Goal: Task Accomplishment & Management: Use online tool/utility

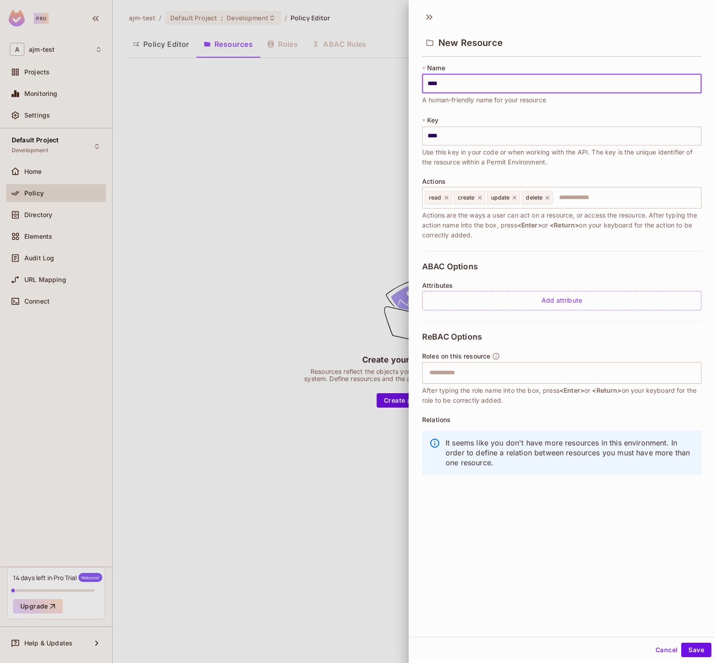
click at [333, 133] on div at bounding box center [357, 331] width 715 height 663
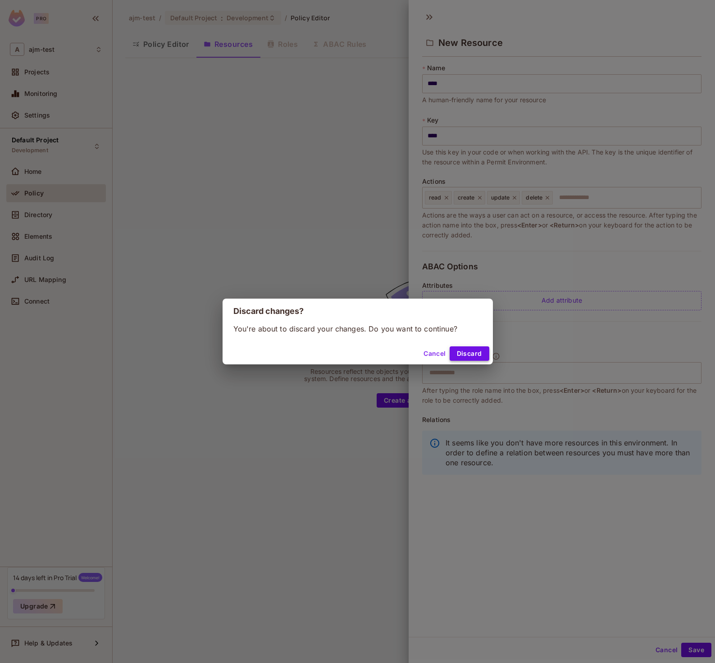
click at [471, 355] on button "Discard" at bounding box center [469, 353] width 40 height 14
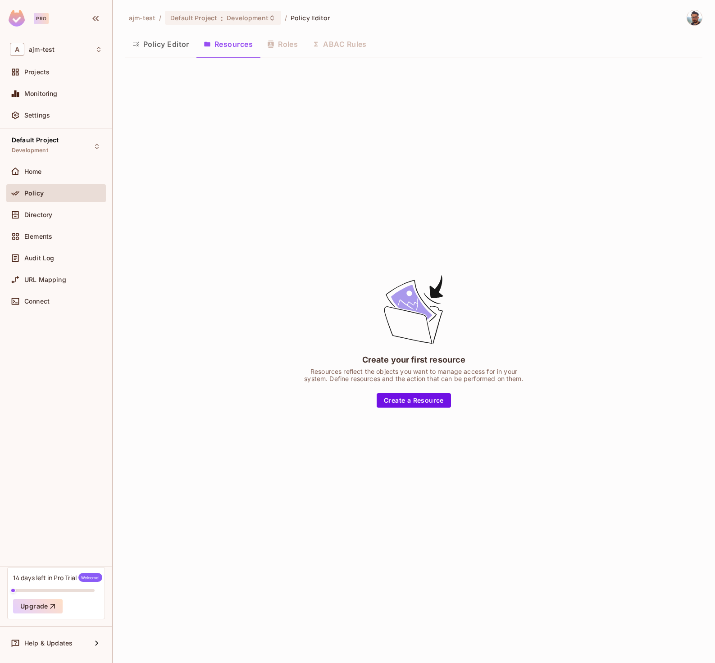
click at [288, 47] on div "Policy Editor Resources Roles ABAC Rules" at bounding box center [413, 44] width 577 height 23
click at [201, 15] on span "Default Project" at bounding box center [193, 18] width 47 height 9
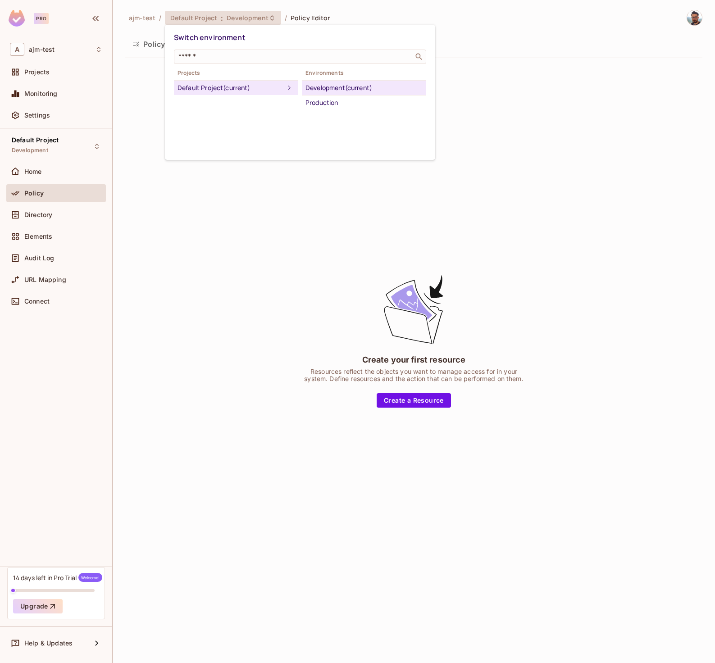
click at [135, 41] on div at bounding box center [357, 331] width 715 height 663
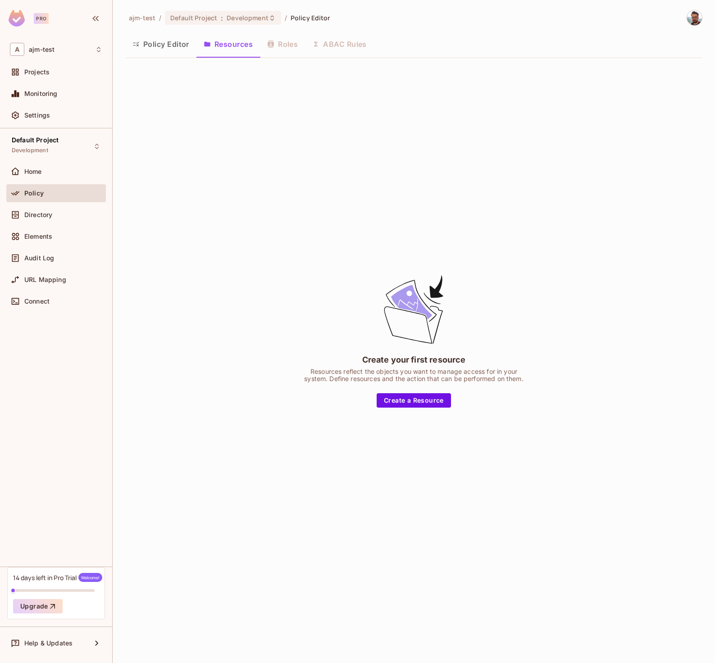
click at [150, 48] on button "Policy Editor" at bounding box center [160, 44] width 71 height 23
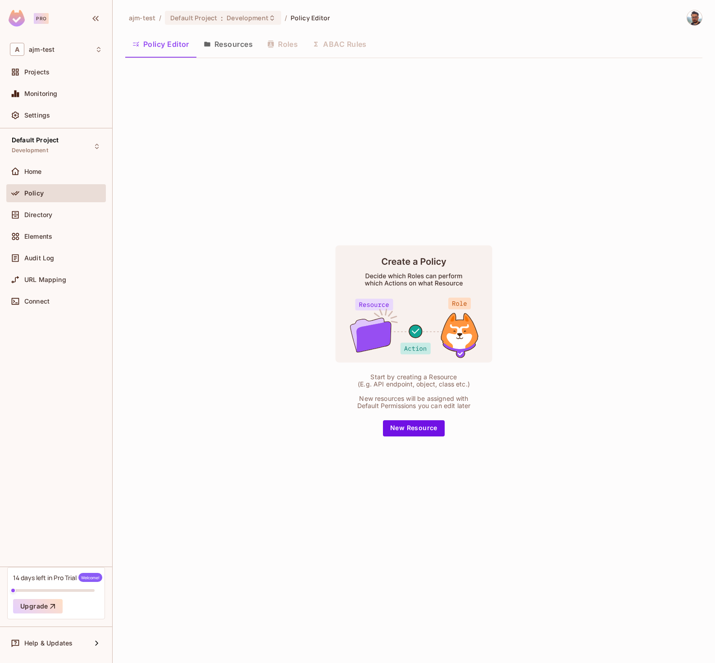
click at [187, 276] on div "Start by creating a Resource (E.g. API endpoint, object, class etc.) New resour…" at bounding box center [413, 340] width 577 height 550
click at [302, 23] on ol "ajm-test / Default Project : Development / Policy Editor" at bounding box center [229, 18] width 201 height 14
click at [302, 18] on span "Policy Editor" at bounding box center [310, 18] width 40 height 9
click at [238, 20] on span "Development" at bounding box center [247, 18] width 41 height 9
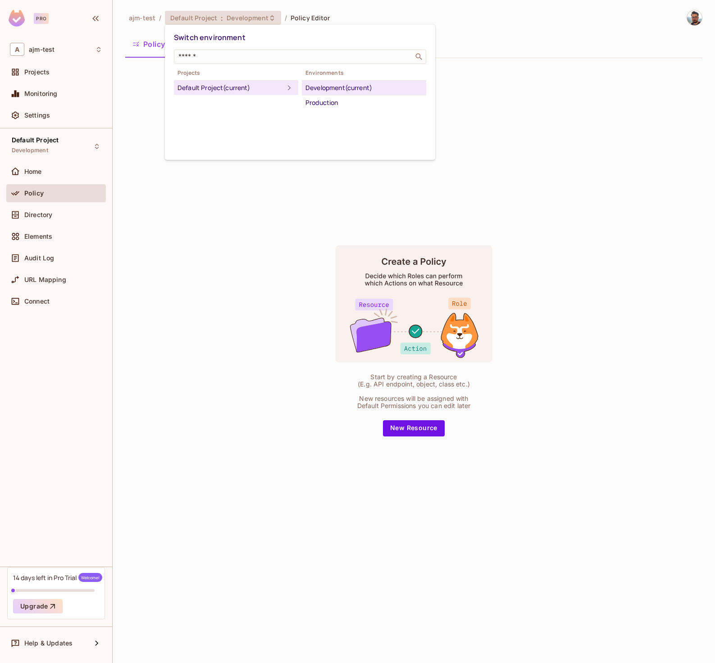
click at [377, 17] on div at bounding box center [357, 331] width 715 height 663
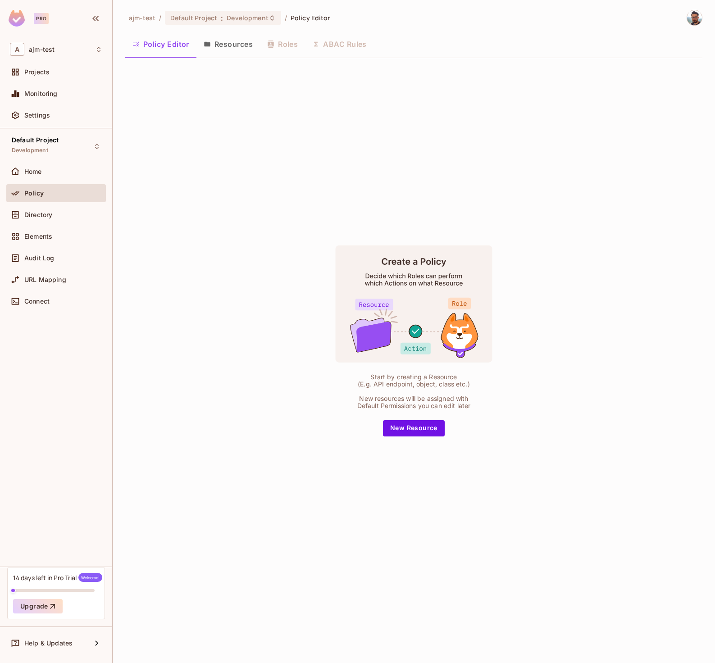
click at [227, 47] on button "Resources" at bounding box center [227, 44] width 63 height 23
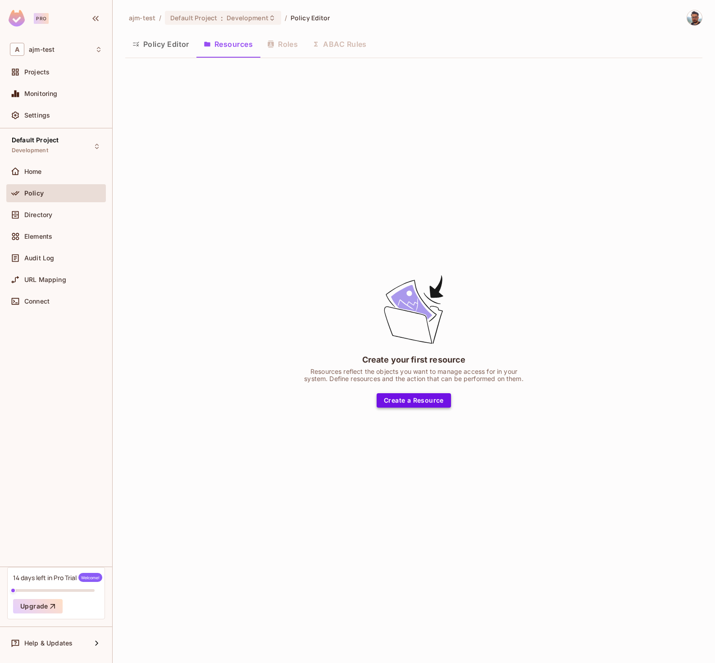
click at [402, 399] on button "Create a Resource" at bounding box center [413, 400] width 74 height 14
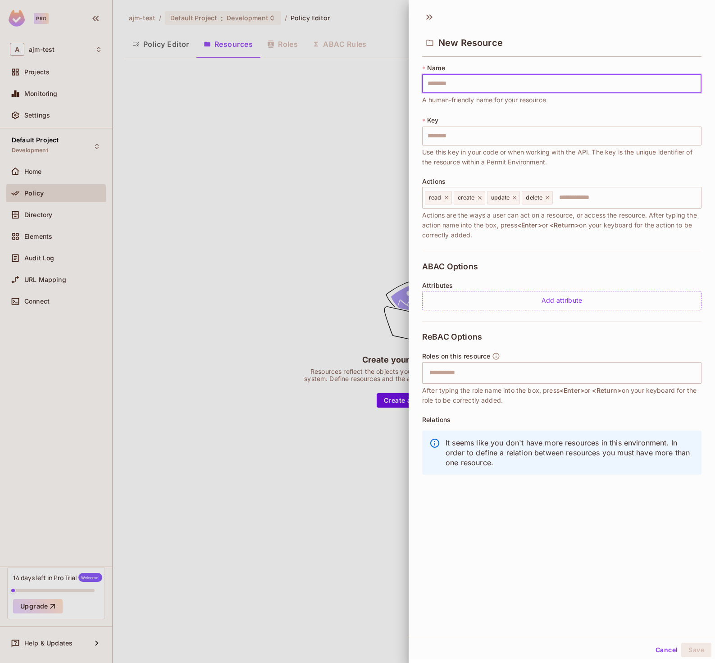
type input "*"
type input "***"
type input "****"
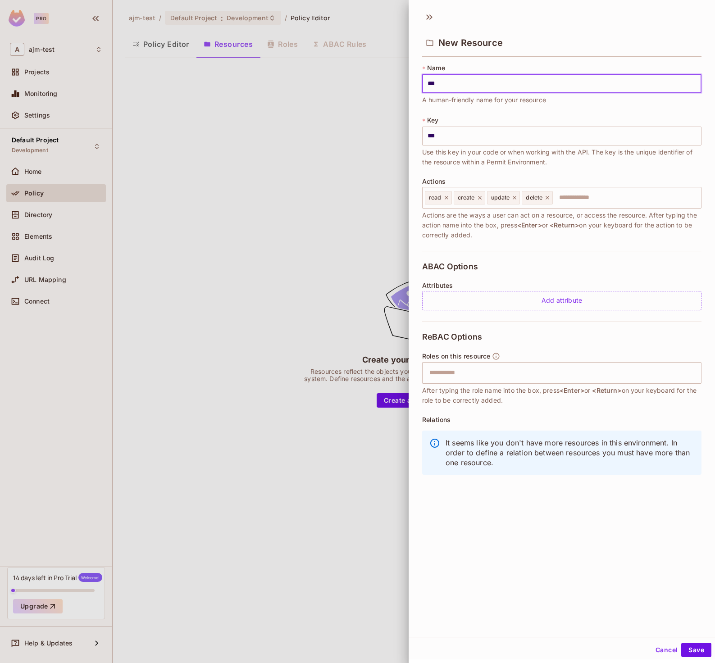
type input "****"
click at [447, 197] on icon at bounding box center [446, 198] width 6 height 6
click at [449, 199] on icon at bounding box center [451, 198] width 6 height 6
click at [454, 197] on icon at bounding box center [452, 198] width 6 height 6
click at [451, 197] on icon at bounding box center [450, 198] width 6 height 6
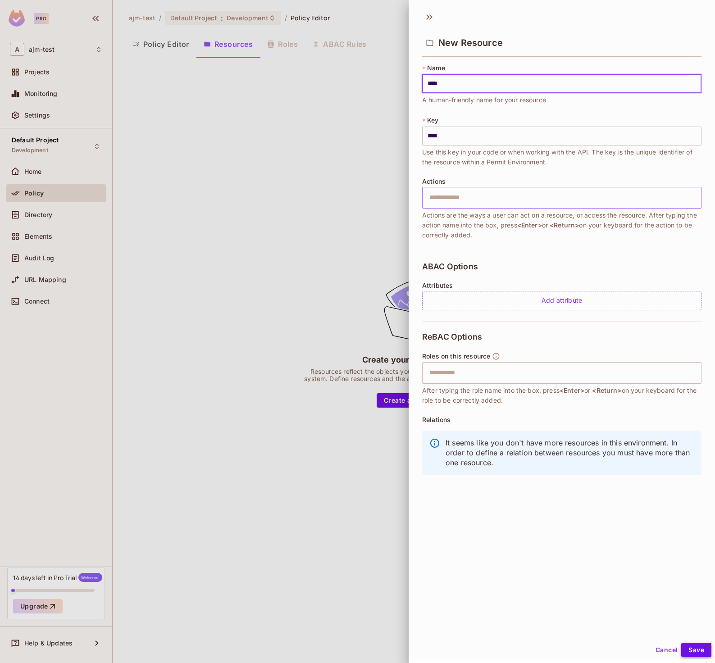
type input "****"
click at [692, 651] on button "Save" at bounding box center [696, 650] width 30 height 14
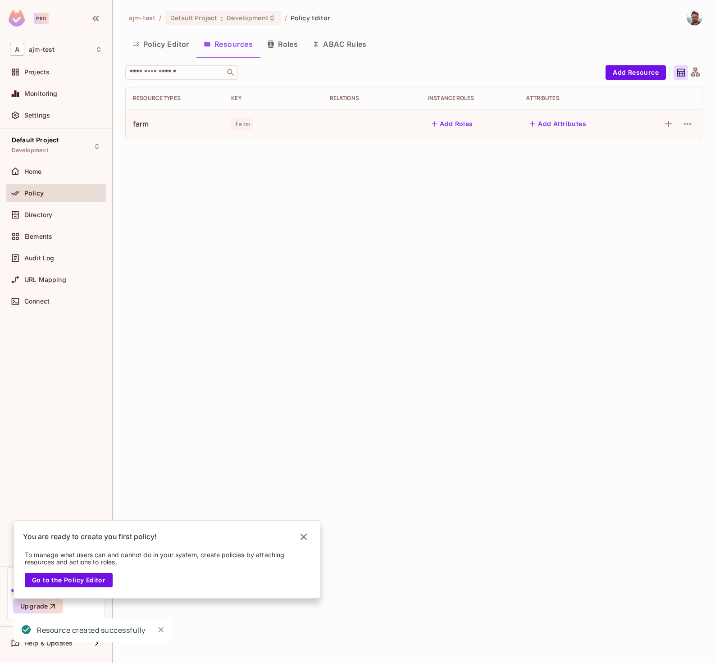
click at [330, 125] on td at bounding box center [371, 124] width 98 height 30
click at [347, 114] on td at bounding box center [371, 124] width 98 height 30
click at [692, 129] on icon "button" at bounding box center [687, 123] width 11 height 11
click at [649, 166] on span "Edit Resource" at bounding box center [648, 159] width 48 height 14
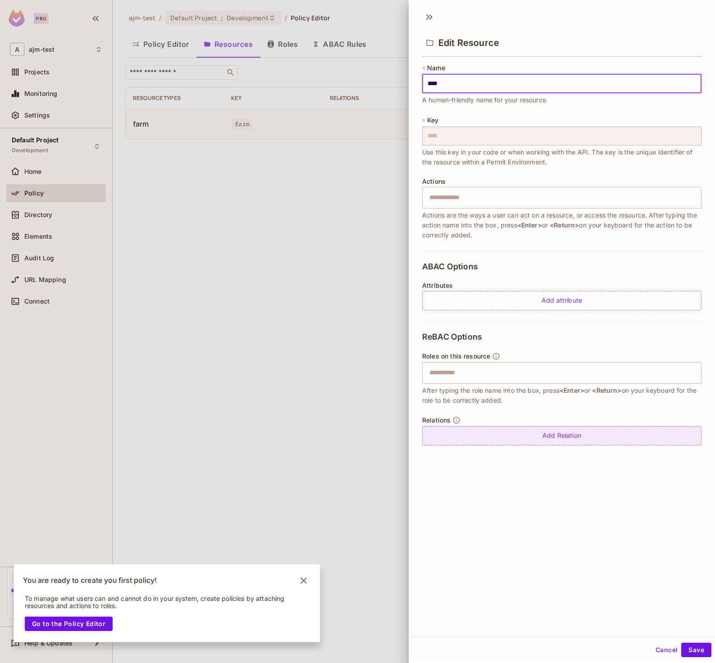
click at [542, 443] on div "Add Relation" at bounding box center [561, 435] width 279 height 19
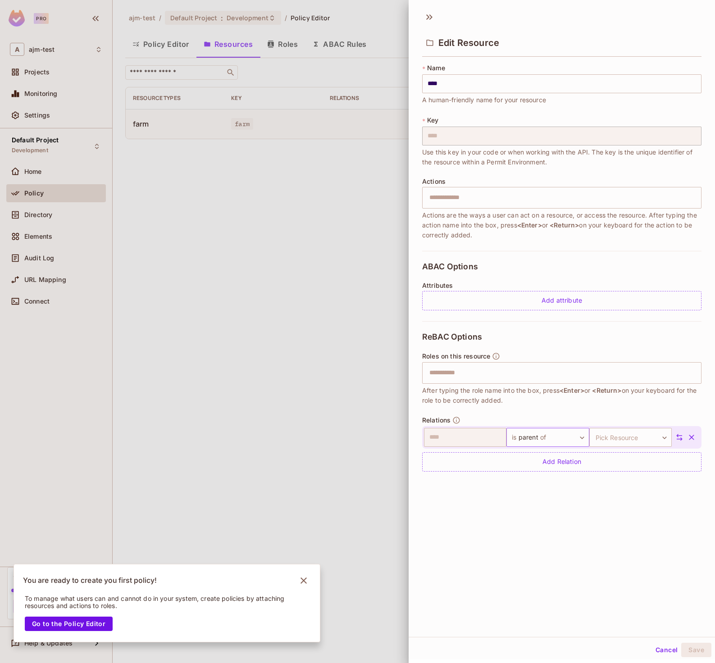
click at [533, 440] on body "Pro A ajm-test Projects Monitoring Settings Default Project Development Home Po…" at bounding box center [357, 331] width 715 height 663
click at [468, 493] on div at bounding box center [357, 331] width 715 height 663
click at [613, 443] on body "Pro A ajm-test Projects Monitoring Settings Default Project Development Home Po…" at bounding box center [357, 331] width 715 height 663
click at [532, 498] on div at bounding box center [357, 331] width 715 height 663
click at [300, 580] on icon "Notifications Alt+T" at bounding box center [303, 580] width 14 height 14
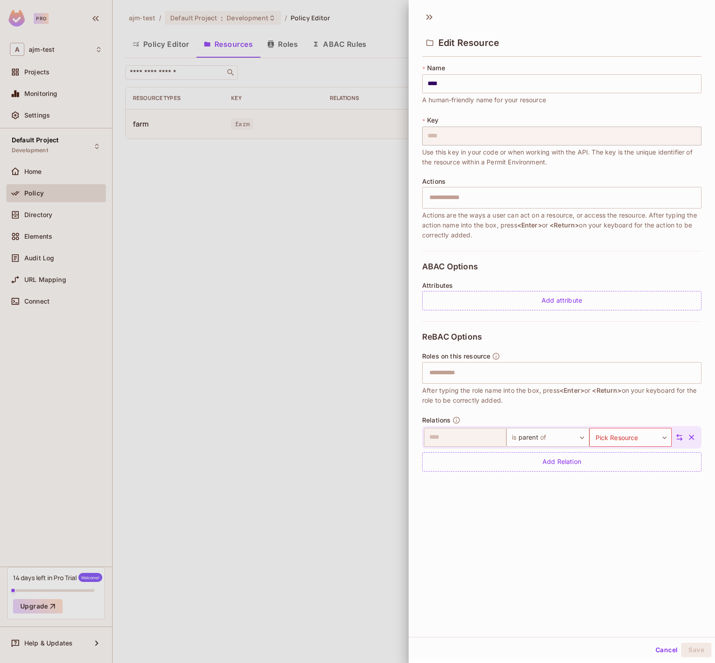
click at [329, 333] on div at bounding box center [357, 331] width 715 height 663
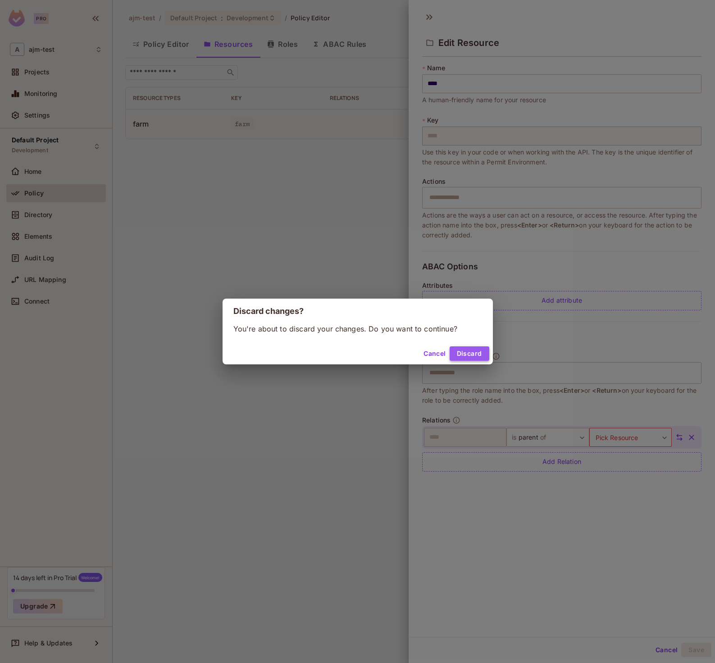
click at [462, 353] on button "Discard" at bounding box center [469, 353] width 40 height 14
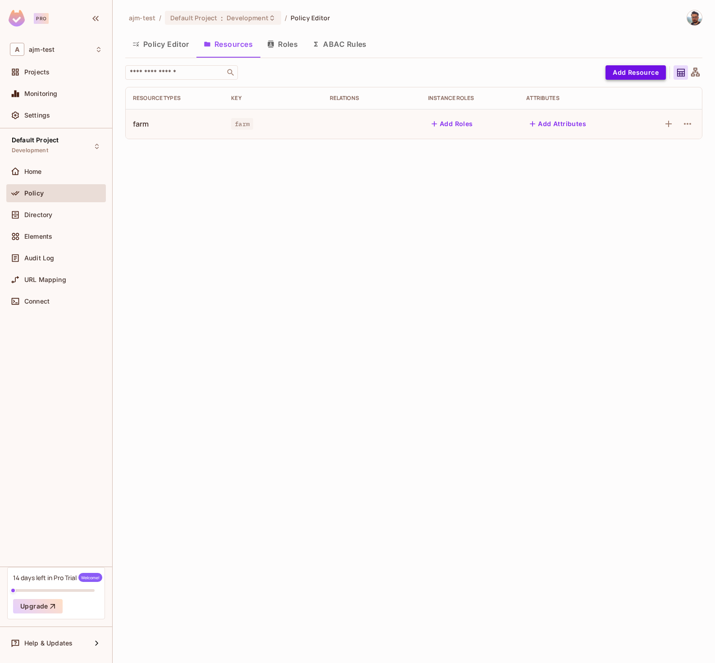
click at [620, 73] on button "Add Resource" at bounding box center [635, 72] width 60 height 14
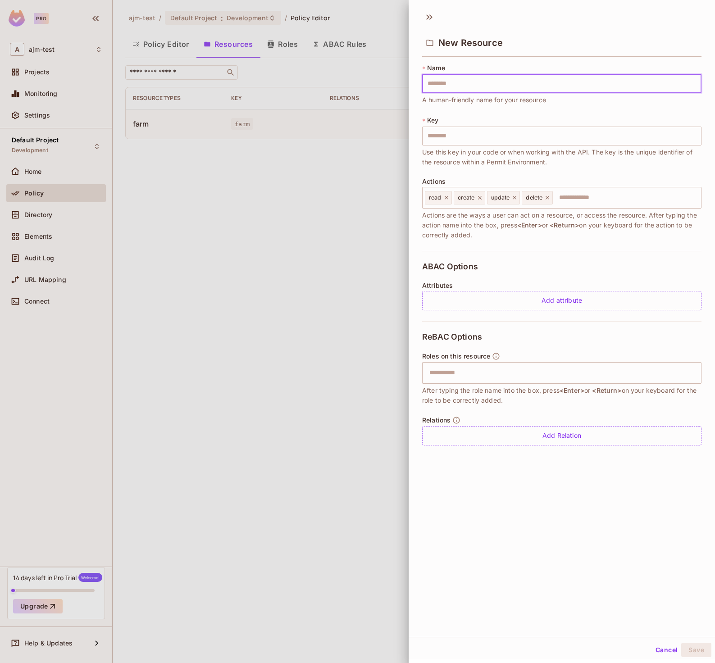
type input "*"
type input "**"
type input "***"
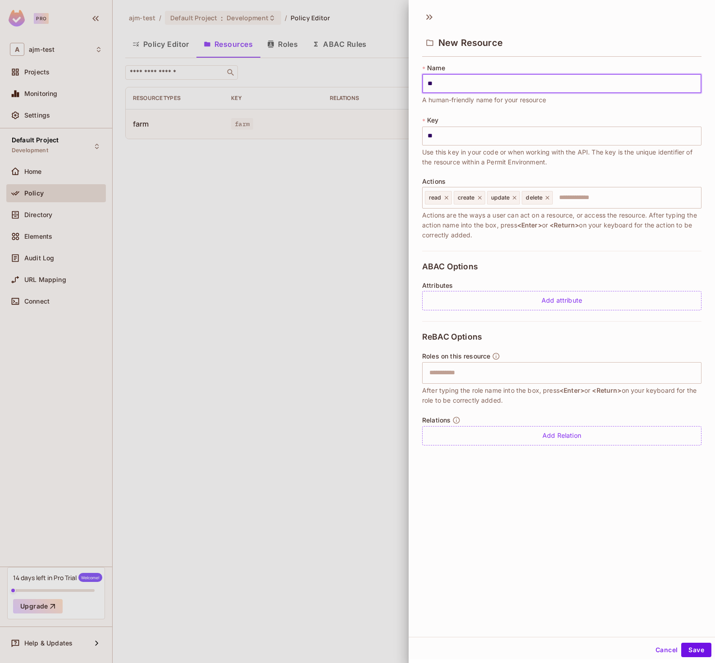
type input "***"
type input "****"
type input "******"
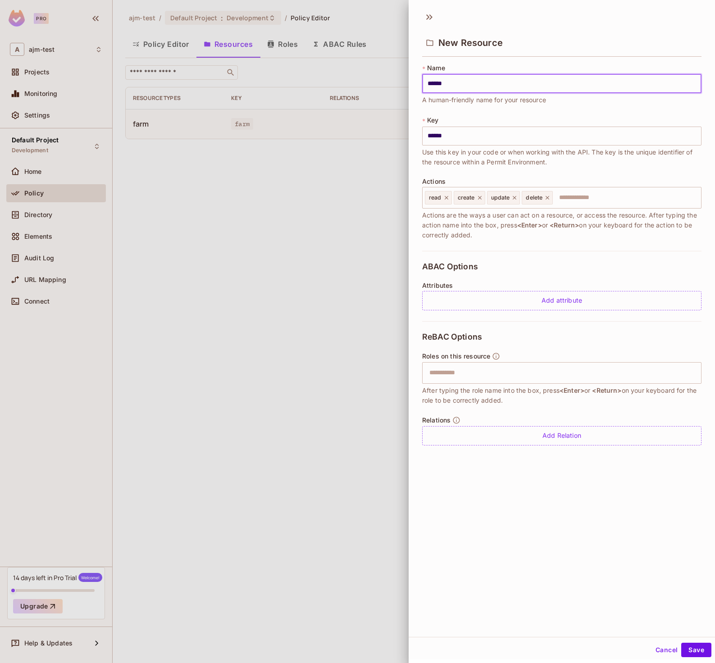
type input "*******"
type input "********"
type input "*******"
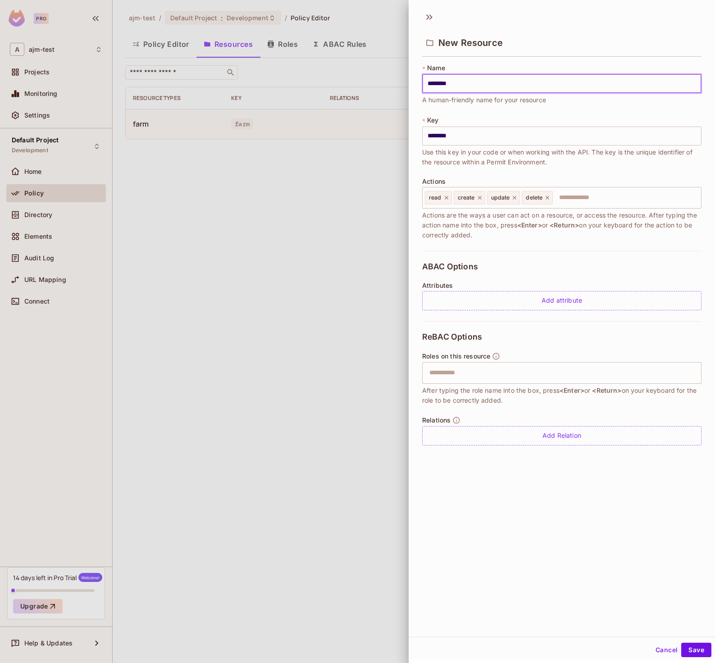
type input "*******"
type input "******"
type input "*******"
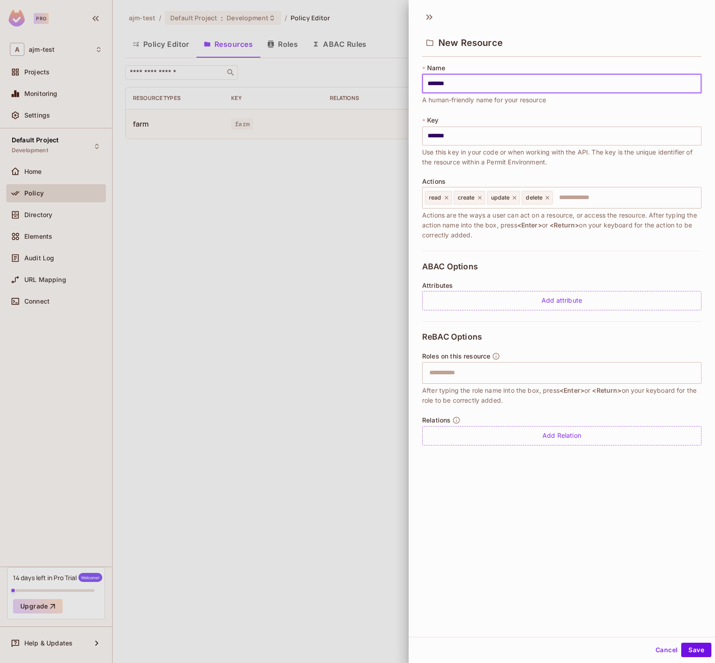
type input "******"
type input "*******"
type input "******"
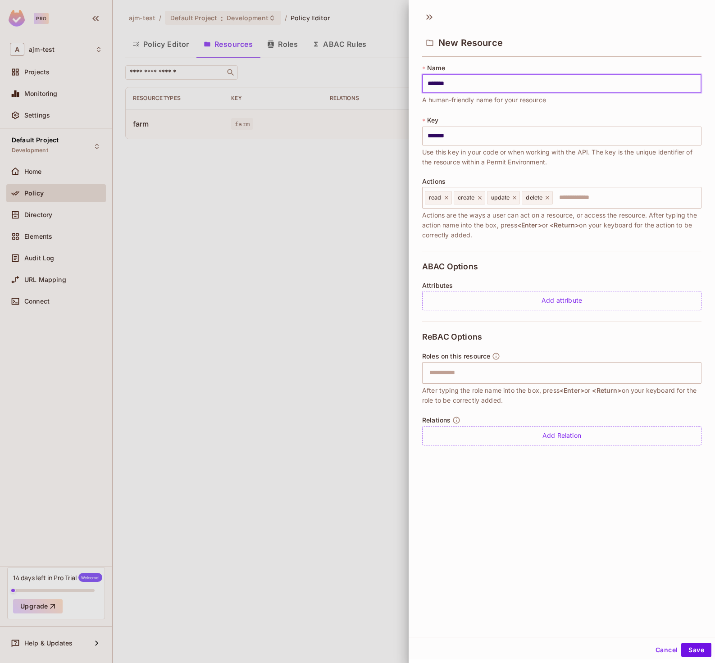
type input "******"
type input "*******"
click at [447, 199] on icon at bounding box center [446, 198] width 4 height 4
click at [447, 199] on div "create" at bounding box center [441, 198] width 32 height 14
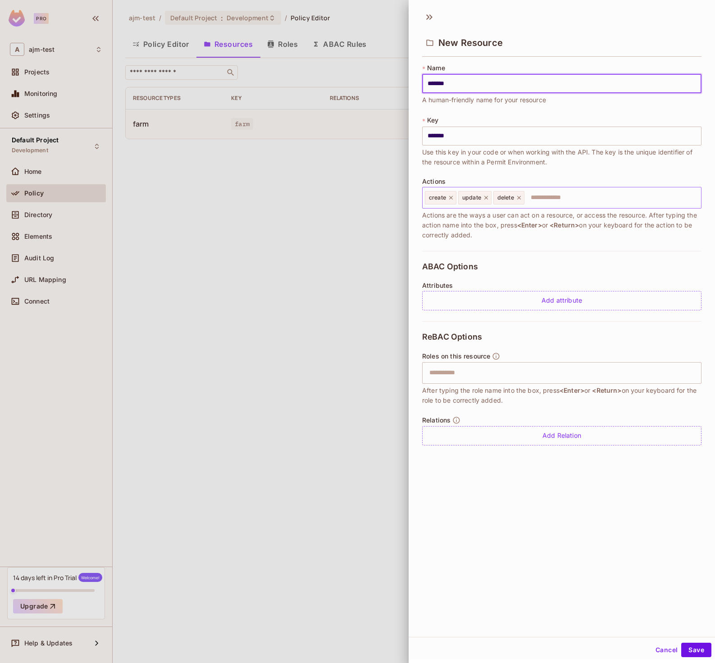
type input "*******"
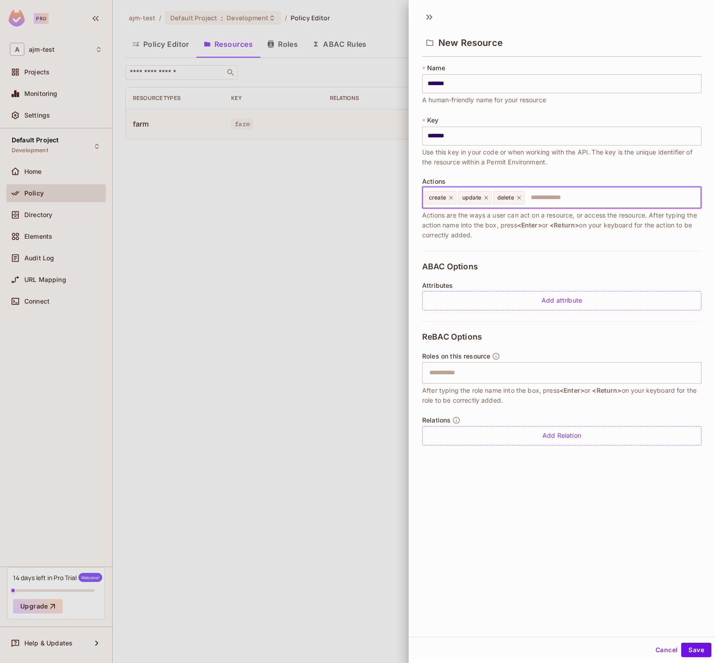
click at [454, 198] on icon at bounding box center [451, 198] width 6 height 6
click at [454, 198] on icon at bounding box center [452, 198] width 6 height 6
click at [454, 198] on div "delete" at bounding box center [440, 198] width 31 height 14
click at [453, 198] on icon at bounding box center [450, 198] width 6 height 6
click at [696, 646] on button "Save" at bounding box center [696, 650] width 30 height 14
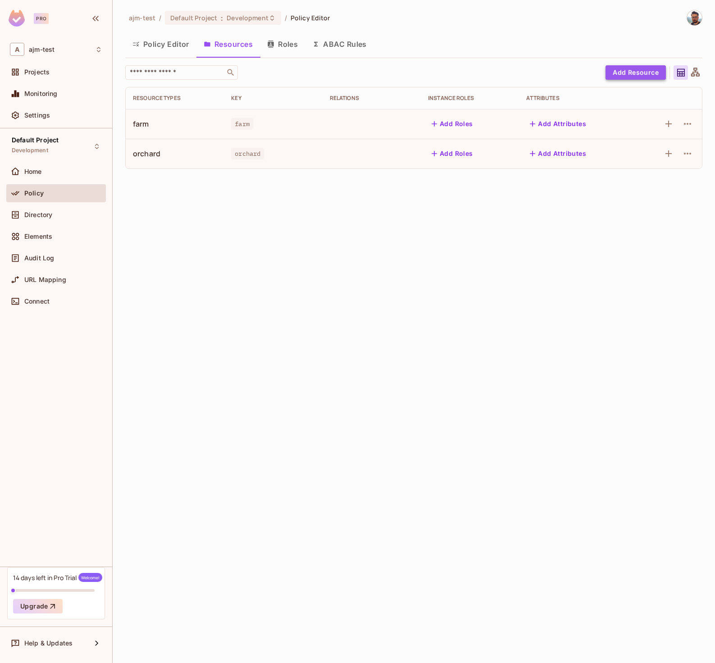
click at [643, 70] on button "Add Resource" at bounding box center [635, 72] width 60 height 14
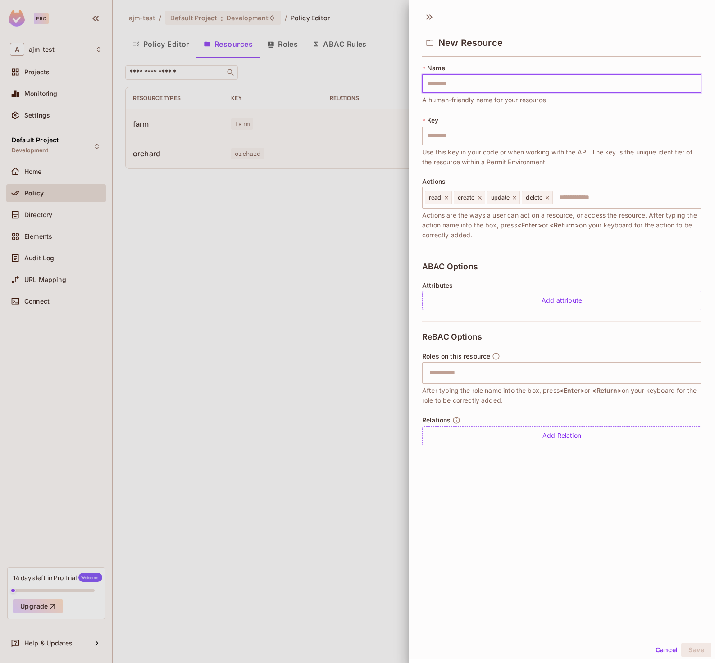
type input "*"
type input "**"
type input "***"
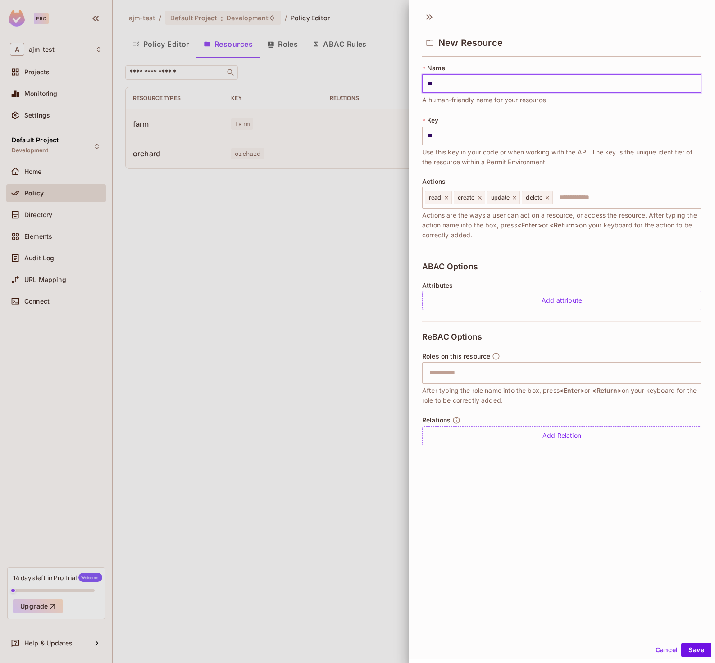
type input "***"
type input "****"
click at [446, 197] on icon at bounding box center [446, 198] width 4 height 4
click at [450, 197] on icon at bounding box center [451, 198] width 4 height 4
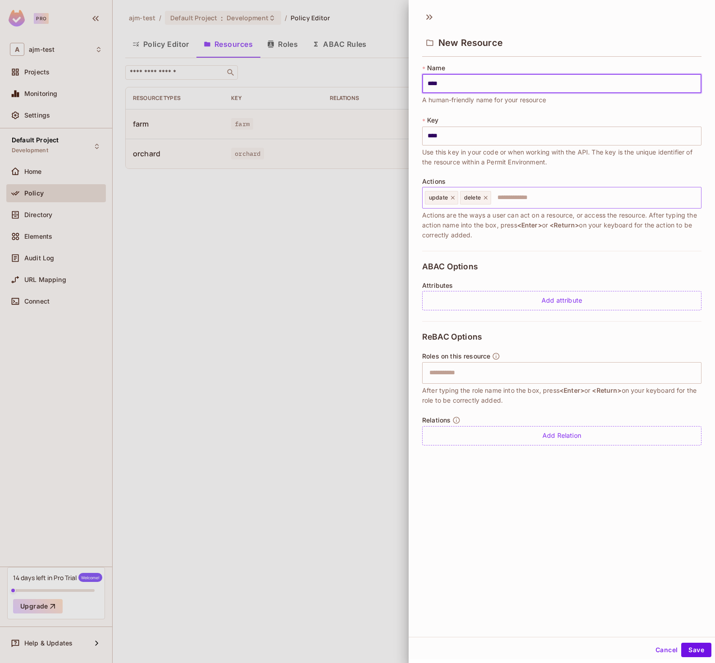
click at [450, 197] on icon at bounding box center [452, 198] width 6 height 6
click at [451, 197] on icon at bounding box center [451, 198] width 4 height 4
type input "****"
click at [695, 648] on button "Save" at bounding box center [696, 650] width 30 height 14
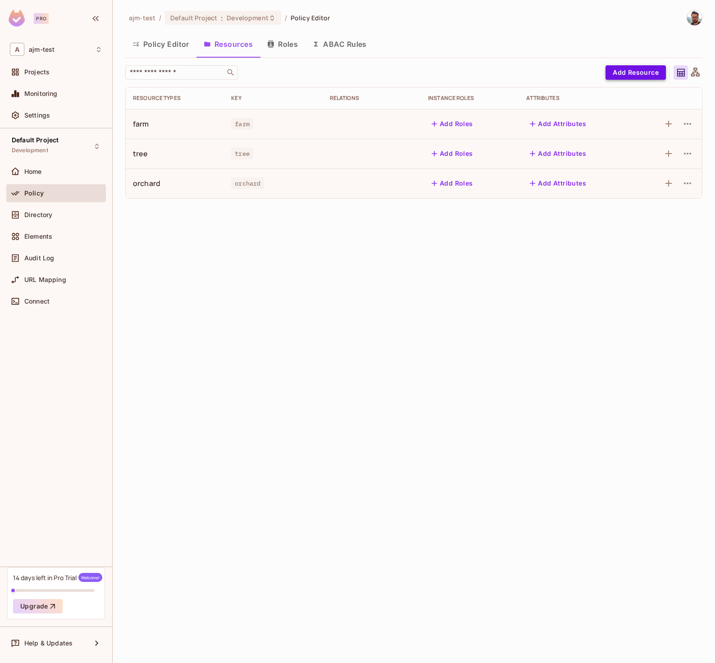
click at [614, 73] on button "Add Resource" at bounding box center [635, 72] width 60 height 14
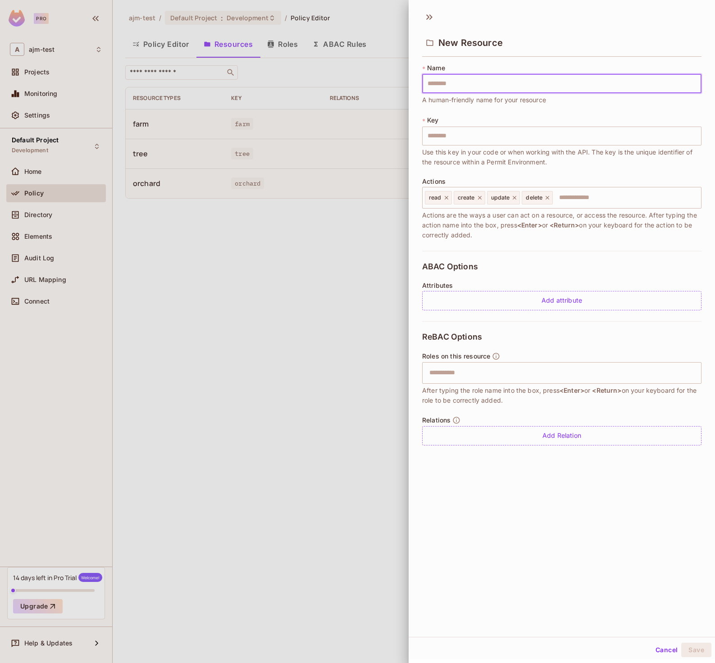
type input "*"
type input "**"
type input "***"
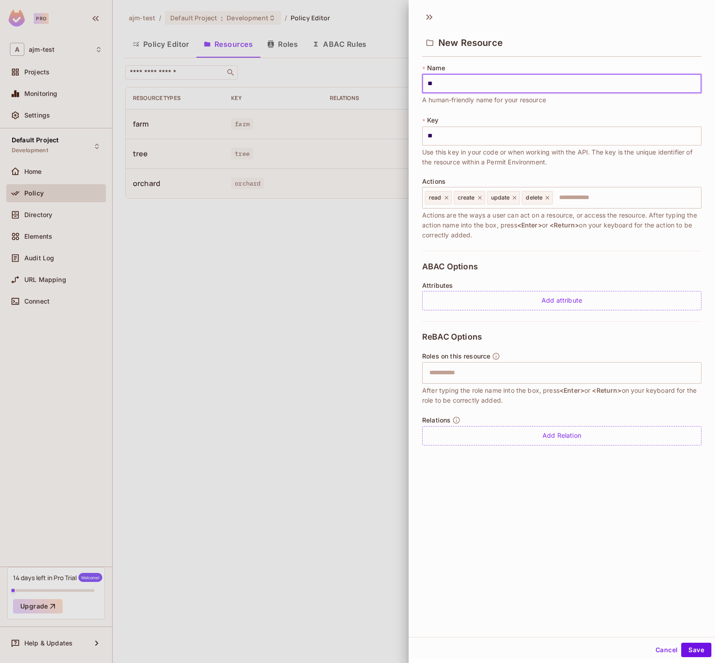
type input "***"
type input "****"
type input "*****"
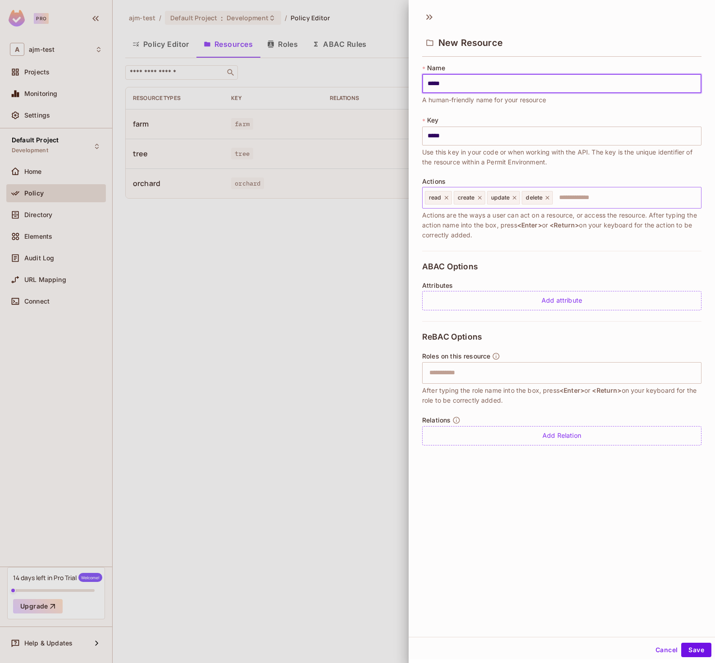
click at [442, 198] on div "read" at bounding box center [438, 198] width 27 height 14
type input "*****"
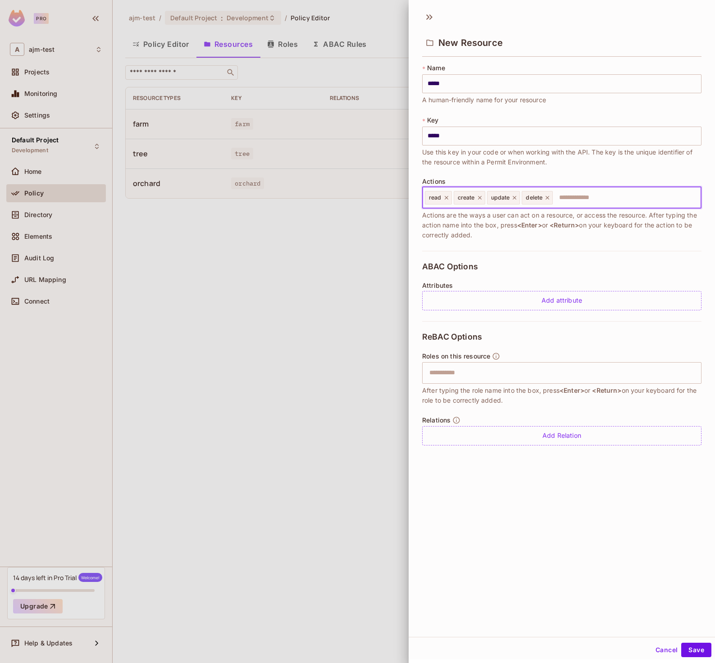
click at [445, 198] on icon at bounding box center [446, 198] width 4 height 4
click at [445, 198] on span "create" at bounding box center [437, 197] width 17 height 7
click at [450, 198] on icon at bounding box center [451, 198] width 4 height 4
click at [452, 196] on icon at bounding box center [452, 198] width 6 height 6
click at [453, 196] on icon at bounding box center [450, 198] width 6 height 6
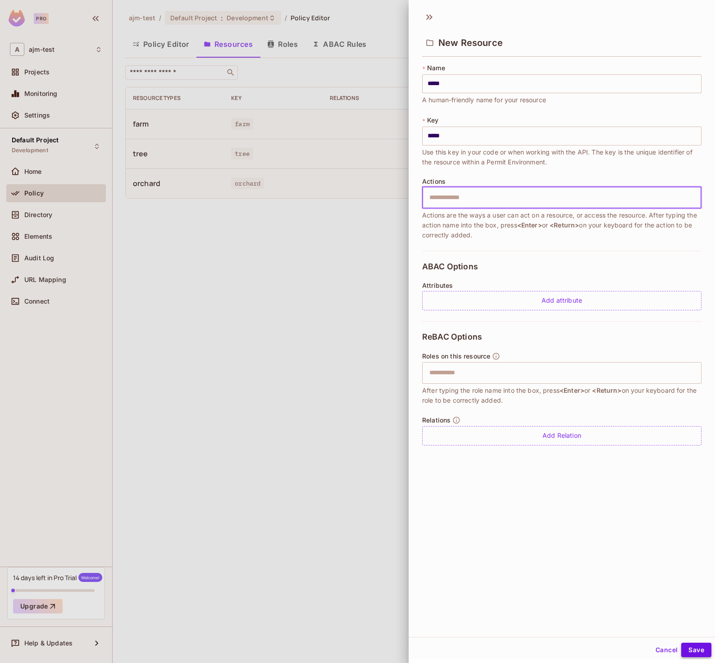
click at [692, 648] on button "Save" at bounding box center [696, 650] width 30 height 14
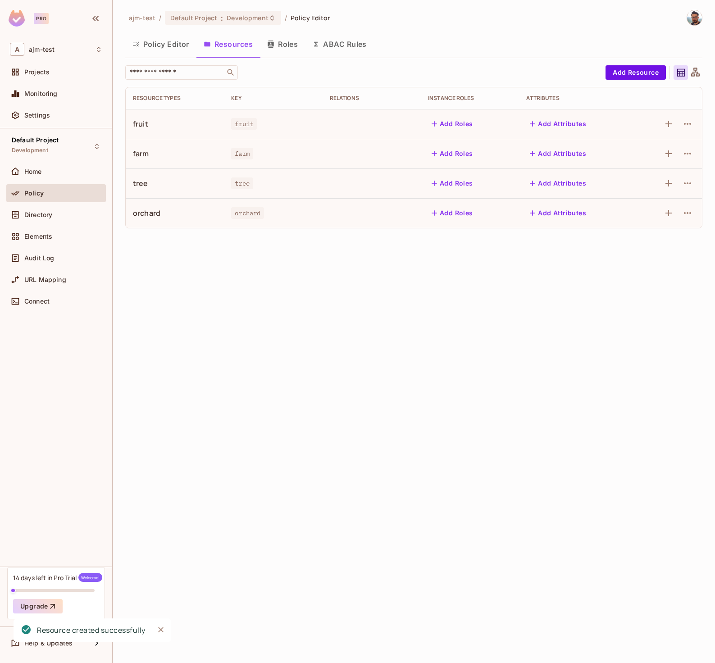
click at [274, 302] on div "ajm-test / Default Project : Development / Policy Editor Policy Editor Resource…" at bounding box center [414, 331] width 602 height 663
click at [688, 123] on icon "button" at bounding box center [687, 124] width 7 height 2
click at [668, 155] on div "Edit Resource" at bounding box center [648, 159] width 42 height 9
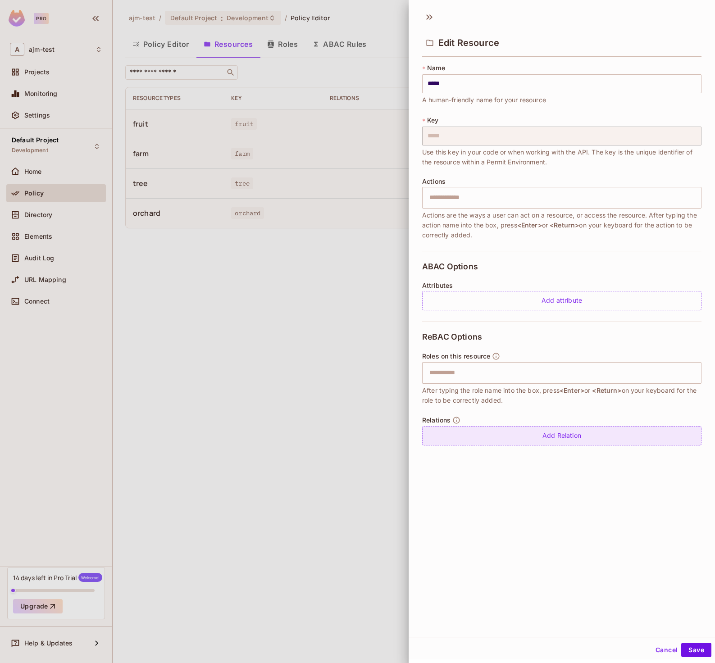
click at [594, 439] on div "Add Relation" at bounding box center [561, 435] width 279 height 19
click at [548, 439] on body "Pro A ajm-test Projects Monitoring Settings Default Project Development Home Po…" at bounding box center [357, 331] width 715 height 663
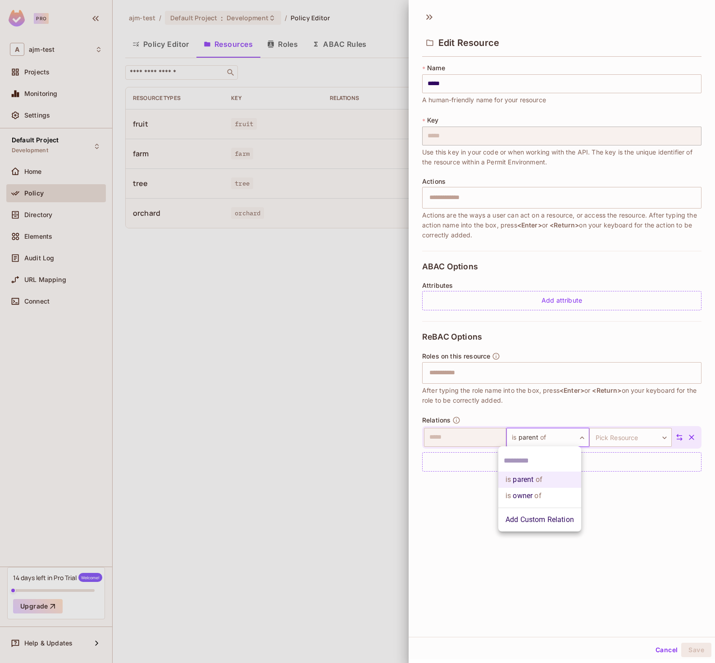
click at [470, 488] on div at bounding box center [357, 331] width 715 height 663
click at [655, 654] on button "Cancel" at bounding box center [666, 650] width 29 height 14
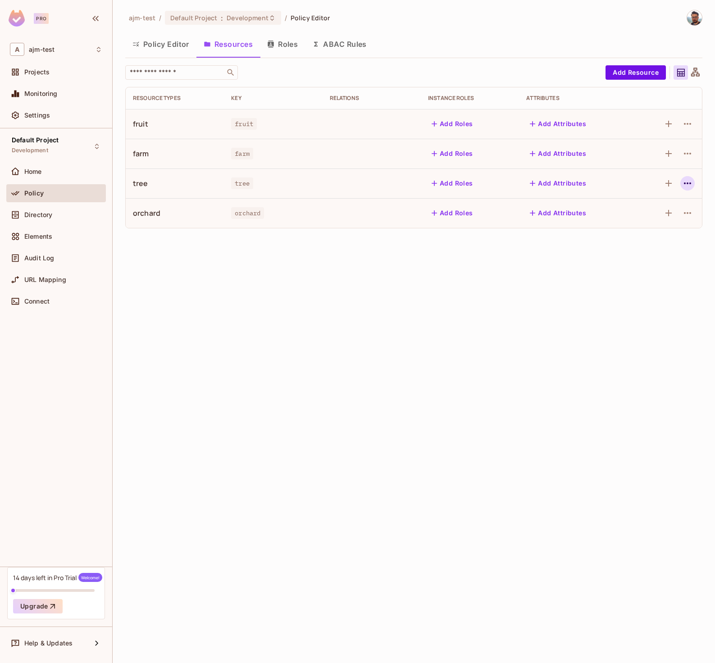
click at [687, 180] on icon "button" at bounding box center [687, 183] width 11 height 11
click at [654, 222] on div "Edit Resource" at bounding box center [648, 218] width 42 height 9
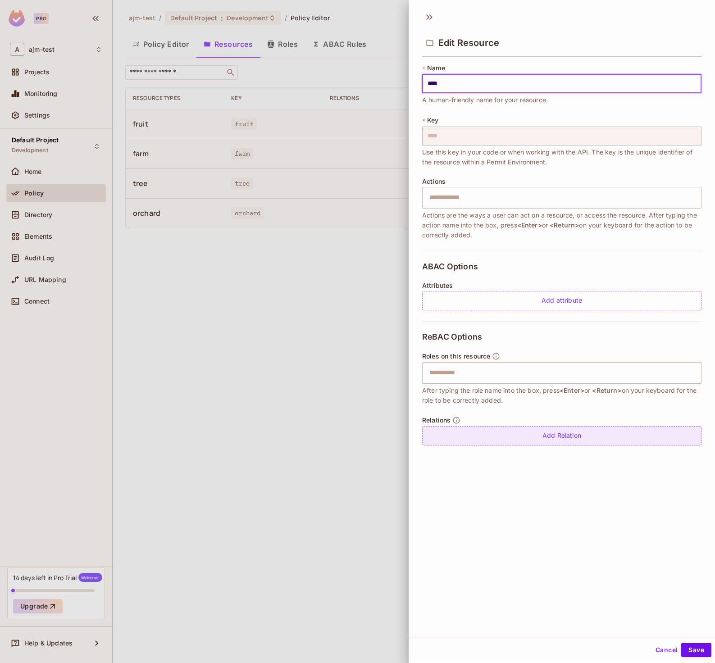
click at [562, 439] on div "Add Relation" at bounding box center [561, 435] width 279 height 19
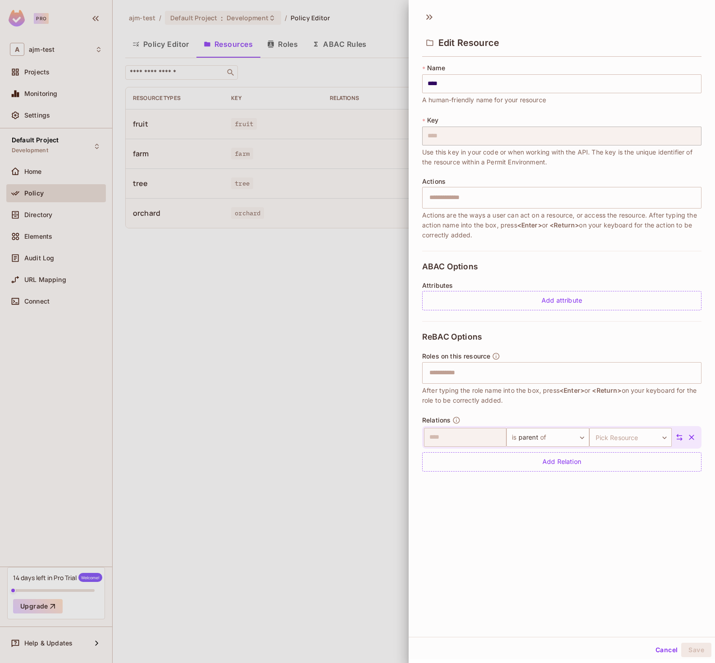
click at [180, 584] on div at bounding box center [357, 331] width 715 height 663
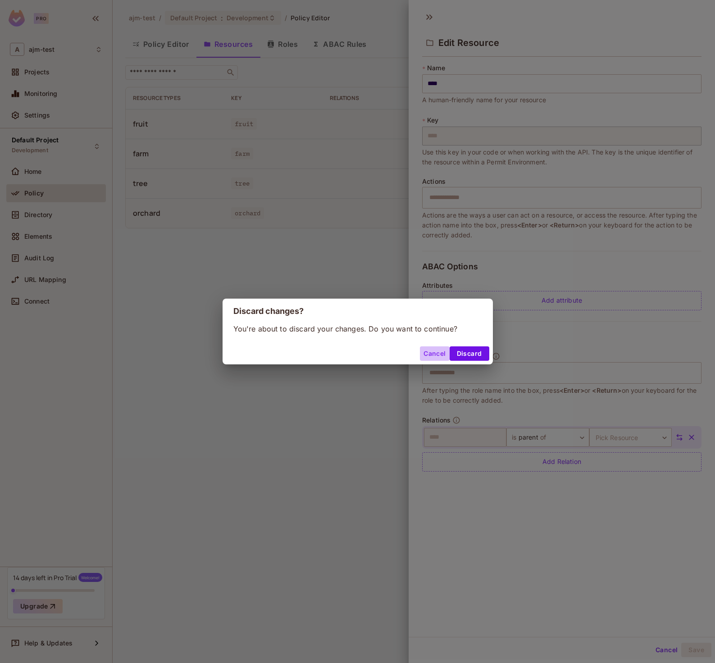
click at [430, 351] on button "Cancel" at bounding box center [434, 353] width 29 height 14
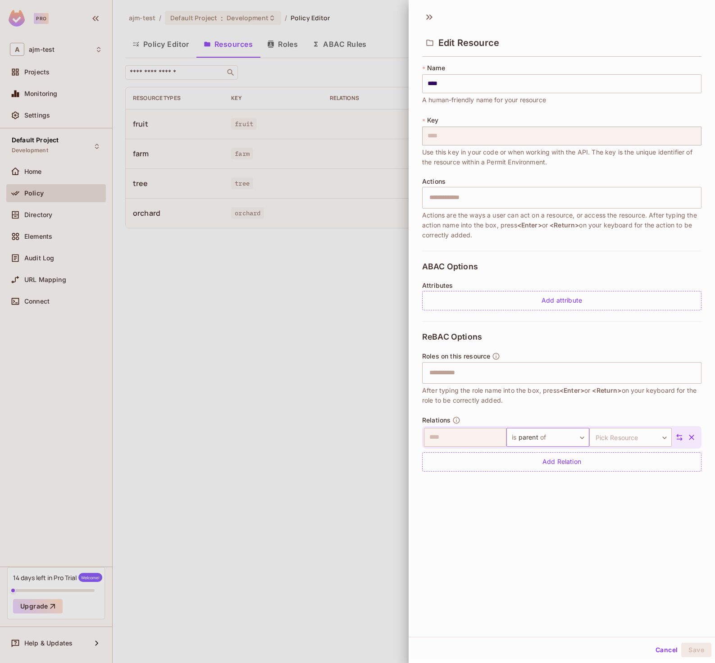
click at [550, 439] on body "Pro A ajm-test Projects Monitoring Settings Default Project Development Home Po…" at bounding box center [357, 331] width 715 height 663
click at [566, 410] on div at bounding box center [357, 331] width 715 height 663
click at [646, 435] on body "Pro A ajm-test Projects Monitoring Settings Default Project Development Home Po…" at bounding box center [357, 331] width 715 height 663
click at [616, 480] on li "fruit" at bounding box center [617, 479] width 83 height 16
click at [561, 462] on div "Add Relation" at bounding box center [561, 461] width 279 height 19
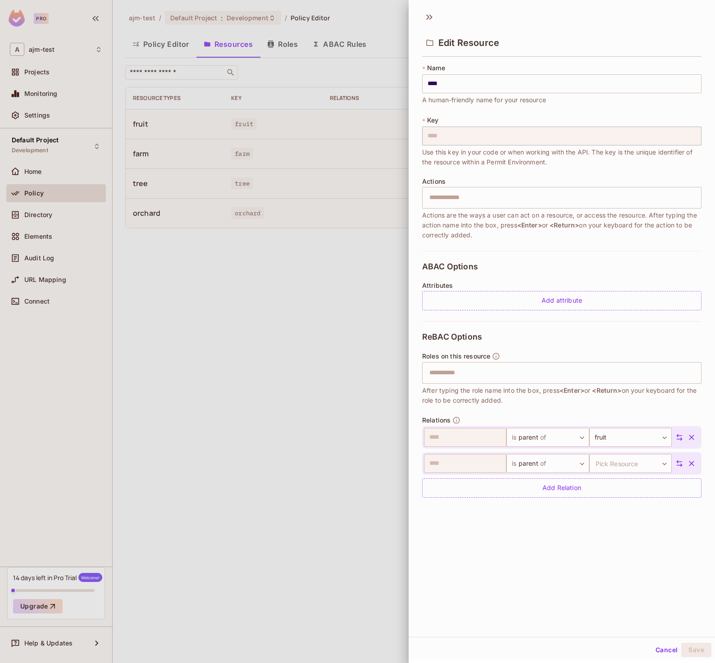
click at [687, 462] on icon "button" at bounding box center [691, 463] width 9 height 9
click at [694, 648] on button "Save" at bounding box center [696, 650] width 30 height 14
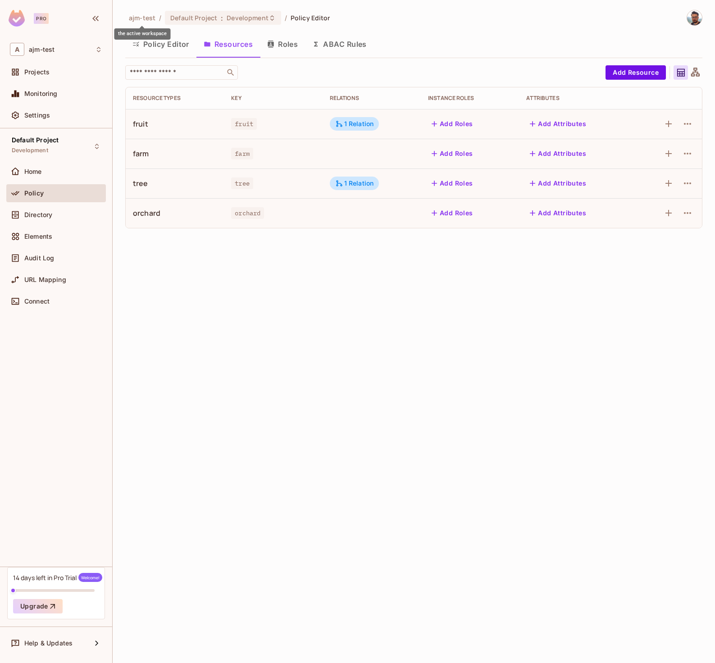
click at [145, 17] on span "ajm-test" at bounding box center [142, 18] width 27 height 9
click at [142, 213] on div "orchard" at bounding box center [146, 213] width 27 height 10
click at [175, 214] on div "orchard" at bounding box center [175, 213] width 84 height 10
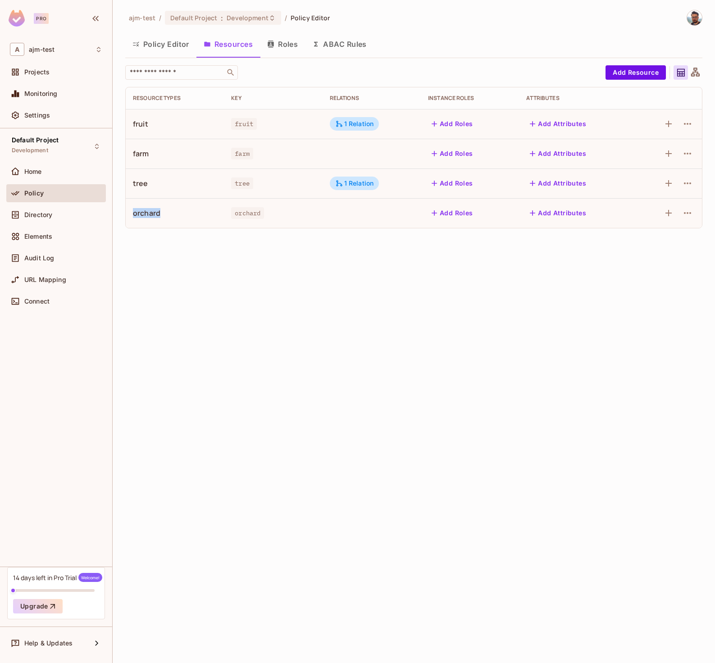
drag, startPoint x: 169, startPoint y: 211, endPoint x: 139, endPoint y: 205, distance: 31.3
click at [139, 205] on td "orchard" at bounding box center [175, 213] width 98 height 30
click at [146, 212] on div "orchard" at bounding box center [146, 213] width 27 height 10
click at [145, 187] on div "tree" at bounding box center [140, 183] width 15 height 10
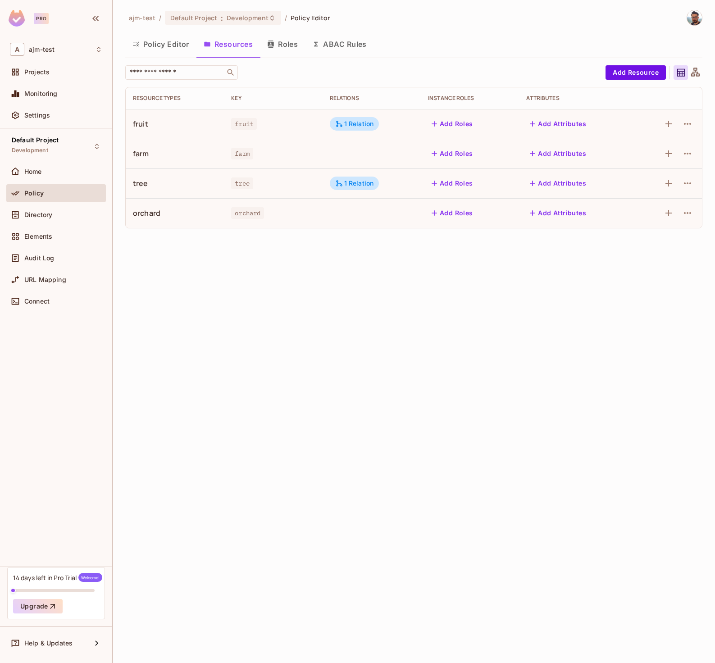
click at [269, 182] on div "tree" at bounding box center [273, 183] width 84 height 9
click at [667, 211] on icon "button" at bounding box center [668, 213] width 11 height 11
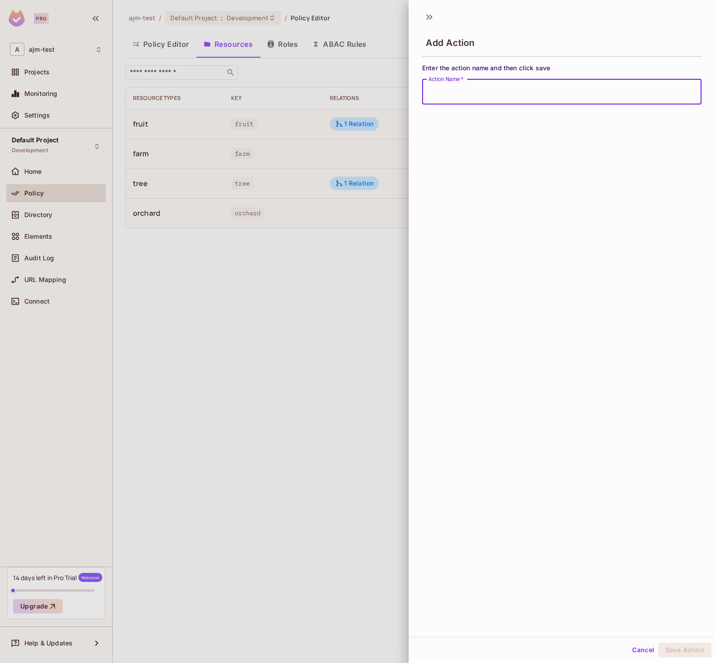
click at [408, 277] on div "Add Action Enter the action name and then click save Action Name   * Action Nam…" at bounding box center [561, 321] width 306 height 630
click at [428, 14] on icon at bounding box center [429, 17] width 14 height 14
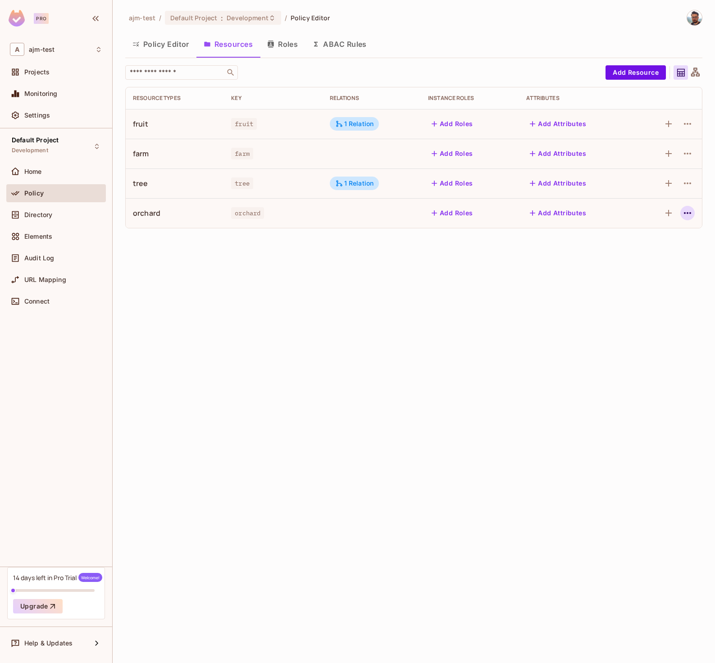
click at [682, 212] on icon "button" at bounding box center [687, 213] width 11 height 11
click at [652, 245] on div "Edit Resource" at bounding box center [648, 248] width 42 height 9
click at [689, 214] on icon "button" at bounding box center [687, 213] width 11 height 11
click at [655, 252] on div "Edit Resource" at bounding box center [648, 248] width 42 height 9
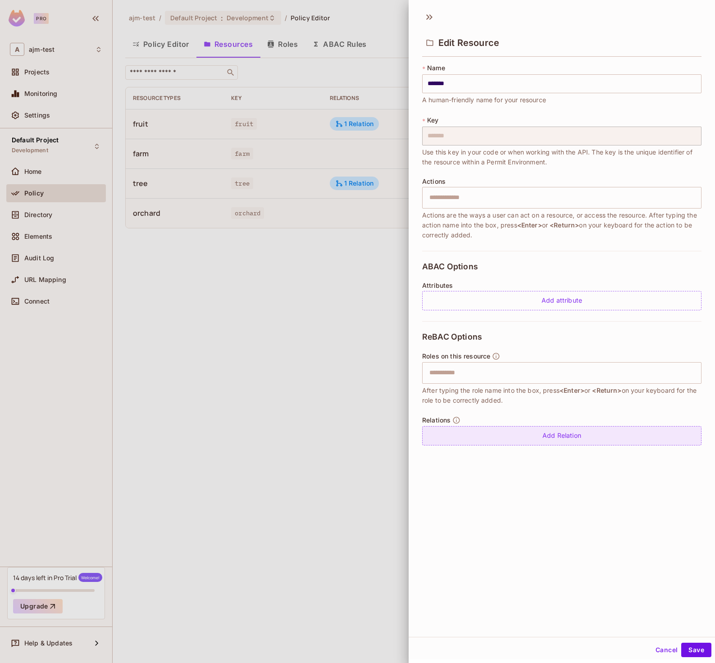
click at [528, 440] on div "Add Relation" at bounding box center [561, 435] width 279 height 19
click at [638, 440] on body "Pro A ajm-test Projects Monitoring Settings Default Project Development Home Po…" at bounding box center [357, 331] width 715 height 663
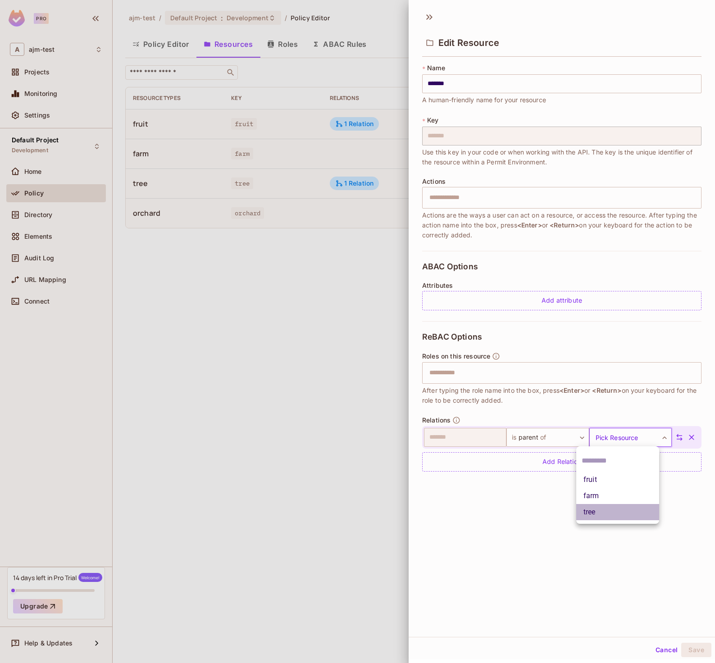
click at [615, 510] on li "tree" at bounding box center [617, 512] width 83 height 16
click at [692, 648] on button "Save" at bounding box center [696, 650] width 30 height 14
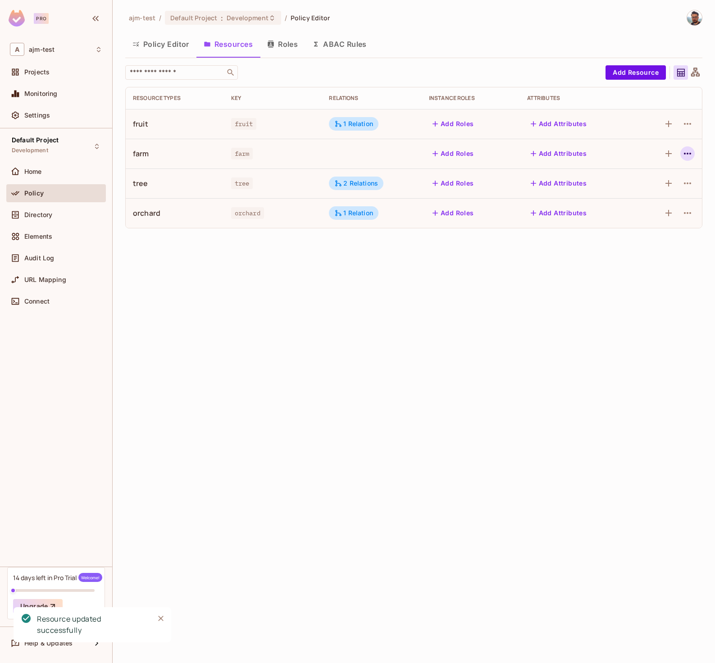
click at [693, 150] on button "button" at bounding box center [687, 153] width 14 height 14
click at [643, 189] on div "Edit Resource" at bounding box center [648, 189] width 42 height 9
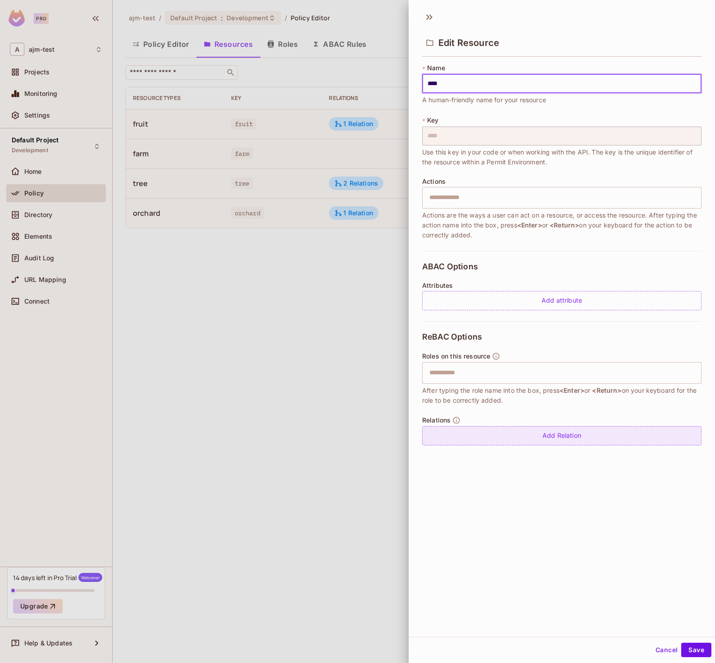
click at [575, 434] on div "Add Relation" at bounding box center [561, 435] width 279 height 19
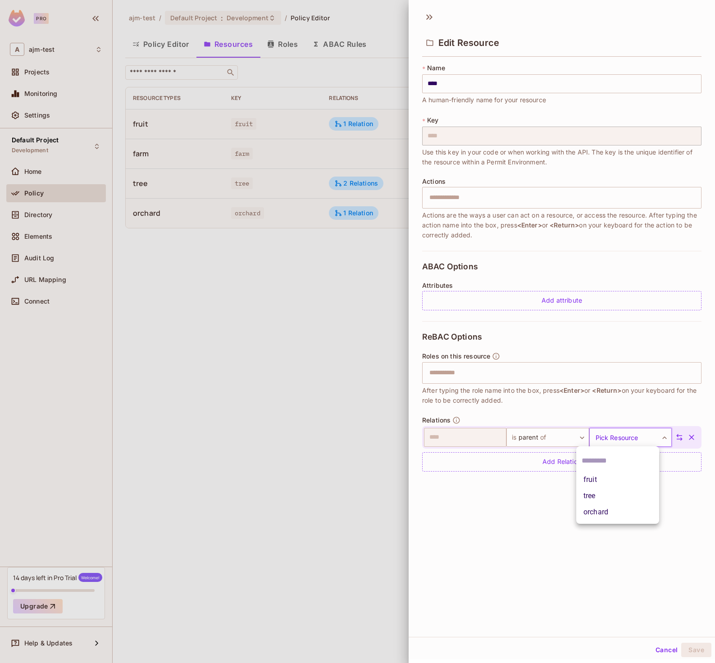
click at [610, 435] on body "Pro A ajm-test Projects Monitoring Settings Default Project Development Home Po…" at bounding box center [357, 331] width 715 height 663
click at [611, 516] on li "orchard" at bounding box center [617, 512] width 83 height 16
click at [685, 653] on button "Save" at bounding box center [696, 650] width 30 height 14
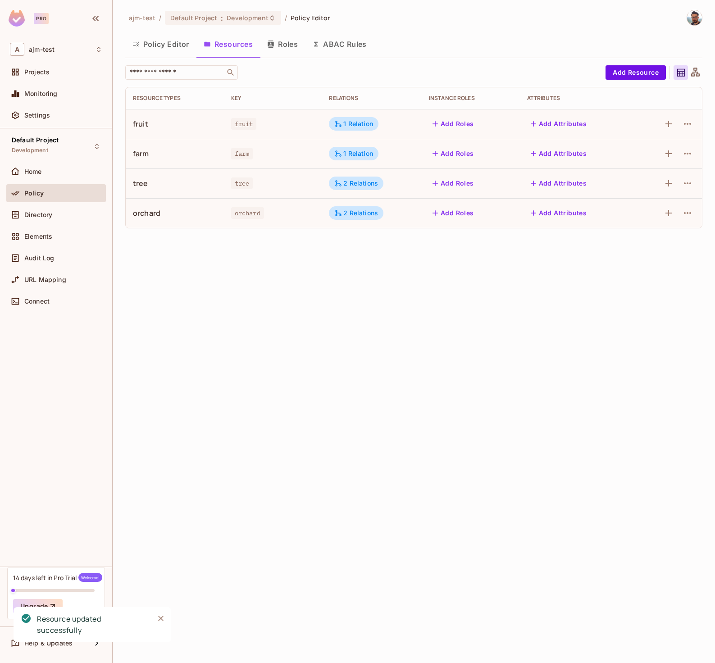
click at [463, 359] on div "ajm-test / Default Project : Development / Policy Editor Policy Editor Resource…" at bounding box center [414, 331] width 602 height 663
click at [696, 69] on icon at bounding box center [695, 72] width 9 height 9
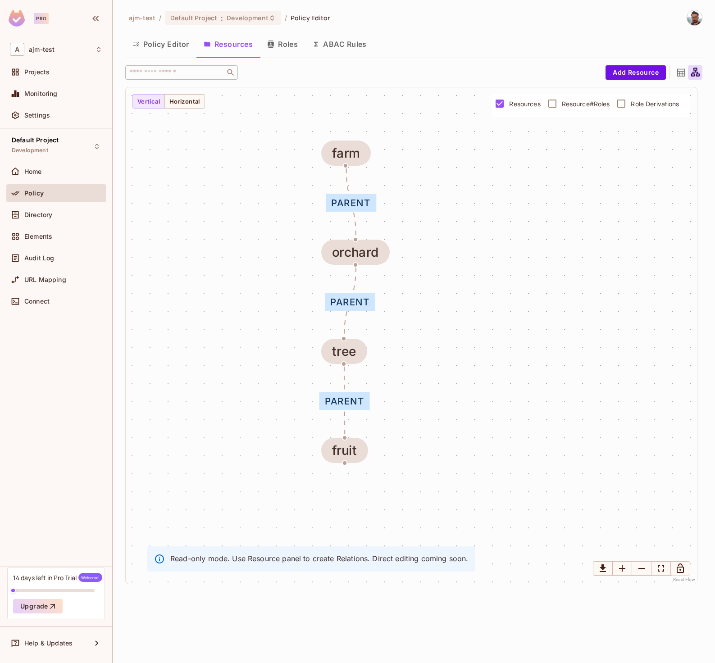
drag, startPoint x: 563, startPoint y: 337, endPoint x: 508, endPoint y: 304, distance: 64.9
click at [508, 304] on div "parent parent parent fruit farm tree orchard" at bounding box center [411, 335] width 571 height 496
click at [156, 46] on button "Policy Editor" at bounding box center [160, 44] width 71 height 23
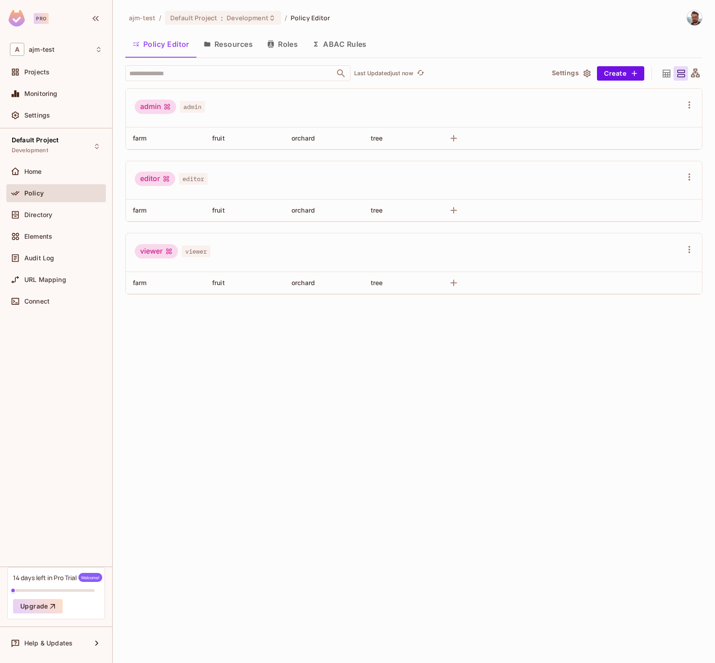
click at [161, 253] on div "viewer" at bounding box center [156, 251] width 43 height 14
click at [213, 51] on button "Resources" at bounding box center [227, 44] width 63 height 23
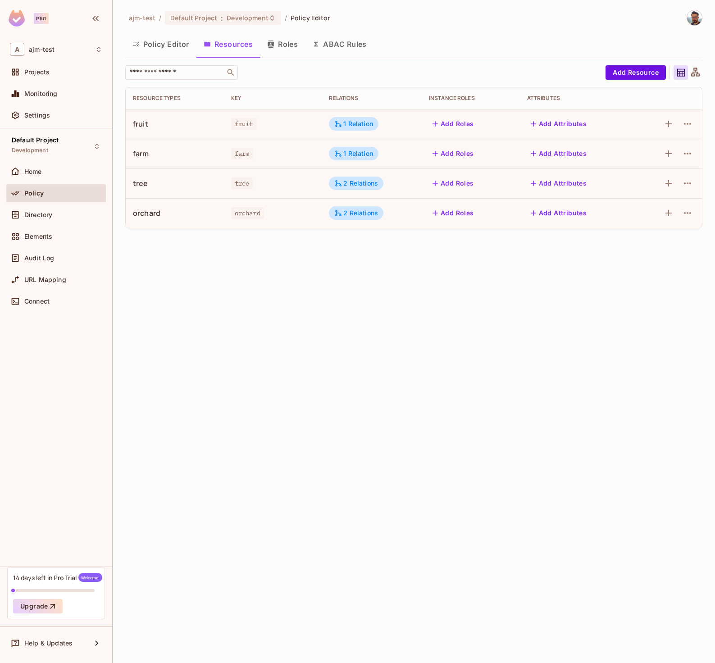
click at [273, 45] on icon "button" at bounding box center [270, 44] width 6 height 7
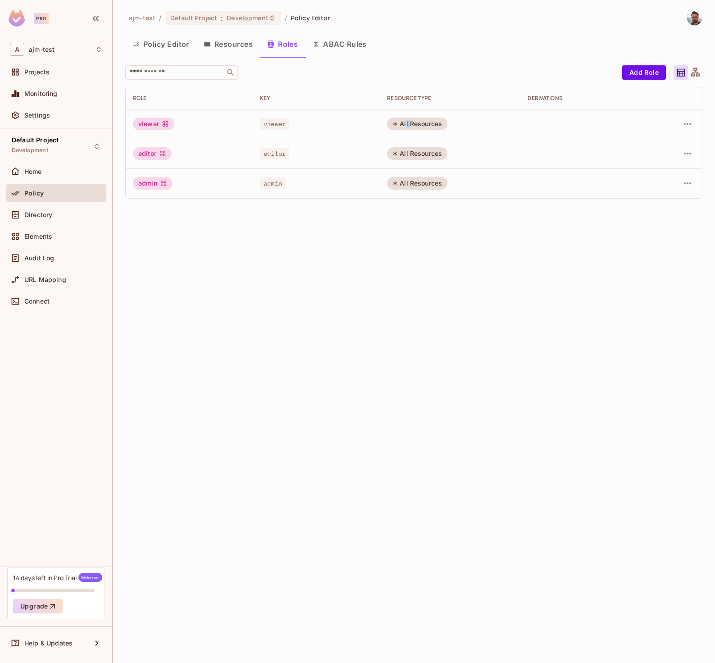
click at [408, 122] on div "All Resources" at bounding box center [417, 124] width 60 height 13
drag, startPoint x: 402, startPoint y: 123, endPoint x: 453, endPoint y: 126, distance: 51.4
click at [457, 126] on td "All Resources" at bounding box center [450, 124] width 141 height 30
click at [684, 123] on icon "button" at bounding box center [687, 124] width 7 height 2
click at [665, 145] on li "Edit Role" at bounding box center [648, 145] width 80 height 20
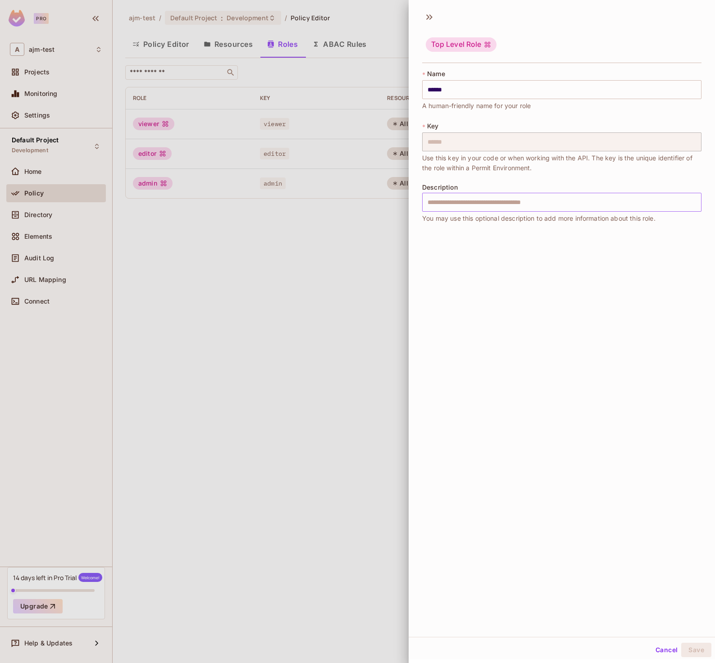
click at [470, 204] on input "text" at bounding box center [561, 202] width 279 height 19
click at [360, 240] on div at bounding box center [357, 331] width 715 height 663
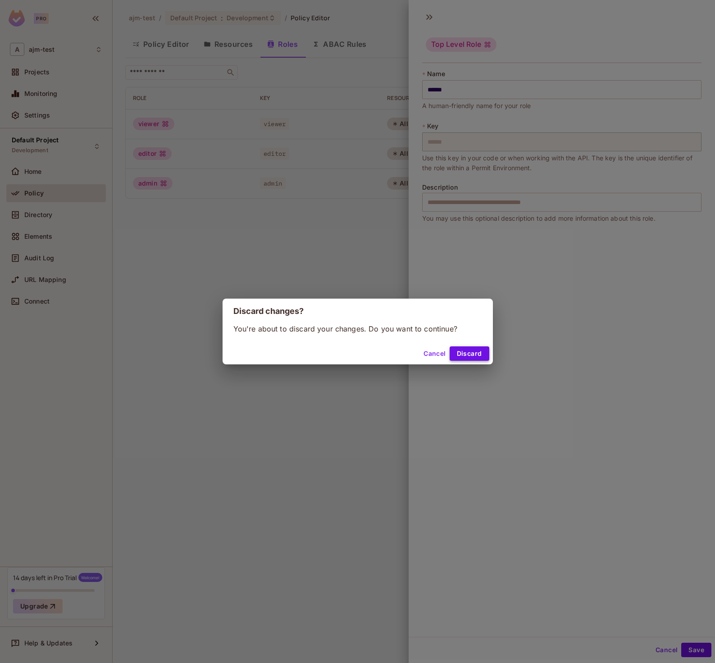
click at [468, 352] on button "Discard" at bounding box center [469, 353] width 40 height 14
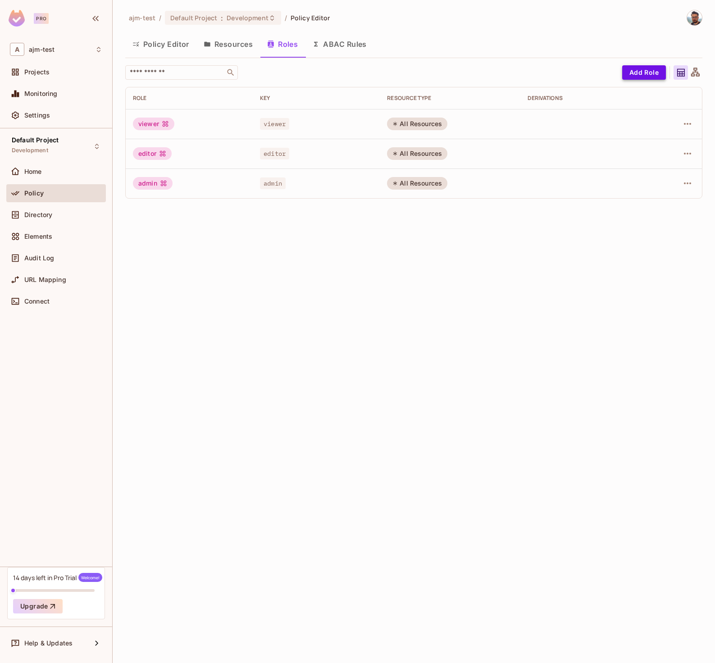
click at [635, 68] on button "Add Role" at bounding box center [644, 72] width 44 height 14
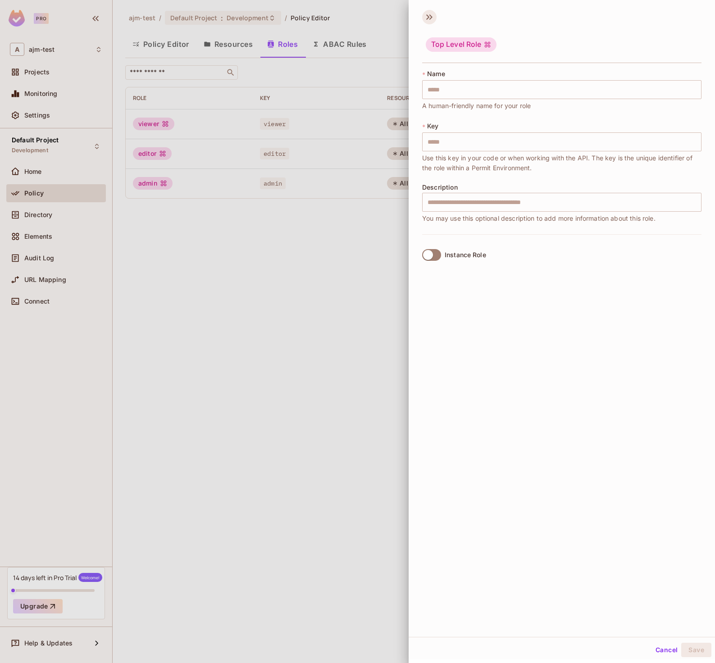
click at [422, 16] on icon at bounding box center [429, 17] width 14 height 14
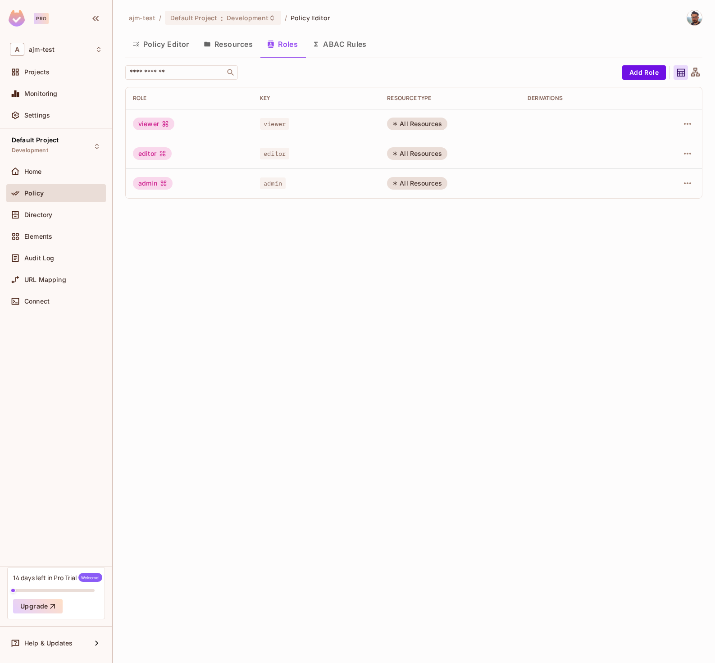
drag, startPoint x: 416, startPoint y: 125, endPoint x: 402, endPoint y: 123, distance: 14.6
click at [417, 127] on div "All Resources" at bounding box center [417, 124] width 60 height 13
click at [326, 40] on button "ABAC Rules" at bounding box center [339, 44] width 69 height 23
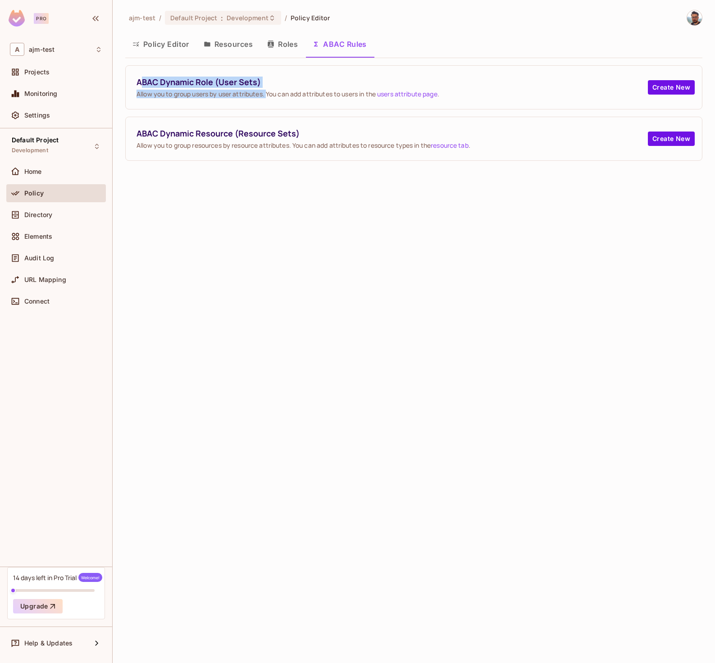
drag, startPoint x: 157, startPoint y: 86, endPoint x: 268, endPoint y: 95, distance: 112.0
click at [267, 95] on div "ABAC Dynamic Role (User Sets) Allow you to group users by user attributes. You …" at bounding box center [391, 88] width 511 height 22
click at [269, 95] on span "Allow you to group users by user attributes. You can add attributes to users in…" at bounding box center [391, 94] width 511 height 9
click at [159, 45] on button "Policy Editor" at bounding box center [160, 44] width 71 height 23
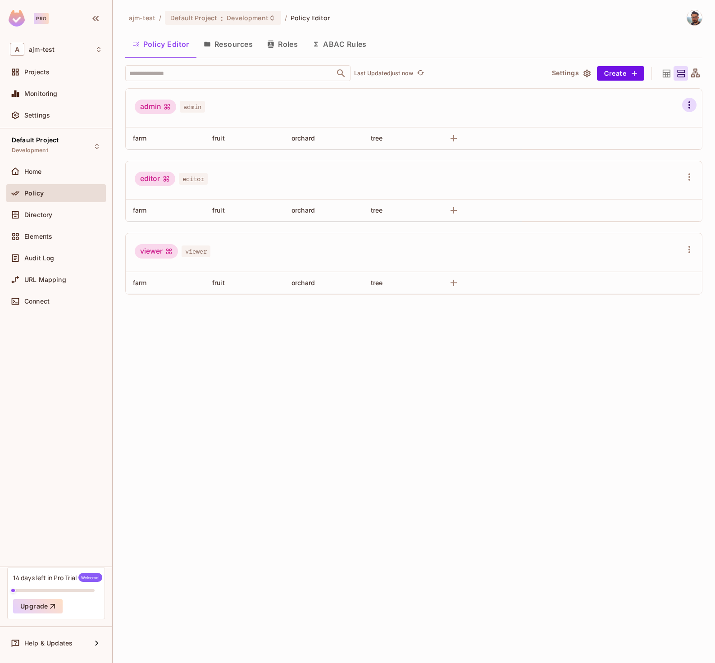
click at [692, 101] on icon "button" at bounding box center [689, 105] width 11 height 11
click at [651, 143] on div "Clear Permissions" at bounding box center [651, 140] width 55 height 9
click at [450, 138] on icon "button" at bounding box center [453, 138] width 6 height 6
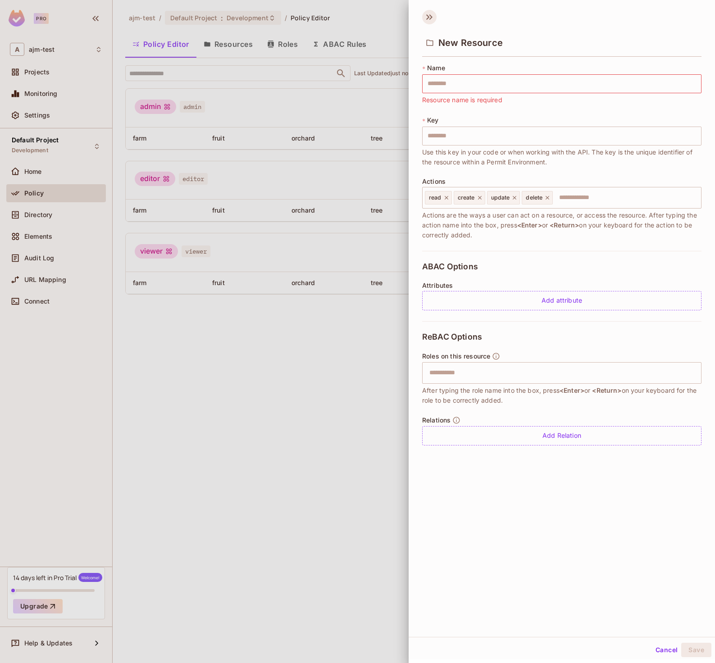
click at [424, 14] on icon at bounding box center [429, 17] width 14 height 14
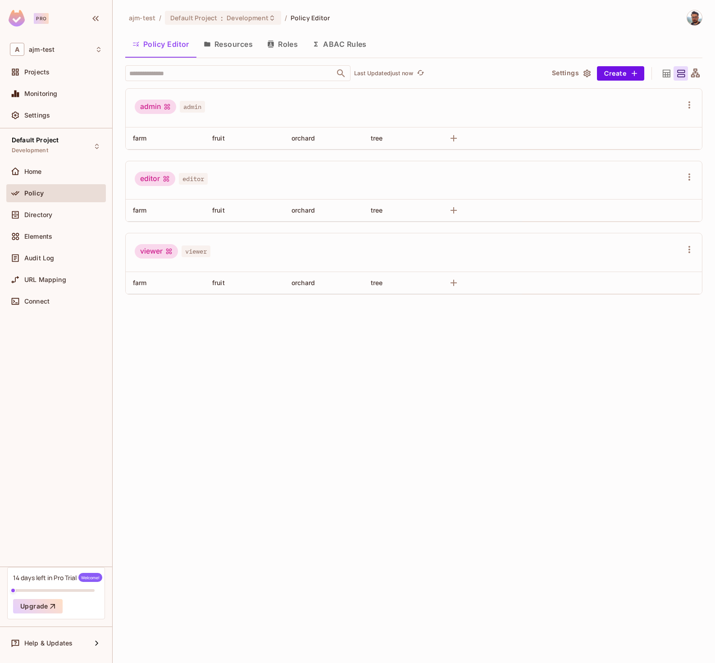
click at [230, 43] on button "Resources" at bounding box center [227, 44] width 63 height 23
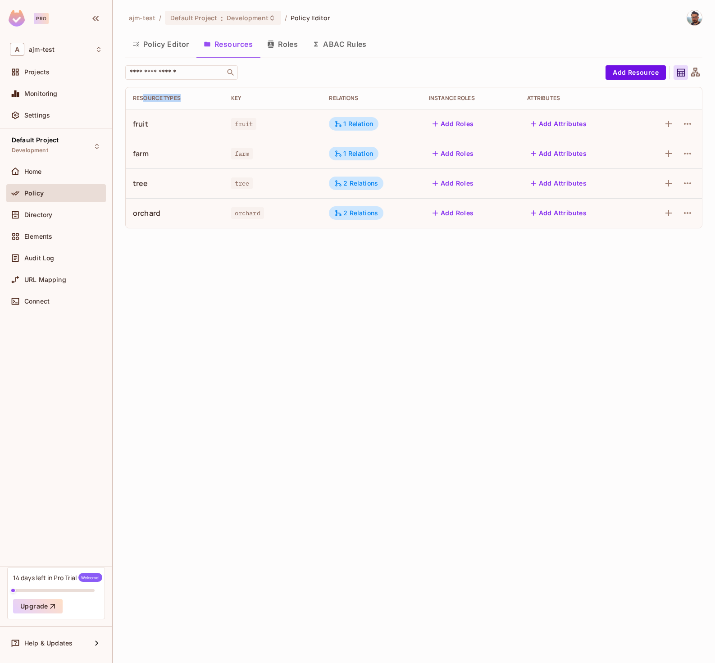
drag, startPoint x: 144, startPoint y: 96, endPoint x: 186, endPoint y: 104, distance: 42.7
click at [186, 102] on th "Resource Types" at bounding box center [175, 98] width 98 height 22
click at [186, 104] on th "Resource Types" at bounding box center [175, 98] width 98 height 22
click at [449, 101] on div "Instance roles" at bounding box center [471, 98] width 84 height 7
click at [451, 126] on button "Add Roles" at bounding box center [453, 124] width 49 height 14
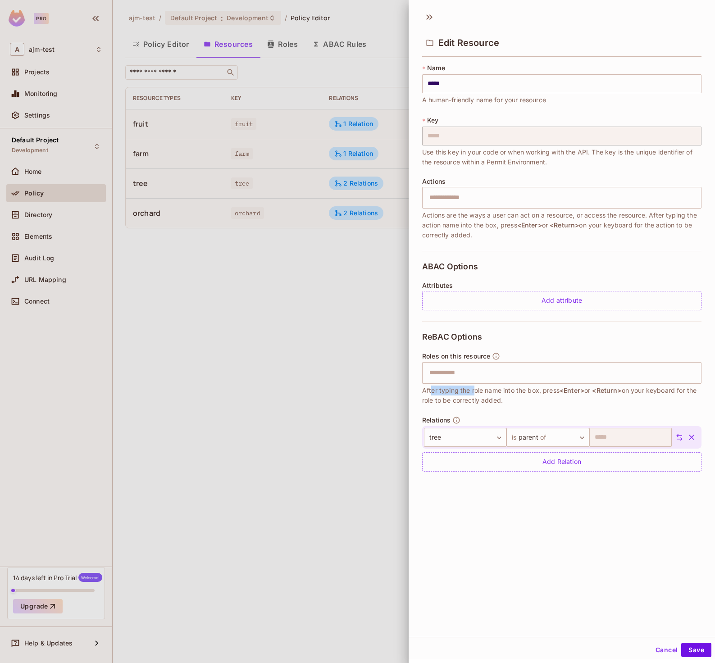
drag, startPoint x: 433, startPoint y: 390, endPoint x: 473, endPoint y: 395, distance: 40.4
click at [474, 394] on span "After typing the role name into the box, press <Enter> or <Return> on your keyb…" at bounding box center [561, 395] width 279 height 20
click at [497, 354] on icon "button" at bounding box center [496, 356] width 8 height 8
click at [482, 374] on input "text" at bounding box center [560, 373] width 273 height 18
type input "*"
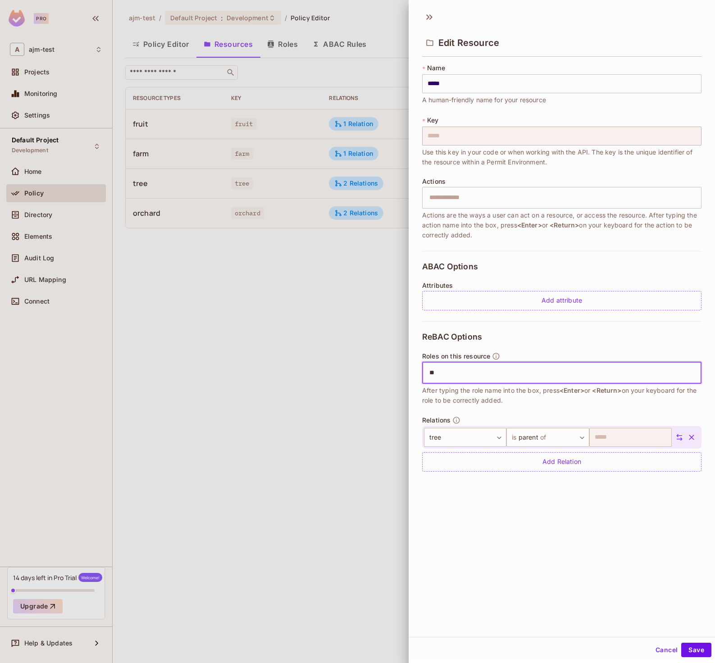
type input "***"
type input "****"
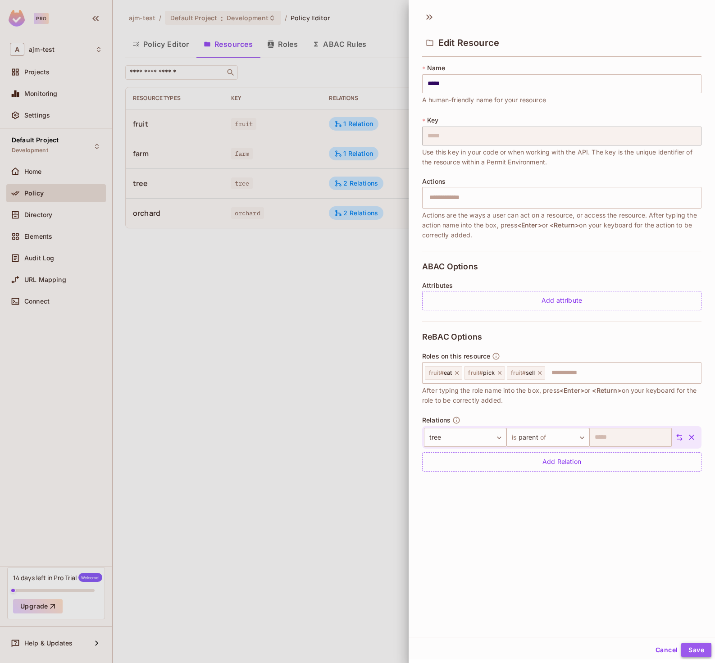
click at [692, 654] on button "Save" at bounding box center [696, 650] width 30 height 14
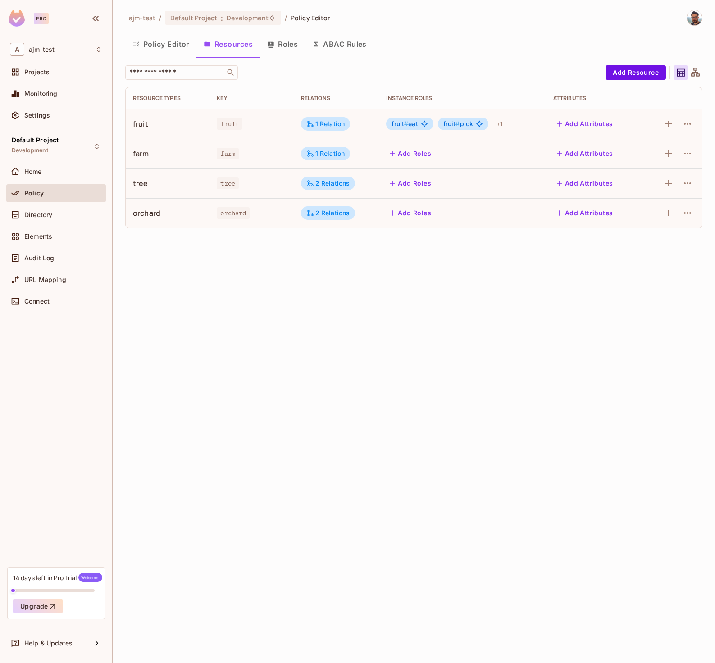
click at [419, 215] on button "Add Roles" at bounding box center [410, 213] width 49 height 14
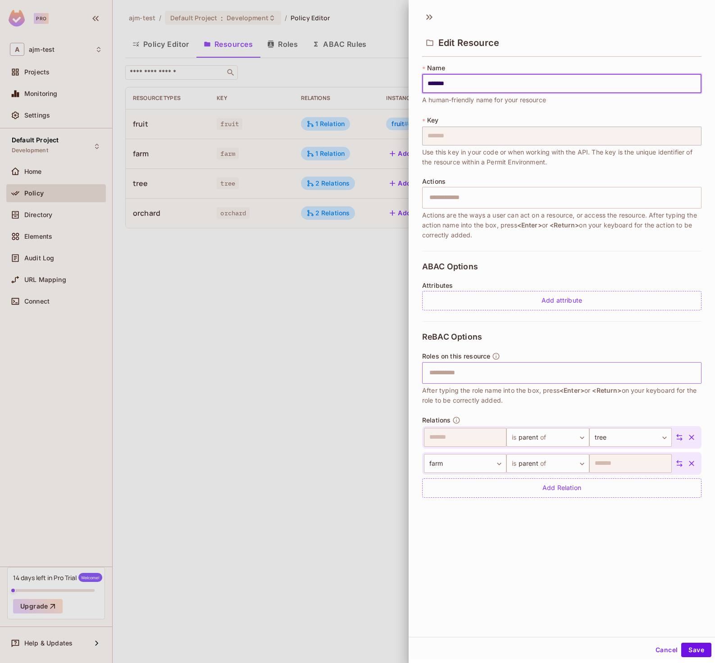
click at [525, 372] on input "text" at bounding box center [560, 373] width 273 height 18
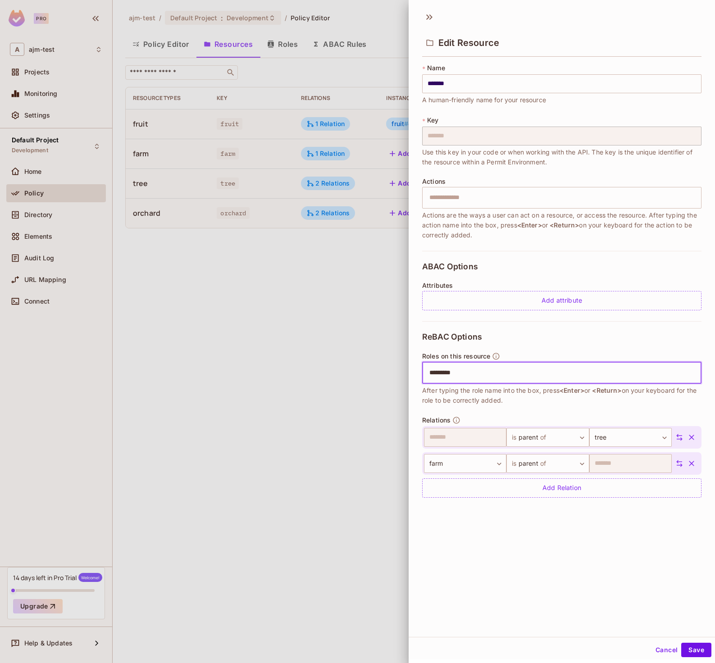
type input "**********"
click at [687, 650] on button "Save" at bounding box center [696, 650] width 30 height 14
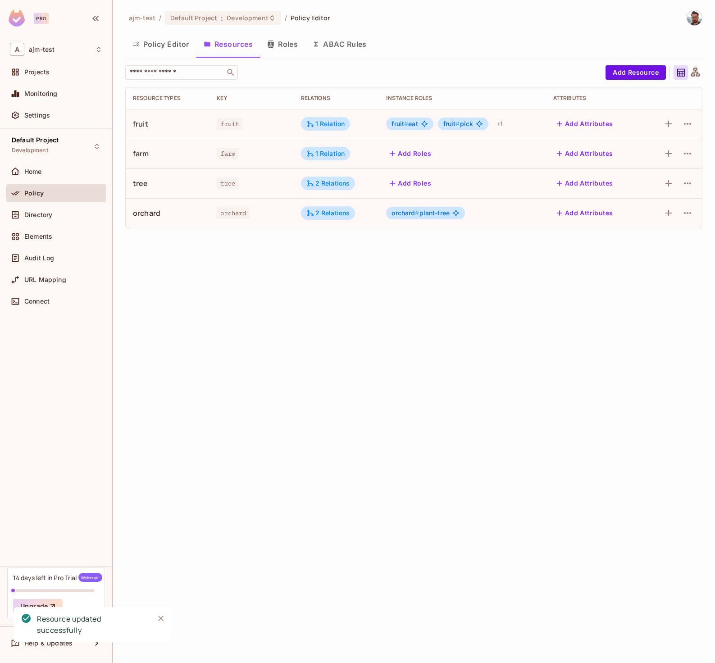
click at [410, 152] on button "Add Roles" at bounding box center [410, 153] width 49 height 14
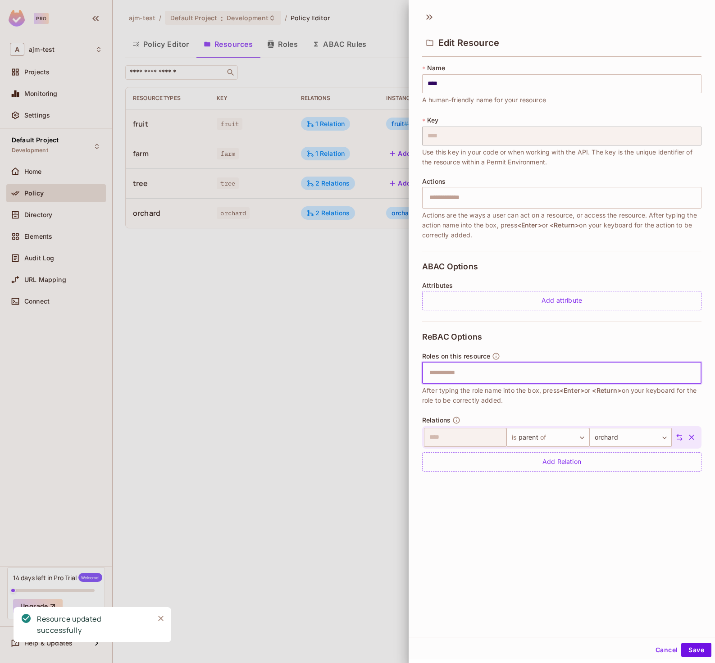
click at [467, 379] on input "text" at bounding box center [560, 373] width 273 height 18
type input "****"
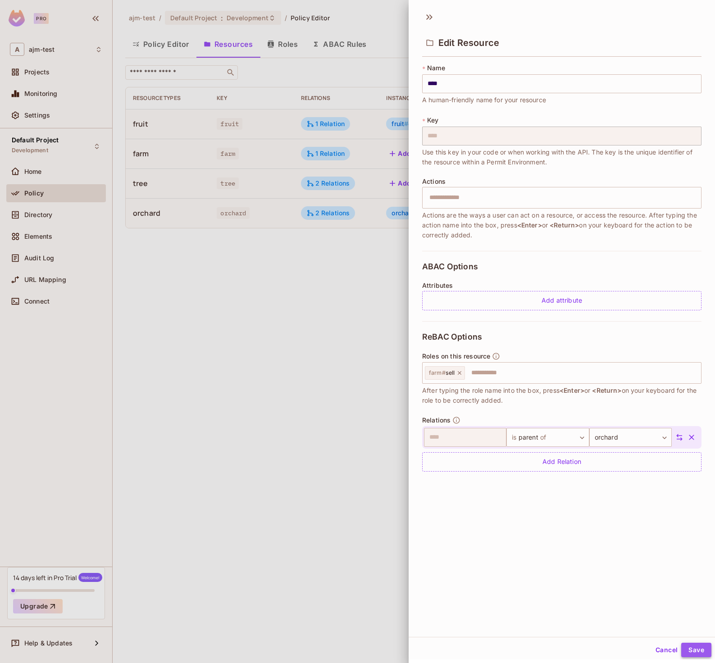
click at [696, 652] on button "Save" at bounding box center [696, 650] width 30 height 14
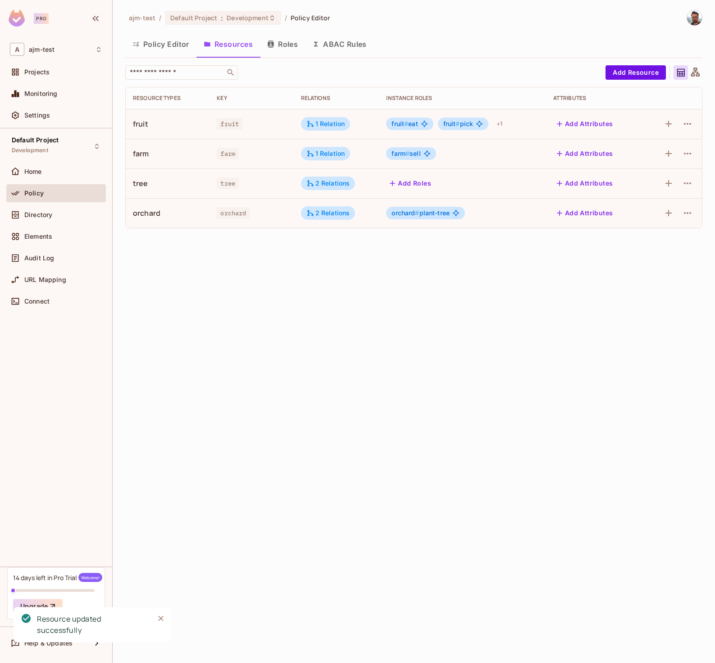
click at [417, 283] on div "ajm-test / Default Project : Development / Policy Editor Policy Editor Resource…" at bounding box center [414, 331] width 602 height 663
click at [424, 182] on button "Add Roles" at bounding box center [410, 183] width 49 height 14
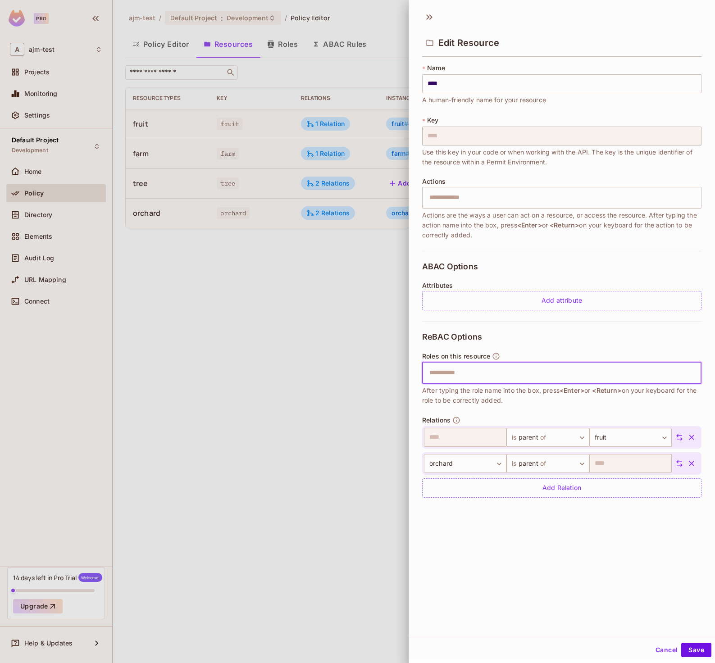
click at [476, 374] on input "text" at bounding box center [560, 373] width 273 height 18
type input "*****"
click at [685, 647] on button "Save" at bounding box center [696, 650] width 30 height 14
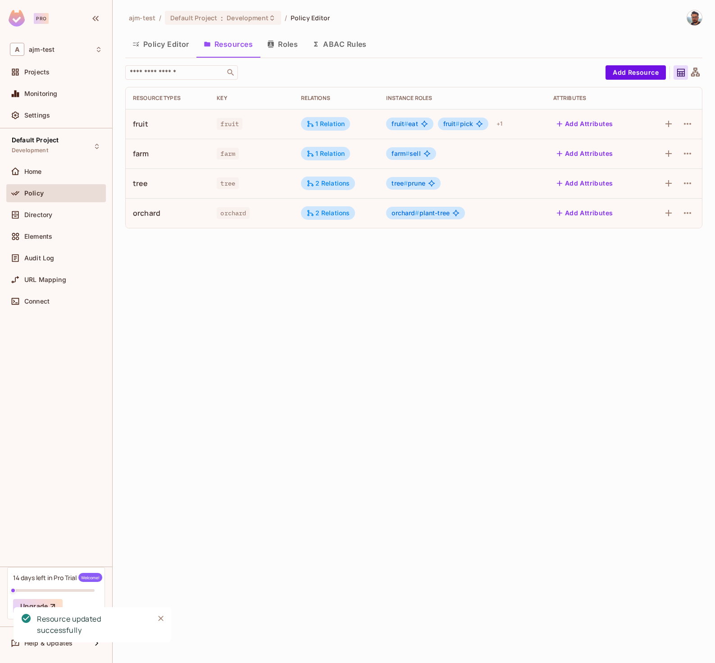
click at [698, 75] on icon at bounding box center [695, 72] width 9 height 9
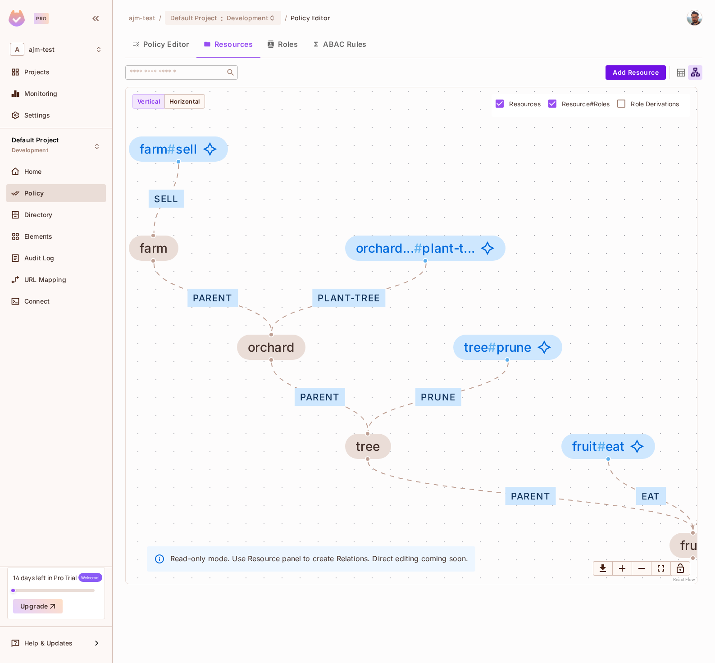
drag, startPoint x: 559, startPoint y: 242, endPoint x: 312, endPoint y: 210, distance: 248.8
click at [312, 210] on div "eat pick sell parent sell parent prune parent plant-tree fruit fruit # eat frui…" at bounding box center [411, 335] width 571 height 496
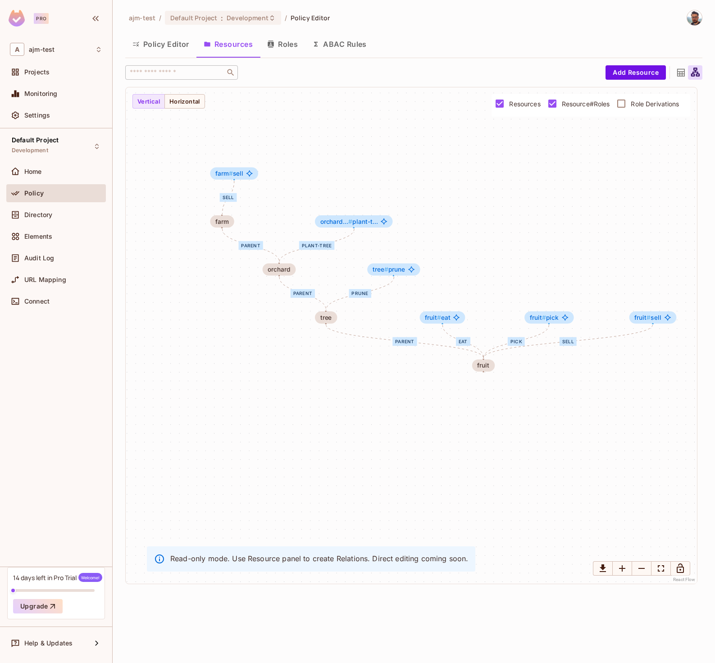
click at [273, 41] on icon "button" at bounding box center [270, 44] width 6 height 7
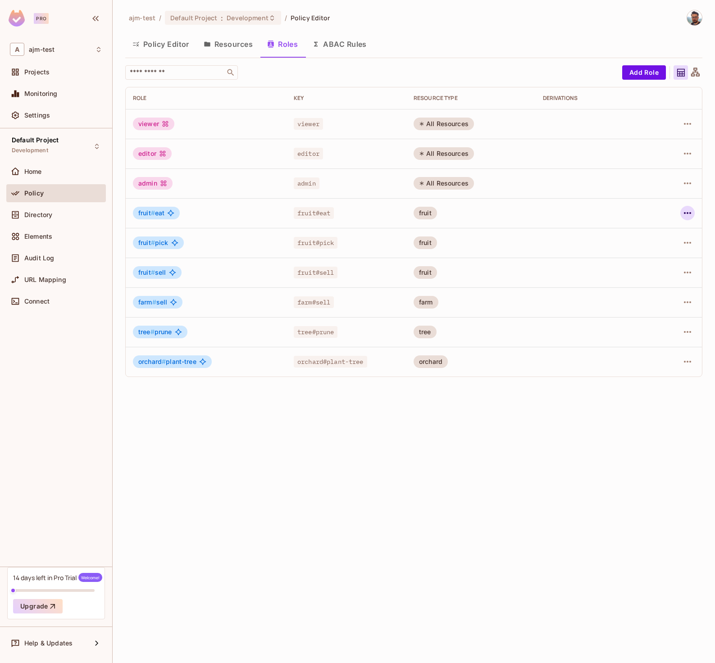
click at [689, 213] on icon "button" at bounding box center [687, 213] width 7 height 2
click at [657, 199] on div at bounding box center [357, 331] width 715 height 663
click at [686, 183] on icon "button" at bounding box center [687, 183] width 7 height 2
click at [665, 209] on li "Edit Role" at bounding box center [648, 204] width 80 height 20
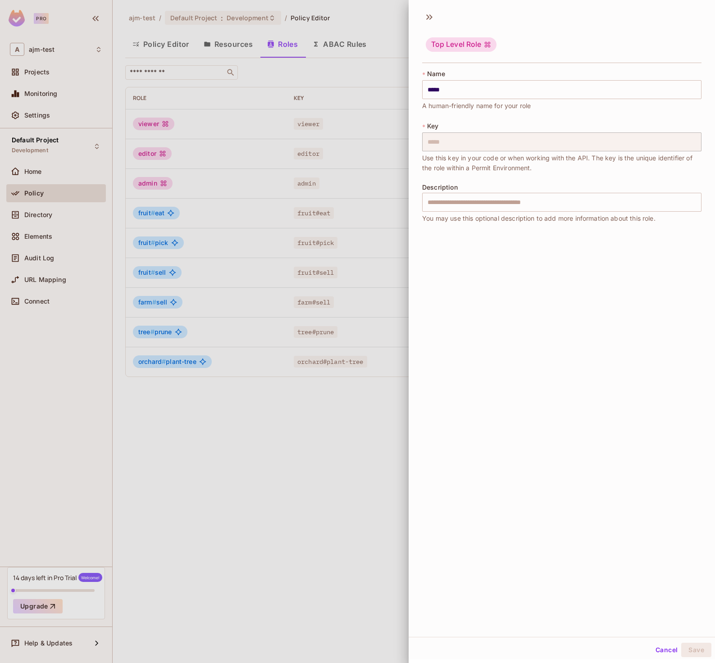
click at [430, 15] on icon at bounding box center [429, 17] width 14 height 14
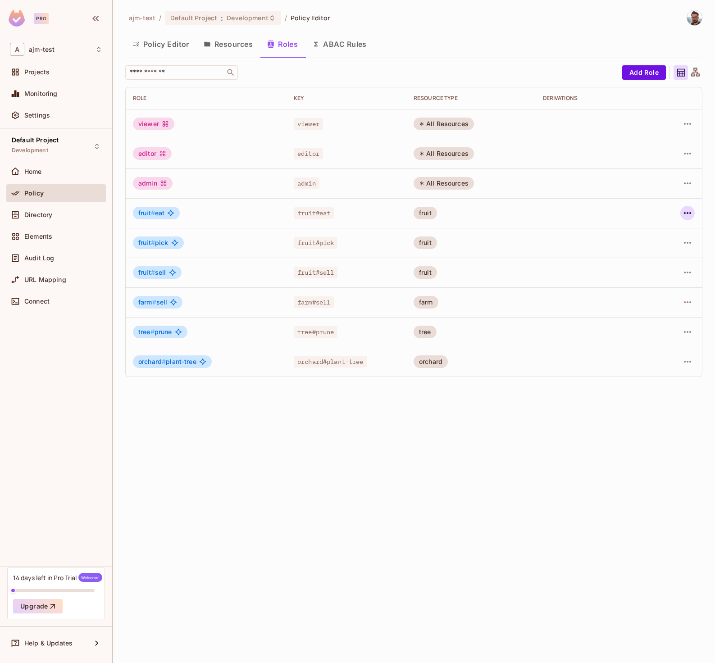
click at [687, 215] on icon "button" at bounding box center [687, 213] width 11 height 11
click at [659, 255] on div "Edit Attributes" at bounding box center [656, 253] width 45 height 9
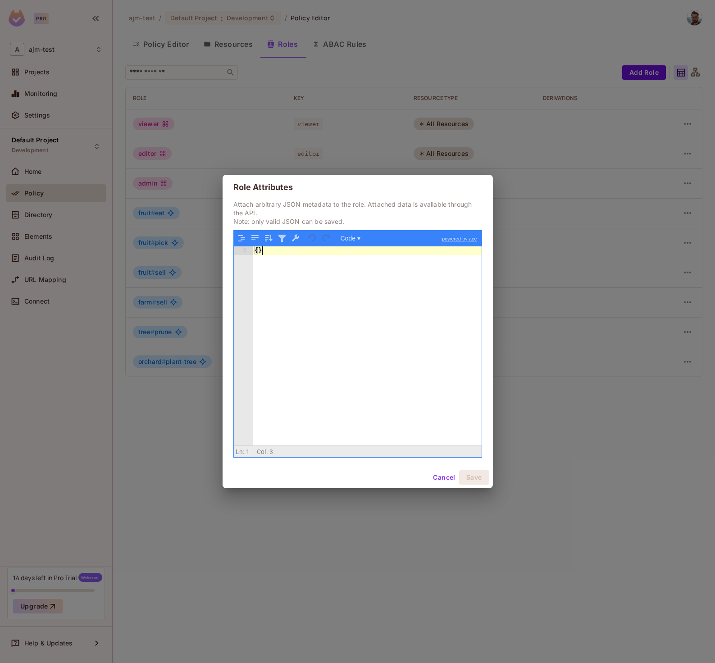
click at [275, 309] on div "{ }" at bounding box center [367, 354] width 229 height 216
click at [449, 476] on button "Cancel" at bounding box center [443, 477] width 29 height 14
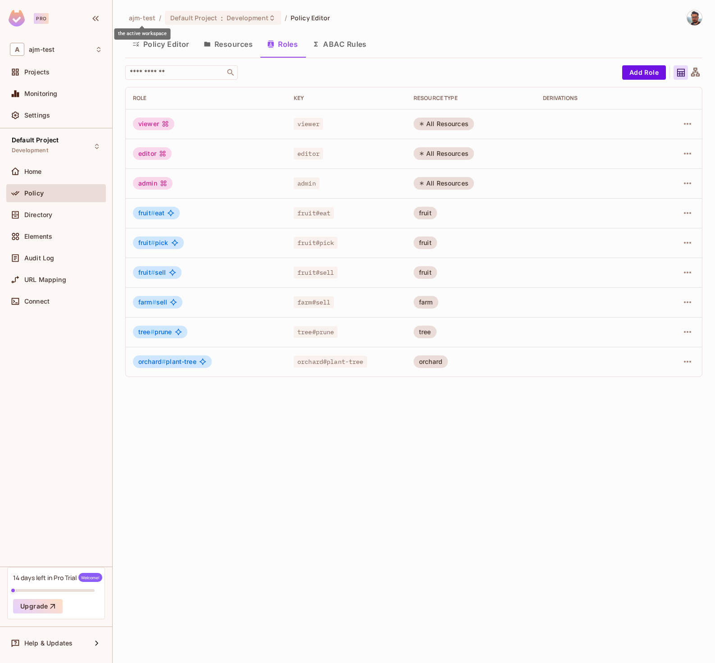
click at [148, 31] on div "the active workspace" at bounding box center [142, 33] width 56 height 11
click at [156, 45] on button "Policy Editor" at bounding box center [160, 44] width 71 height 23
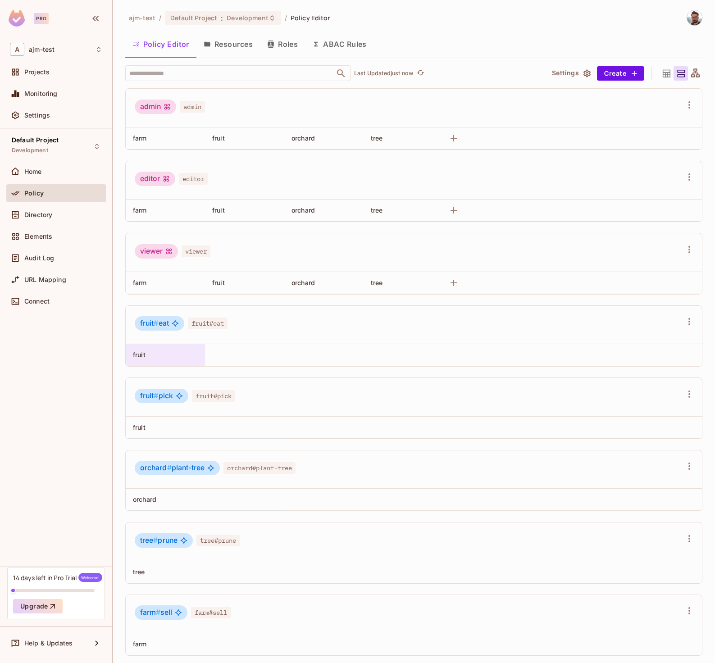
click at [133, 354] on span "fruit" at bounding box center [139, 355] width 13 height 8
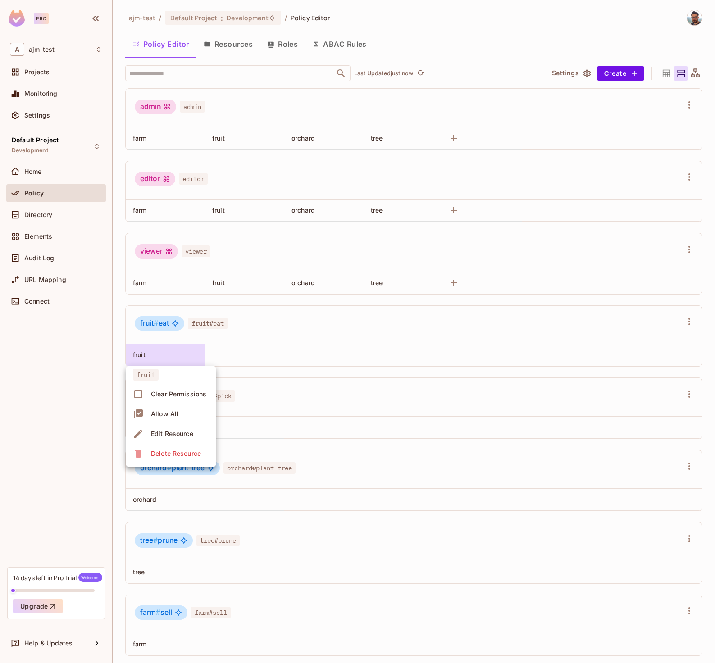
click at [318, 329] on div at bounding box center [357, 331] width 715 height 663
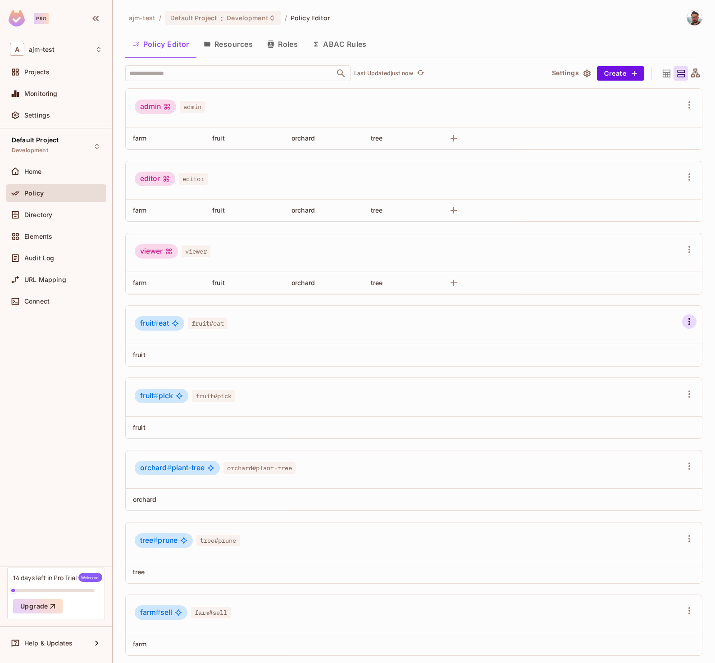
click at [684, 325] on icon "button" at bounding box center [689, 321] width 11 height 11
click at [644, 402] on li "Edit Role" at bounding box center [630, 397] width 91 height 20
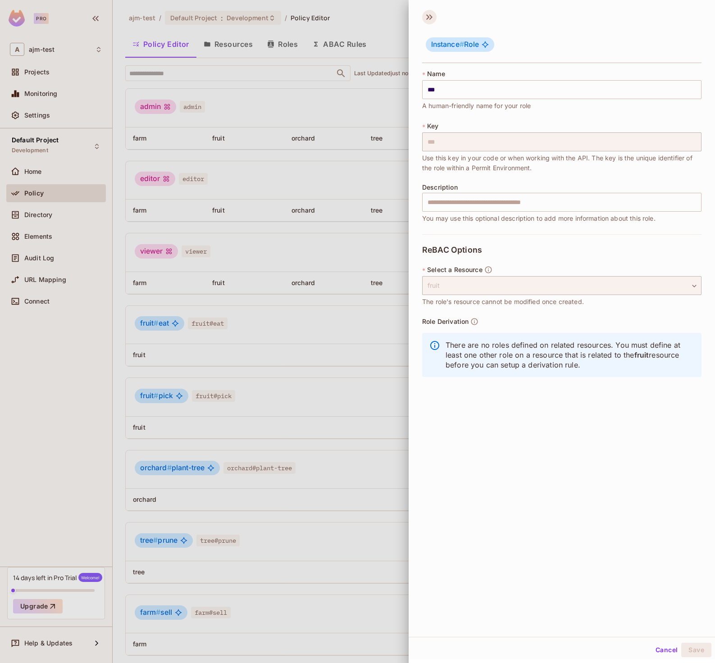
click at [429, 17] on icon at bounding box center [427, 16] width 3 height 5
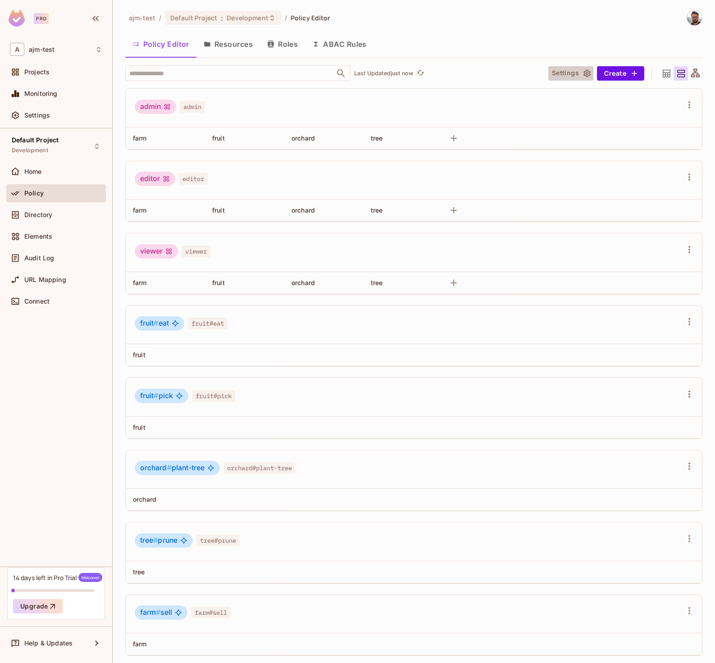
click at [573, 73] on button "Settings" at bounding box center [570, 73] width 45 height 14
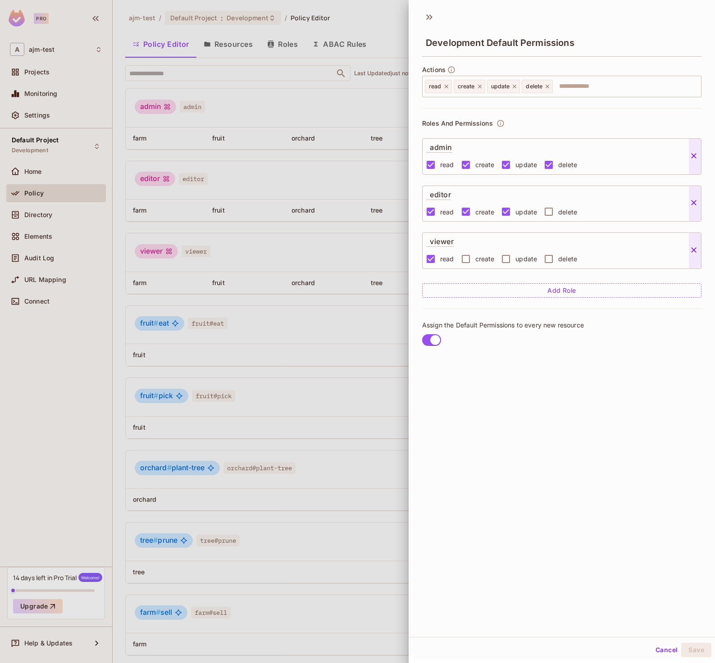
click at [393, 27] on div at bounding box center [357, 331] width 715 height 663
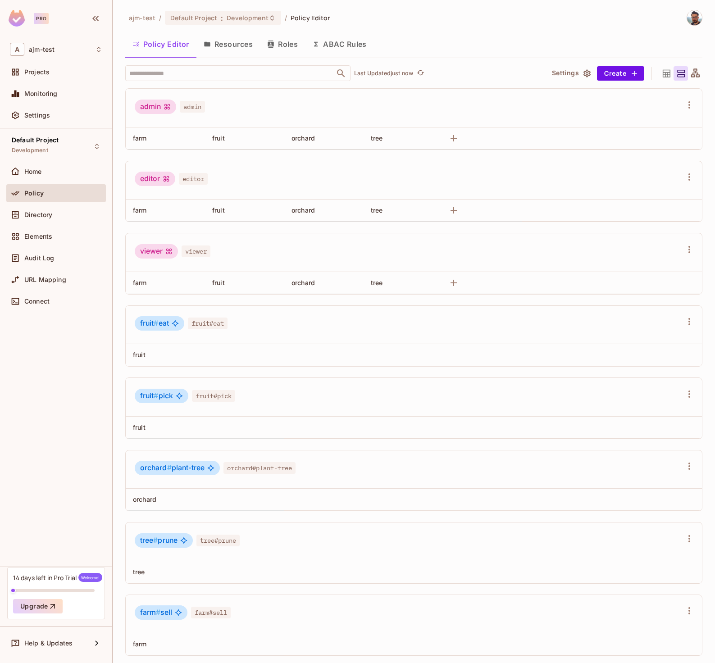
click at [237, 47] on button "Resources" at bounding box center [227, 44] width 63 height 23
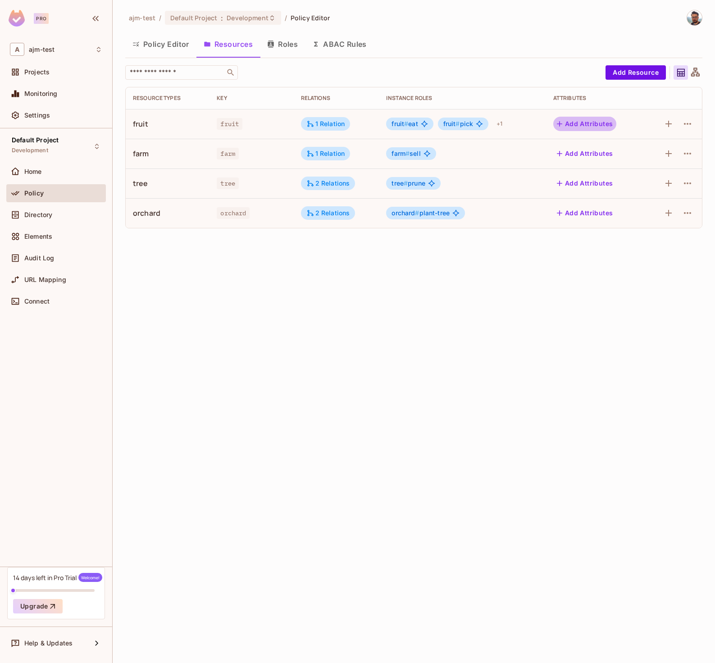
click at [575, 122] on button "Add Attributes" at bounding box center [584, 124] width 63 height 14
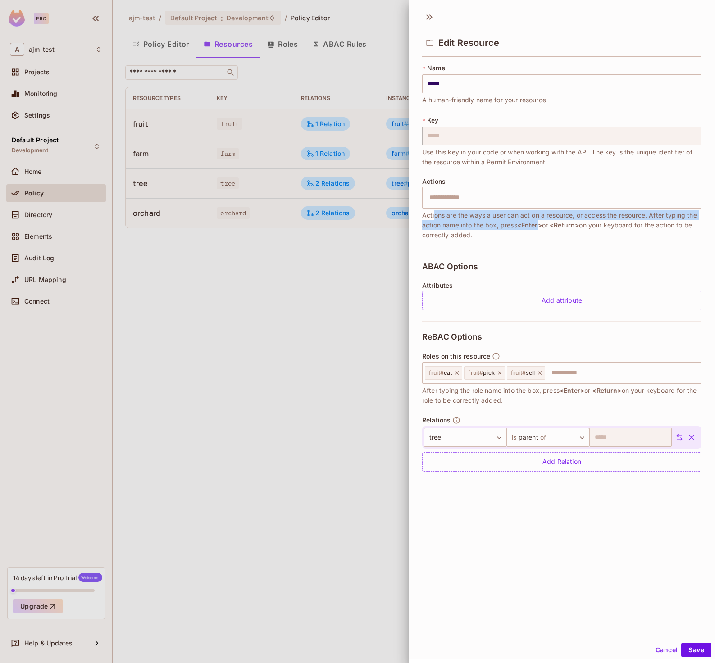
drag, startPoint x: 437, startPoint y: 216, endPoint x: 553, endPoint y: 224, distance: 116.5
click at [553, 224] on span "Actions are the ways a user can act on a resource, or access the resource. Afte…" at bounding box center [561, 225] width 279 height 30
click at [542, 224] on span "<Enter>" at bounding box center [529, 225] width 25 height 8
drag, startPoint x: 430, startPoint y: 357, endPoint x: 470, endPoint y: 361, distance: 40.8
click at [469, 360] on div "Roles on this resource" at bounding box center [461, 356] width 78 height 8
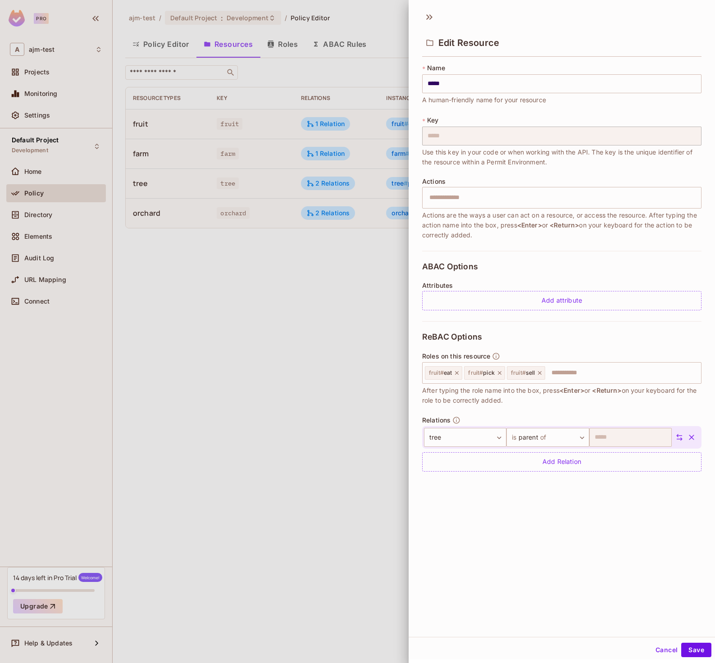
click at [470, 361] on div "Roles on this resource fruit # eat fruit # pick fruit # sell ​ After typing the…" at bounding box center [561, 378] width 279 height 53
click at [458, 190] on input "text" at bounding box center [560, 198] width 273 height 18
type input "***"
type input "****"
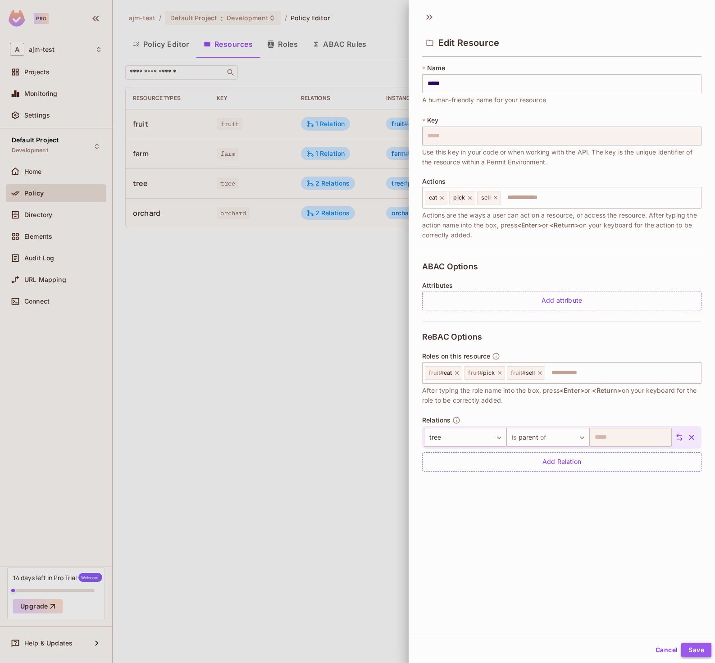
click at [693, 647] on button "Save" at bounding box center [696, 650] width 30 height 14
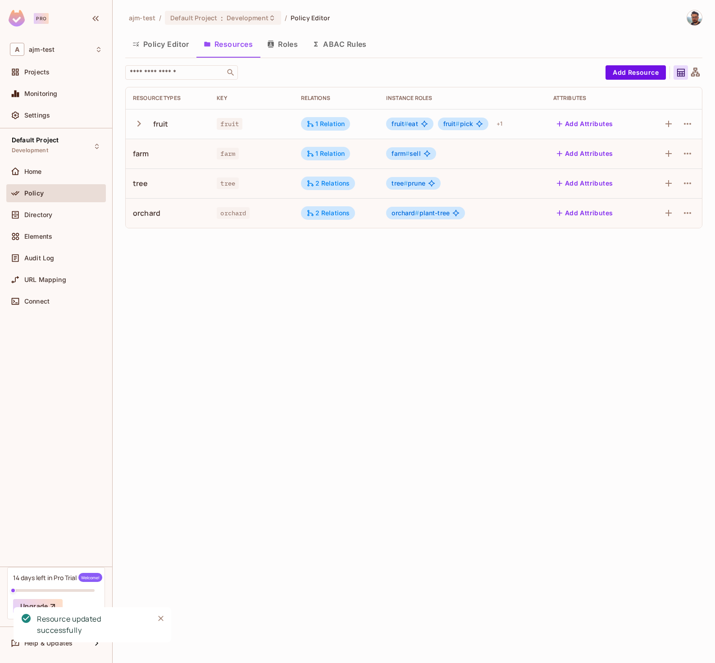
click at [136, 125] on icon "button" at bounding box center [139, 124] width 12 height 12
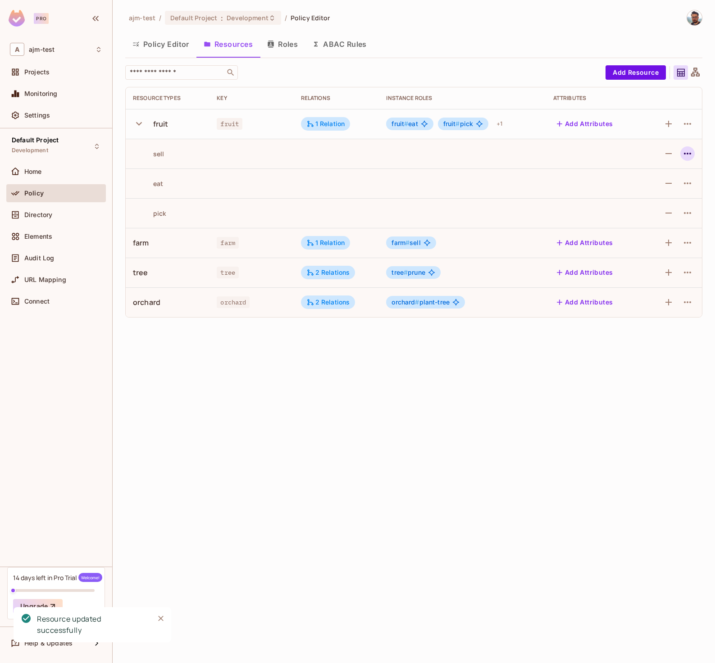
click at [689, 154] on icon "button" at bounding box center [687, 153] width 11 height 11
click at [652, 172] on div "Edit Action" at bounding box center [652, 174] width 33 height 9
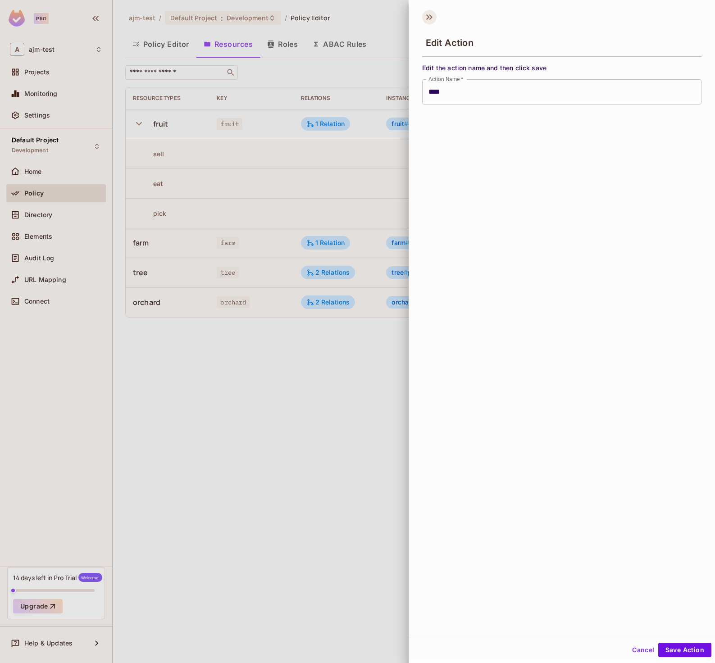
click at [425, 22] on icon at bounding box center [429, 17] width 14 height 14
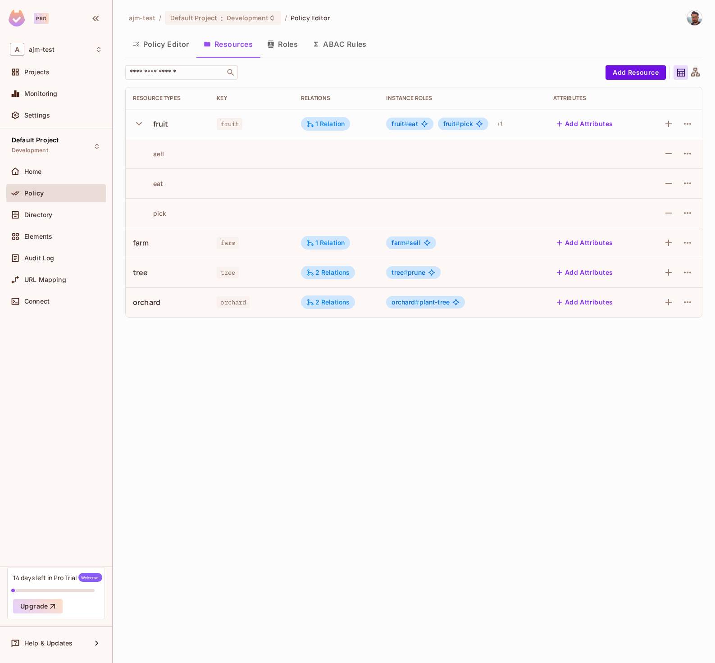
click at [171, 49] on button "Policy Editor" at bounding box center [160, 44] width 71 height 23
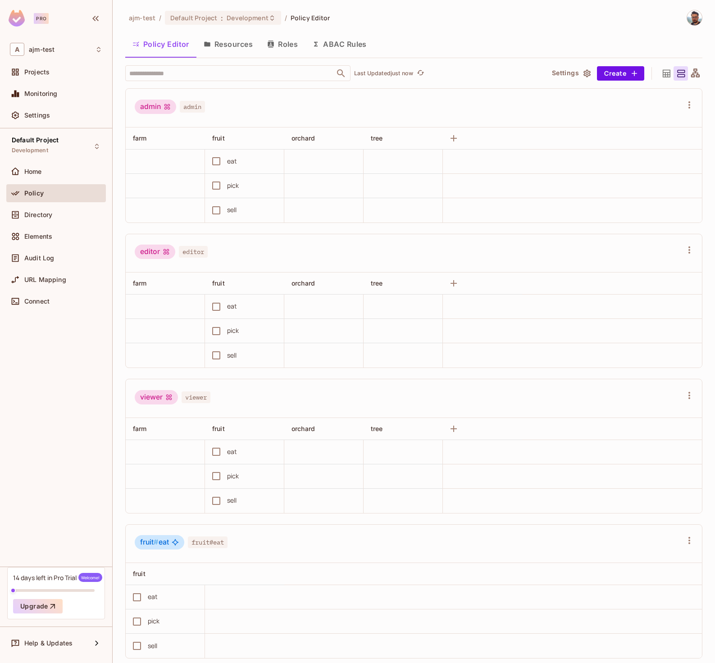
click at [227, 41] on button "Resources" at bounding box center [227, 44] width 63 height 23
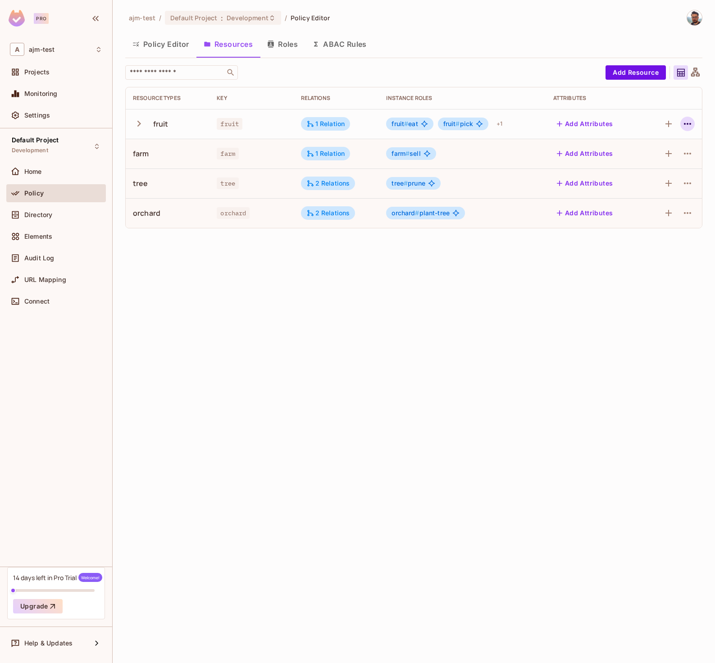
click at [687, 124] on icon "button" at bounding box center [687, 124] width 7 height 2
click at [650, 161] on div "Edit Resource" at bounding box center [648, 159] width 42 height 9
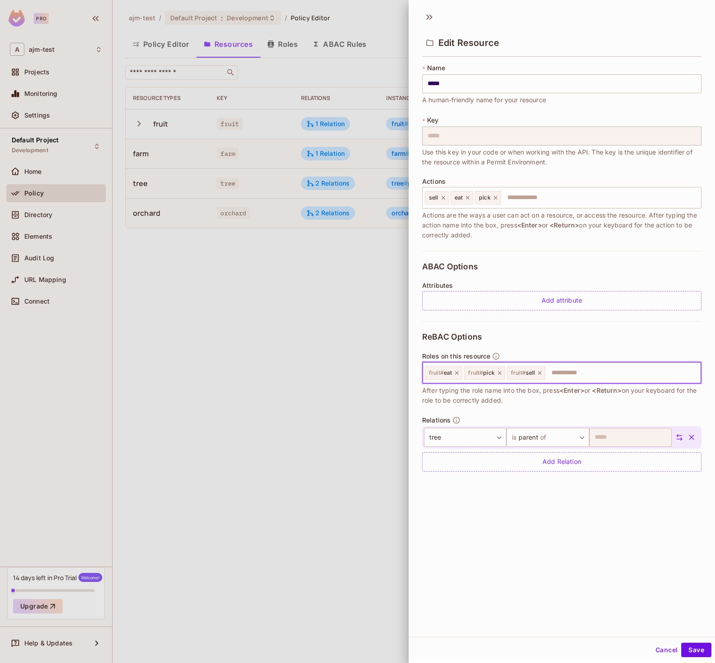
click at [577, 375] on input "text" at bounding box center [621, 373] width 151 height 18
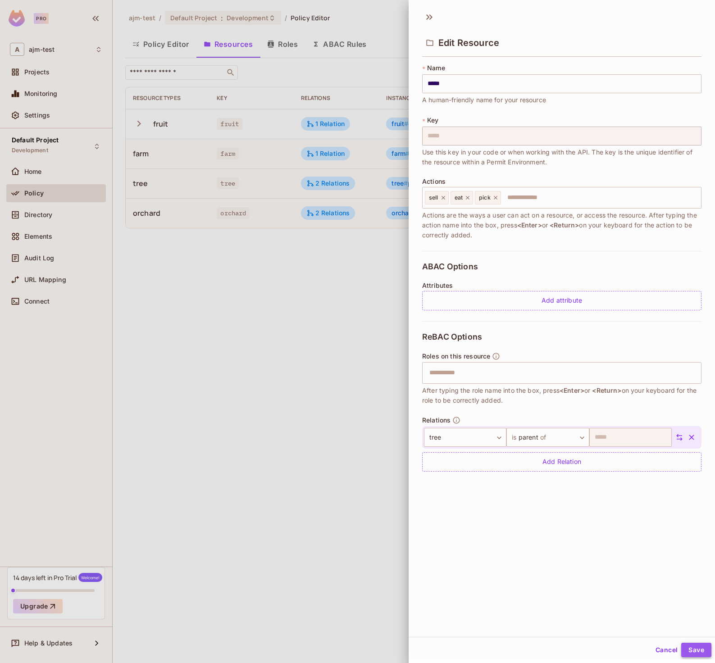
click at [687, 649] on button "Save" at bounding box center [696, 650] width 30 height 14
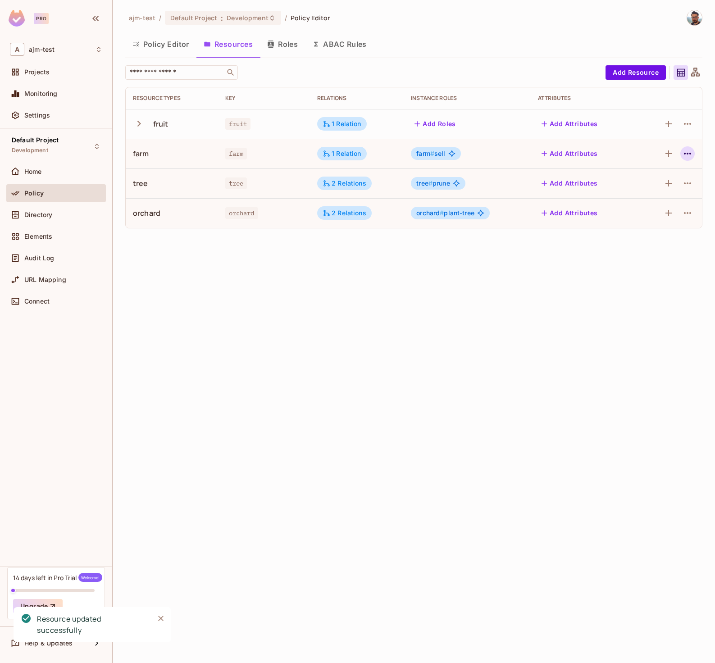
click at [687, 157] on icon "button" at bounding box center [687, 153] width 11 height 11
click at [652, 189] on div "Edit Resource" at bounding box center [648, 189] width 42 height 9
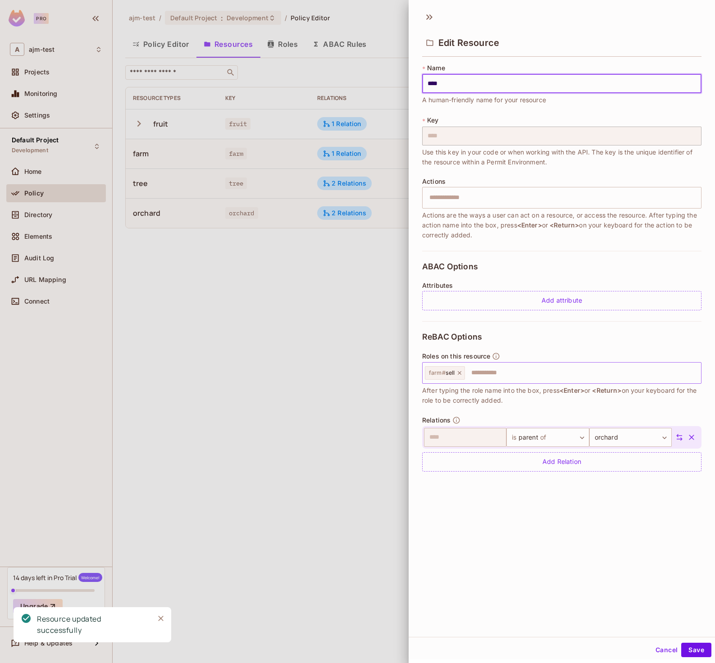
click at [542, 381] on div "farm # sell ​" at bounding box center [561, 373] width 279 height 22
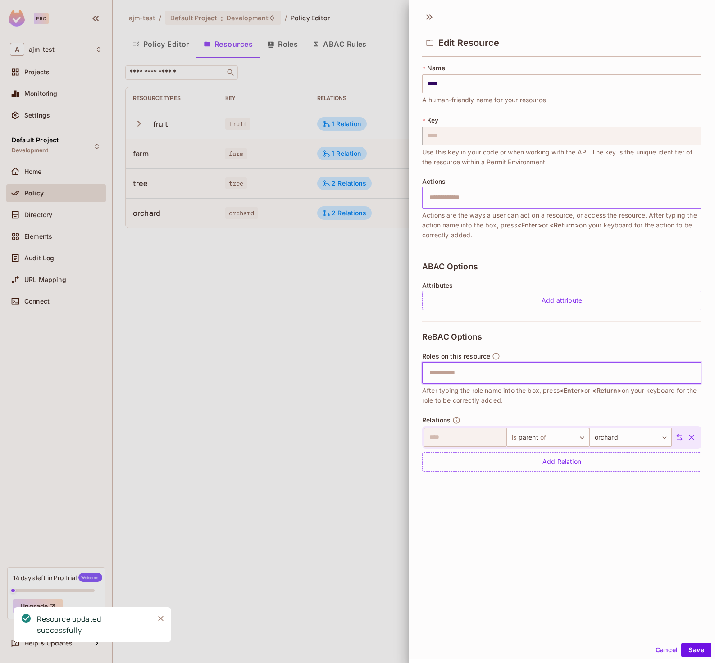
click at [456, 204] on input "text" at bounding box center [560, 198] width 273 height 18
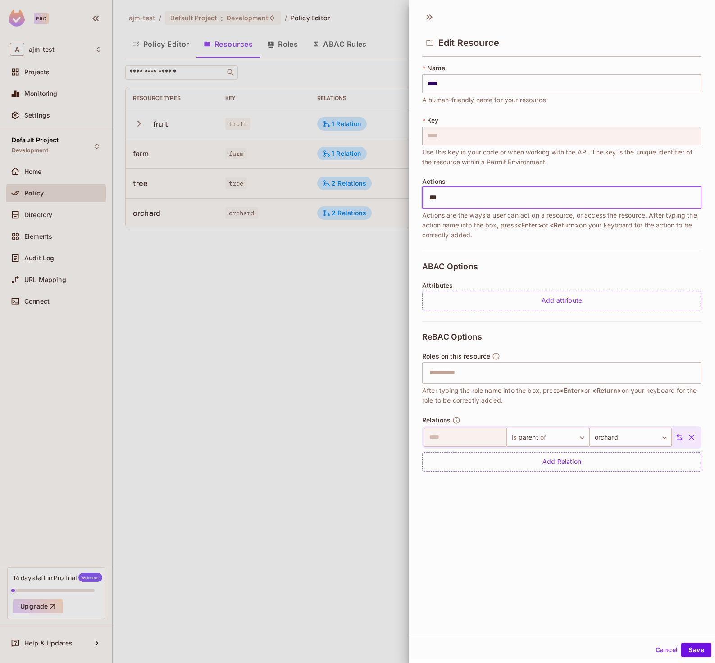
type input "****"
click at [689, 645] on button "Save" at bounding box center [696, 650] width 30 height 14
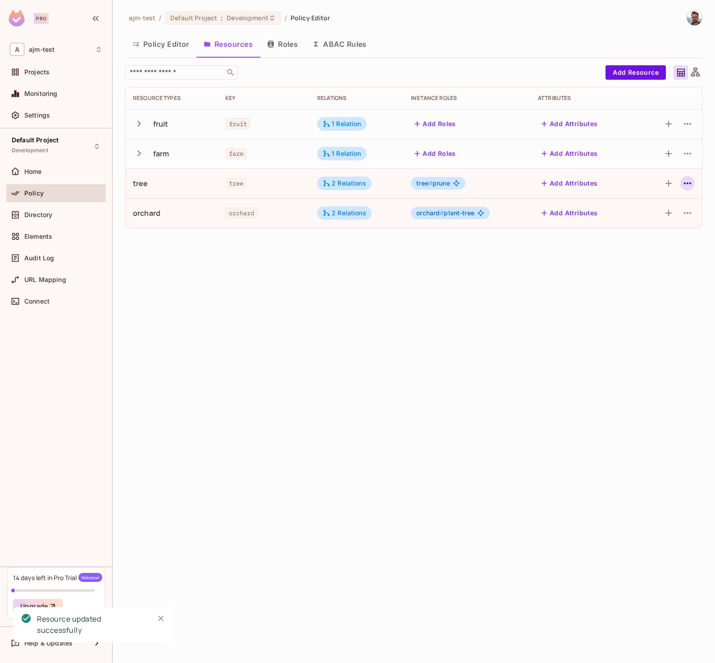
click at [686, 180] on icon "button" at bounding box center [687, 183] width 11 height 11
click at [655, 216] on div "Edit Resource" at bounding box center [648, 218] width 42 height 9
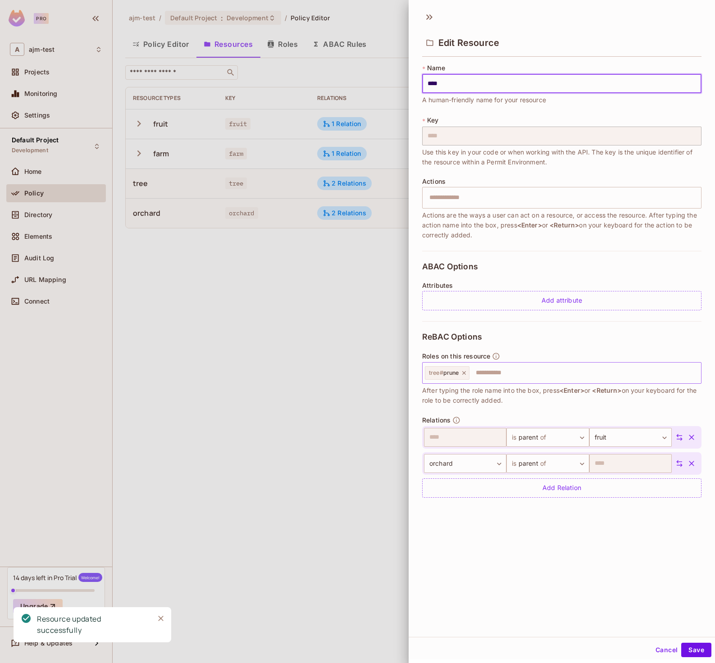
click at [524, 378] on input "text" at bounding box center [583, 373] width 227 height 18
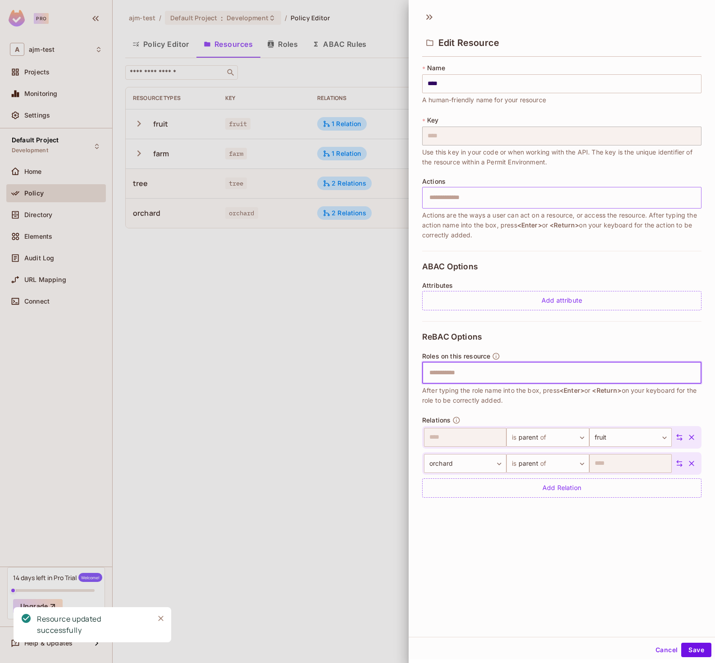
click at [495, 195] on input "text" at bounding box center [560, 198] width 273 height 18
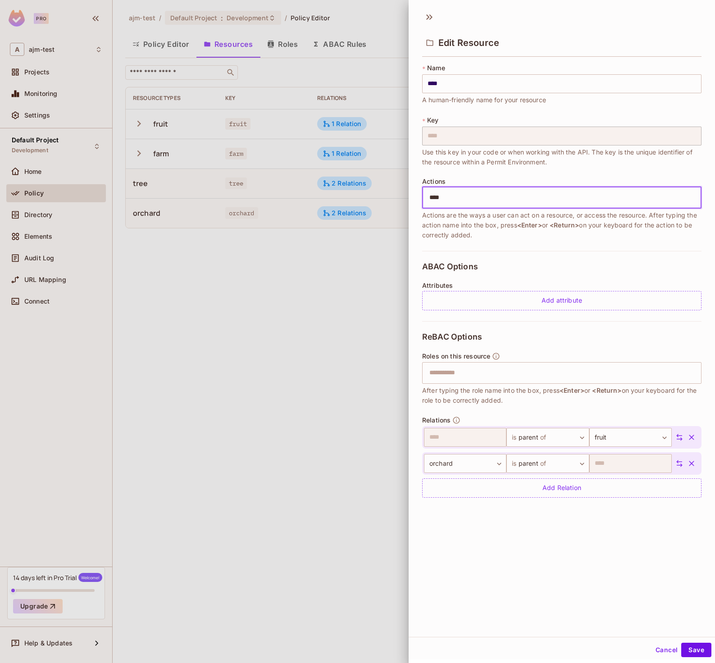
type input "*****"
click at [688, 650] on button "Save" at bounding box center [696, 650] width 30 height 14
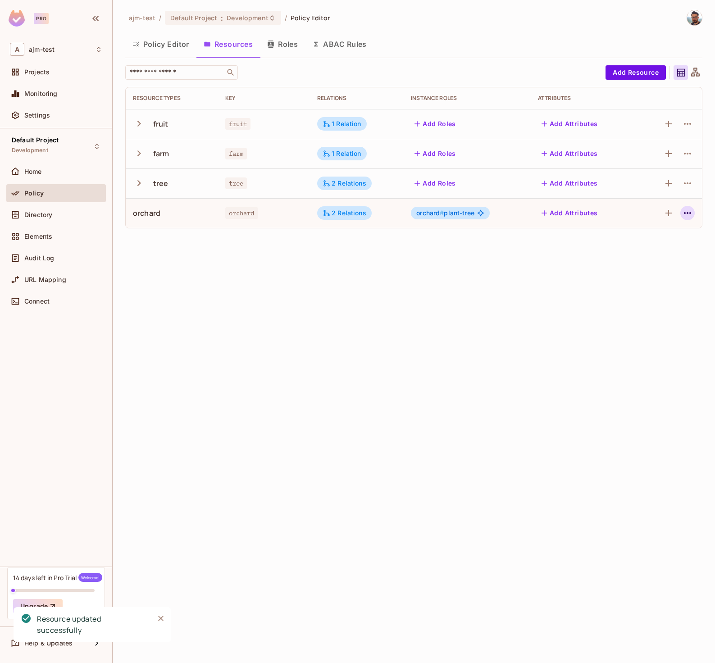
click at [689, 213] on icon "button" at bounding box center [687, 213] width 7 height 2
click at [661, 249] on div "Edit Resource" at bounding box center [648, 248] width 42 height 9
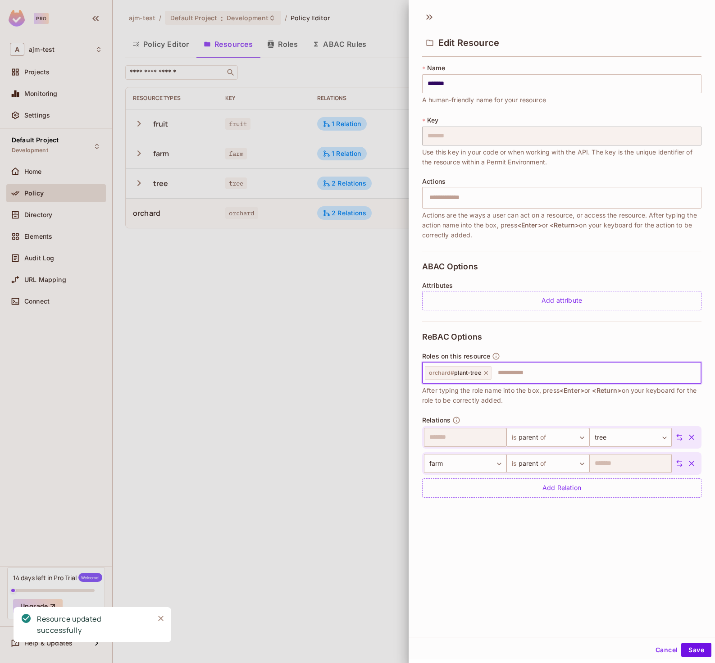
click at [524, 373] on input "text" at bounding box center [594, 373] width 205 height 18
click at [486, 373] on icon at bounding box center [486, 373] width 6 height 6
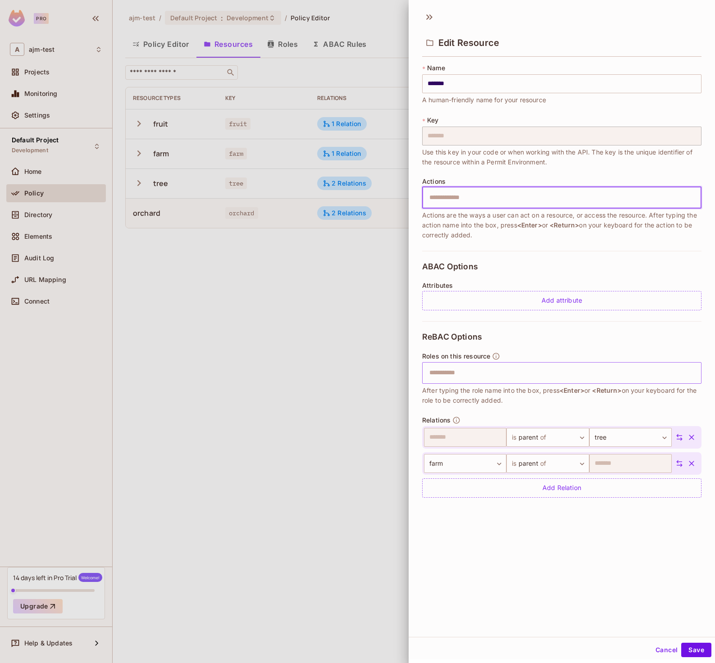
click at [463, 200] on input "text" at bounding box center [560, 198] width 273 height 18
type input "**********"
click at [694, 649] on button "Save" at bounding box center [696, 650] width 30 height 14
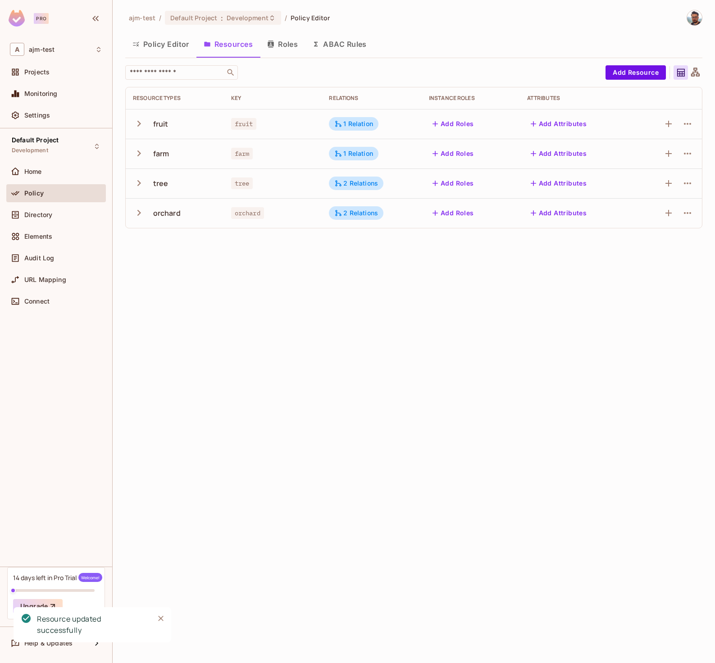
click at [459, 369] on div "ajm-test / Default Project : Development / Policy Editor Policy Editor Resource…" at bounding box center [414, 331] width 602 height 663
click at [172, 42] on button "Policy Editor" at bounding box center [160, 44] width 71 height 23
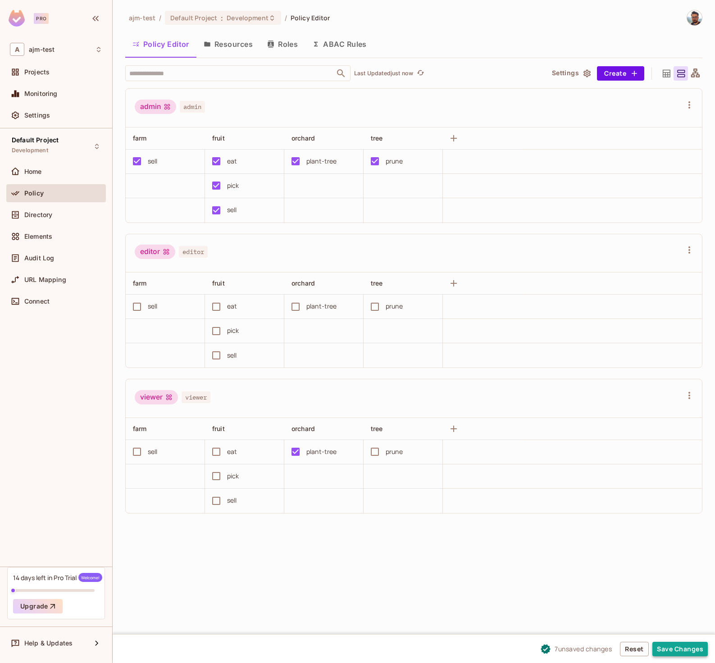
click at [676, 651] on button "Save Changes" at bounding box center [679, 649] width 55 height 14
click at [698, 67] on div at bounding box center [695, 73] width 14 height 14
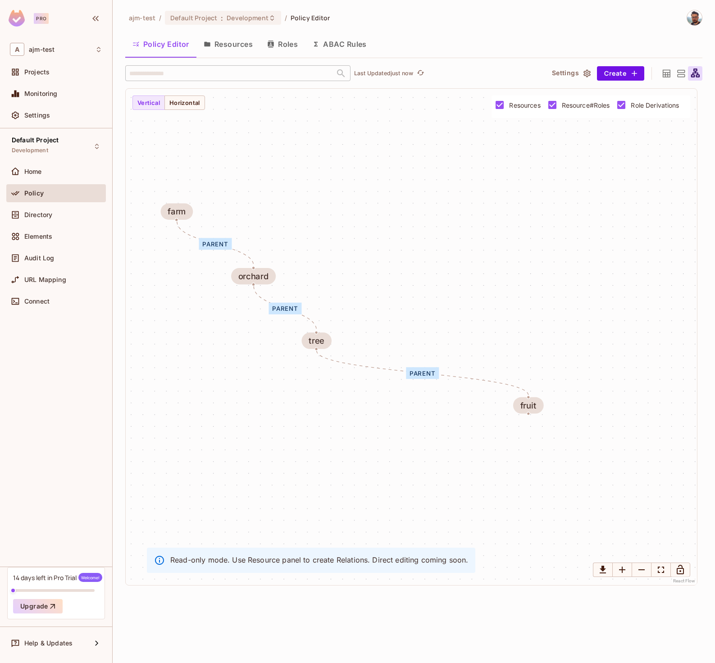
drag, startPoint x: 611, startPoint y: 199, endPoint x: 512, endPoint y: 230, distance: 103.0
click at [500, 225] on div "parent parent parent fruit farm tree orchard" at bounding box center [411, 337] width 571 height 496
click at [227, 43] on button "Resources" at bounding box center [227, 44] width 63 height 23
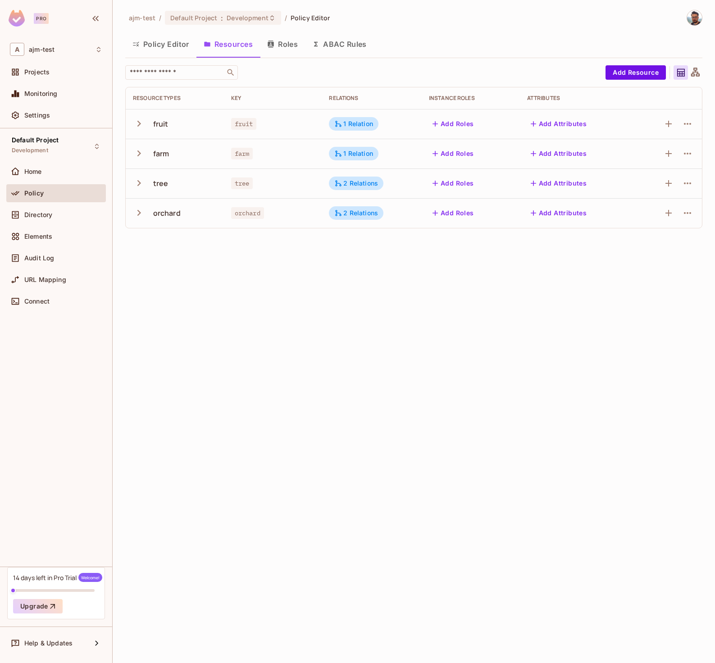
click at [692, 73] on icon at bounding box center [695, 72] width 9 height 9
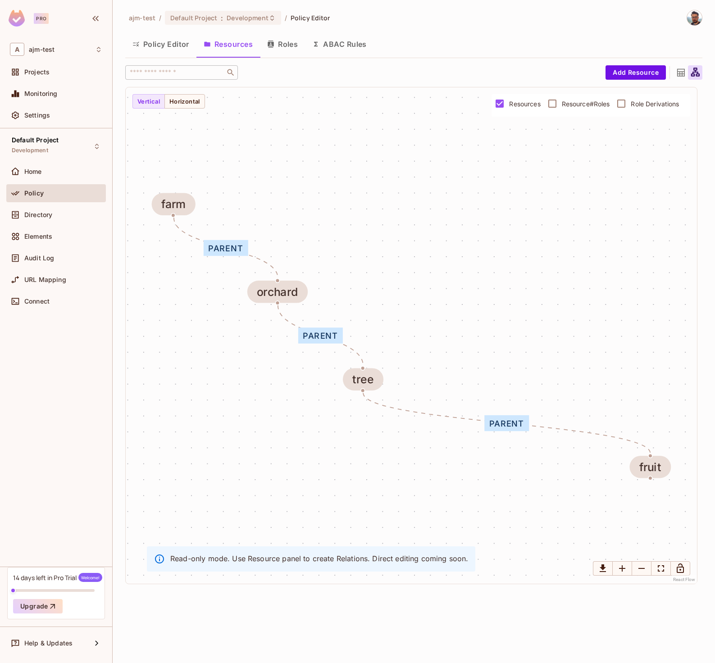
click at [658, 106] on span "Role Derivations" at bounding box center [654, 104] width 48 height 9
click at [573, 103] on span "Resource#Roles" at bounding box center [586, 104] width 48 height 9
drag, startPoint x: 199, startPoint y: 555, endPoint x: 354, endPoint y: 562, distance: 155.0
click at [354, 562] on p "Read-only mode. Use Resource panel to create Relations. Direct editing coming s…" at bounding box center [319, 558] width 298 height 10
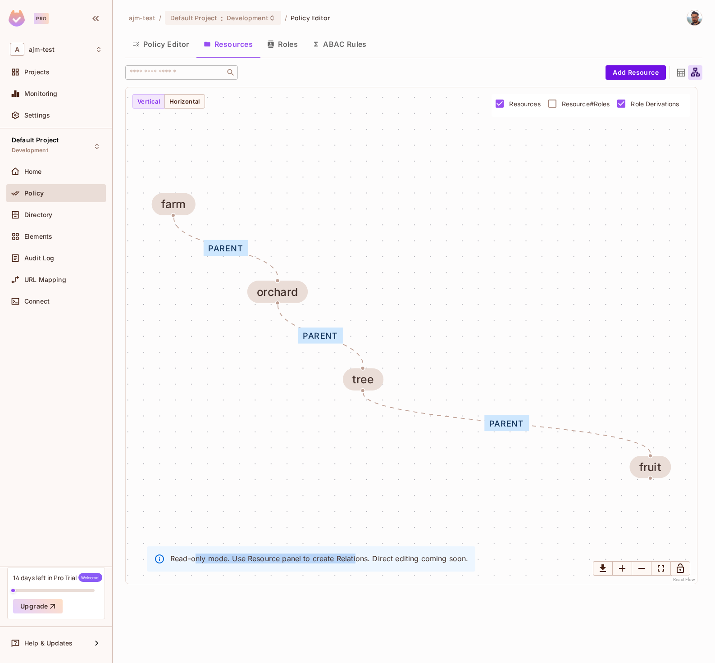
click at [354, 562] on p "Read-only mode. Use Resource panel to create Relations. Direct editing coming s…" at bounding box center [319, 558] width 298 height 10
click at [296, 43] on button "Roles" at bounding box center [282, 44] width 45 height 23
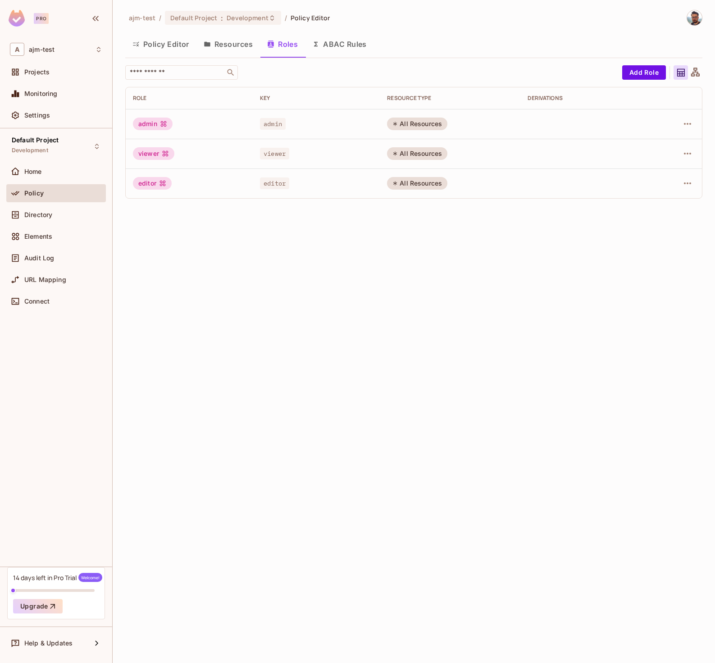
click at [153, 43] on button "Policy Editor" at bounding box center [160, 44] width 71 height 23
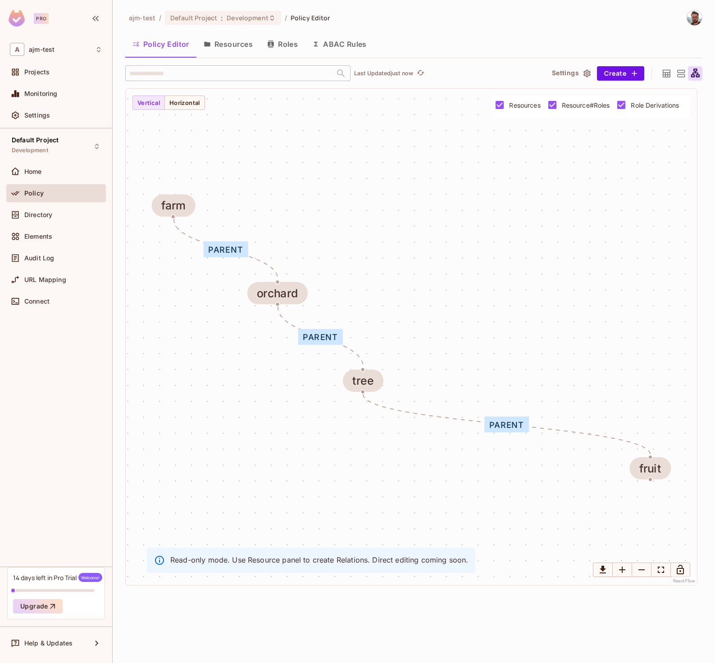
click at [212, 43] on button "Resources" at bounding box center [227, 44] width 63 height 23
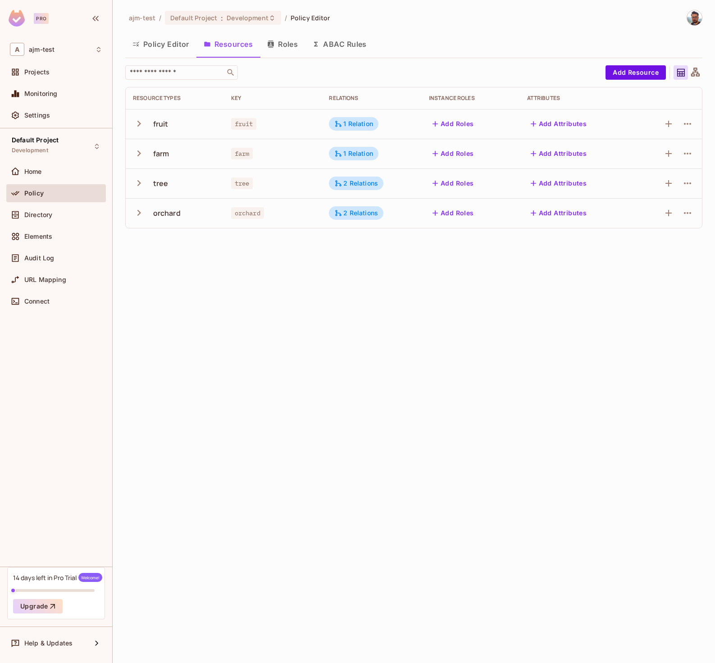
click at [281, 42] on button "Roles" at bounding box center [282, 44] width 45 height 23
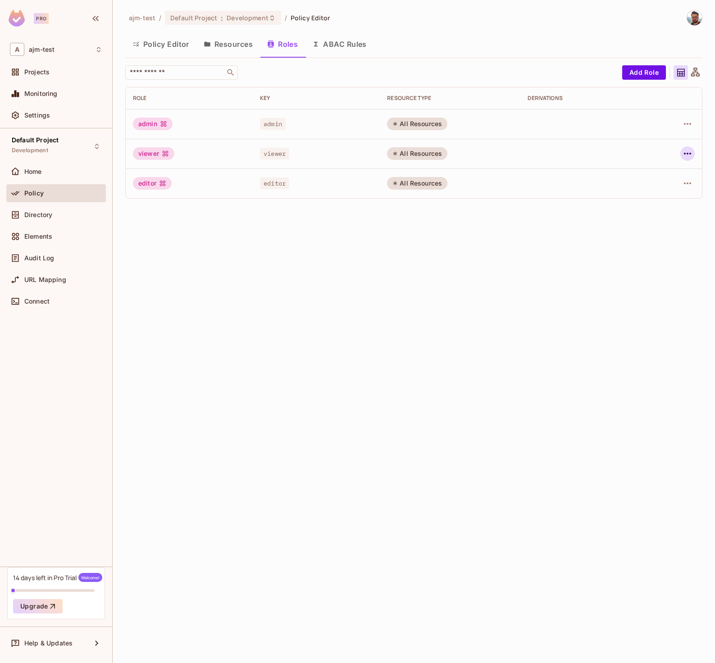
click at [688, 153] on icon "button" at bounding box center [687, 154] width 7 height 2
click at [219, 37] on div at bounding box center [357, 331] width 715 height 663
click at [225, 45] on button "Resources" at bounding box center [227, 44] width 63 height 23
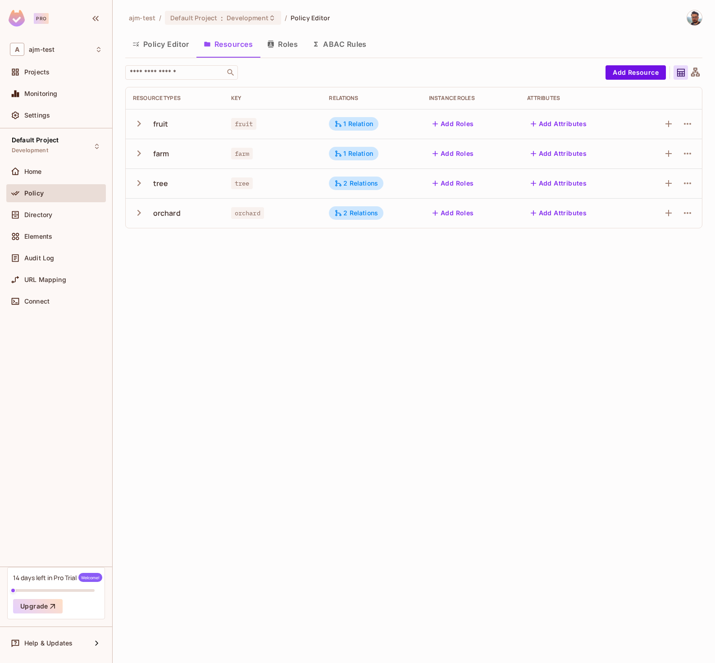
click at [138, 217] on icon "button" at bounding box center [139, 213] width 12 height 12
click at [137, 191] on button "button" at bounding box center [141, 182] width 16 height 19
click at [134, 154] on icon "button" at bounding box center [139, 153] width 12 height 12
click at [143, 128] on icon "button" at bounding box center [139, 124] width 12 height 12
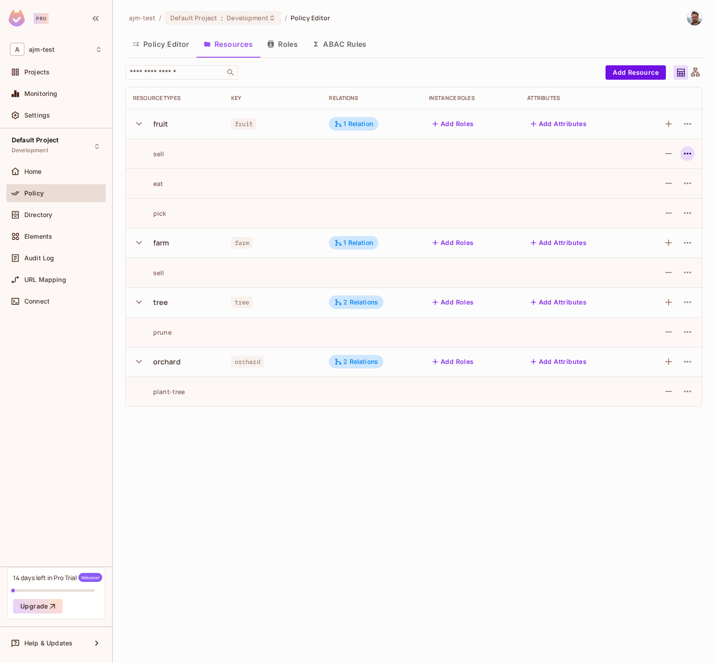
click at [690, 154] on icon "button" at bounding box center [687, 154] width 7 height 2
click at [641, 176] on div "Edit Action" at bounding box center [652, 174] width 33 height 9
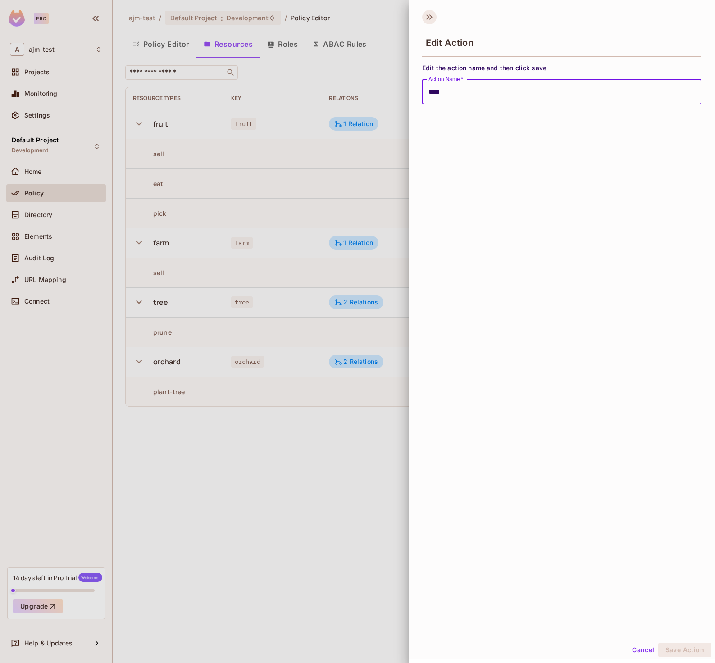
click at [430, 16] on icon at bounding box center [429, 17] width 14 height 14
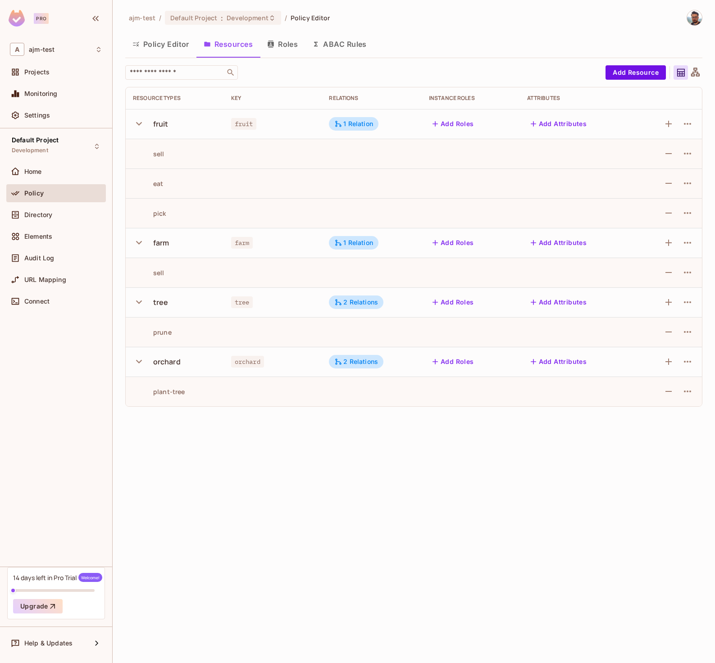
click at [461, 121] on button "Add Roles" at bounding box center [453, 124] width 49 height 14
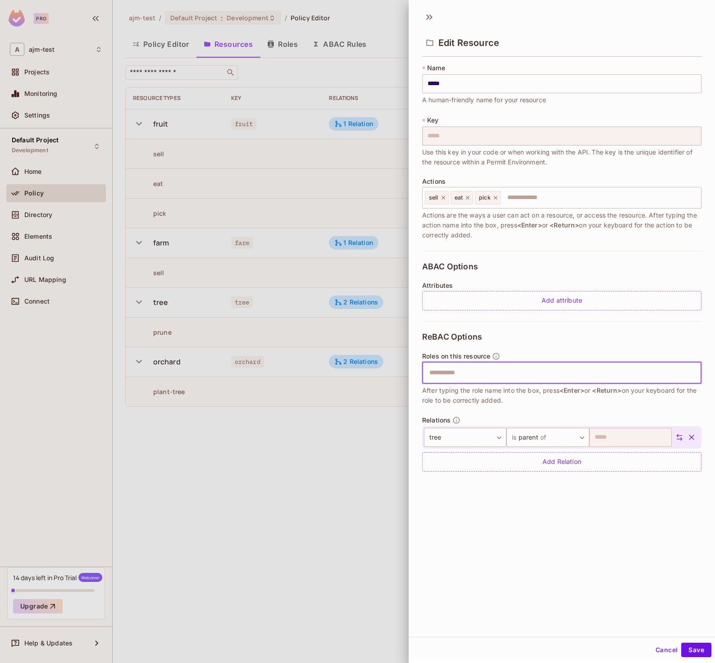
click at [448, 377] on input "text" at bounding box center [560, 373] width 273 height 18
type input "*"
type input "******"
click at [469, 379] on input "text" at bounding box center [560, 373] width 273 height 18
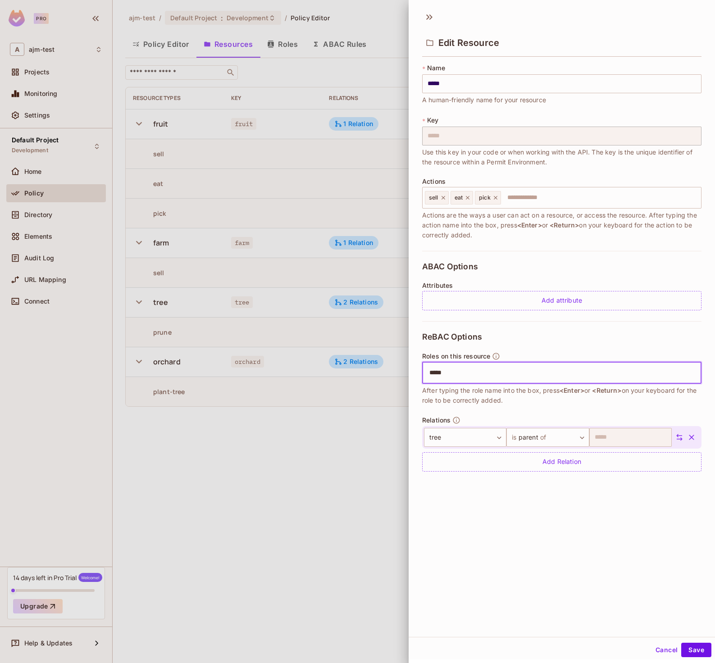
type input "******"
click at [694, 647] on button "Save" at bounding box center [696, 650] width 30 height 14
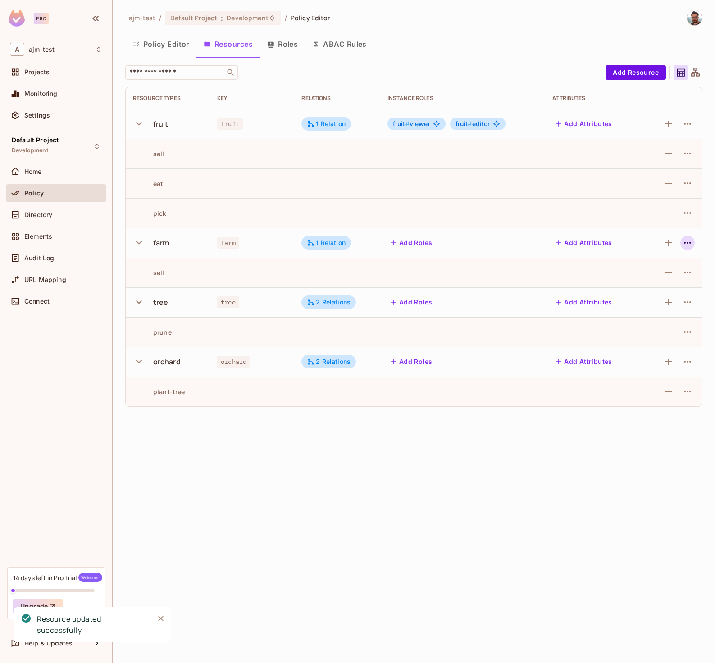
click at [689, 245] on icon "button" at bounding box center [687, 242] width 11 height 11
click at [475, 240] on div at bounding box center [357, 331] width 715 height 663
click at [420, 243] on button "Add Roles" at bounding box center [411, 243] width 49 height 14
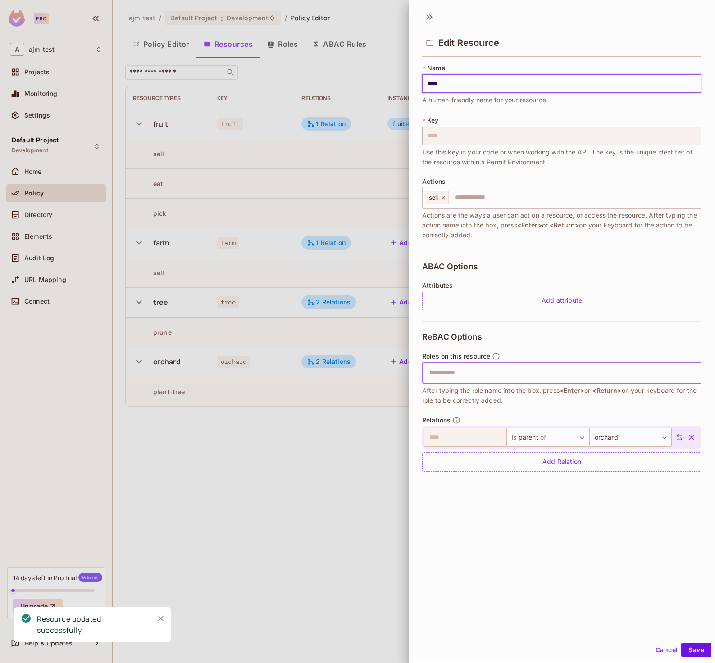
click at [484, 377] on input "text" at bounding box center [560, 373] width 273 height 18
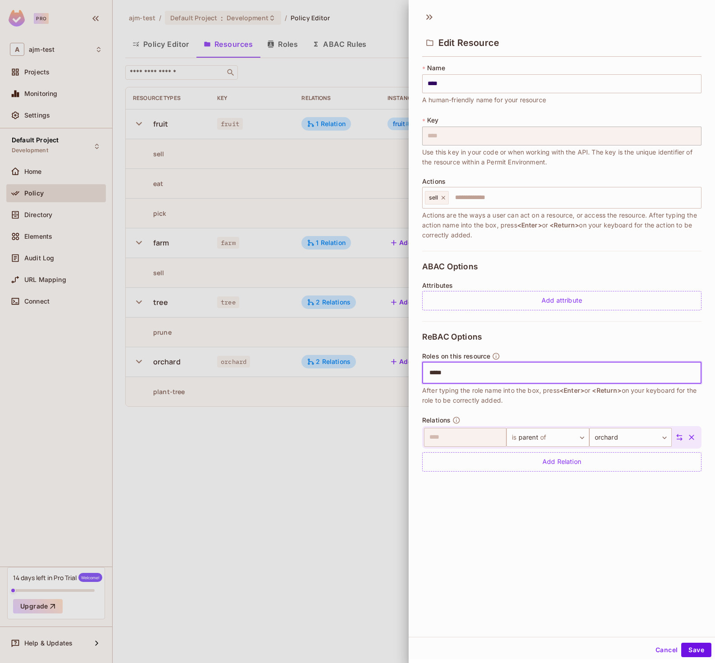
type input "******"
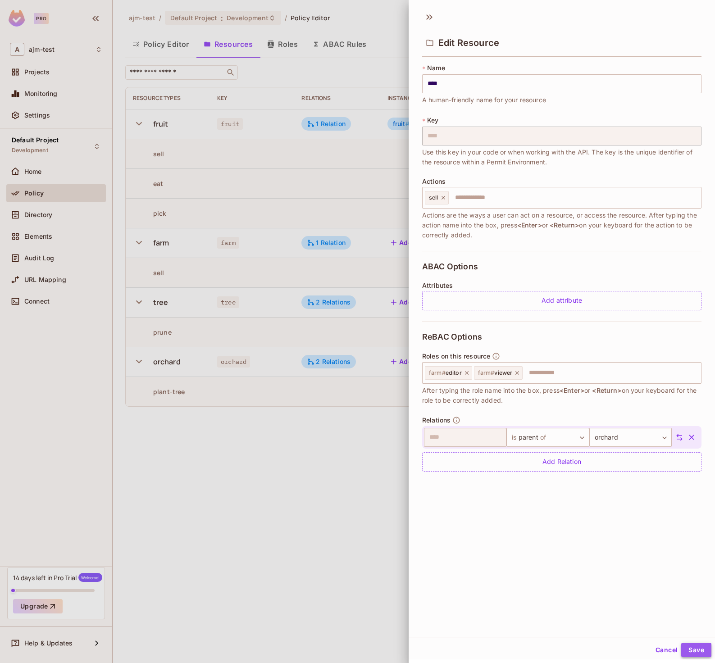
click at [691, 646] on button "Save" at bounding box center [696, 650] width 30 height 14
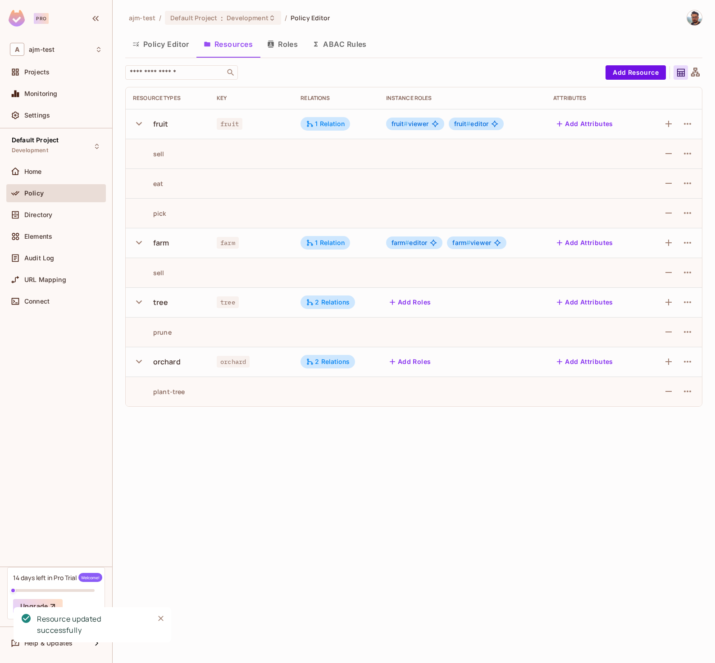
click at [407, 303] on button "Add Roles" at bounding box center [410, 302] width 49 height 14
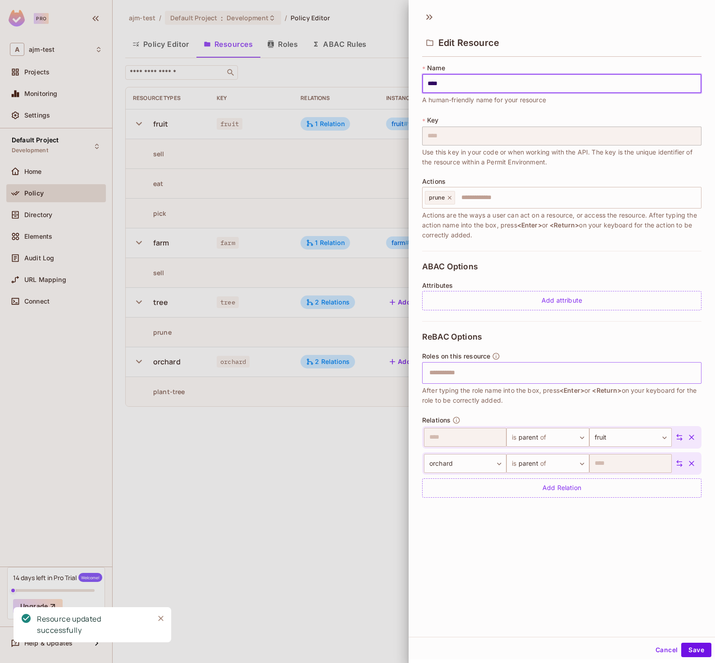
click at [450, 369] on input "text" at bounding box center [560, 373] width 273 height 18
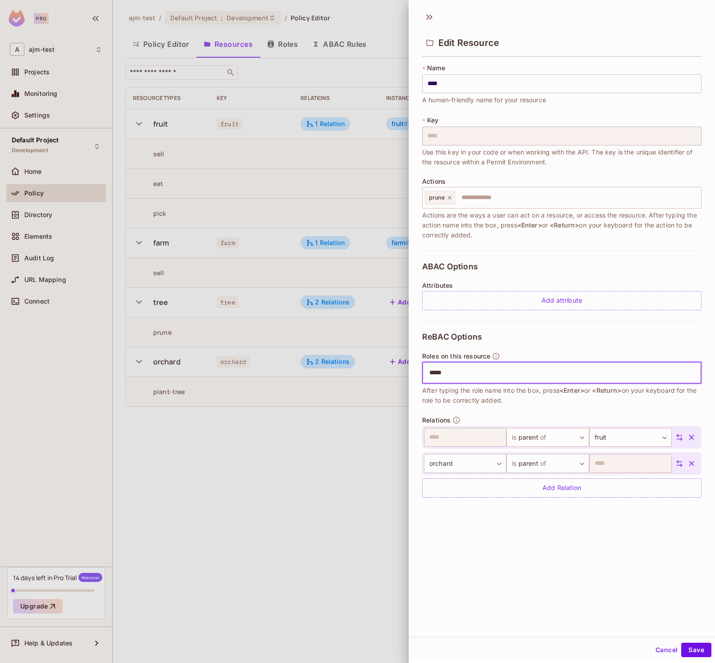
type input "******"
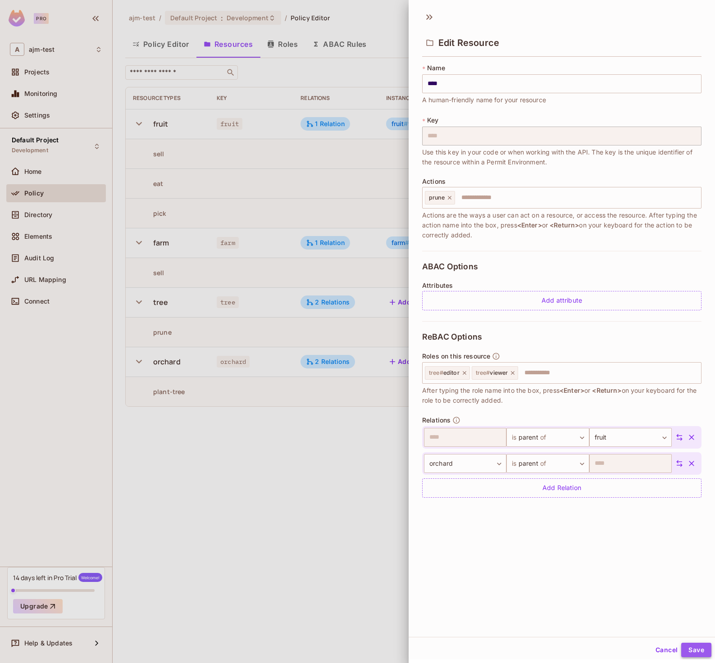
click at [693, 648] on button "Save" at bounding box center [696, 650] width 30 height 14
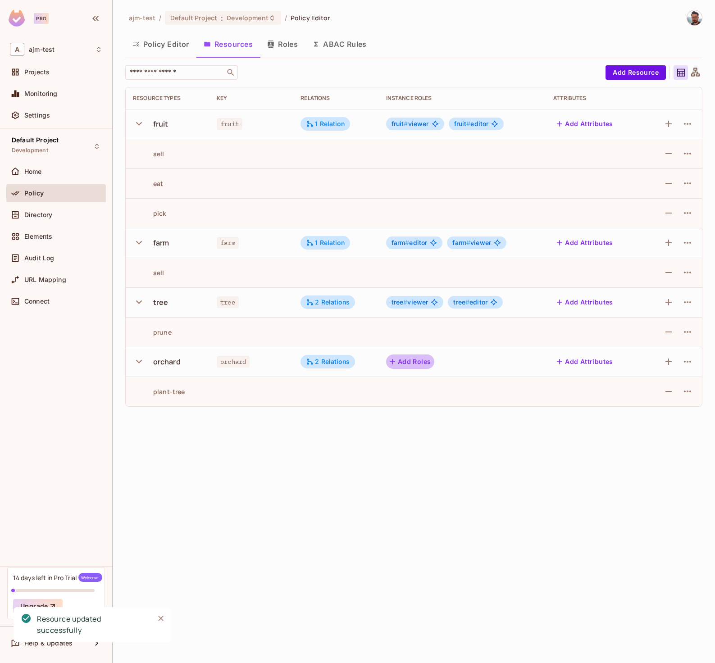
click at [412, 358] on button "Add Roles" at bounding box center [410, 361] width 49 height 14
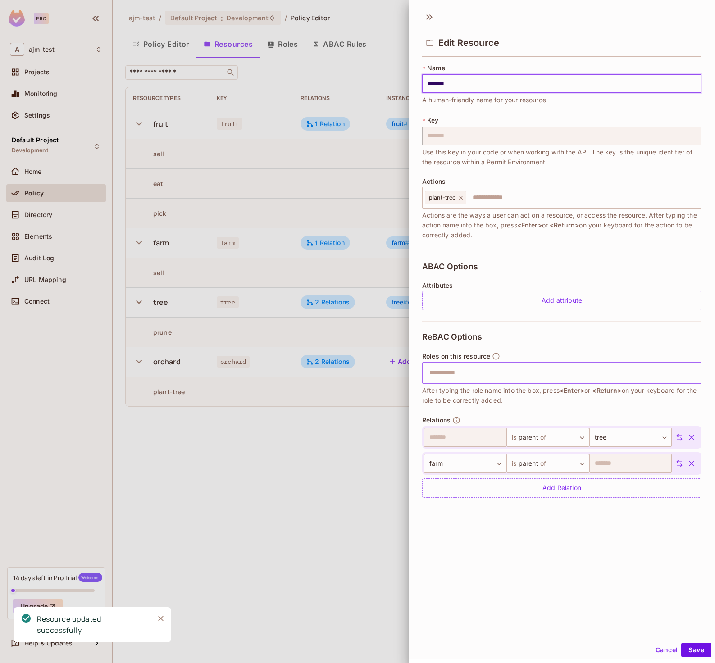
click at [452, 371] on input "text" at bounding box center [560, 373] width 273 height 18
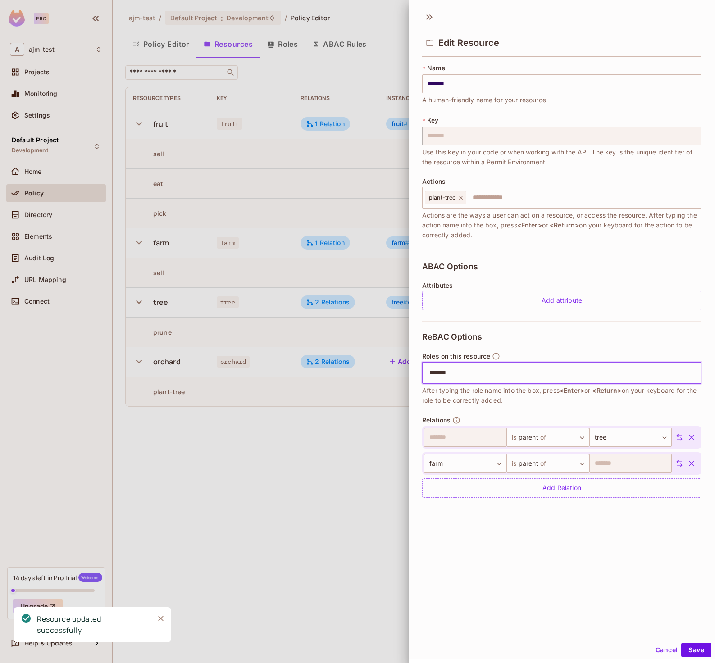
type input "******"
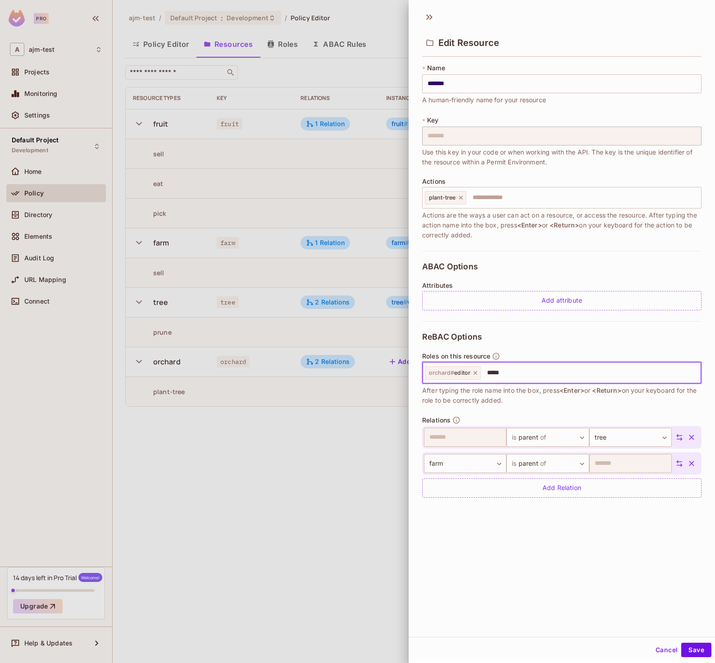
type input "******"
click at [695, 649] on button "Save" at bounding box center [696, 650] width 30 height 14
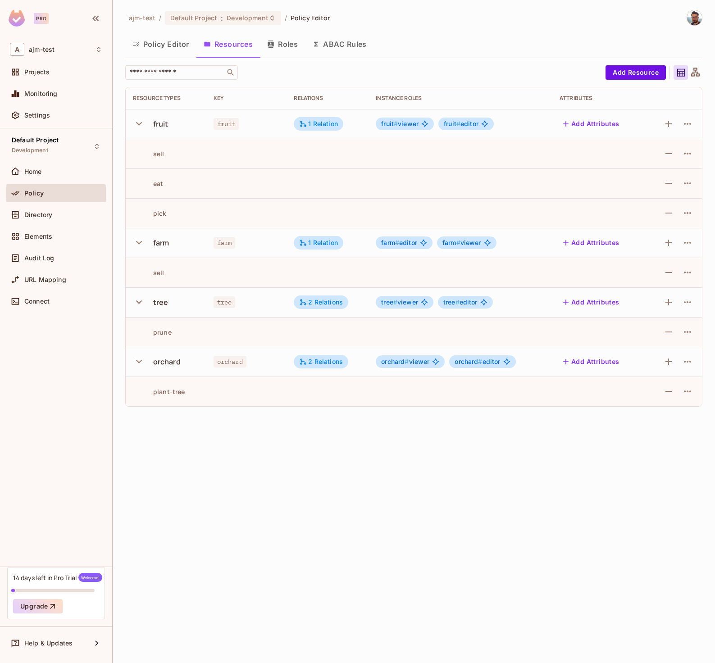
click at [150, 44] on button "Policy Editor" at bounding box center [160, 44] width 71 height 23
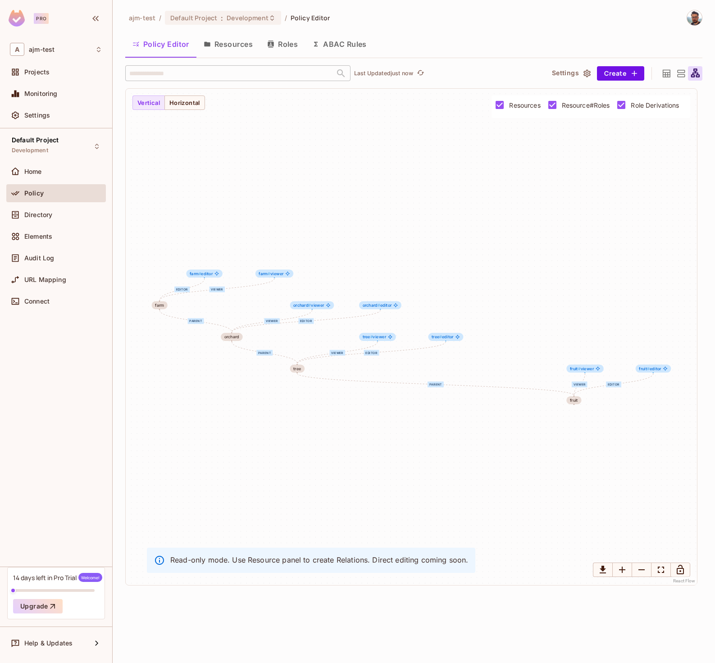
click at [685, 70] on icon at bounding box center [680, 73] width 11 height 11
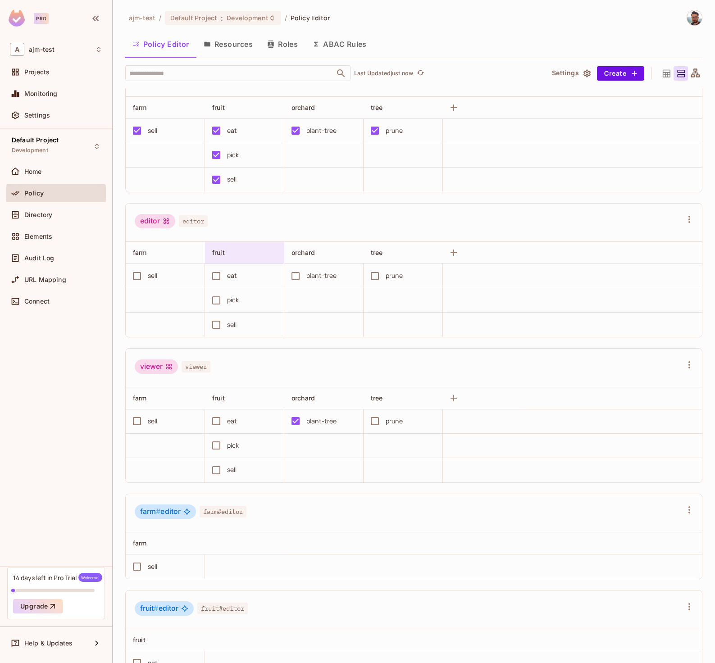
scroll to position [266, 0]
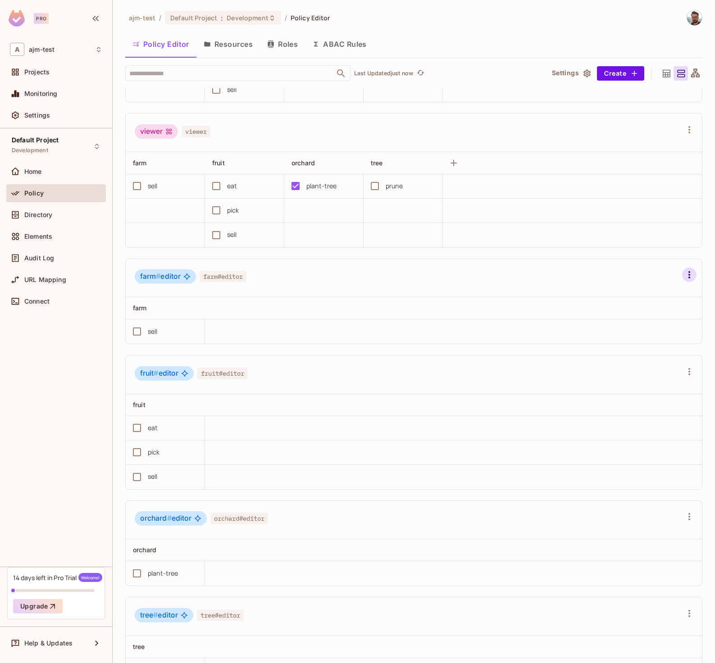
click at [684, 276] on icon "button" at bounding box center [689, 274] width 11 height 11
click at [636, 354] on li "Edit Role" at bounding box center [623, 350] width 91 height 20
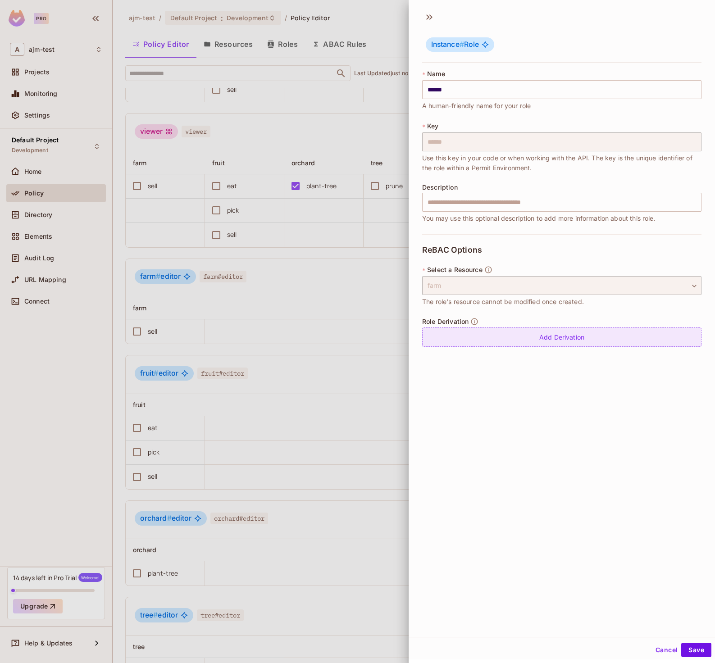
click at [562, 344] on div "Add Derivation" at bounding box center [561, 336] width 279 height 19
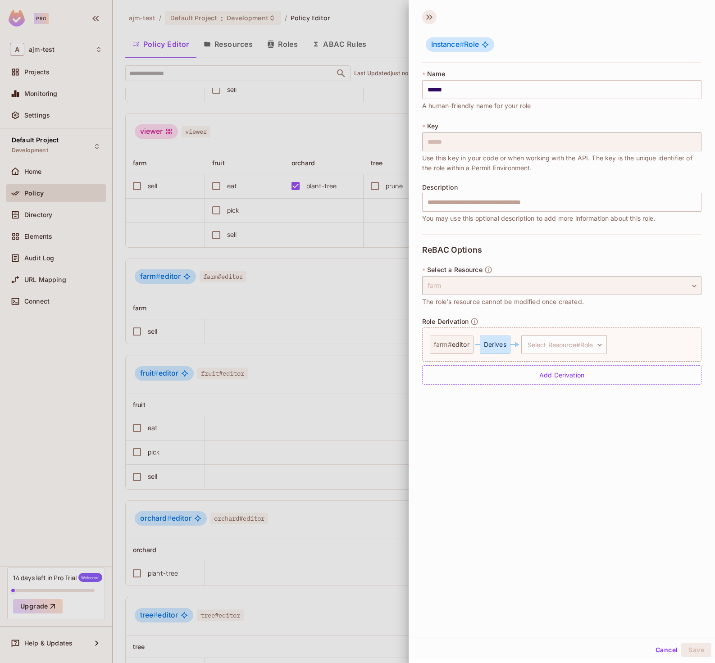
click at [429, 23] on icon at bounding box center [429, 17] width 14 height 14
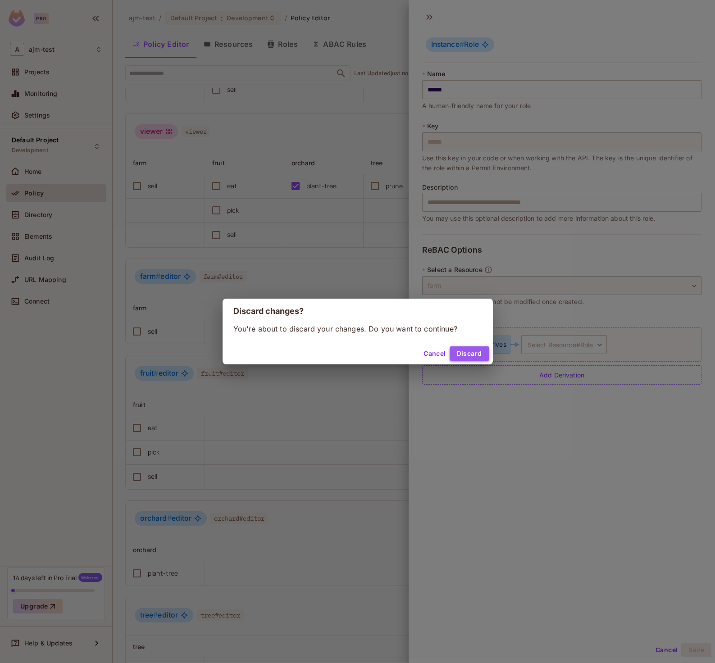
click at [477, 354] on button "Discard" at bounding box center [469, 353] width 40 height 14
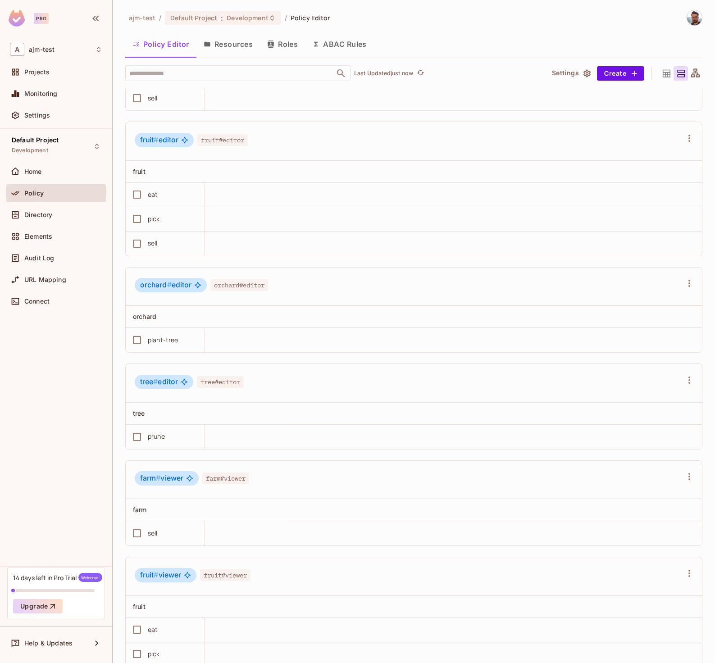
scroll to position [488, 0]
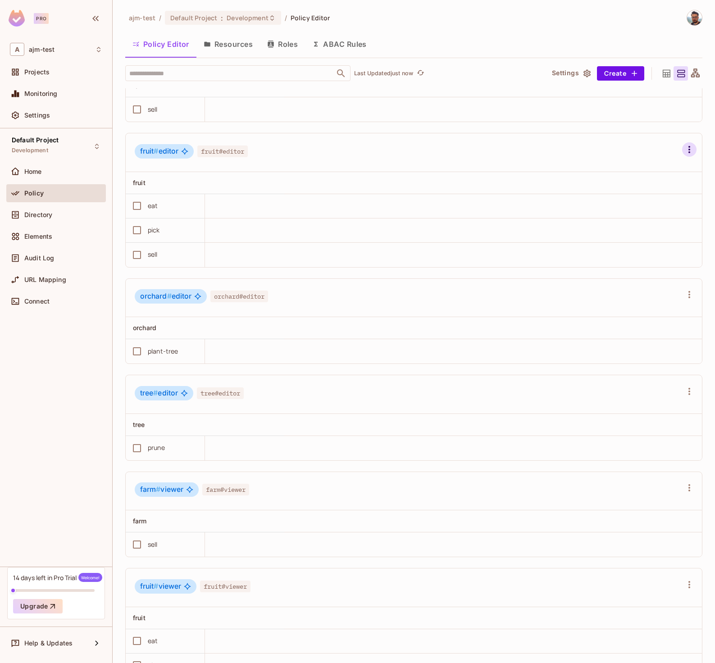
click at [684, 148] on icon "button" at bounding box center [689, 149] width 11 height 11
click at [612, 223] on div "Edit Role" at bounding box center [616, 224] width 27 height 9
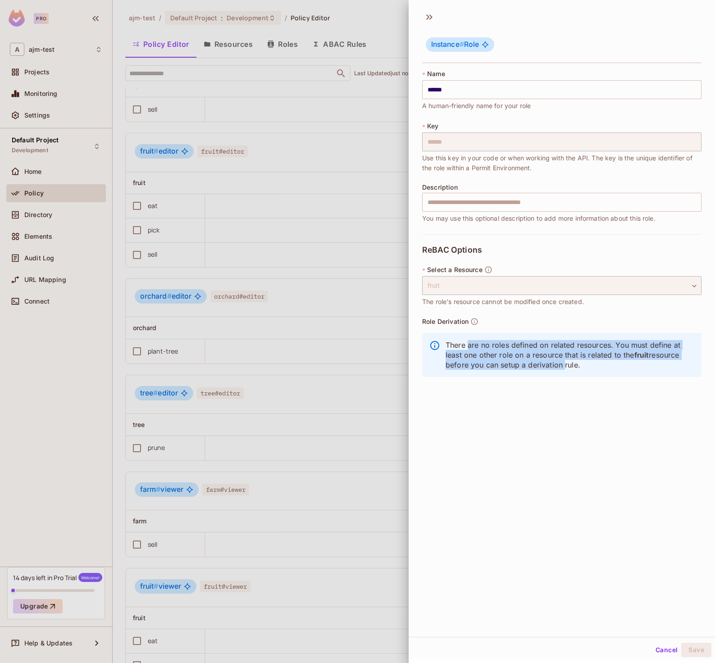
drag, startPoint x: 470, startPoint y: 348, endPoint x: 594, endPoint y: 365, distance: 125.1
click at [594, 365] on p "There are no roles defined on related resources. You must define at least one o…" at bounding box center [569, 355] width 249 height 30
drag, startPoint x: 454, startPoint y: 358, endPoint x: 607, endPoint y: 355, distance: 152.2
click at [607, 355] on p "There are no roles defined on related resources. You must define at least one o…" at bounding box center [569, 355] width 249 height 30
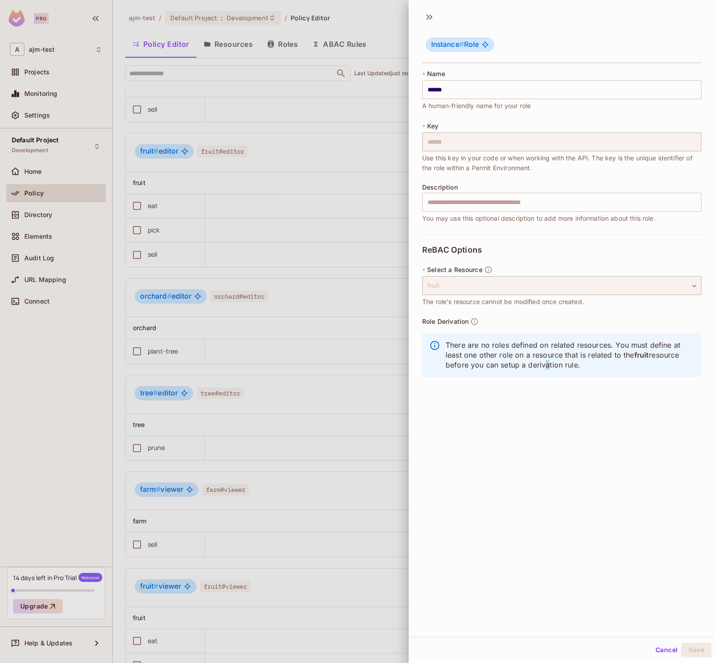
click at [575, 363] on p "There are no roles defined on related resources. You must define at least one o…" at bounding box center [569, 355] width 249 height 30
click at [429, 17] on icon at bounding box center [429, 17] width 14 height 14
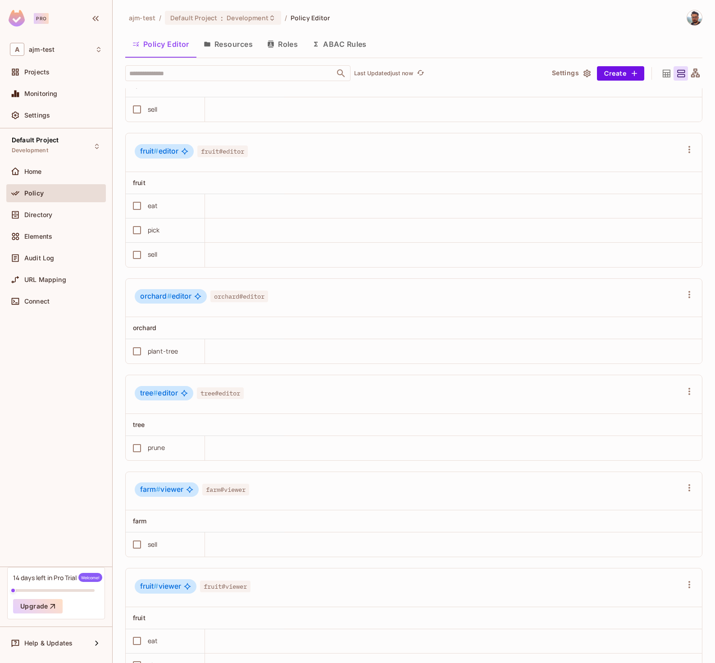
click at [214, 45] on button "Resources" at bounding box center [227, 44] width 63 height 23
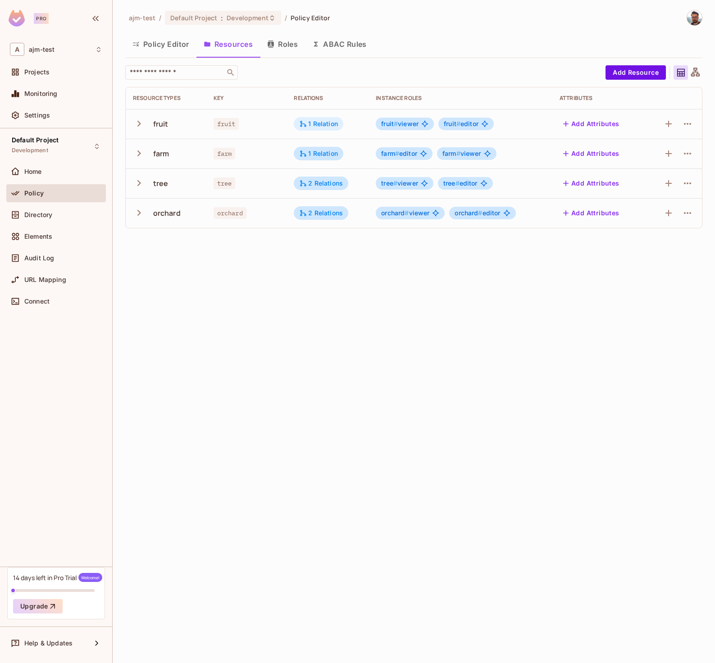
click at [315, 126] on div "1 Relation" at bounding box center [318, 124] width 39 height 8
click at [160, 39] on div at bounding box center [357, 331] width 715 height 663
click at [162, 44] on button "Policy Editor" at bounding box center [160, 44] width 71 height 23
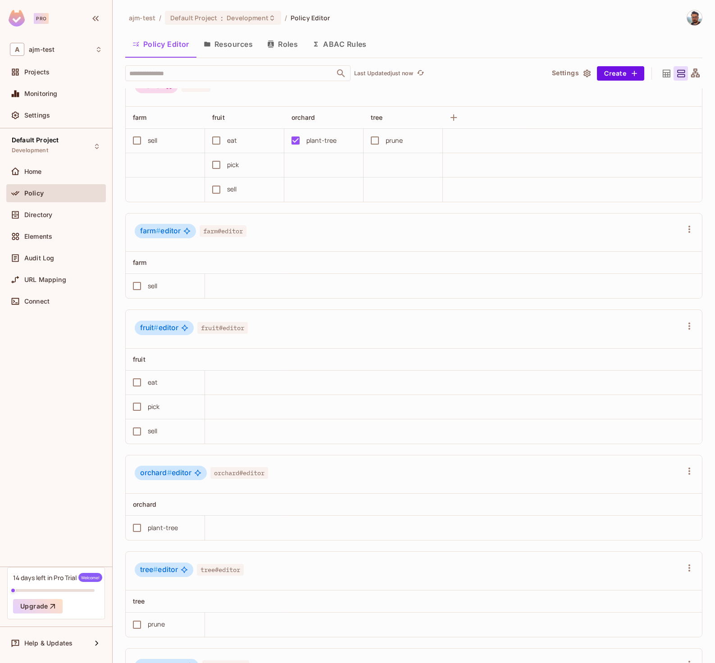
scroll to position [480, 0]
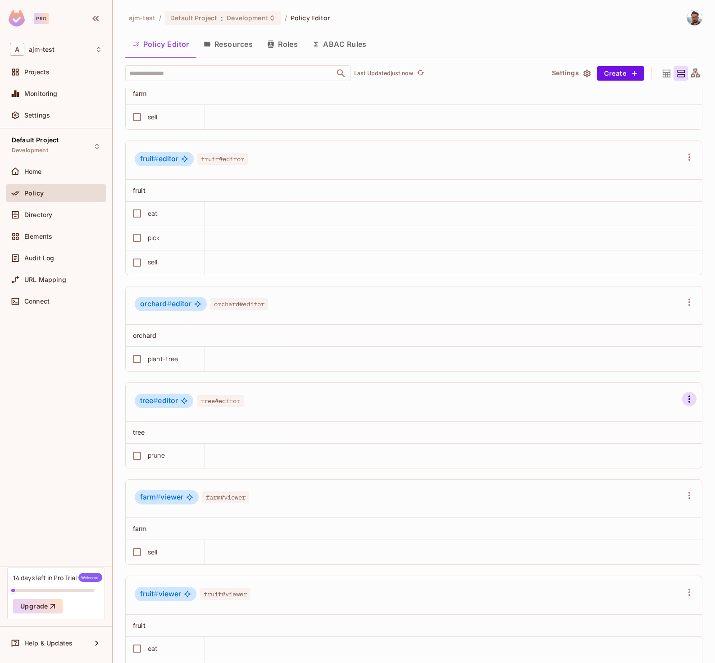
click at [688, 397] on icon "button" at bounding box center [689, 398] width 2 height 7
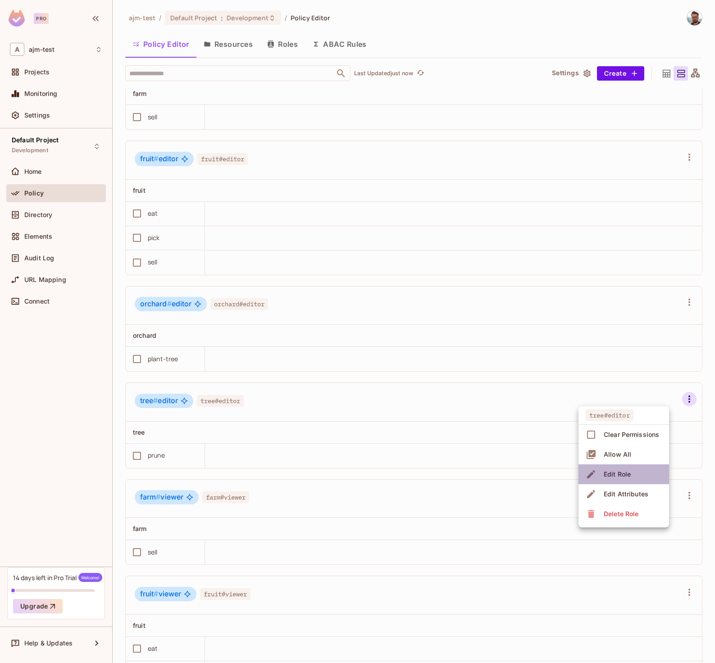
click at [621, 470] on div "Edit Role" at bounding box center [616, 474] width 27 height 9
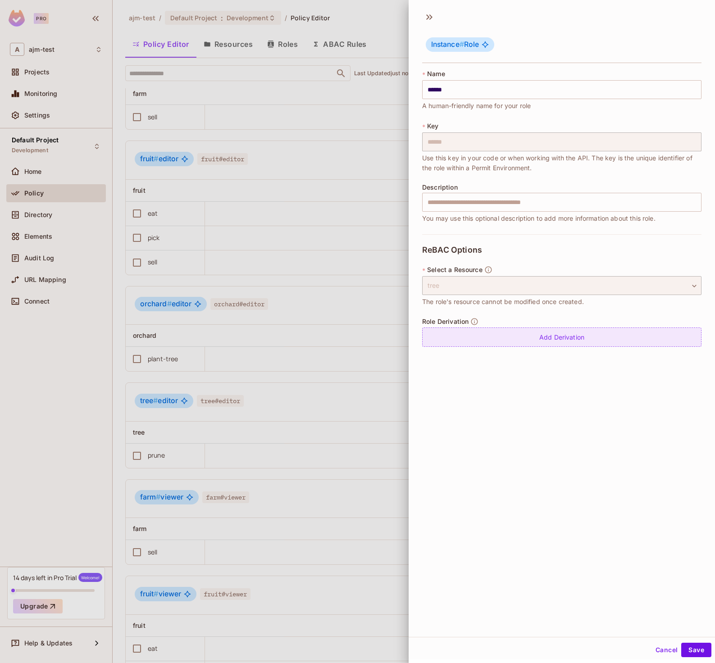
click at [520, 333] on div "Add Derivation" at bounding box center [561, 336] width 279 height 19
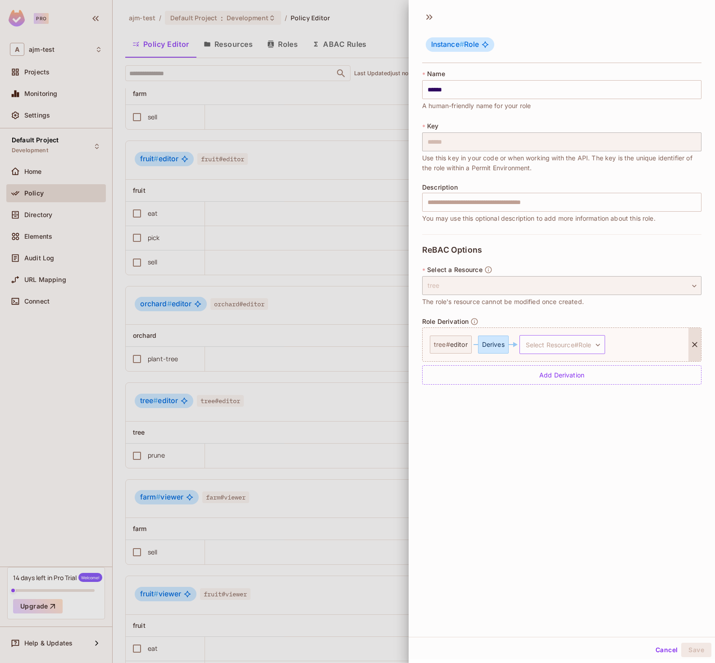
click at [560, 344] on body "Pro A ajm-test Projects Monitoring Settings Default Project Development Home Po…" at bounding box center [357, 331] width 715 height 663
click at [553, 403] on span "editor" at bounding box center [553, 403] width 18 height 9
click at [496, 385] on body "Pro A ajm-test Projects Monitoring Settings Default Project Development Home Po…" at bounding box center [357, 331] width 715 height 663
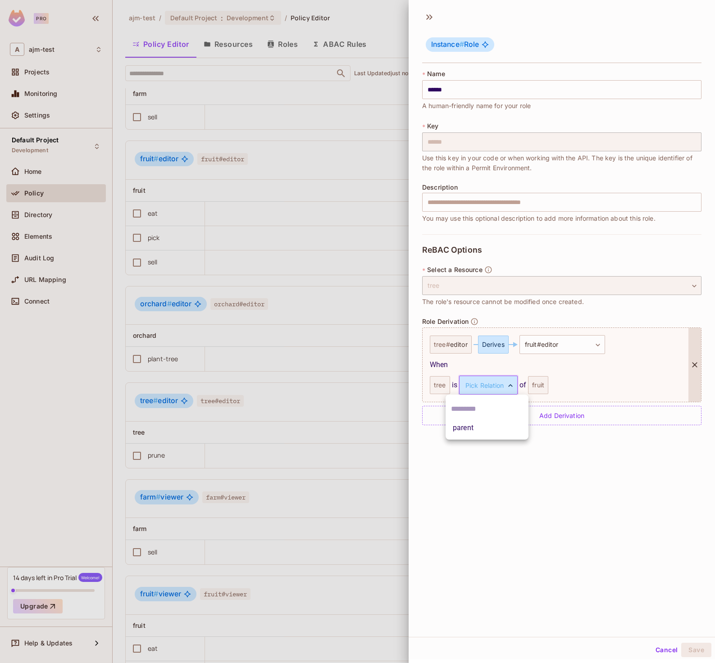
click at [488, 430] on li "parent" at bounding box center [486, 428] width 83 height 16
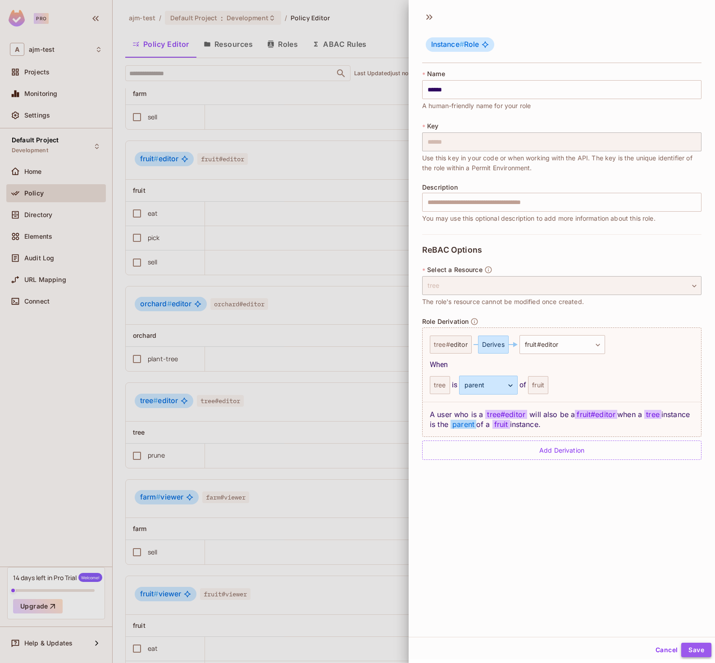
click at [689, 652] on button "Save" at bounding box center [696, 650] width 30 height 14
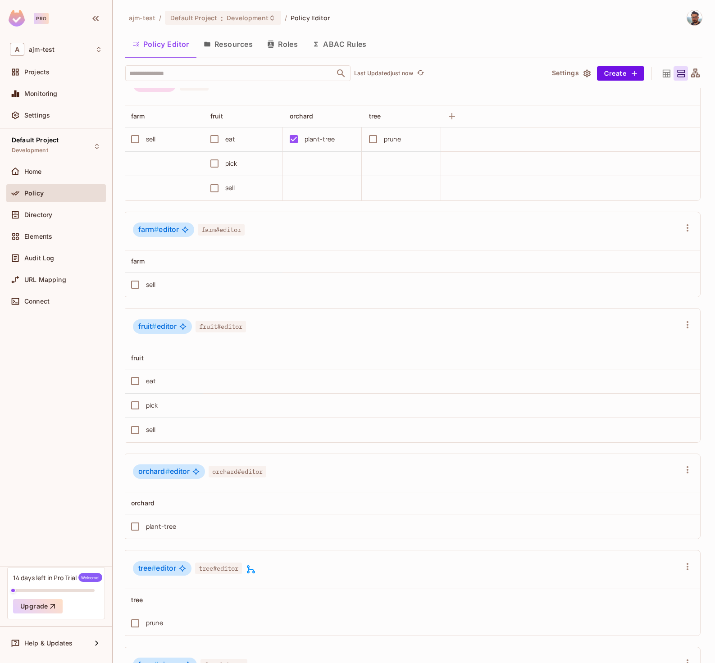
scroll to position [315, 0]
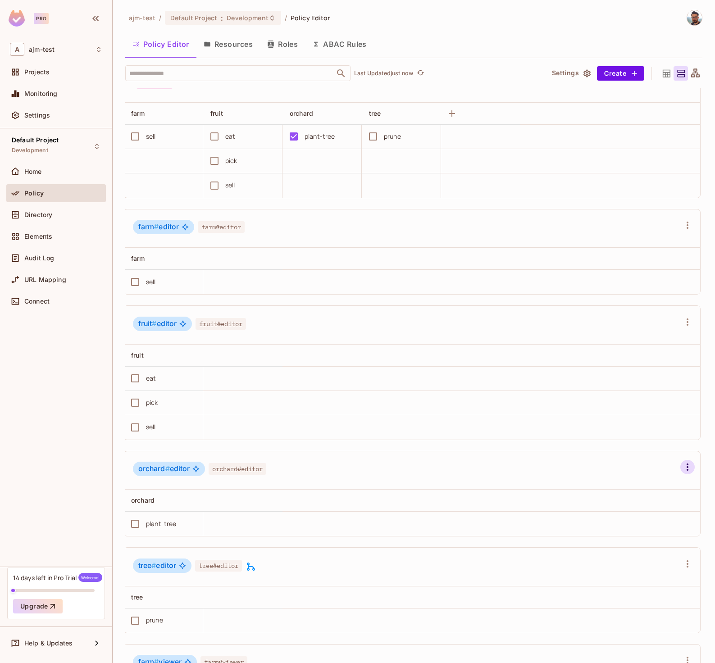
click at [682, 464] on icon "button" at bounding box center [687, 467] width 11 height 11
click at [633, 549] on li "Edit Role" at bounding box center [621, 542] width 91 height 20
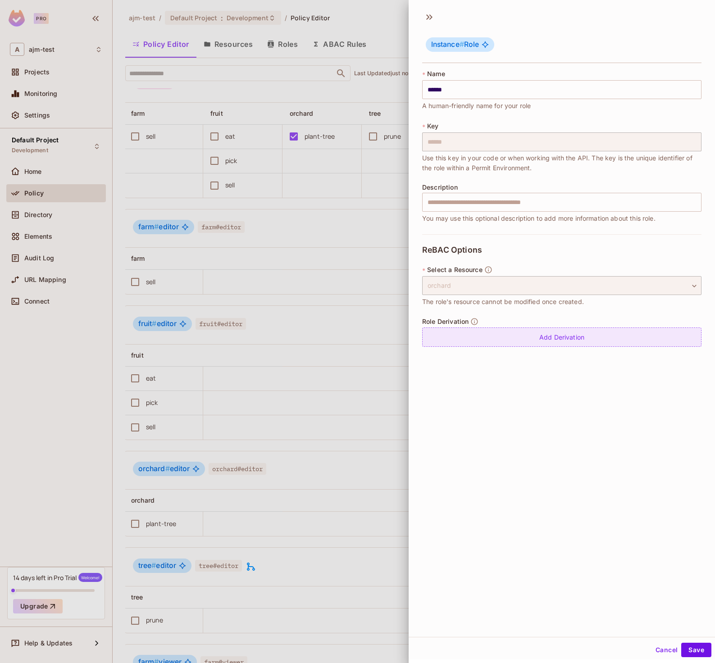
click at [517, 335] on div "Add Derivation" at bounding box center [561, 336] width 279 height 19
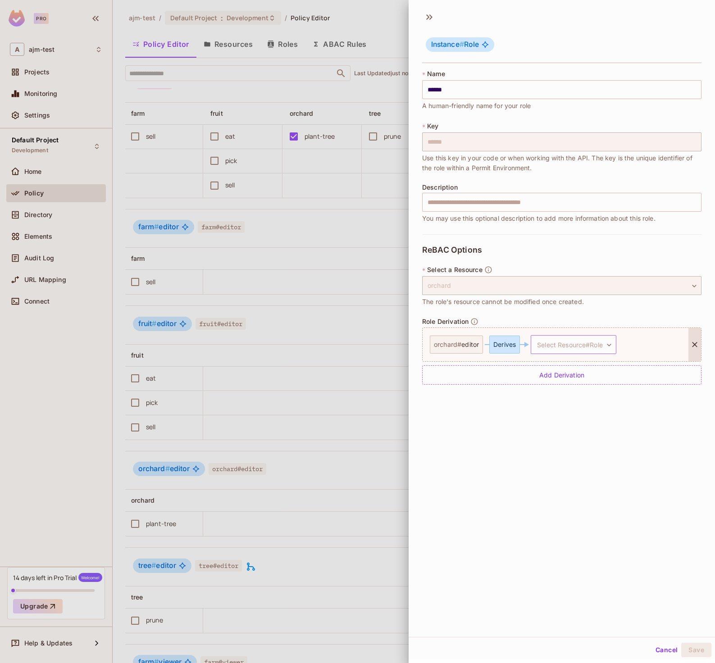
click at [576, 343] on body "Pro A ajm-test Projects Monitoring Settings Default Project Development Home Po…" at bounding box center [357, 331] width 715 height 663
click at [570, 404] on span "editor" at bounding box center [564, 403] width 18 height 9
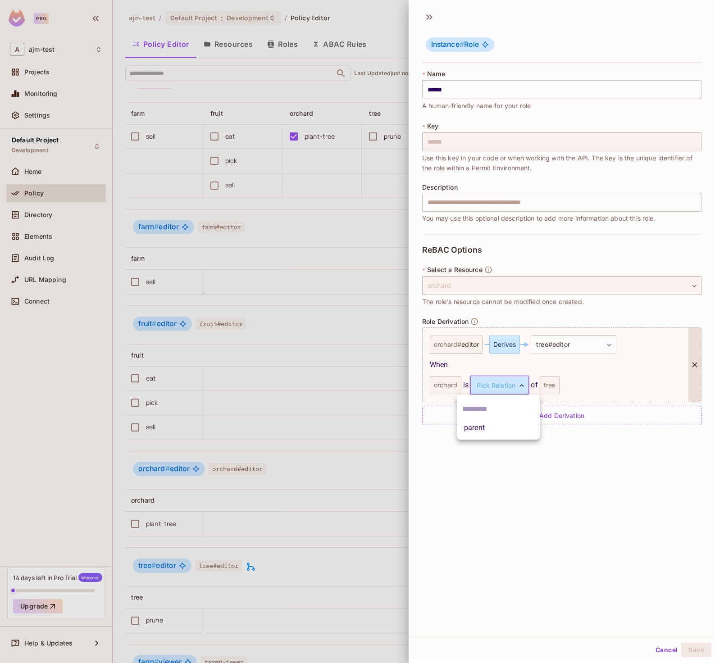
click at [511, 389] on body "Pro A ajm-test Projects Monitoring Settings Default Project Development Home Po…" at bounding box center [357, 331] width 715 height 663
click at [498, 430] on li "parent" at bounding box center [498, 428] width 83 height 16
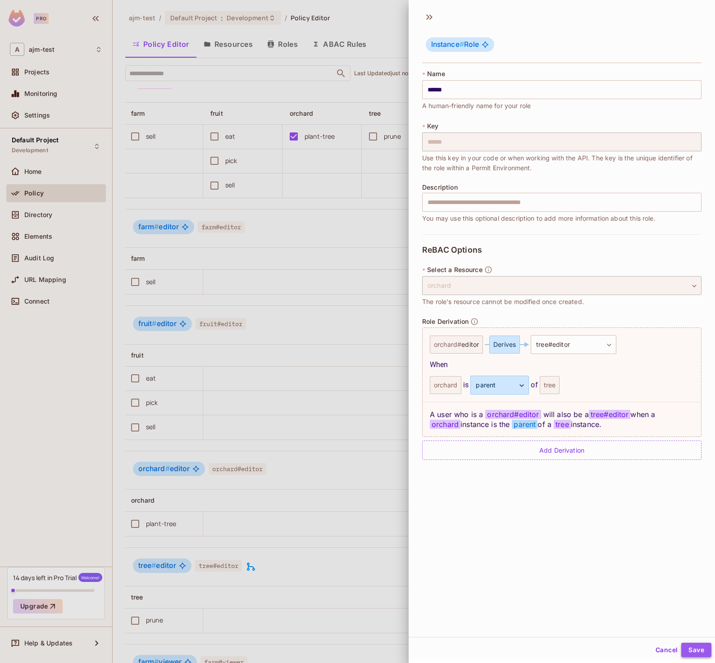
click at [692, 648] on button "Save" at bounding box center [696, 650] width 30 height 14
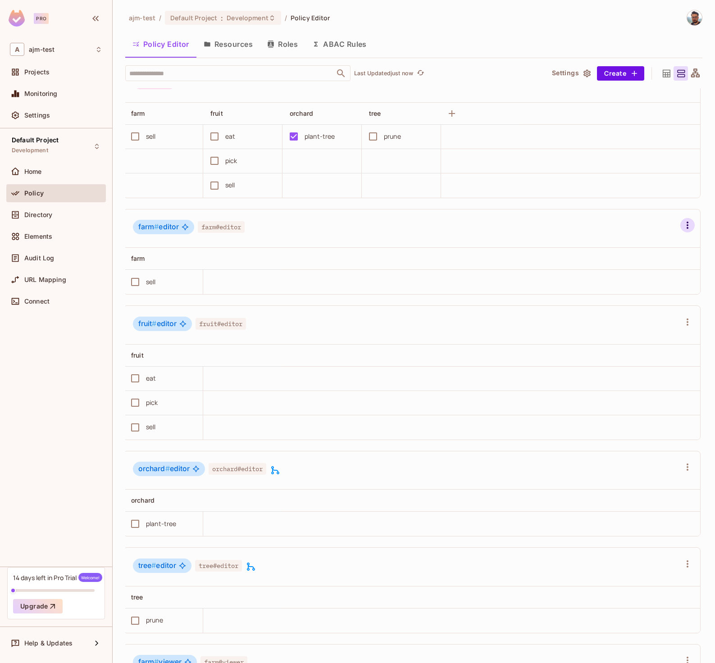
click at [682, 224] on icon "button" at bounding box center [687, 225] width 11 height 11
click at [626, 301] on div "Edit Role" at bounding box center [615, 300] width 27 height 9
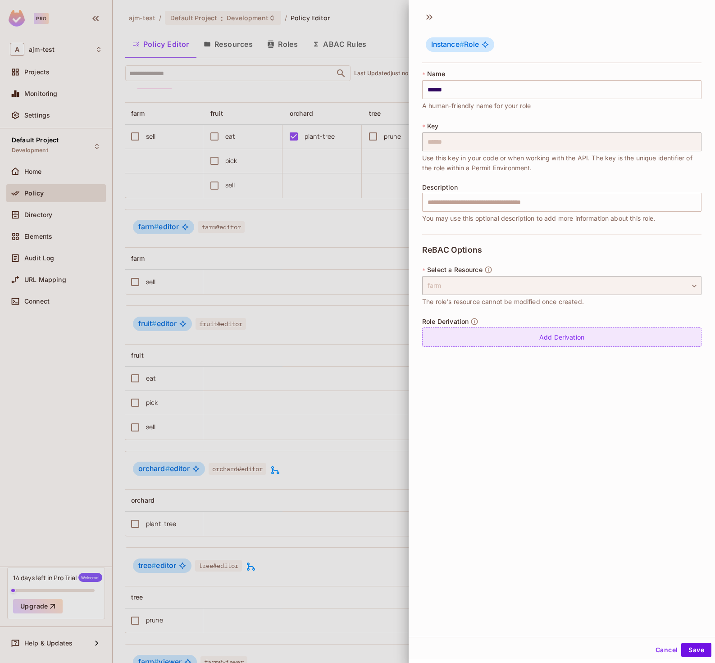
click at [601, 332] on div "Add Derivation" at bounding box center [561, 336] width 279 height 19
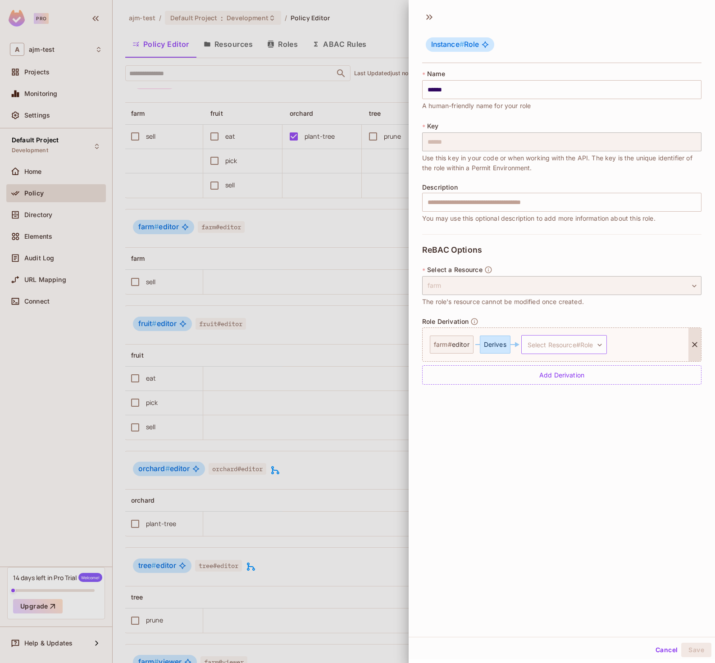
click at [566, 346] on body "Pro A ajm-test Projects Monitoring Settings Default Project Development Home Po…" at bounding box center [357, 331] width 715 height 663
click at [565, 405] on span "editor" at bounding box center [567, 403] width 18 height 9
click at [490, 384] on body "Pro A ajm-test Projects Monitoring Settings Default Project Development Home Po…" at bounding box center [357, 331] width 715 height 663
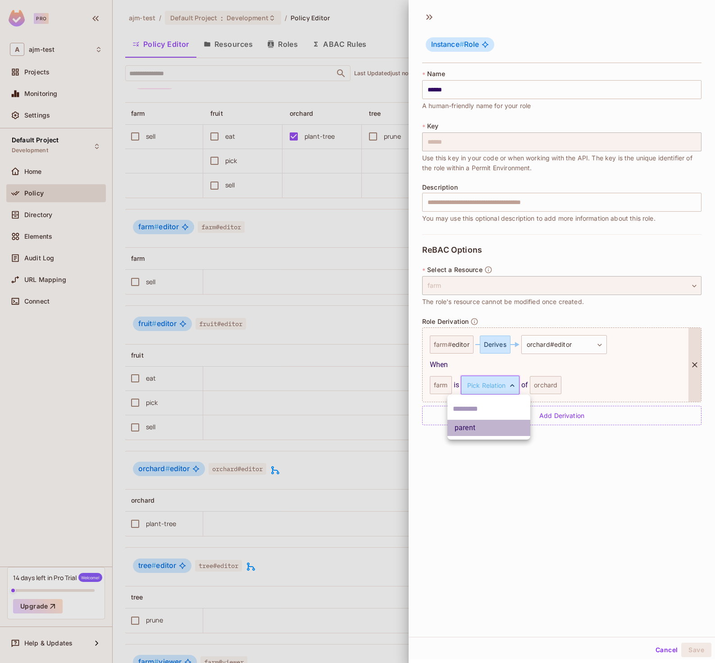
click at [492, 426] on li "parent" at bounding box center [488, 428] width 83 height 16
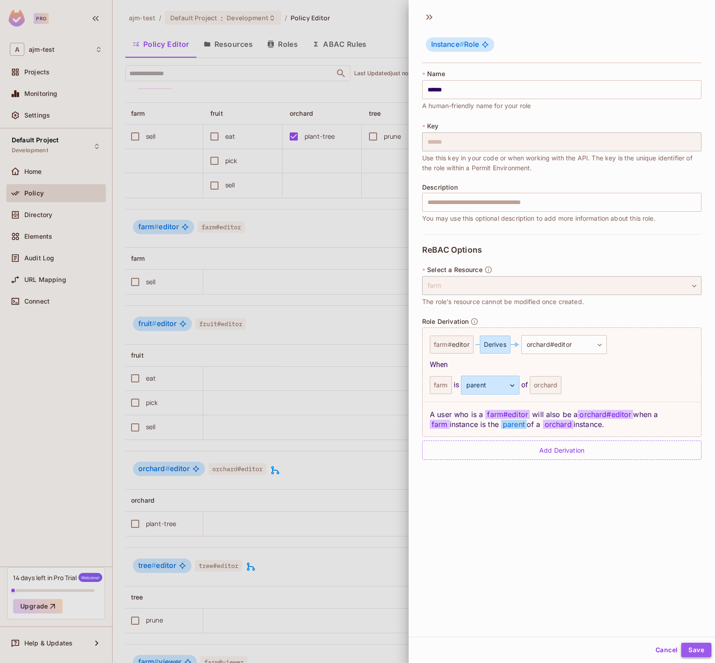
click at [691, 649] on button "Save" at bounding box center [696, 650] width 30 height 14
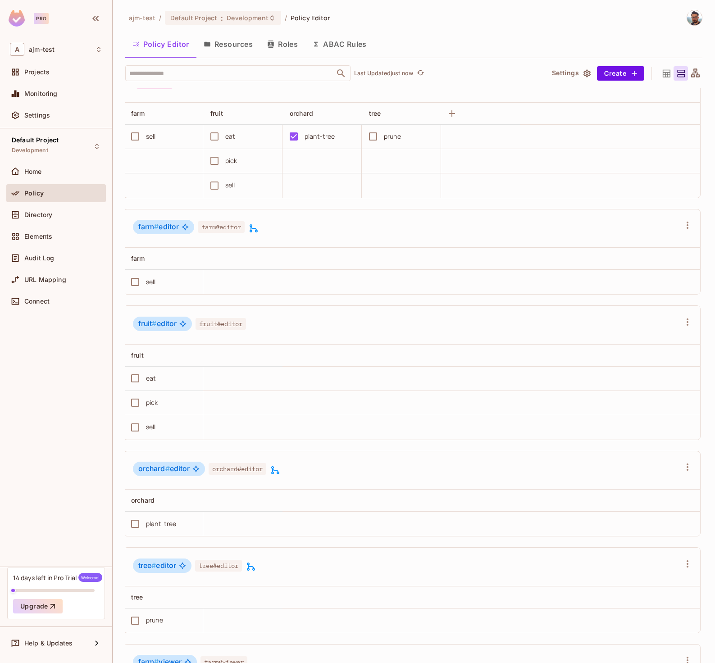
click at [691, 75] on icon at bounding box center [695, 72] width 9 height 9
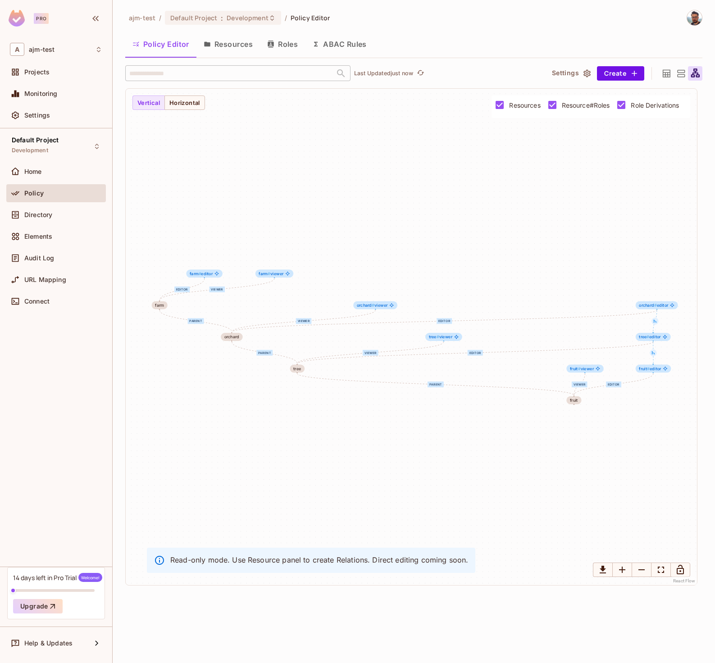
click at [596, 209] on div "viewer editor parent editor viewer parent viewer editor parent viewer editor fr…" at bounding box center [411, 337] width 571 height 496
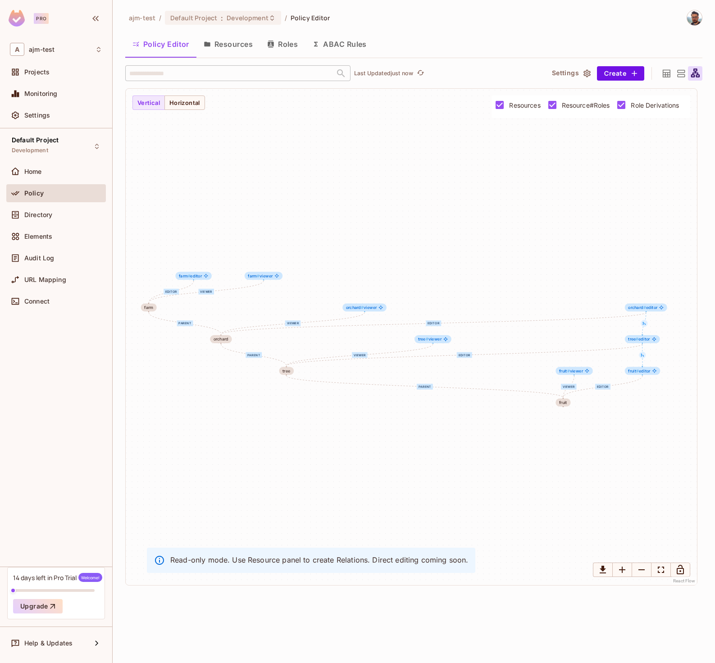
drag, startPoint x: 593, startPoint y: 206, endPoint x: 588, endPoint y: 209, distance: 5.9
click at [585, 209] on div "viewer editor parent editor viewer parent viewer editor parent viewer editor fr…" at bounding box center [411, 337] width 571 height 496
click at [548, 275] on div "viewer editor parent editor viewer parent viewer editor parent viewer editor fr…" at bounding box center [411, 337] width 571 height 496
click at [216, 41] on button "Resources" at bounding box center [227, 44] width 63 height 23
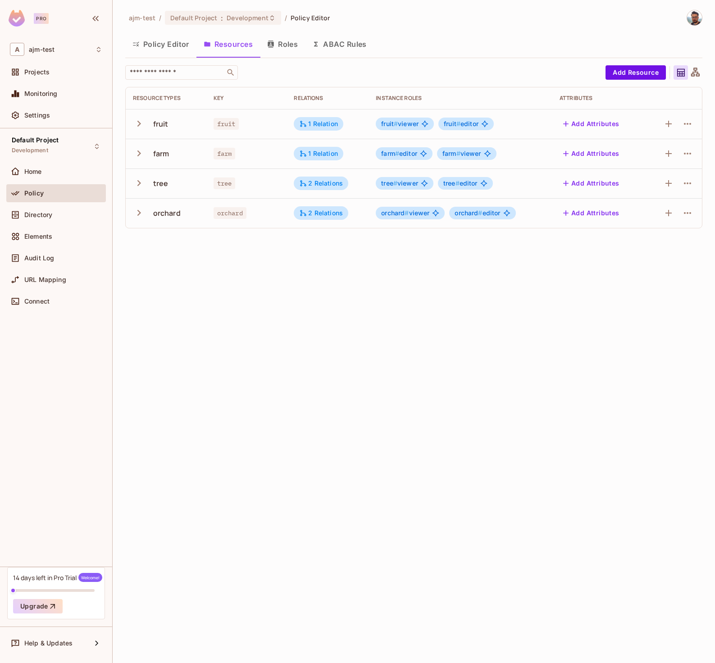
click at [155, 42] on button "Policy Editor" at bounding box center [160, 44] width 71 height 23
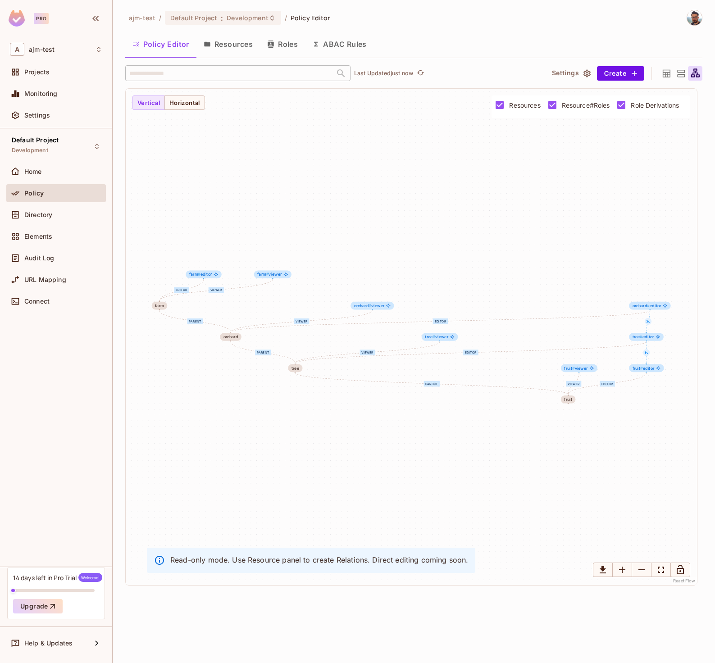
click at [685, 73] on icon at bounding box center [680, 73] width 11 height 11
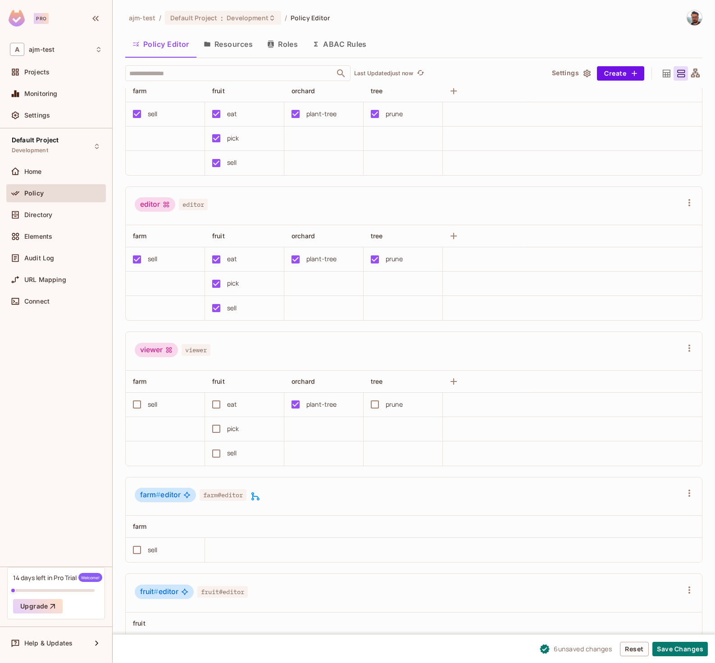
scroll to position [49, 0]
click at [688, 494] on icon "button" at bounding box center [689, 491] width 2 height 7
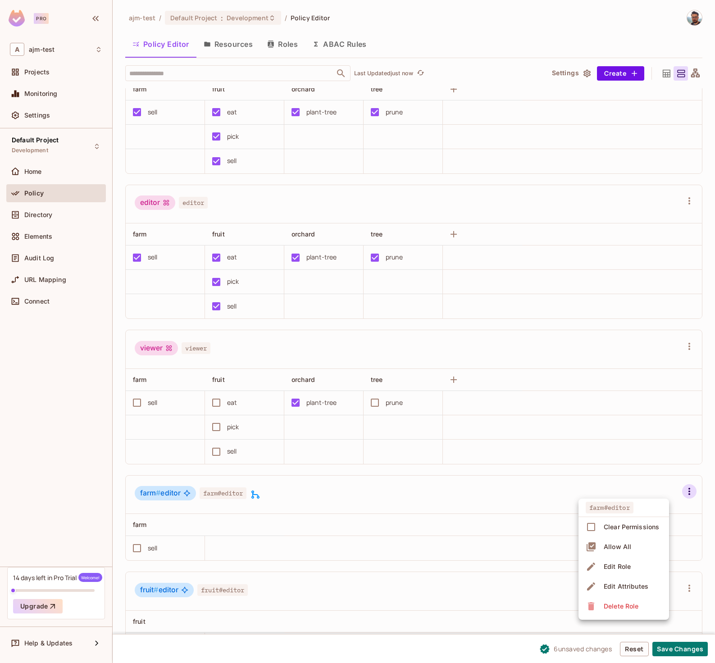
click at [621, 568] on div "Edit Role" at bounding box center [616, 566] width 27 height 9
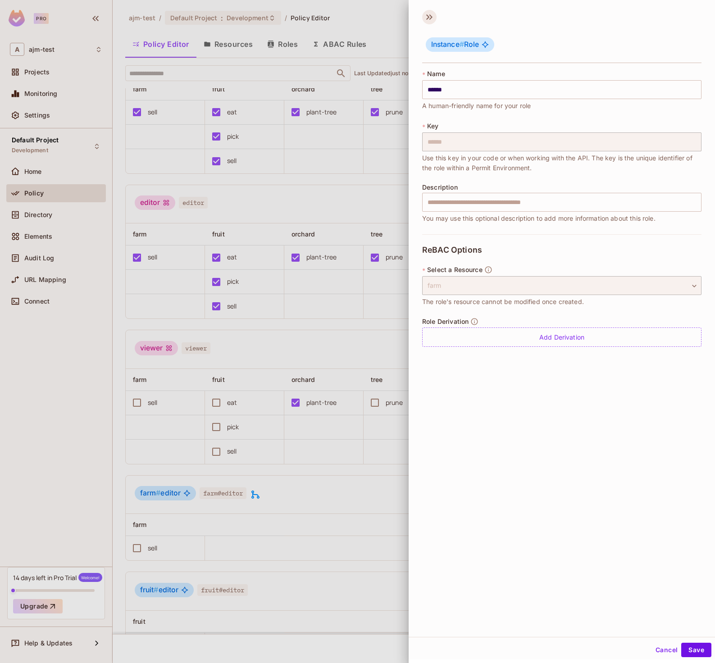
click at [434, 14] on icon at bounding box center [429, 17] width 14 height 14
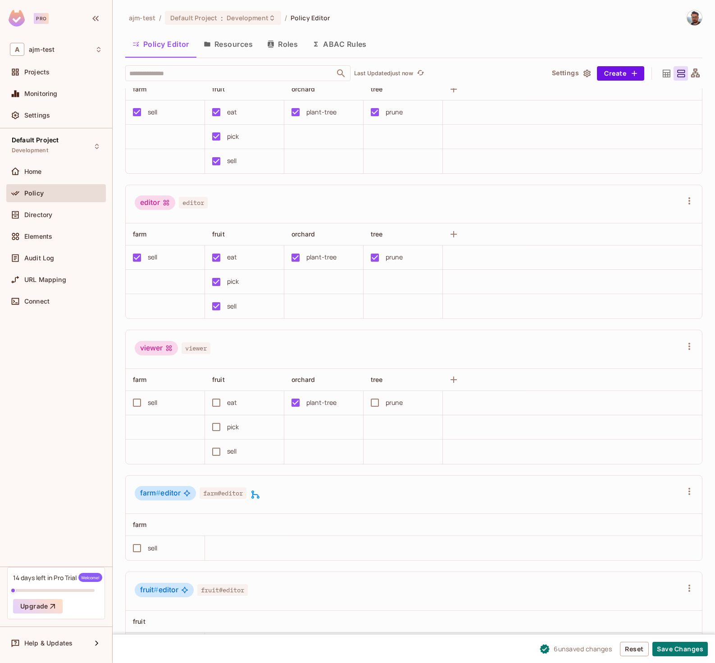
click at [232, 41] on button "Resources" at bounding box center [227, 44] width 63 height 23
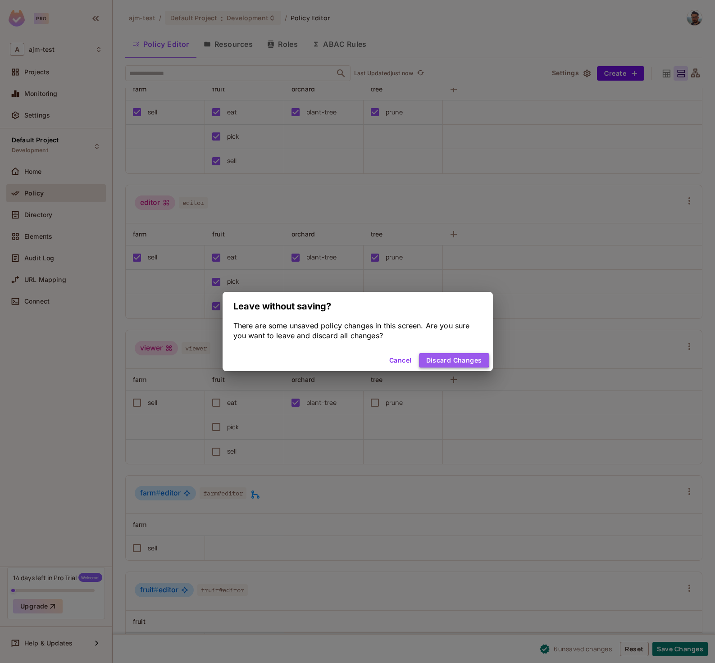
click at [438, 359] on button "Discard Changes" at bounding box center [454, 360] width 70 height 14
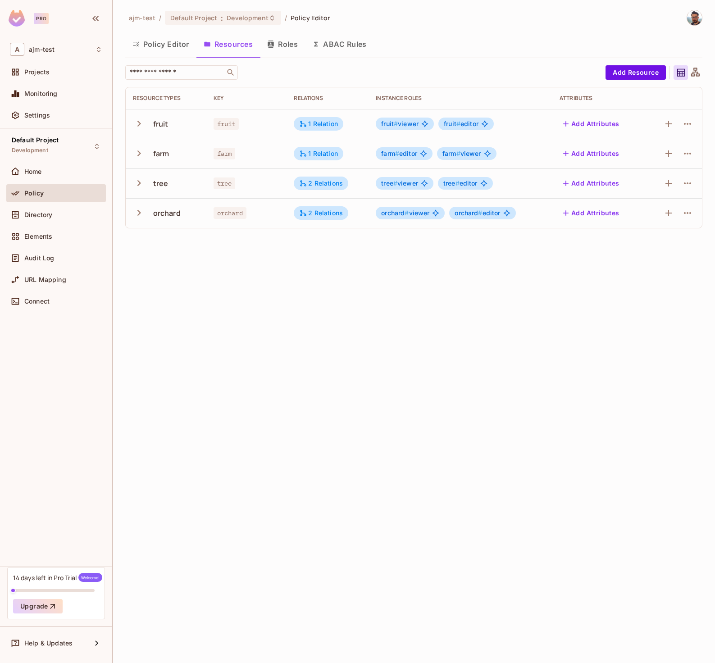
click at [158, 41] on button "Policy Editor" at bounding box center [160, 44] width 71 height 23
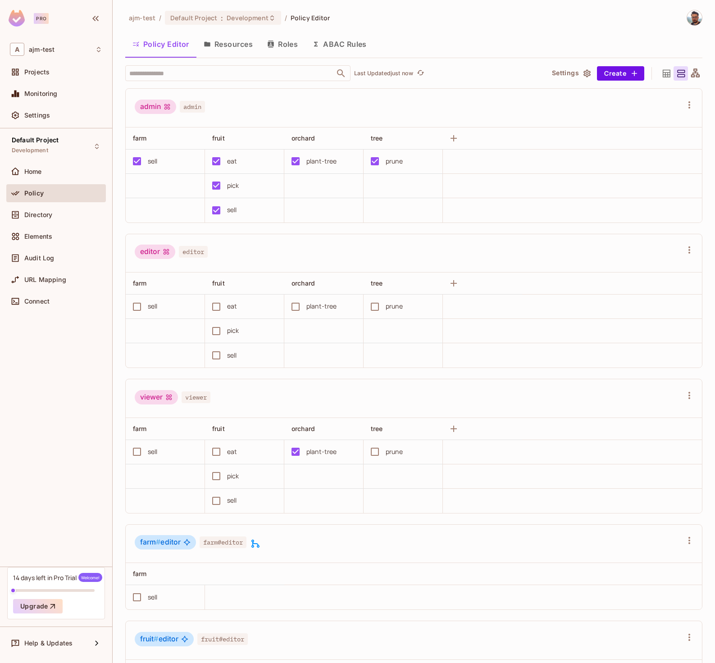
click at [147, 312] on div "sell" at bounding box center [162, 306] width 70 height 19
click at [677, 651] on button "Save Changes" at bounding box center [679, 649] width 55 height 14
click at [161, 619] on icon "Close" at bounding box center [160, 618] width 9 height 9
click at [236, 45] on button "Resources" at bounding box center [227, 44] width 63 height 23
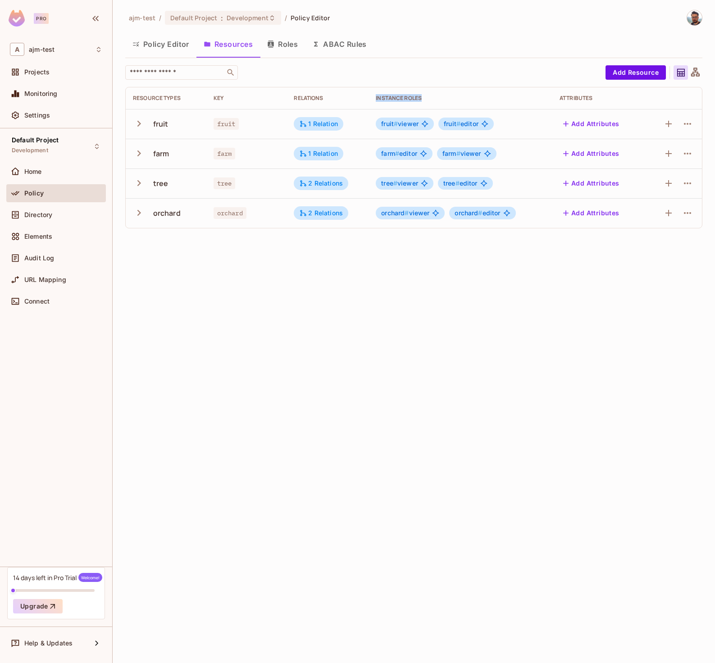
drag, startPoint x: 413, startPoint y: 97, endPoint x: 372, endPoint y: 95, distance: 41.0
click at [372, 95] on th "Instance roles" at bounding box center [460, 98] width 184 height 22
copy div "Instance roles"
click at [408, 98] on div "Instance roles" at bounding box center [460, 98] width 169 height 7
click at [426, 126] on icon at bounding box center [424, 123] width 7 height 7
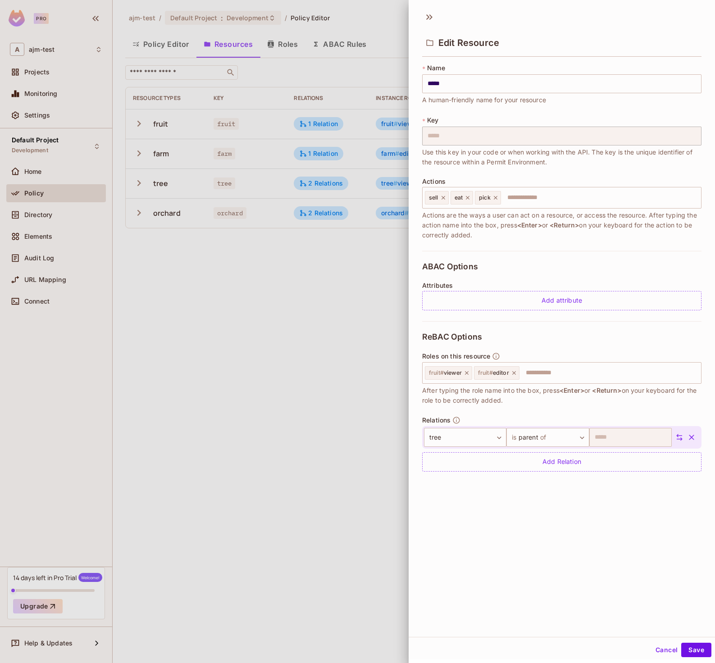
drag, startPoint x: 432, startPoint y: 393, endPoint x: 448, endPoint y: 388, distance: 16.2
click at [433, 393] on span "After typing the role name into the box, press <Enter> or <Return> on your keyb…" at bounding box center [561, 395] width 279 height 20
click at [499, 354] on icon "button" at bounding box center [496, 356] width 7 height 7
drag, startPoint x: 427, startPoint y: 216, endPoint x: 565, endPoint y: 231, distance: 138.2
click at [565, 231] on span "Actions are the ways a user can act on a resource, or access the resource. Afte…" at bounding box center [561, 225] width 279 height 30
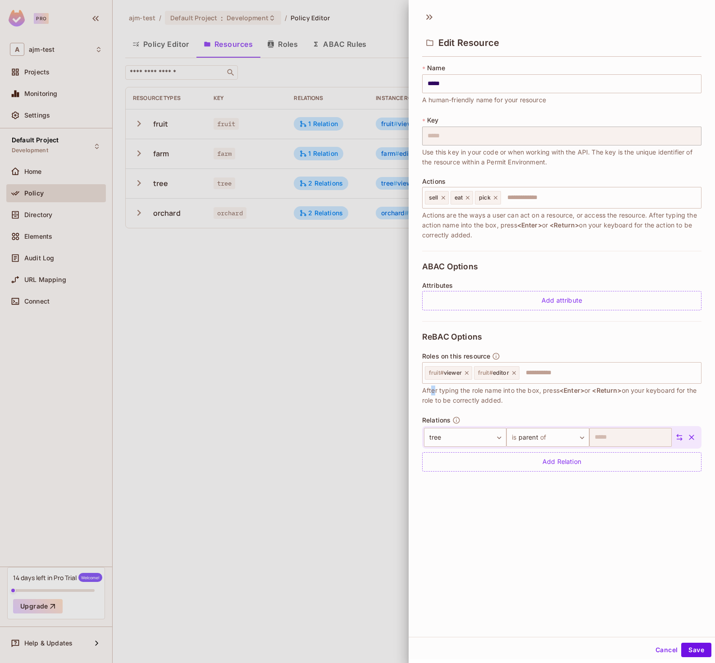
click at [561, 234] on span "Actions are the ways a user can act on a resource, or access the resource. Afte…" at bounding box center [561, 225] width 279 height 30
drag, startPoint x: 421, startPoint y: 355, endPoint x: 490, endPoint y: 357, distance: 68.9
click at [490, 357] on div "* Name ***** ​ A human-friendly name for your resource * Key ***** ​ Use this k…" at bounding box center [561, 271] width 306 height 422
copy span "Roles on this resource"
click at [426, 18] on icon at bounding box center [429, 17] width 14 height 14
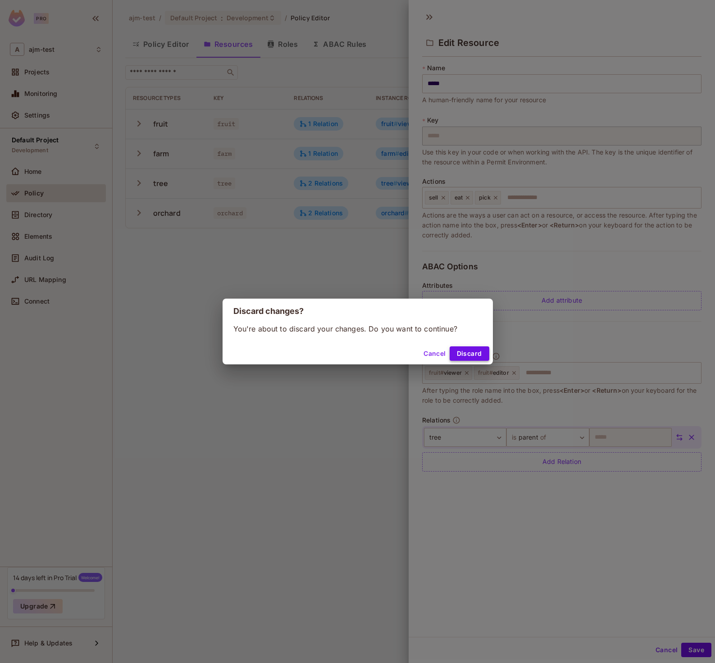
click at [460, 355] on button "Discard" at bounding box center [469, 353] width 40 height 14
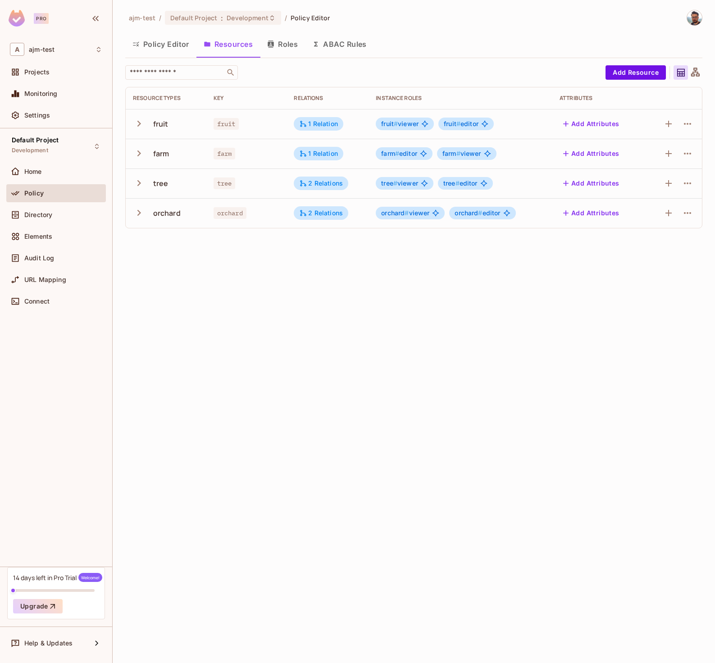
click at [291, 326] on div "ajm-test / Default Project : Development / Policy Editor Policy Editor Resource…" at bounding box center [414, 331] width 602 height 663
click at [60, 219] on div "Directory" at bounding box center [56, 214] width 92 height 11
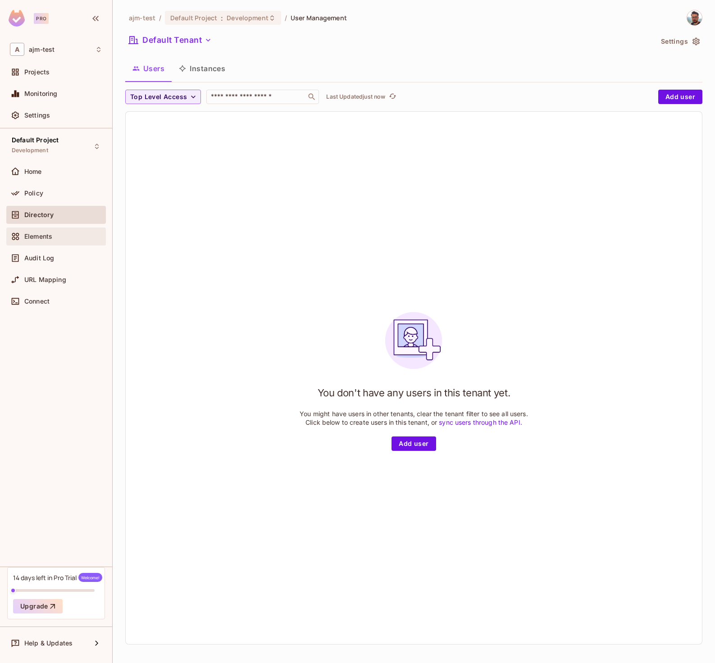
click at [60, 239] on div "Elements" at bounding box center [63, 236] width 78 height 7
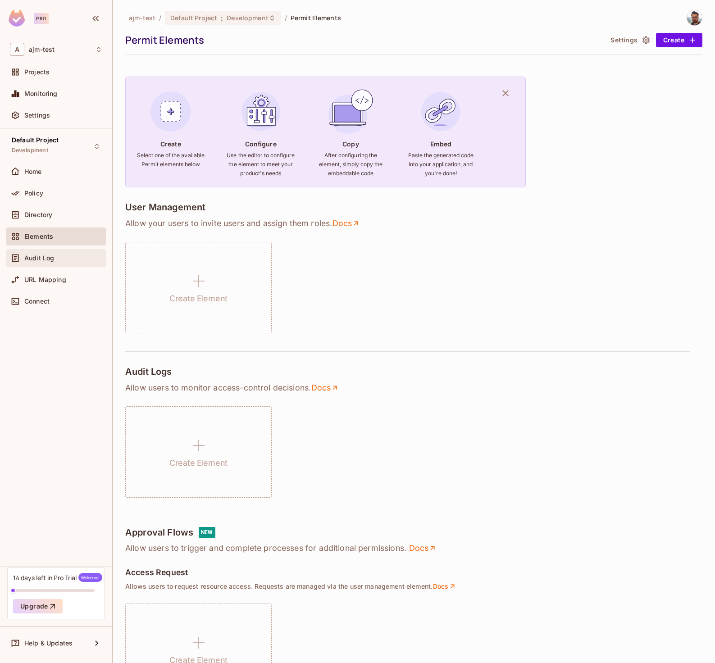
click at [50, 261] on span "Audit Log" at bounding box center [39, 257] width 30 height 7
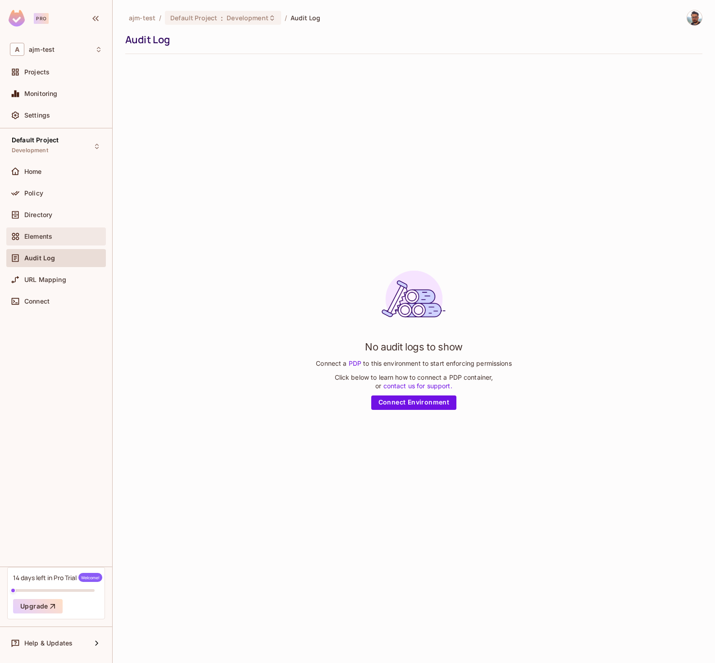
click at [41, 230] on div "Elements" at bounding box center [56, 236] width 100 height 18
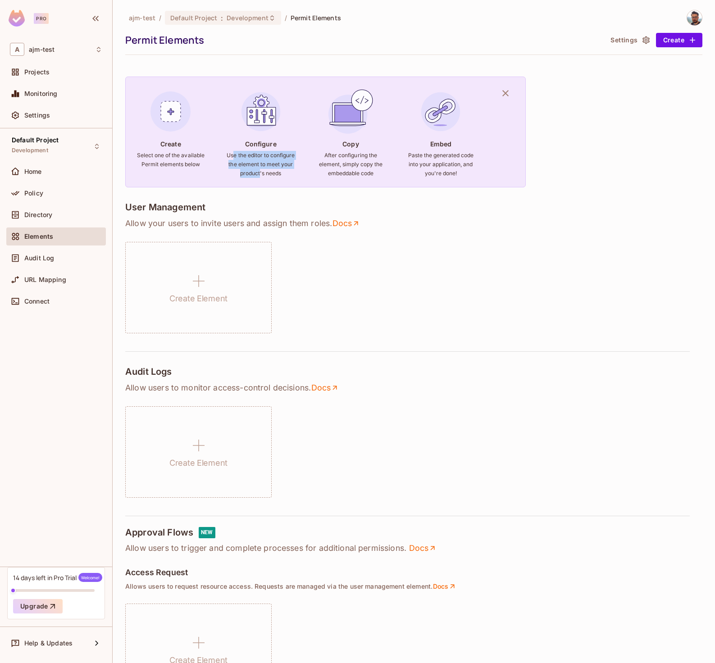
drag, startPoint x: 256, startPoint y: 156, endPoint x: 281, endPoint y: 169, distance: 28.4
click at [281, 169] on h6 "Use the editor to configure the element to meet your product's needs" at bounding box center [261, 164] width 68 height 27
click at [343, 220] on link "Docs" at bounding box center [346, 223] width 28 height 11
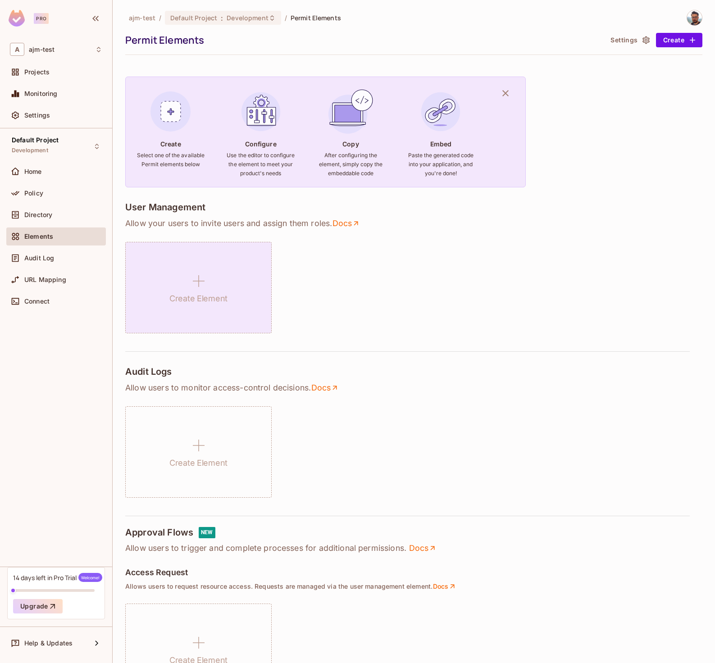
click at [200, 299] on h1 "Create Element" at bounding box center [198, 299] width 58 height 14
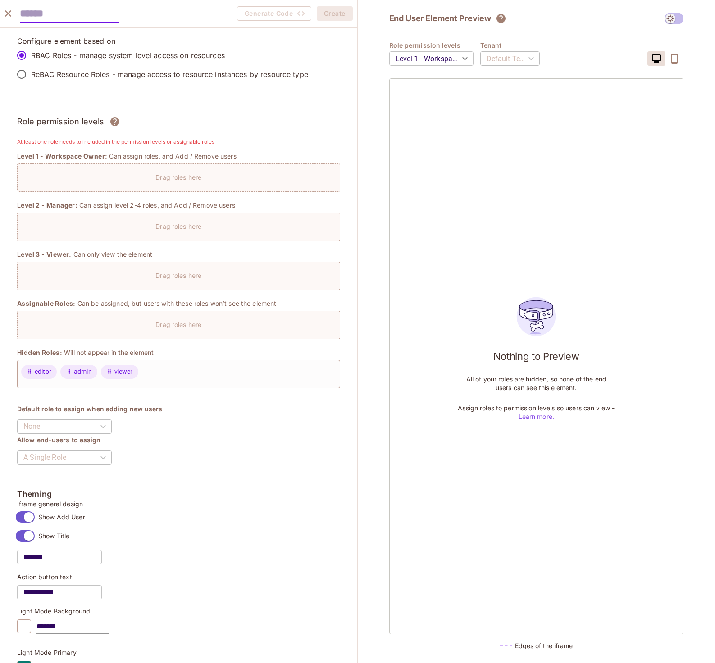
click at [177, 180] on p "Drag roles here" at bounding box center [178, 177] width 46 height 9
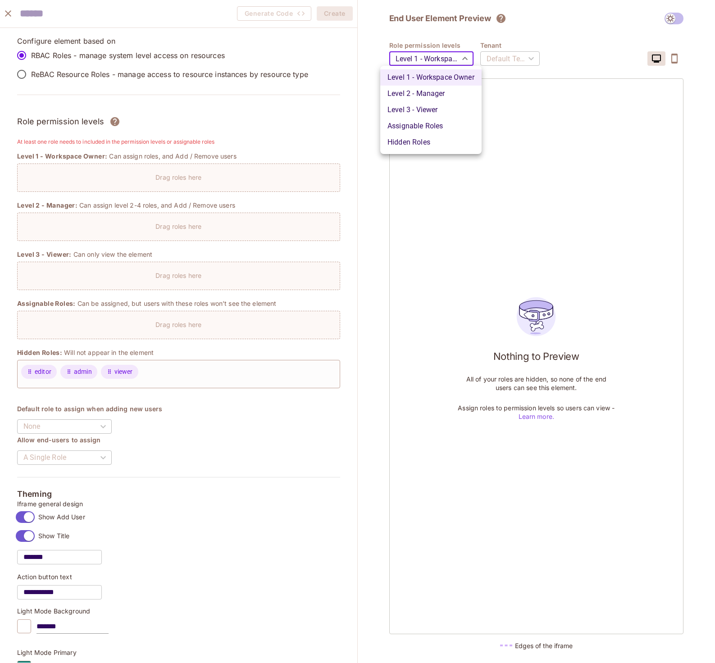
click at [440, 56] on body "Pro A ajm-test Projects Monitoring Settings Default Project Development Home Po…" at bounding box center [357, 331] width 715 height 663
click at [444, 77] on li "Level 1 - Workspace Owner" at bounding box center [430, 77] width 101 height 16
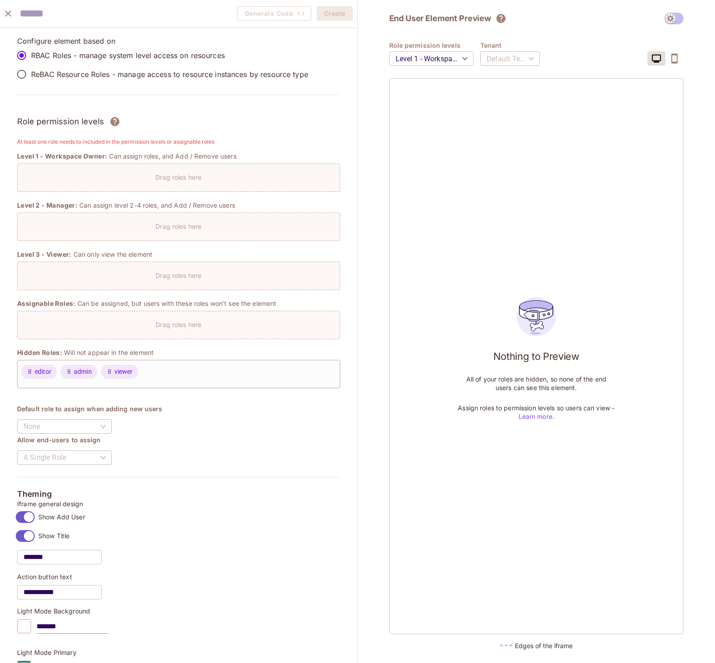
click at [505, 59] on div "Default Tenant" at bounding box center [509, 58] width 59 height 25
click at [114, 73] on p "ReBAC Resource Roles - manage access to resource instances by resource type" at bounding box center [169, 74] width 277 height 10
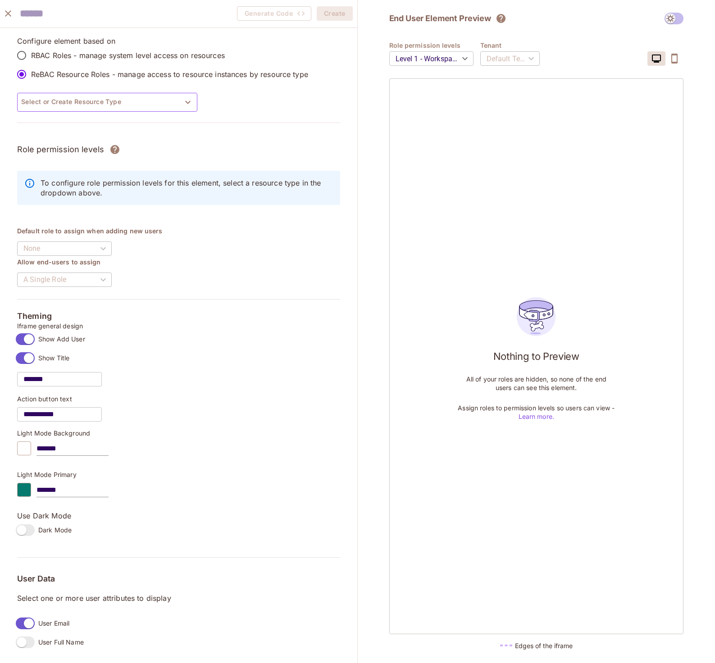
click at [113, 100] on button "Select or Create Resource Type" at bounding box center [107, 102] width 180 height 19
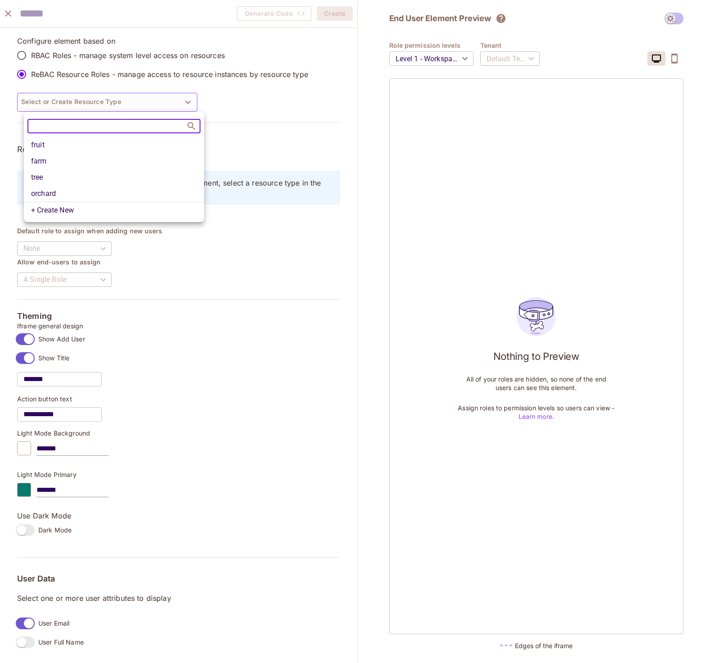
click at [97, 144] on li "fruit" at bounding box center [114, 145] width 180 height 16
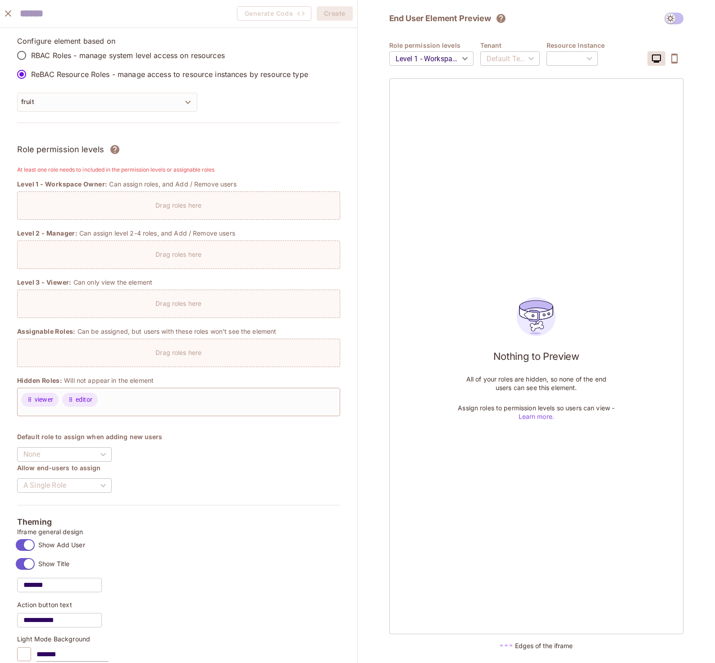
click at [93, 92] on div "Configure element based on RBAC Roles - manage system level access on resources…" at bounding box center [178, 85] width 323 height 98
click at [107, 208] on div "Drag roles here" at bounding box center [179, 202] width 322 height 13
drag, startPoint x: 86, startPoint y: 172, endPoint x: 180, endPoint y: 170, distance: 94.6
click at [180, 170] on h6 "At least one role needs to included in the permission levels or assignable roles" at bounding box center [178, 169] width 323 height 9
click at [572, 58] on div "​" at bounding box center [572, 58] width 52 height 25
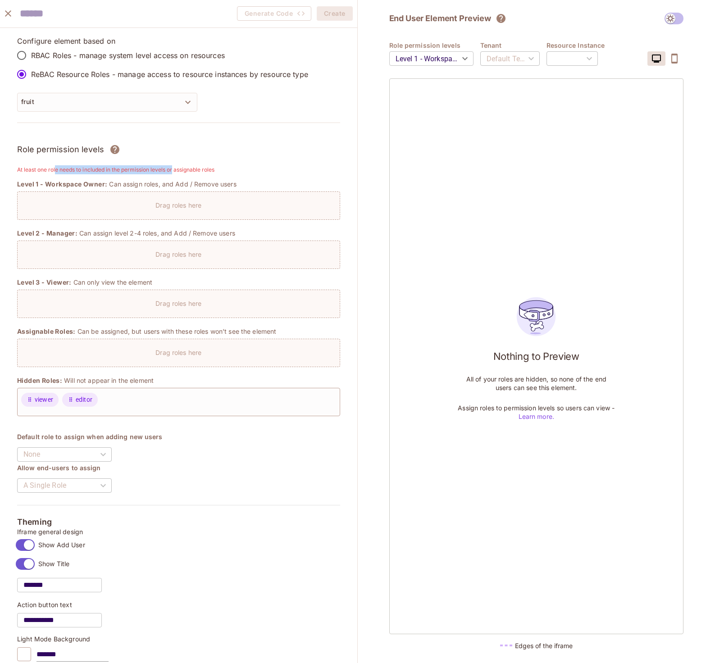
click at [452, 58] on body "Pro A ajm-test Projects Monitoring Settings Default Project Development Home Po…" at bounding box center [357, 331] width 715 height 663
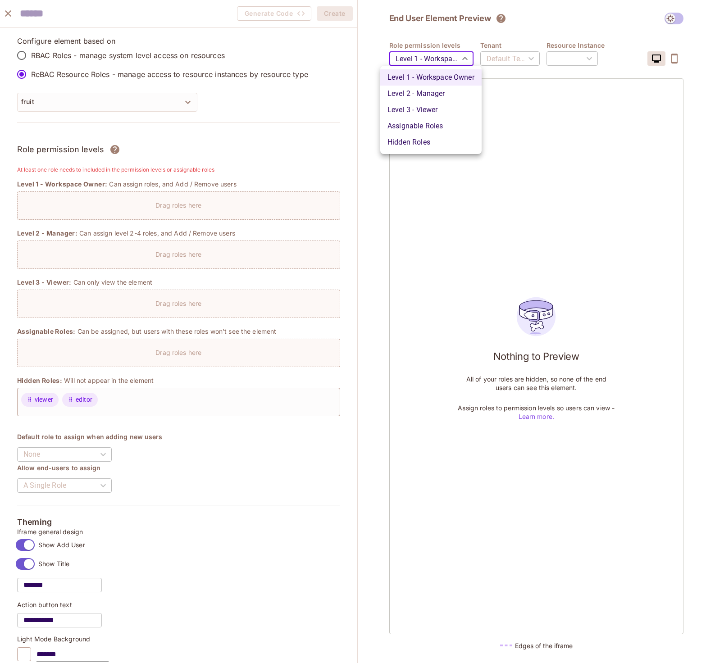
click at [500, 43] on div at bounding box center [357, 331] width 715 height 663
click at [499, 18] on icon "The element will only show tenant specific content. No user information will be…" at bounding box center [500, 18] width 9 height 9
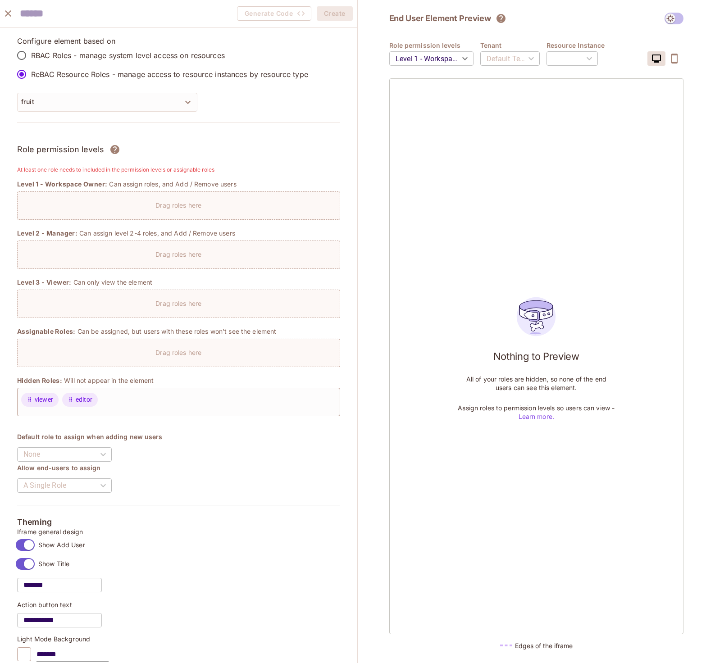
click at [467, 23] on h2 "End User Element Preview" at bounding box center [440, 18] width 102 height 11
click at [678, 15] on span at bounding box center [673, 19] width 19 height 12
click at [675, 21] on span at bounding box center [673, 19] width 19 height 12
click at [12, 18] on icon "close" at bounding box center [8, 13] width 11 height 11
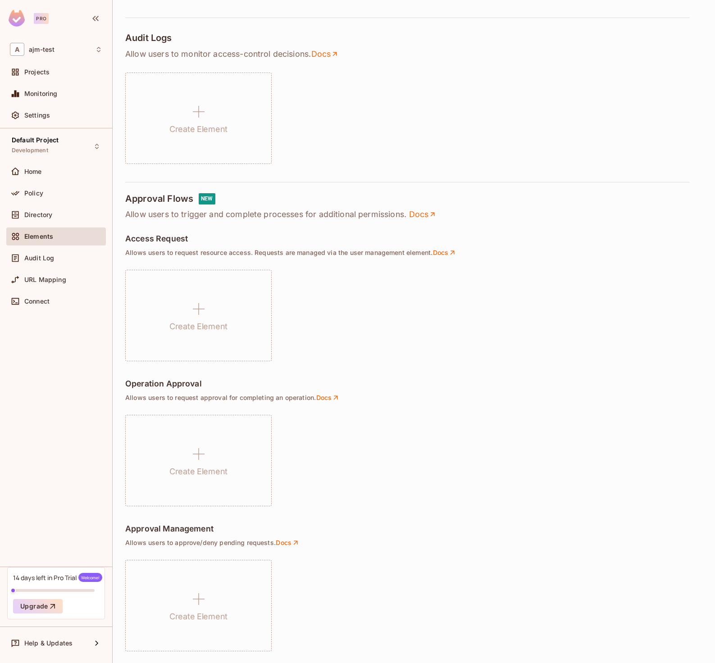
scroll to position [340, 0]
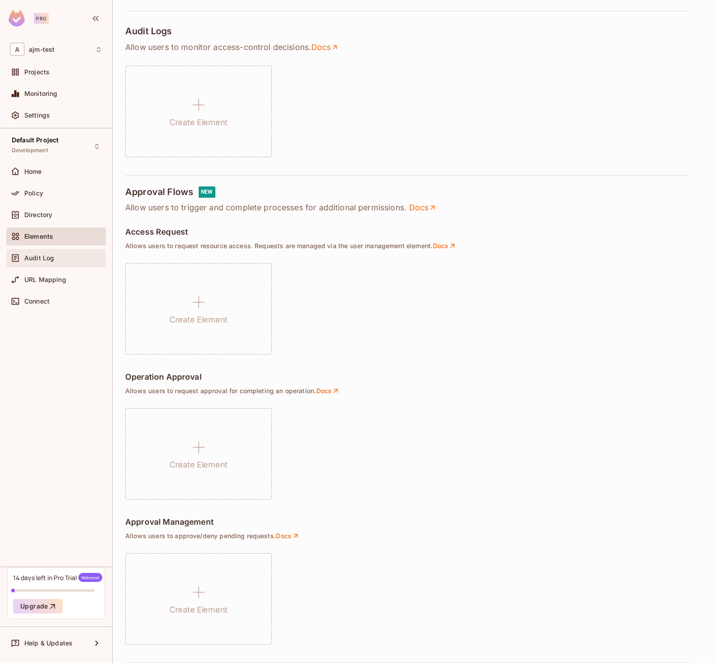
click at [69, 262] on div "Audit Log" at bounding box center [56, 258] width 92 height 11
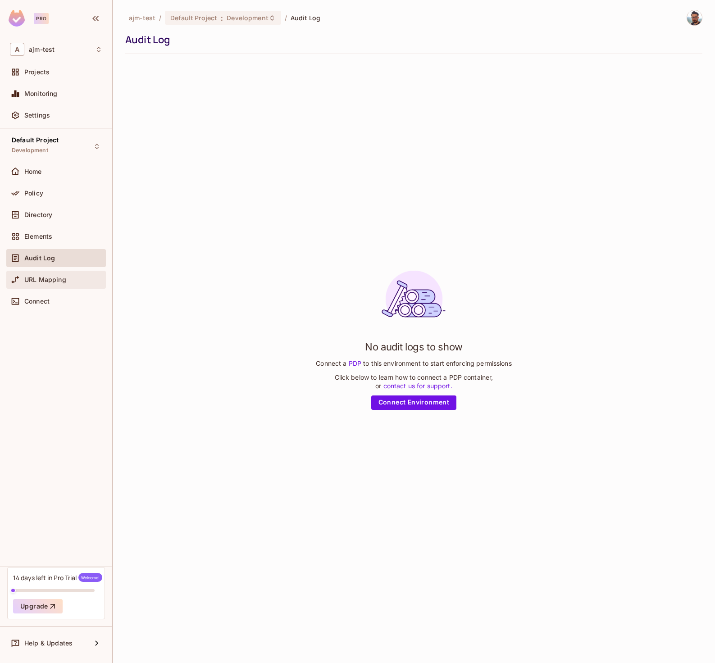
click at [40, 274] on div "URL Mapping" at bounding box center [56, 279] width 92 height 11
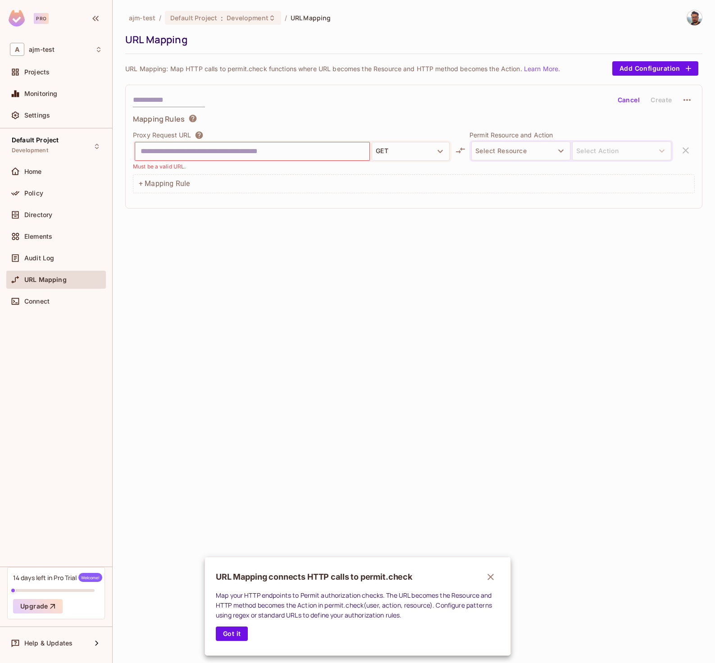
drag, startPoint x: 172, startPoint y: 61, endPoint x: 249, endPoint y: 67, distance: 76.8
click at [252, 66] on div at bounding box center [357, 331] width 715 height 663
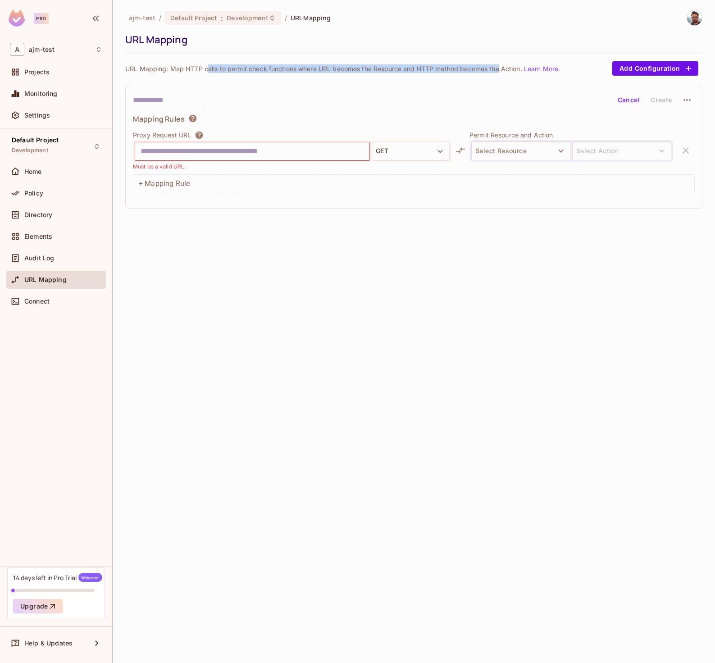
drag, startPoint x: 216, startPoint y: 66, endPoint x: 500, endPoint y: 71, distance: 284.2
click at [500, 71] on p "URL Mapping: Map HTTP calls to permit.check functions where URL becomes the Res…" at bounding box center [342, 68] width 435 height 9
click at [501, 68] on p "URL Mapping: Map HTTP calls to permit.check functions where URL becomes the Res…" at bounding box center [342, 68] width 435 height 9
click at [45, 218] on span "Directory" at bounding box center [38, 214] width 28 height 7
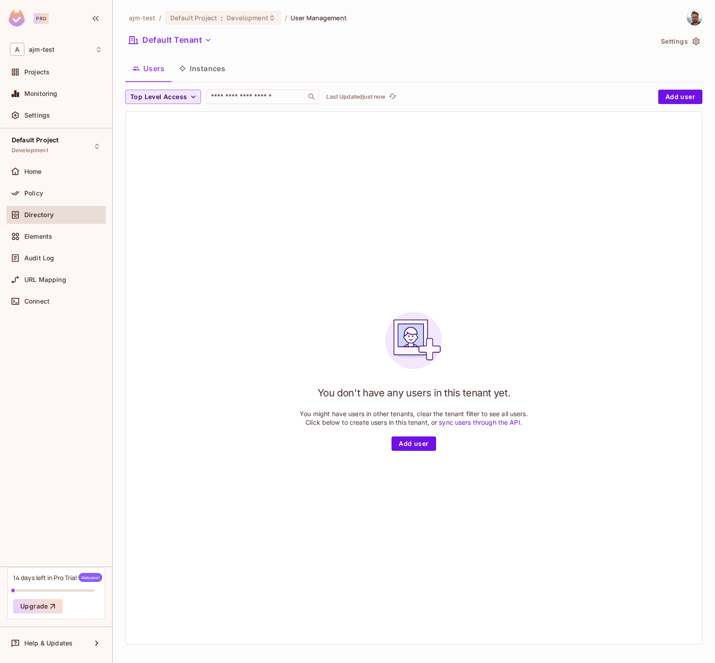
click at [154, 94] on span "Top Level Access" at bounding box center [158, 96] width 57 height 11
click at [265, 75] on div at bounding box center [357, 331] width 715 height 663
click at [199, 71] on button "Instances" at bounding box center [202, 68] width 61 height 23
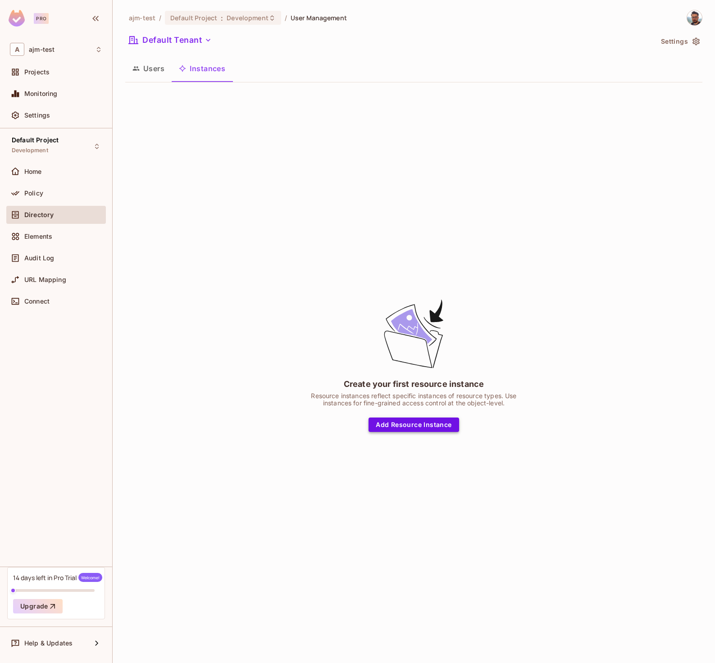
click at [396, 422] on button "Add Resource Instance" at bounding box center [413, 424] width 90 height 14
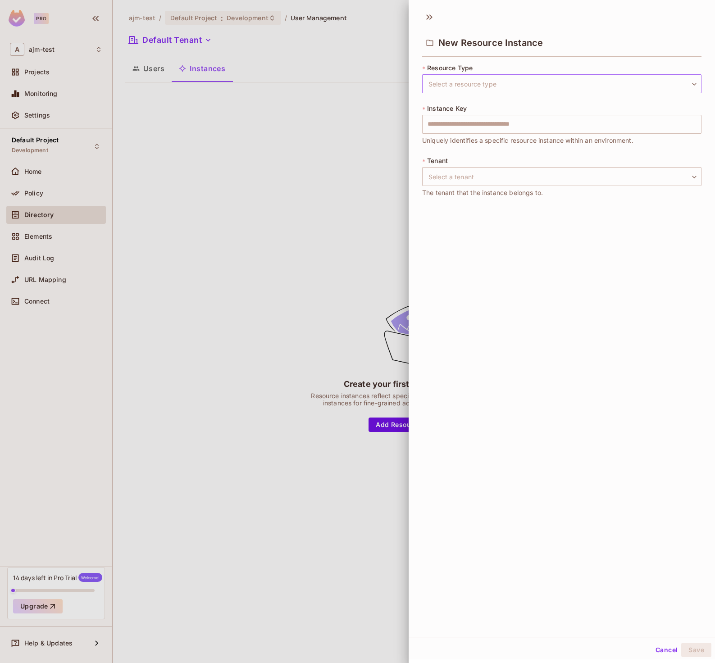
click at [458, 89] on body "Pro A ajm-test Projects Monitoring Settings Default Project Development Home Po…" at bounding box center [357, 331] width 715 height 663
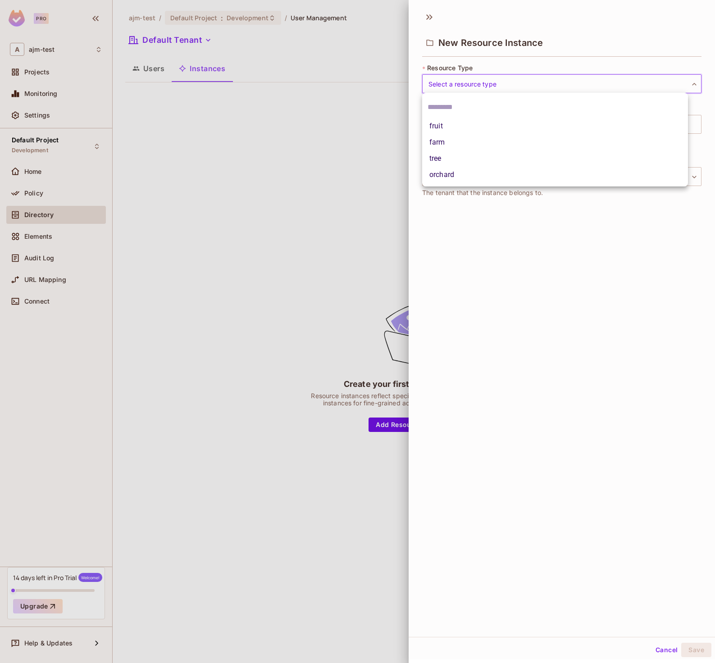
click at [450, 131] on li "fruit" at bounding box center [555, 126] width 266 height 16
type input "*****"
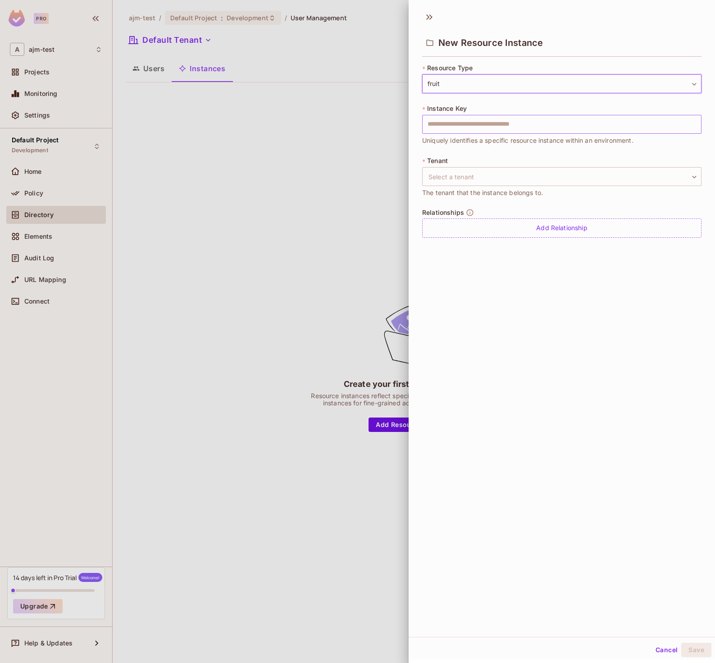
click at [464, 125] on input "text" at bounding box center [561, 124] width 279 height 19
drag, startPoint x: 466, startPoint y: 122, endPoint x: 411, endPoint y: 119, distance: 55.5
click at [411, 119] on div "* Resource Type fruit ***** ​ * Instance Key * ​ Uniquely identifies a specific…" at bounding box center [561, 154] width 306 height 189
type input "*****"
click at [471, 173] on body "Pro A ajm-test Projects Monitoring Settings Default Project Development Home Po…" at bounding box center [357, 331] width 715 height 663
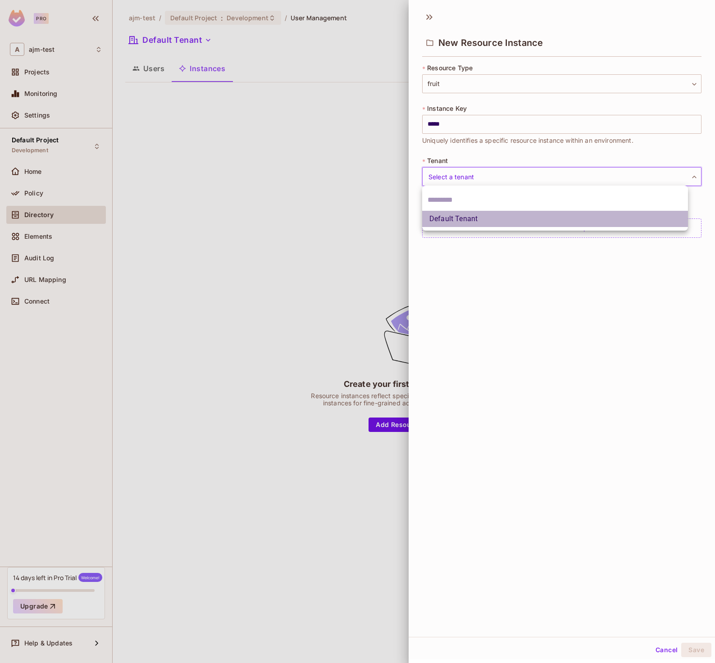
click at [468, 218] on li "Default Tenant" at bounding box center [555, 219] width 266 height 16
type input "*******"
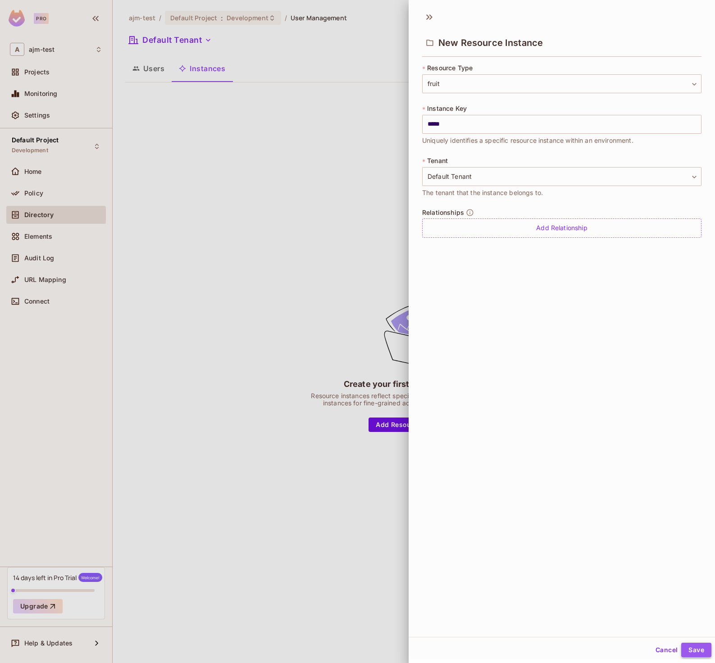
click at [687, 648] on button "Save" at bounding box center [696, 650] width 30 height 14
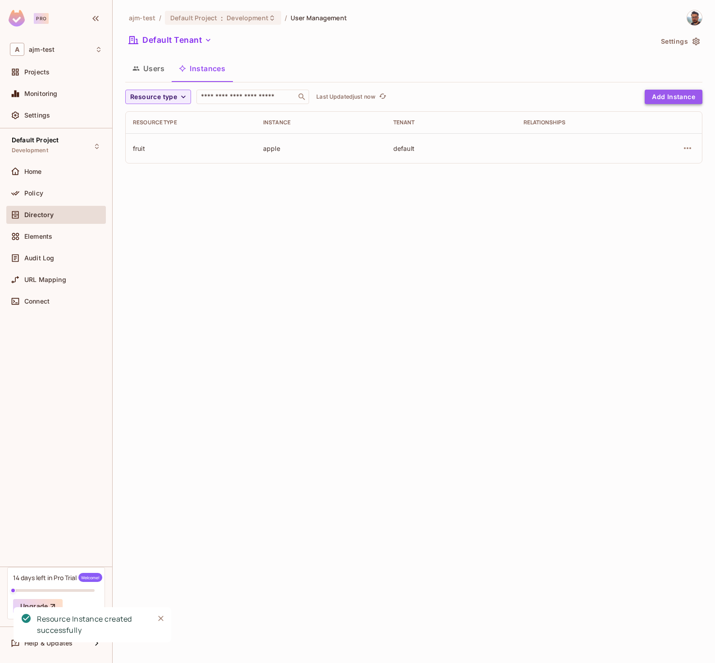
click at [653, 94] on button "Add Instance" at bounding box center [673, 97] width 58 height 14
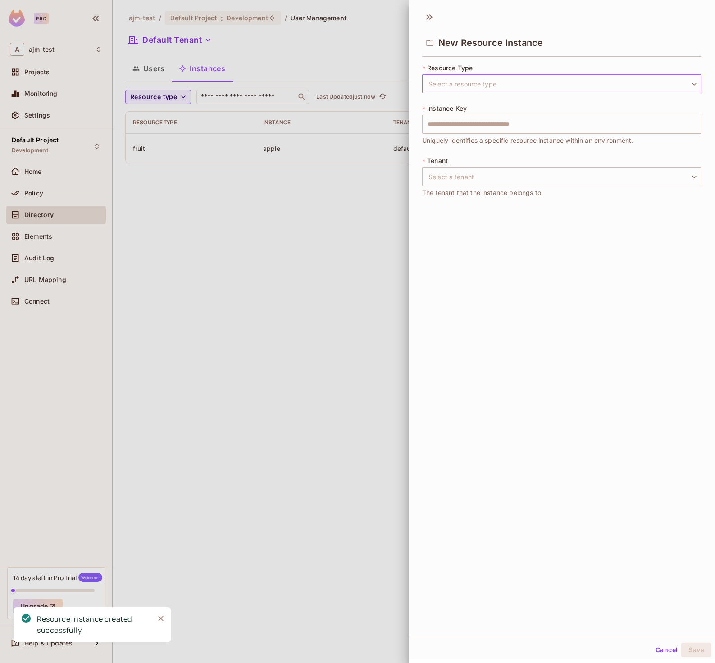
click at [506, 83] on body "Pro A ajm-test Projects Monitoring Settings Default Project Development Home Po…" at bounding box center [357, 331] width 715 height 663
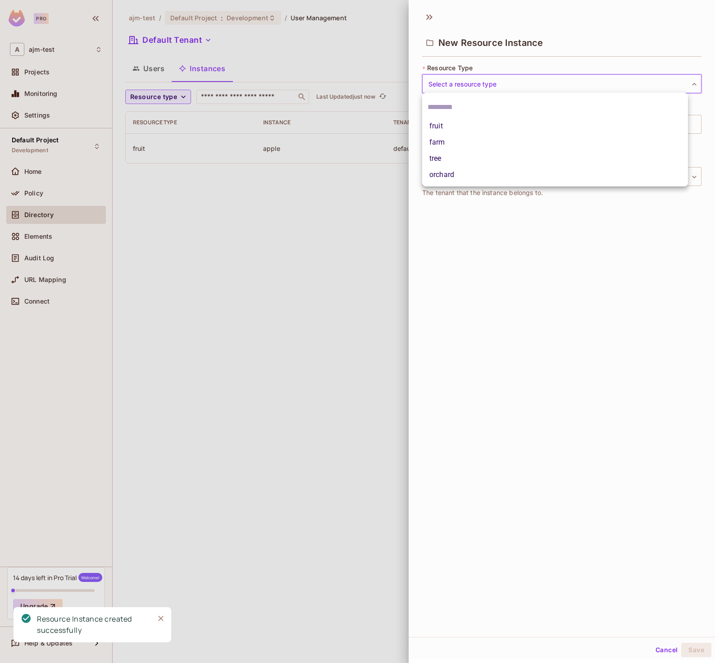
click at [483, 157] on li "tree" at bounding box center [555, 158] width 266 height 16
type input "****"
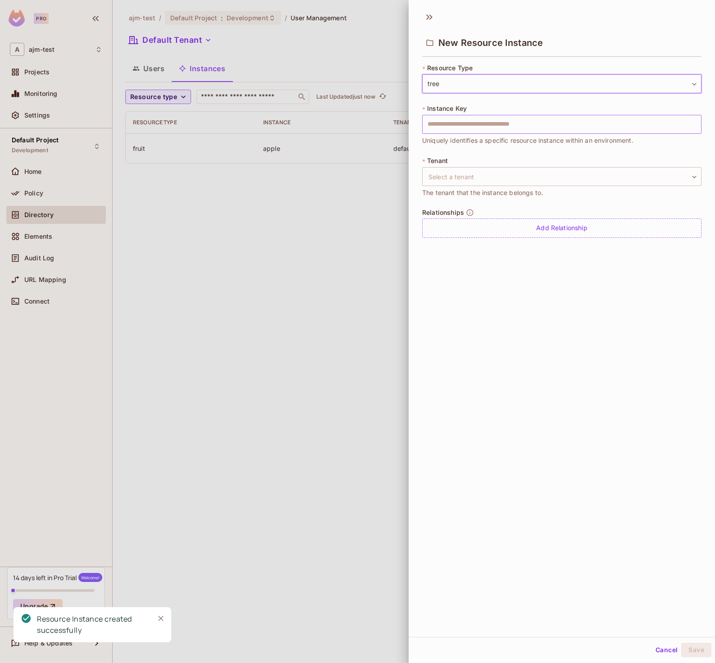
click at [463, 129] on input "text" at bounding box center [561, 124] width 279 height 19
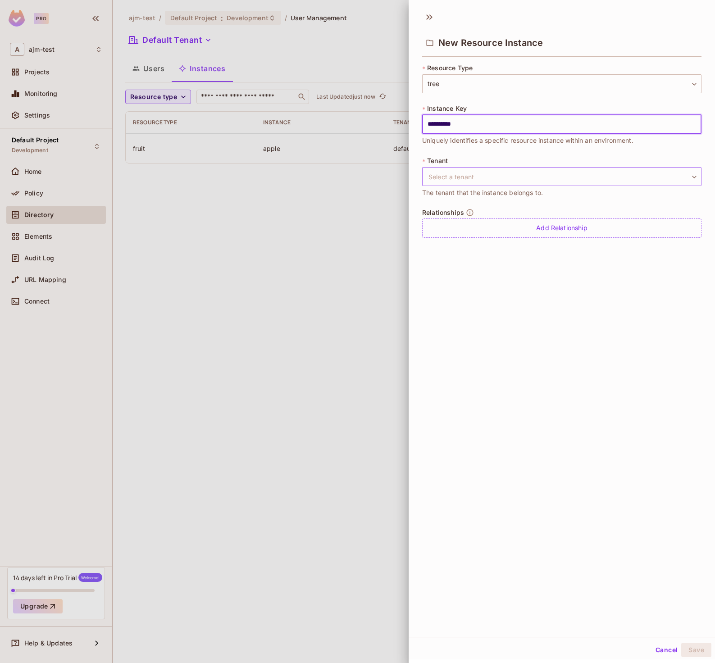
type input "**********"
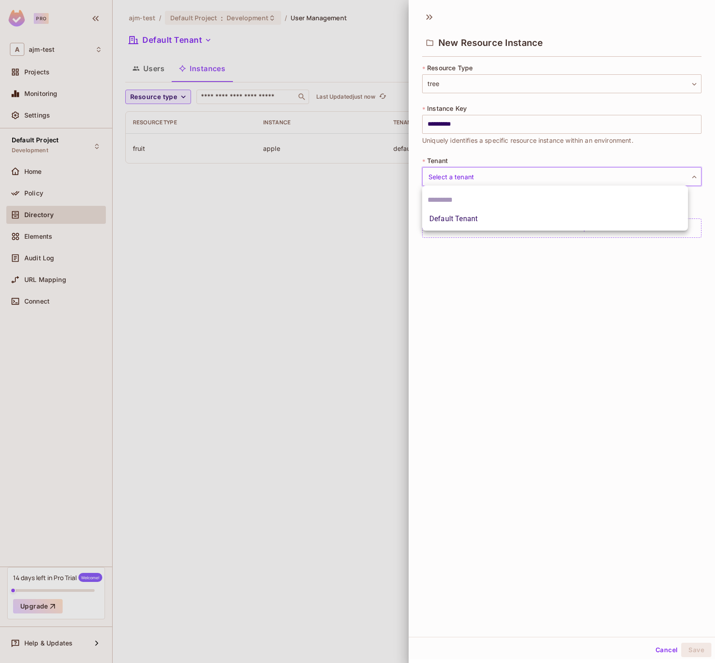
click at [490, 181] on body "**********" at bounding box center [357, 331] width 715 height 663
click at [485, 220] on li "Default Tenant" at bounding box center [555, 219] width 266 height 16
type input "*******"
click at [686, 650] on button "Save" at bounding box center [696, 650] width 30 height 14
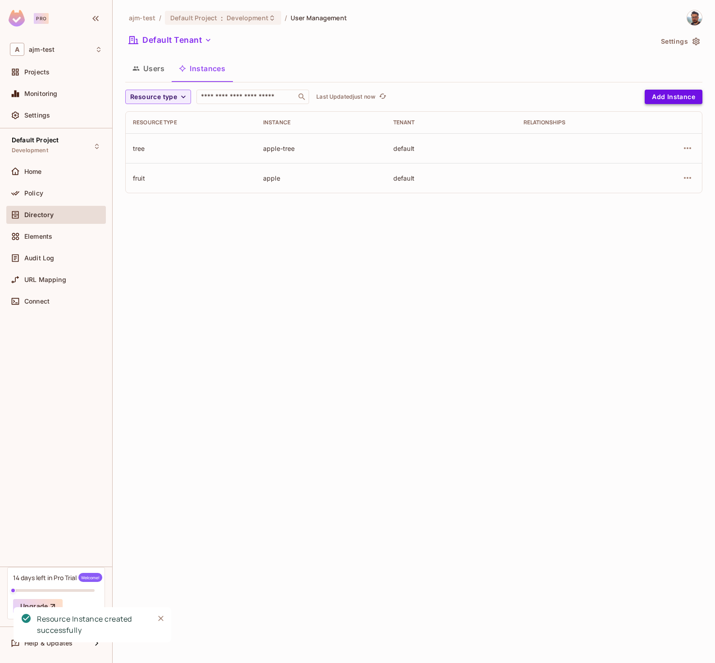
click at [676, 97] on button "Add Instance" at bounding box center [673, 97] width 58 height 14
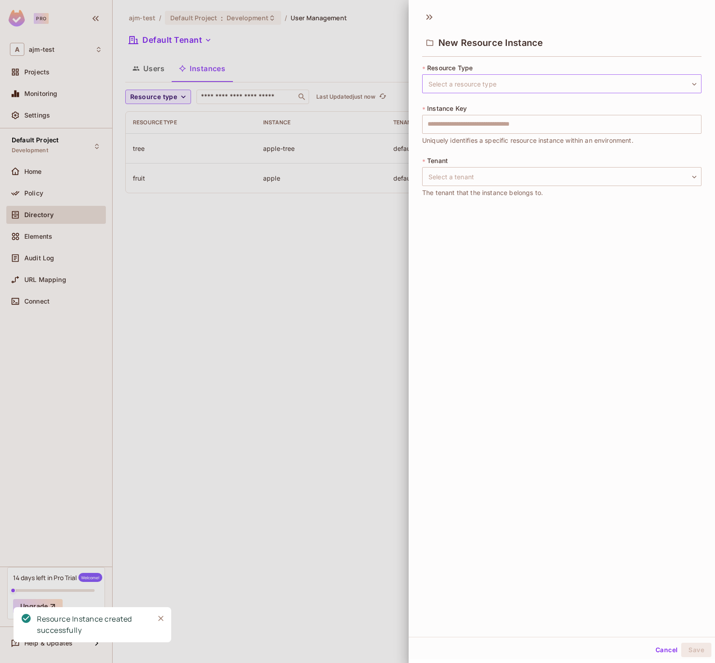
click at [512, 81] on body "Pro A ajm-test Projects Monitoring Settings Default Project Development Home Po…" at bounding box center [357, 331] width 715 height 663
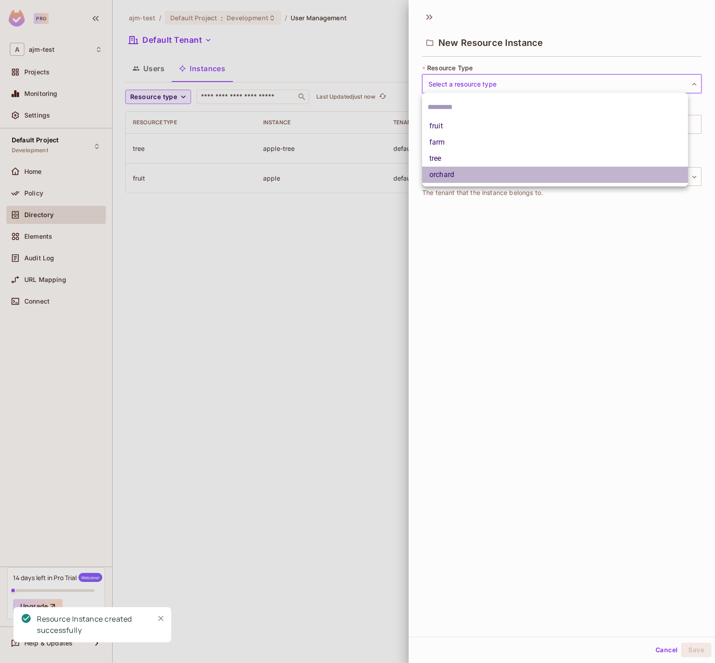
click at [460, 174] on li "orchard" at bounding box center [555, 175] width 266 height 16
type input "*******"
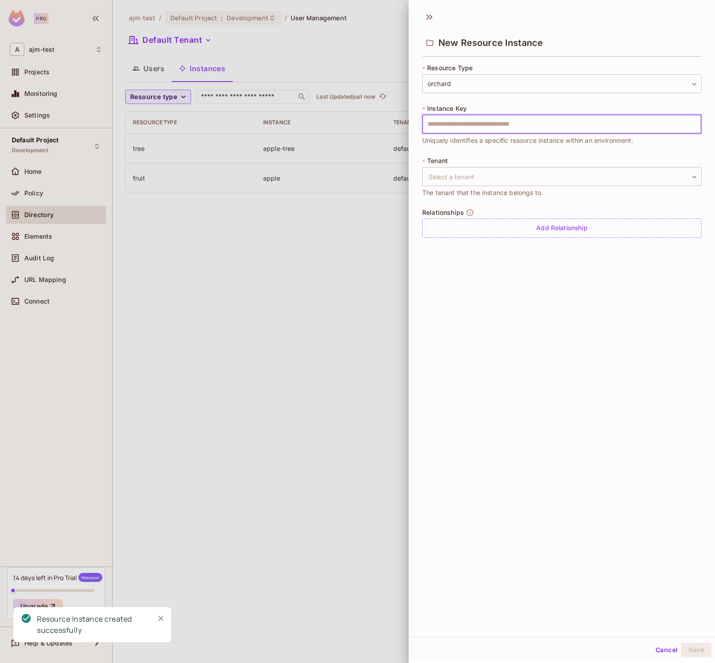
click at [447, 127] on input "text" at bounding box center [561, 124] width 279 height 19
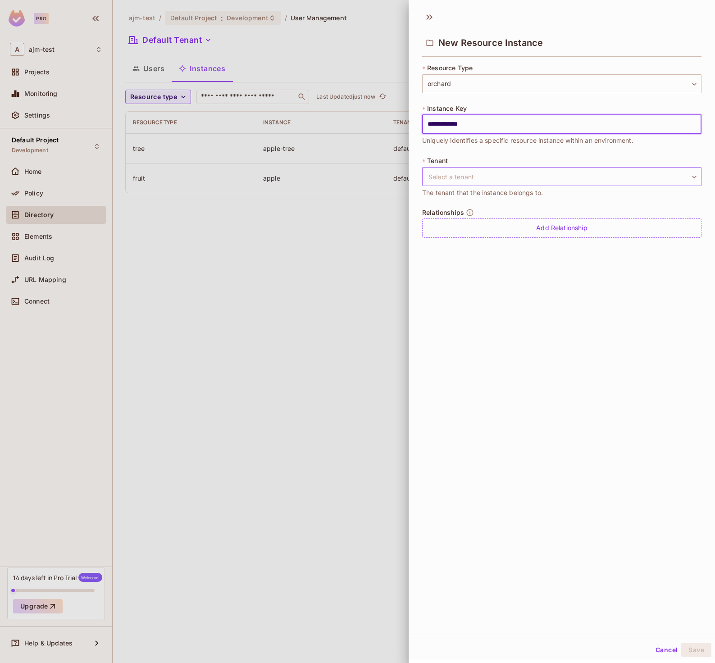
type input "**********"
click at [506, 175] on body "**********" at bounding box center [357, 331] width 715 height 663
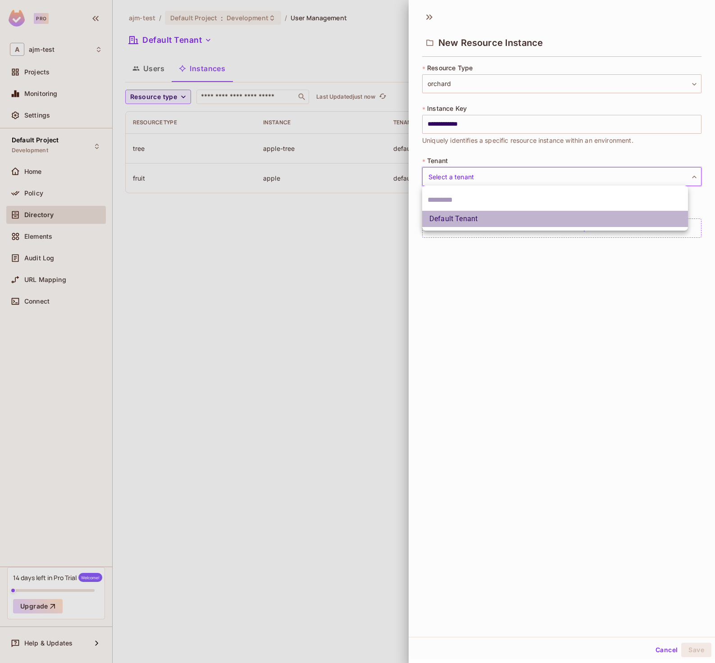
click at [494, 219] on li "Default Tenant" at bounding box center [555, 219] width 266 height 16
type input "*******"
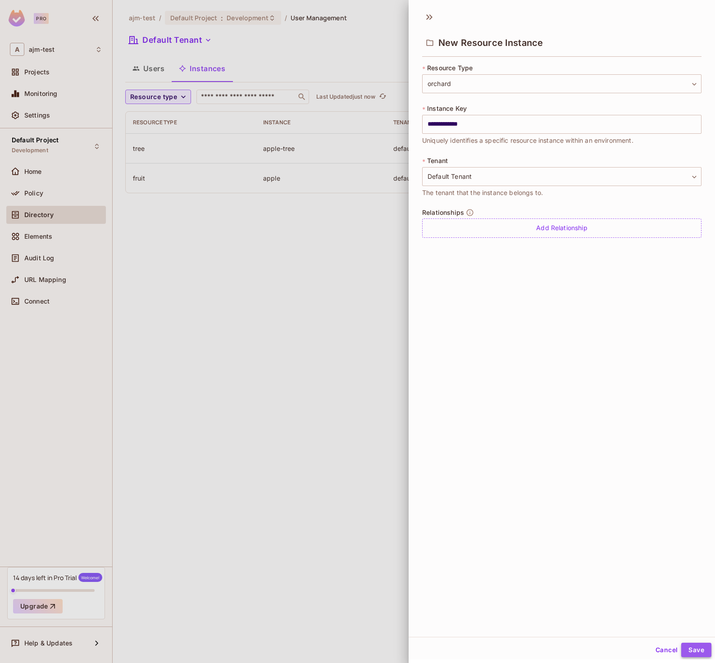
click at [688, 647] on button "Save" at bounding box center [696, 650] width 30 height 14
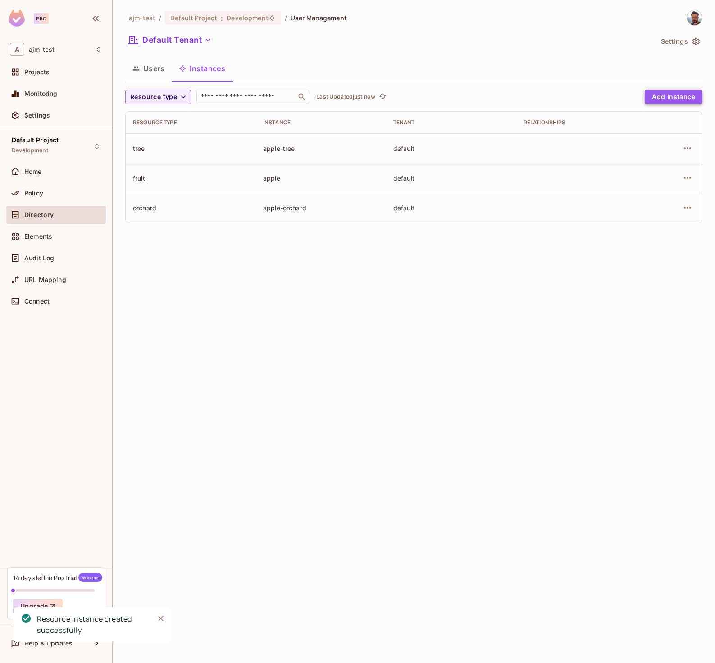
click at [670, 97] on button "Add Instance" at bounding box center [673, 97] width 58 height 14
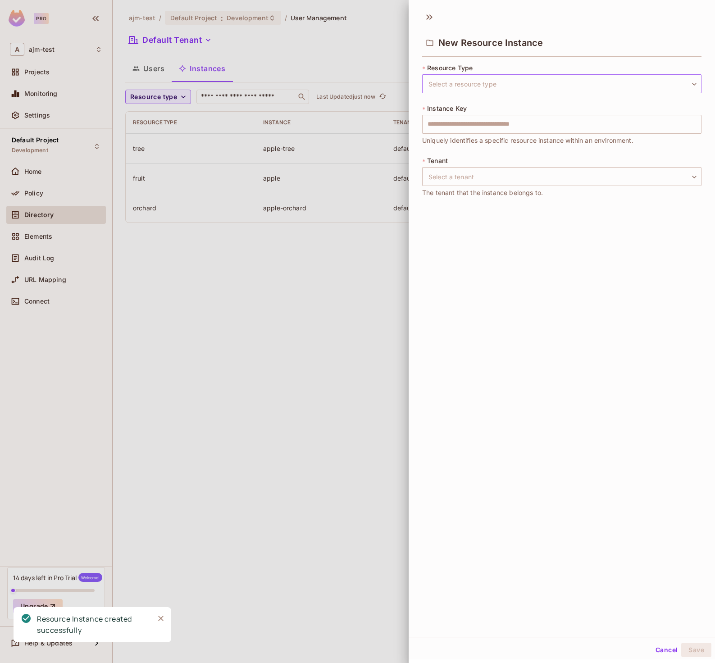
click at [463, 86] on body "Pro A ajm-test Projects Monitoring Settings Default Project Development Home Po…" at bounding box center [357, 331] width 715 height 663
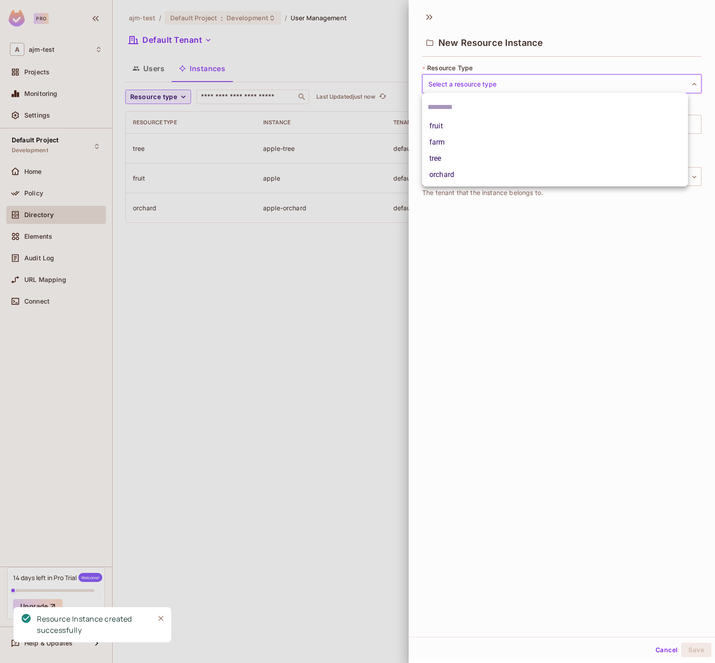
click at [451, 144] on li "farm" at bounding box center [555, 142] width 266 height 16
type input "****"
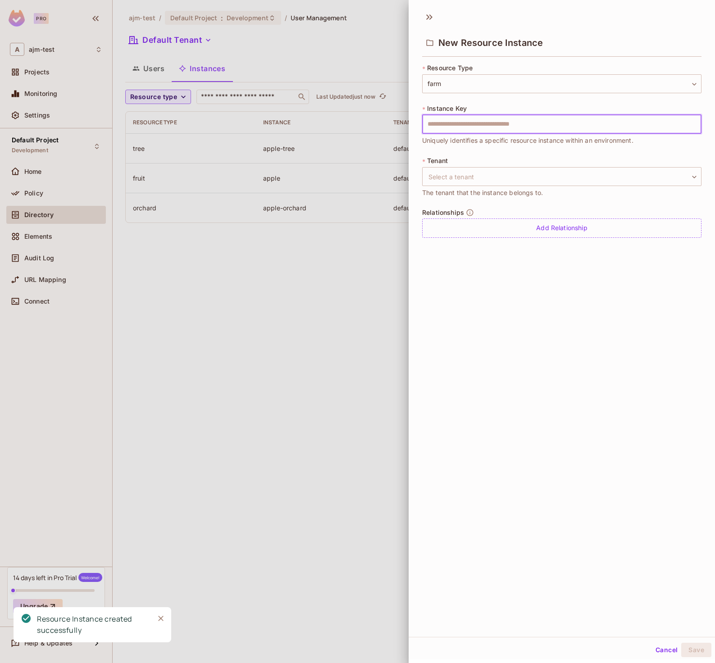
click at [450, 123] on input "text" at bounding box center [561, 124] width 279 height 19
click at [473, 120] on input "text" at bounding box center [561, 124] width 279 height 19
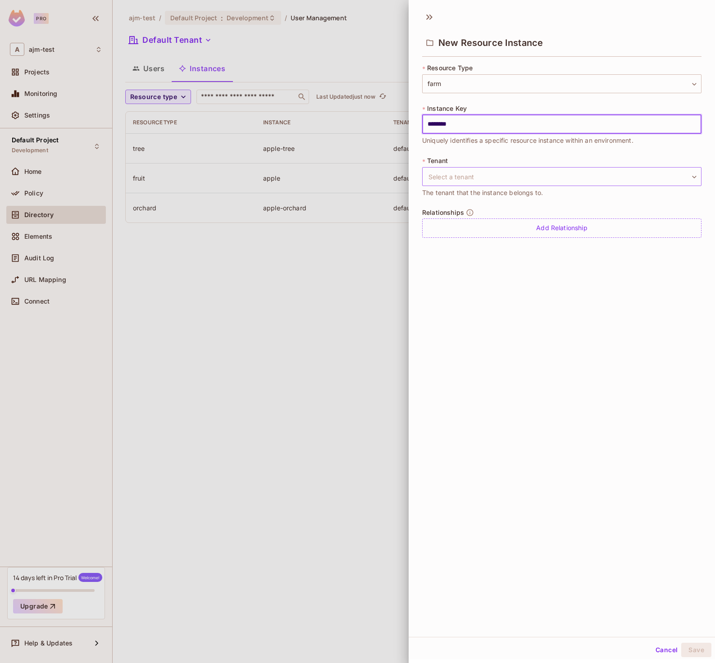
type input "********"
click at [450, 176] on body "Pro A ajm-test Projects Monitoring Settings Default Project Development Home Po…" at bounding box center [357, 331] width 715 height 663
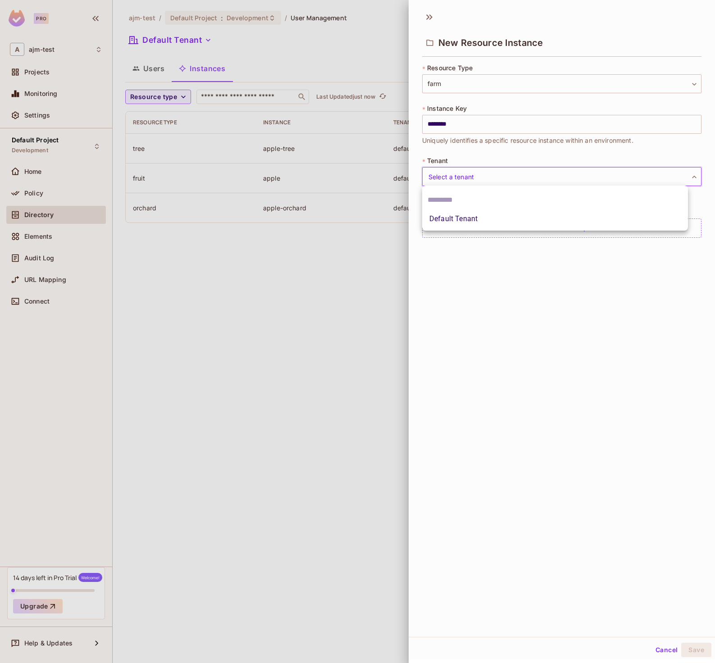
click at [451, 217] on li "Default Tenant" at bounding box center [555, 219] width 266 height 16
type input "*******"
click at [688, 654] on button "Save" at bounding box center [696, 650] width 30 height 14
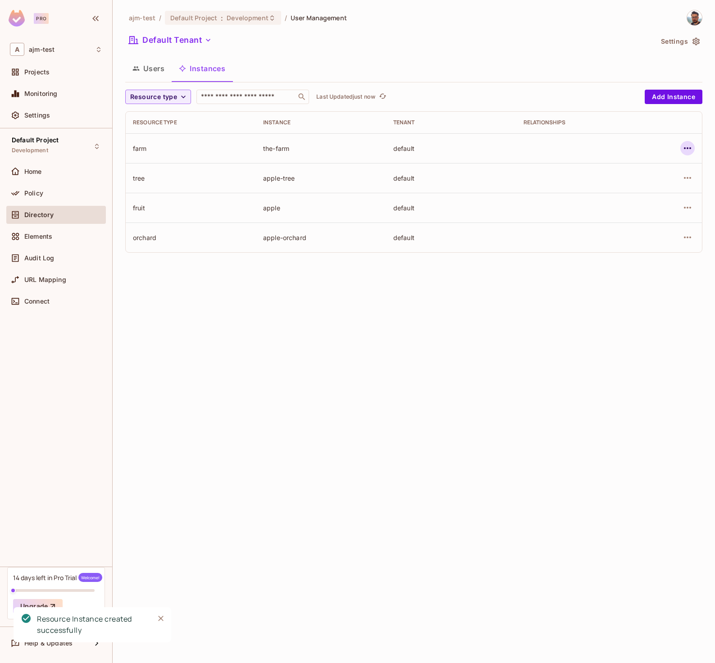
click at [687, 146] on icon "button" at bounding box center [687, 148] width 11 height 11
click at [630, 167] on div "Edit Resource Instance" at bounding box center [634, 168] width 70 height 9
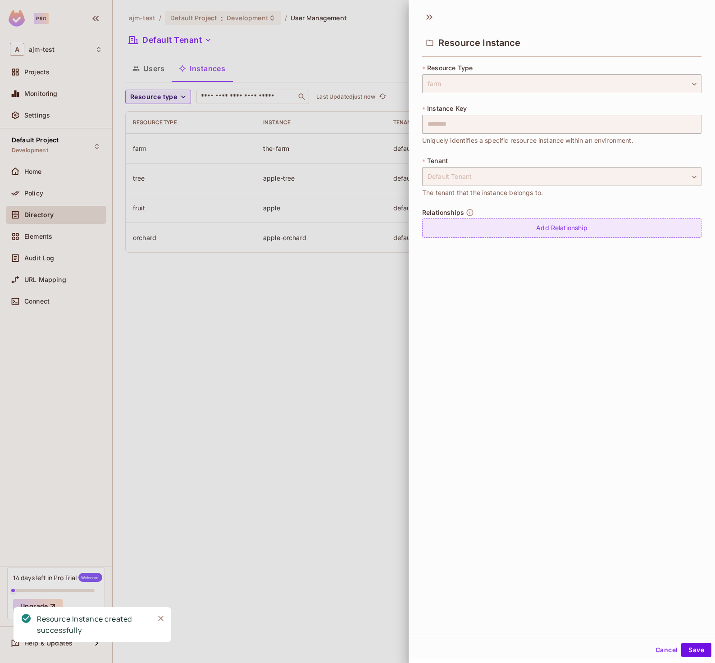
click at [516, 233] on div "Add Relationship" at bounding box center [561, 227] width 279 height 19
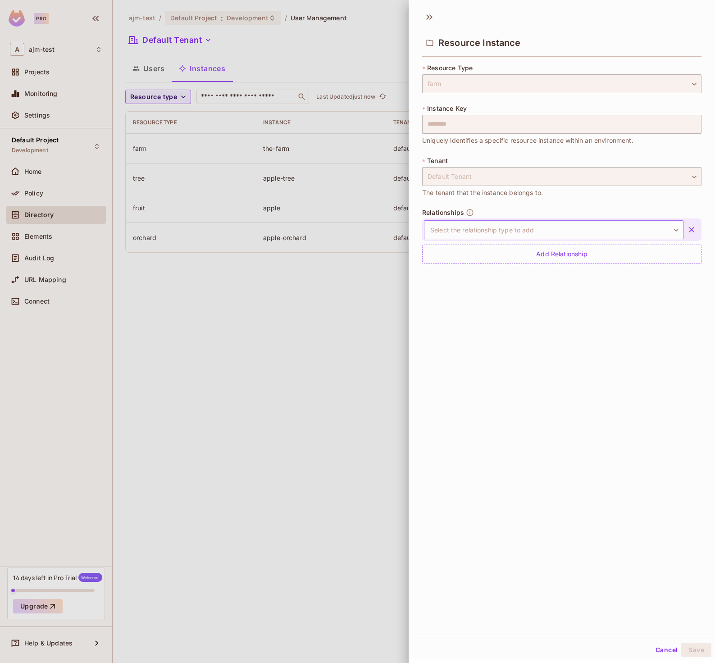
click at [517, 229] on body "Pro A ajm-test Projects Monitoring Settings Default Project Development Home Po…" at bounding box center [357, 331] width 715 height 663
click at [493, 251] on div "is parent of" at bounding box center [480, 251] width 40 height 9
click at [652, 229] on input "text" at bounding box center [656, 231] width 46 height 18
click at [639, 233] on input "text" at bounding box center [656, 231] width 46 height 18
click at [644, 233] on input "text" at bounding box center [656, 231] width 46 height 18
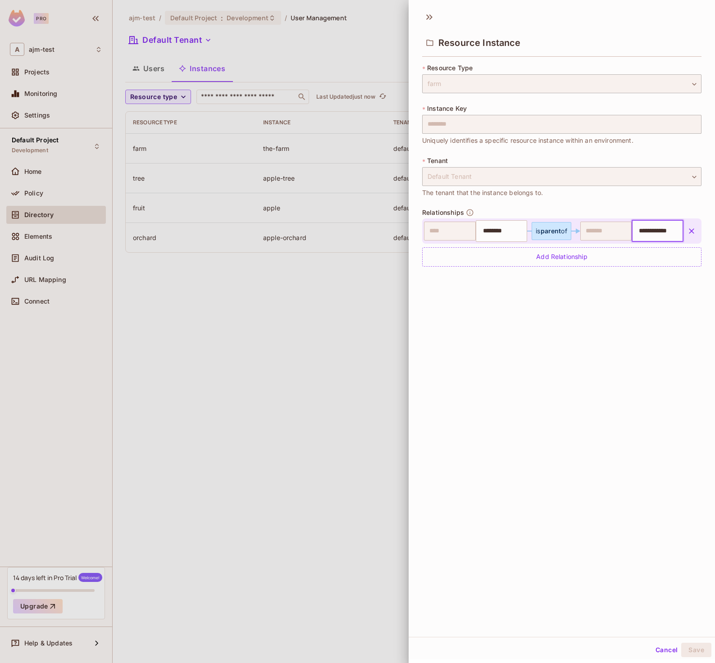
type input "**********"
click at [642, 263] on li "apple-orchard" at bounding box center [645, 258] width 47 height 27
click at [692, 650] on button "Save" at bounding box center [696, 650] width 30 height 14
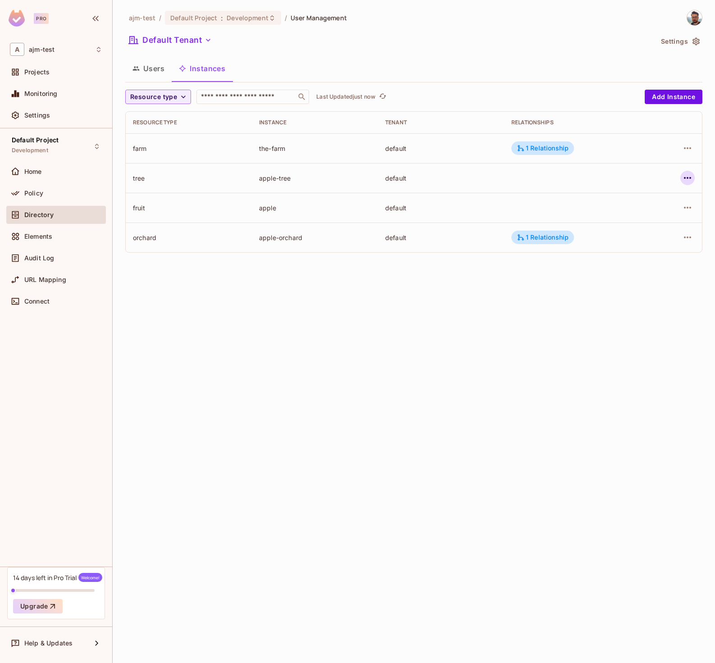
click at [686, 177] on icon "button" at bounding box center [687, 178] width 7 height 2
click at [648, 200] on div "Edit Resource Instance" at bounding box center [634, 198] width 70 height 9
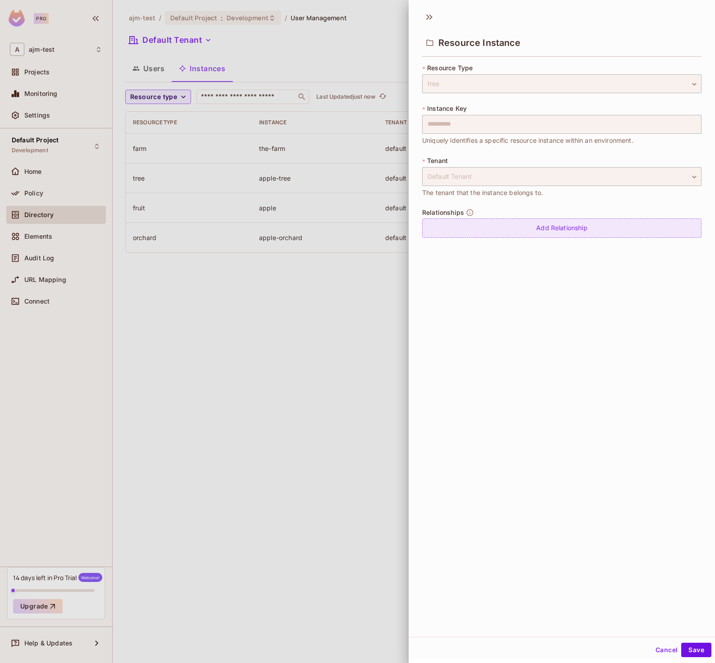
click at [533, 221] on div "Add Relationship" at bounding box center [561, 227] width 279 height 19
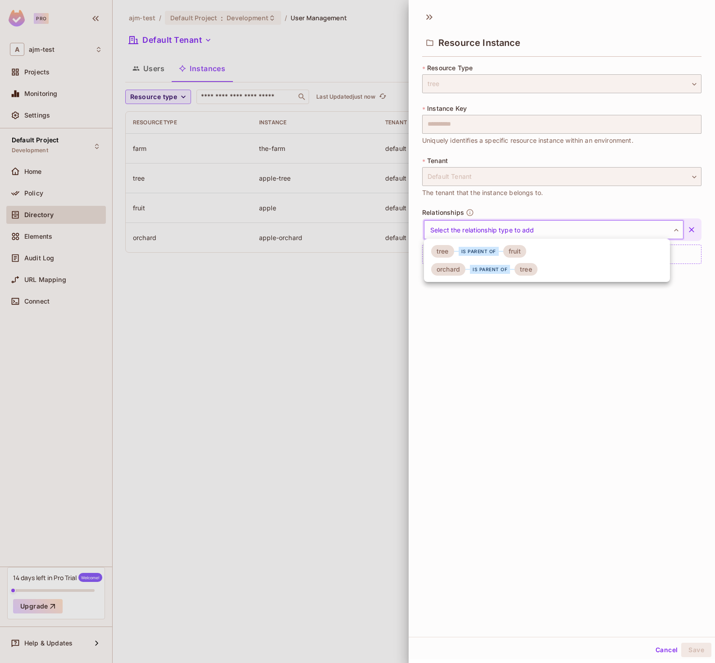
click at [499, 229] on body "**********" at bounding box center [357, 331] width 715 height 663
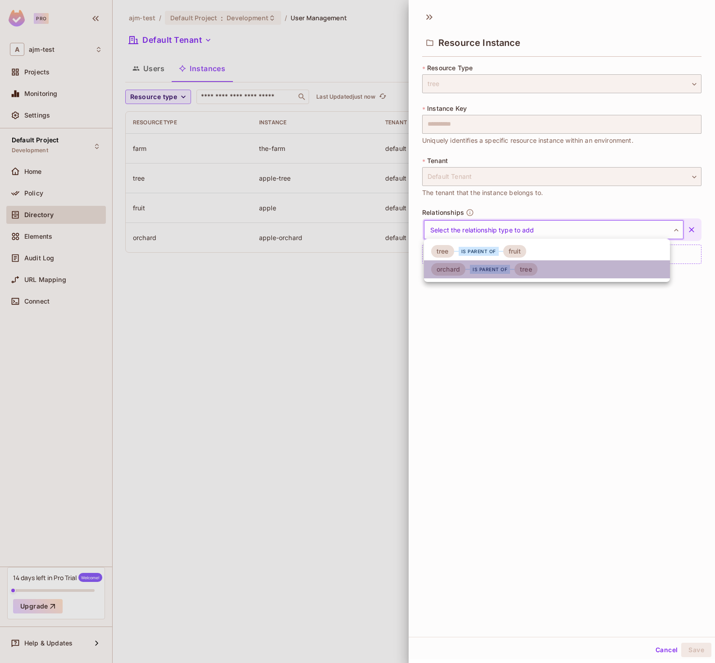
click at [514, 272] on div "tree" at bounding box center [525, 269] width 23 height 13
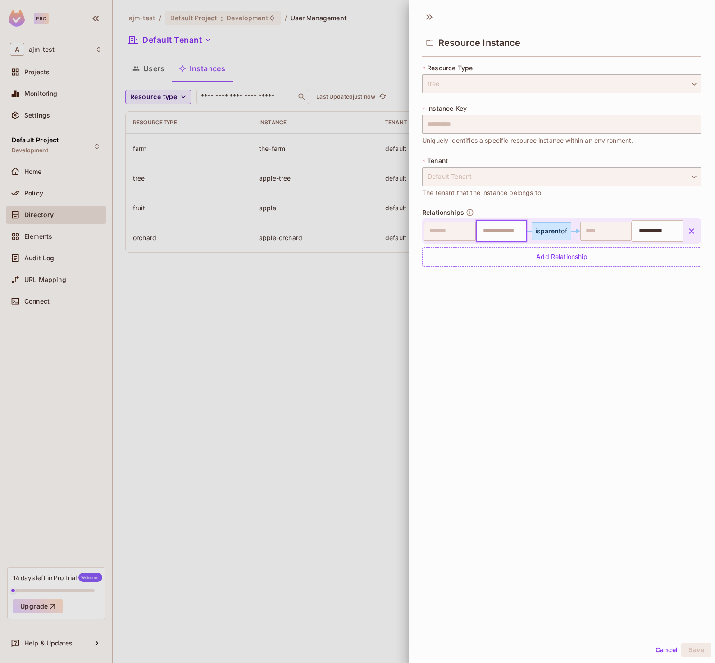
click at [497, 237] on input "text" at bounding box center [500, 231] width 46 height 18
type input "**********"
click at [501, 258] on li "apple-orchard" at bounding box center [494, 258] width 47 height 27
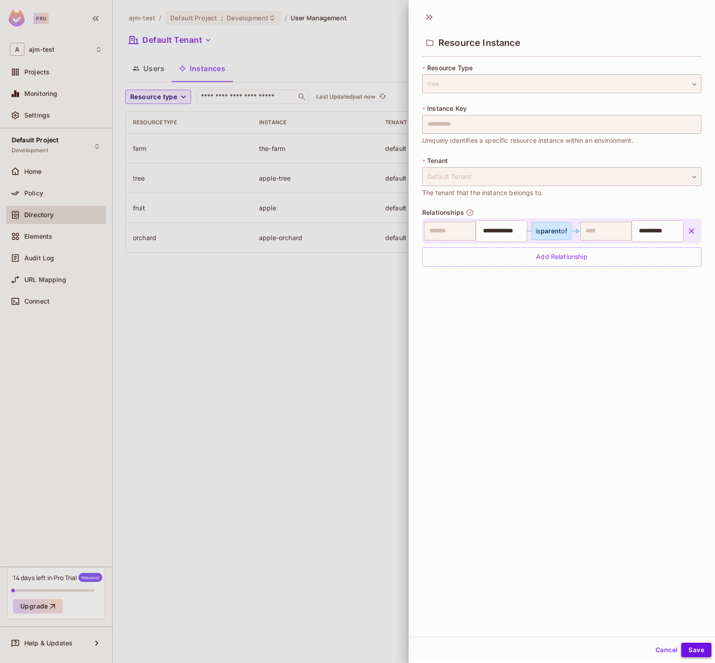
click at [686, 649] on button "Save" at bounding box center [696, 650] width 30 height 14
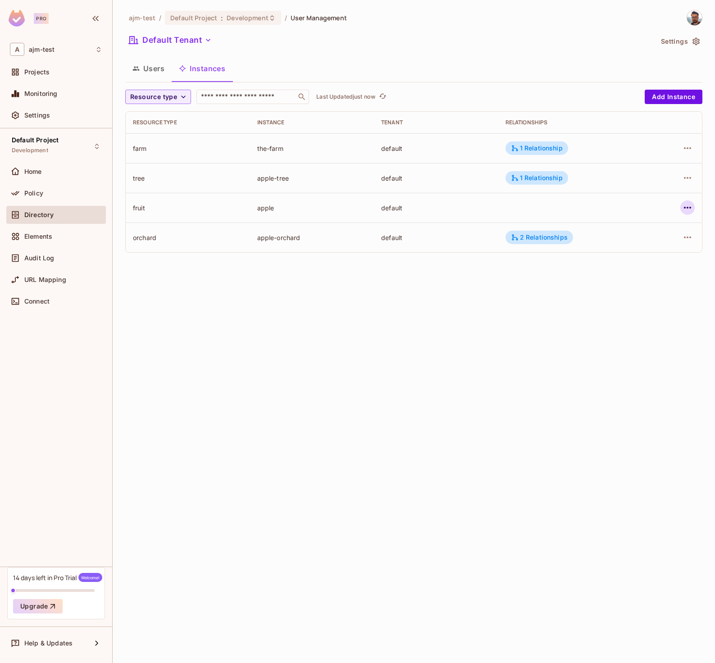
click at [685, 204] on icon "button" at bounding box center [687, 207] width 11 height 11
click at [657, 225] on div "Edit Resource Instance" at bounding box center [634, 228] width 70 height 9
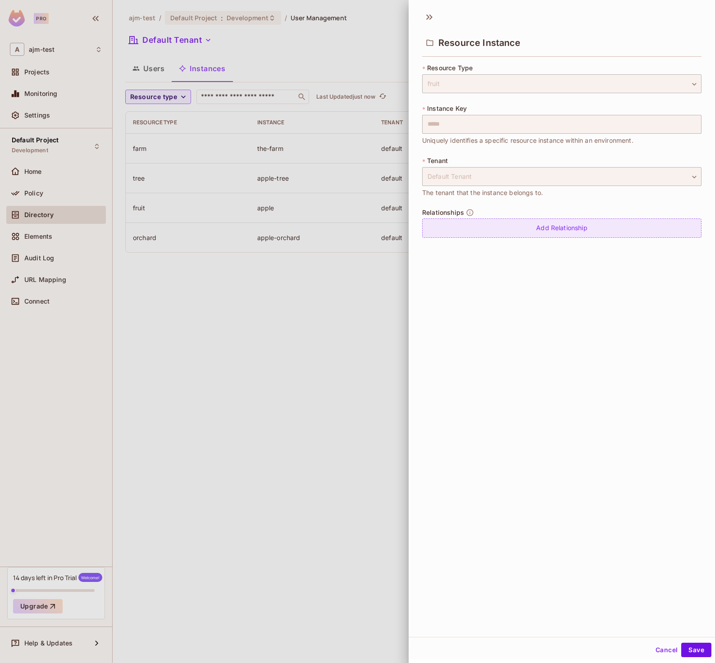
click at [539, 225] on div "Add Relationship" at bounding box center [561, 227] width 279 height 19
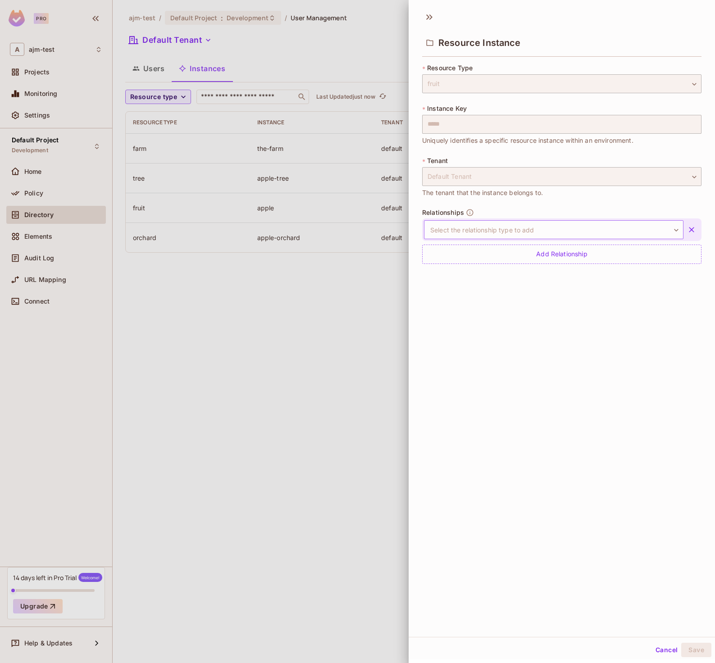
click at [505, 231] on body "Pro A ajm-test Projects Monitoring Settings Default Project Development Home Po…" at bounding box center [357, 331] width 715 height 663
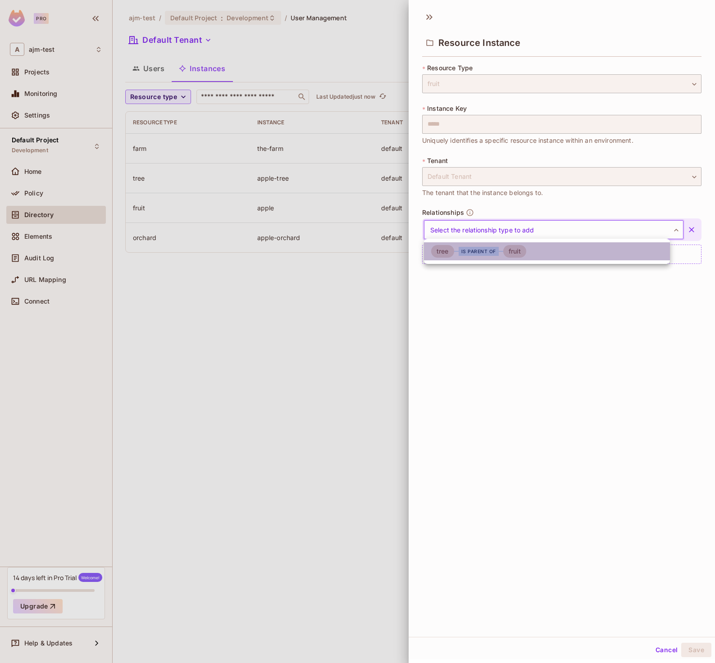
click at [477, 253] on div "is parent of" at bounding box center [478, 251] width 40 height 9
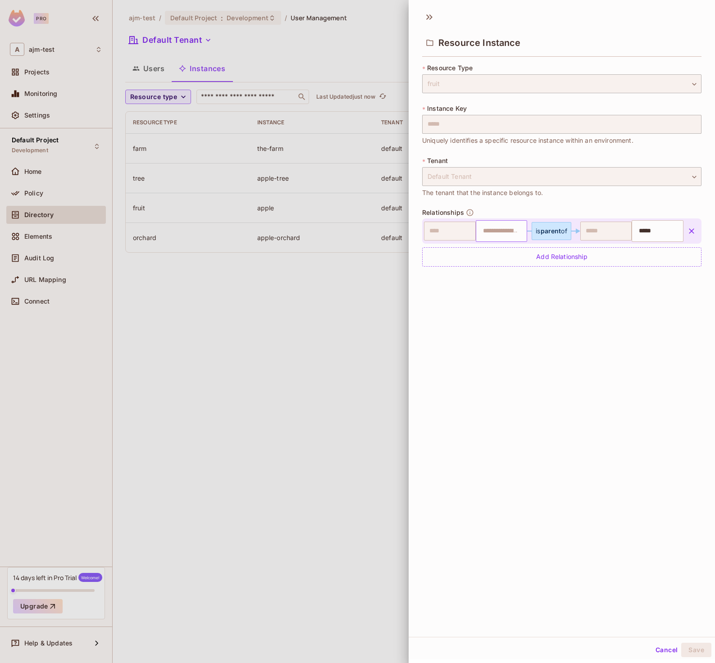
click at [494, 224] on input "text" at bounding box center [500, 231] width 46 height 18
type input "**********"
click at [504, 254] on li "apple-tree" at bounding box center [494, 253] width 47 height 16
click at [690, 653] on button "Save" at bounding box center [696, 650] width 30 height 14
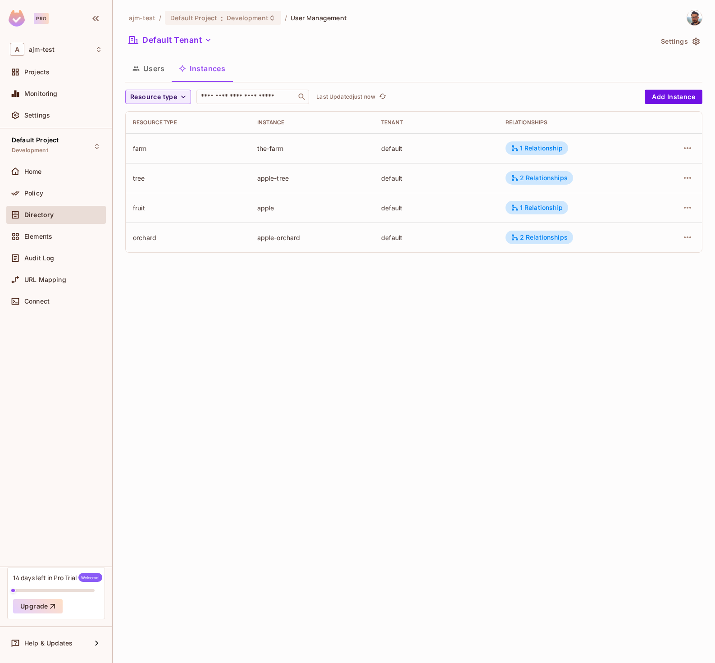
click at [492, 458] on div "ajm-test / Default Project : Development / User Management Default Tenant Setti…" at bounding box center [414, 331] width 602 height 663
click at [686, 177] on icon "button" at bounding box center [687, 177] width 11 height 11
click at [686, 177] on div at bounding box center [357, 331] width 715 height 663
click at [147, 75] on button "Users" at bounding box center [148, 68] width 46 height 23
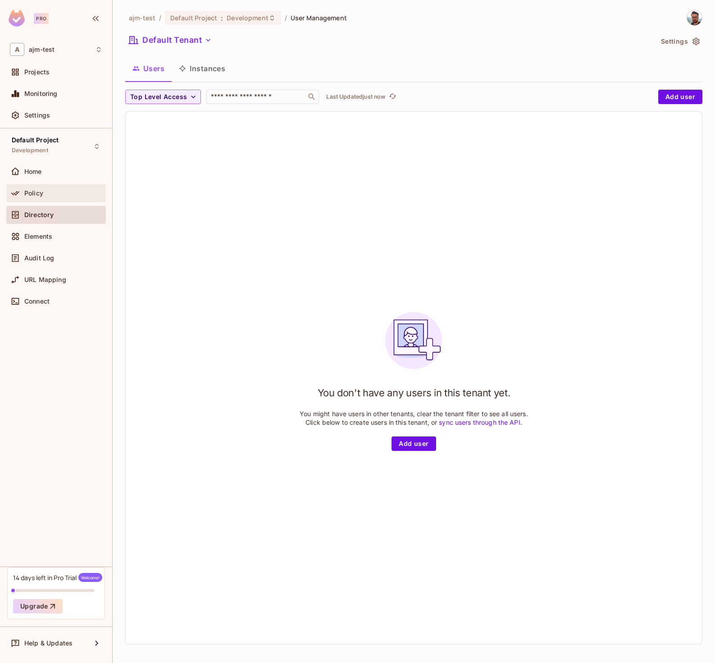
click at [64, 189] on div "Policy" at bounding box center [56, 193] width 92 height 11
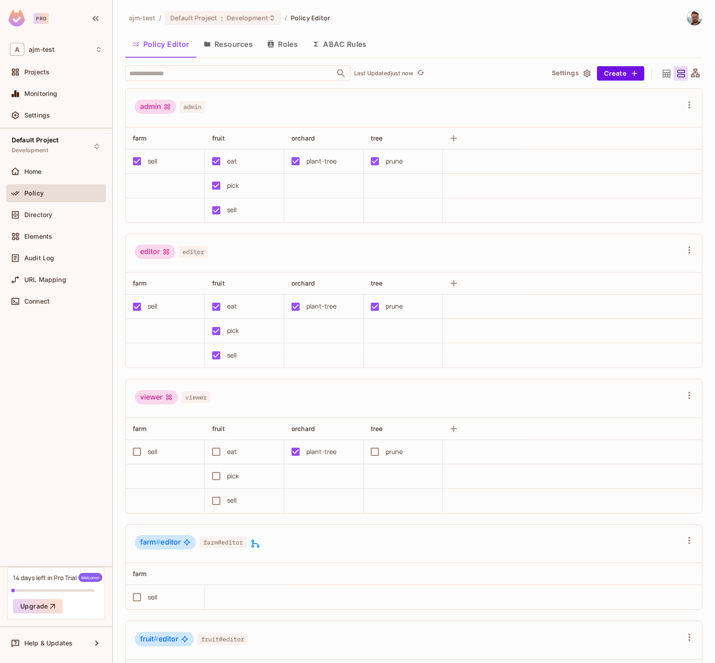
click at [560, 72] on button "Settings" at bounding box center [570, 73] width 45 height 14
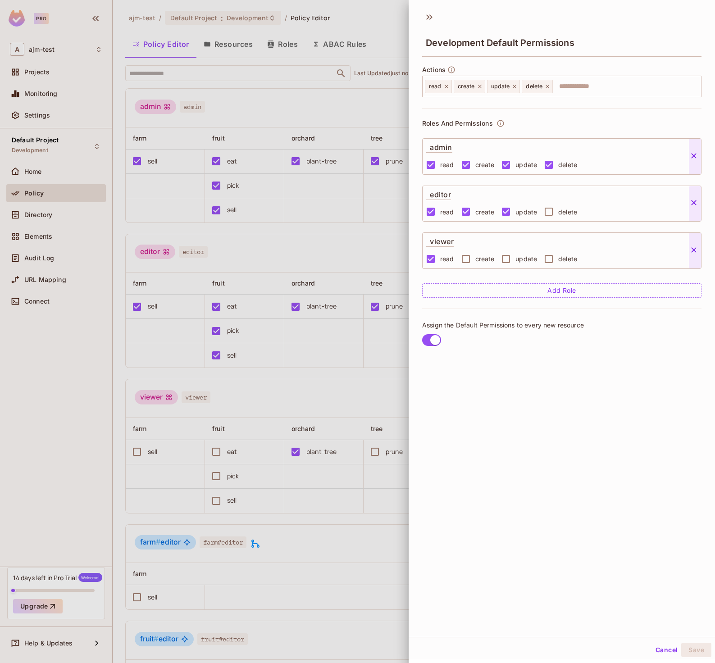
click at [498, 122] on icon at bounding box center [500, 123] width 8 height 8
click at [423, 18] on icon at bounding box center [429, 17] width 14 height 14
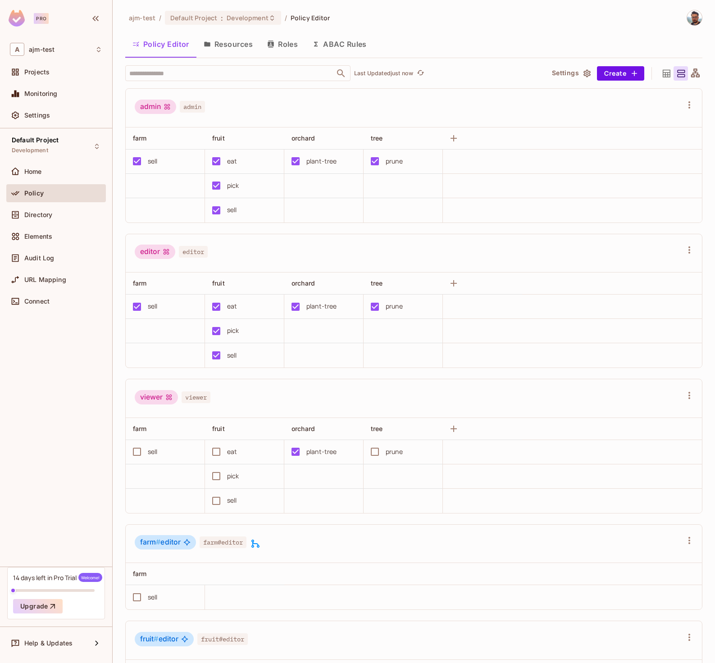
click at [228, 43] on button "Resources" at bounding box center [227, 44] width 63 height 23
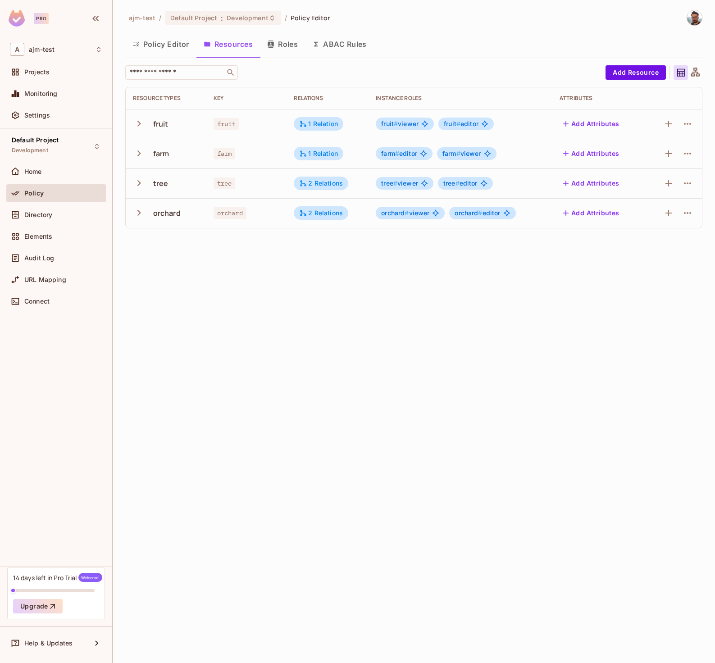
click at [141, 122] on icon "button" at bounding box center [139, 124] width 12 height 12
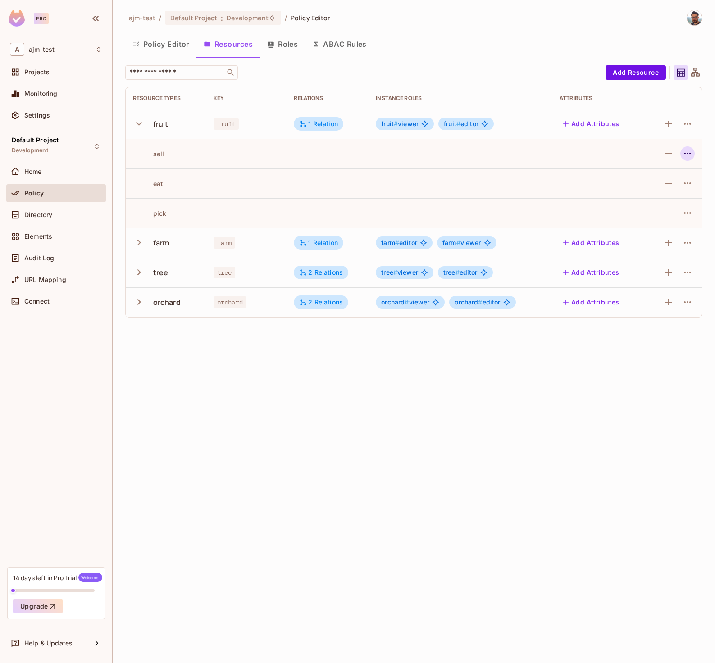
click at [691, 157] on icon "button" at bounding box center [687, 153] width 11 height 11
click at [676, 174] on li "Edit Action" at bounding box center [649, 174] width 77 height 20
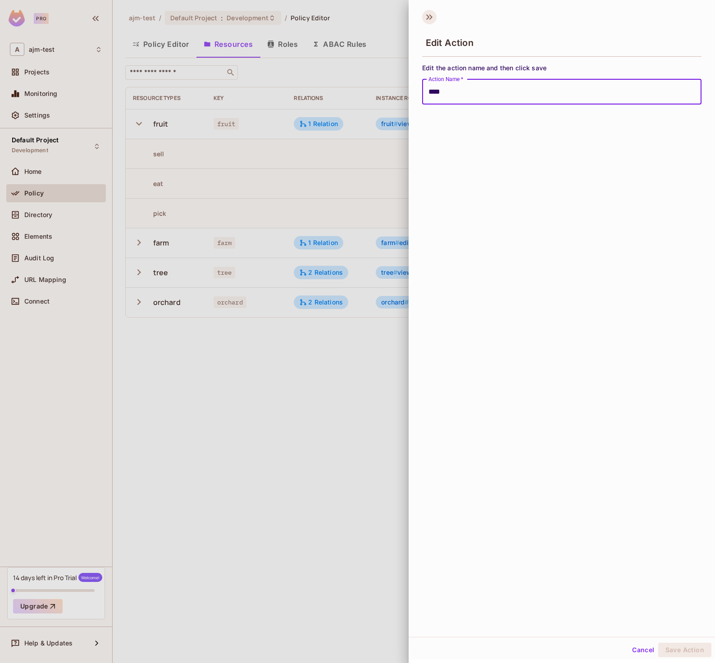
click at [425, 15] on icon at bounding box center [429, 17] width 14 height 14
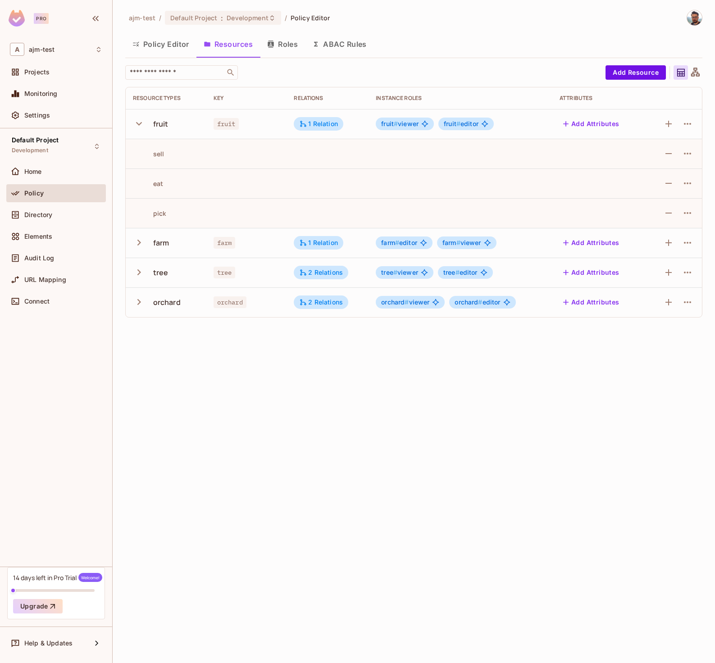
click at [568, 120] on icon "button" at bounding box center [565, 123] width 9 height 9
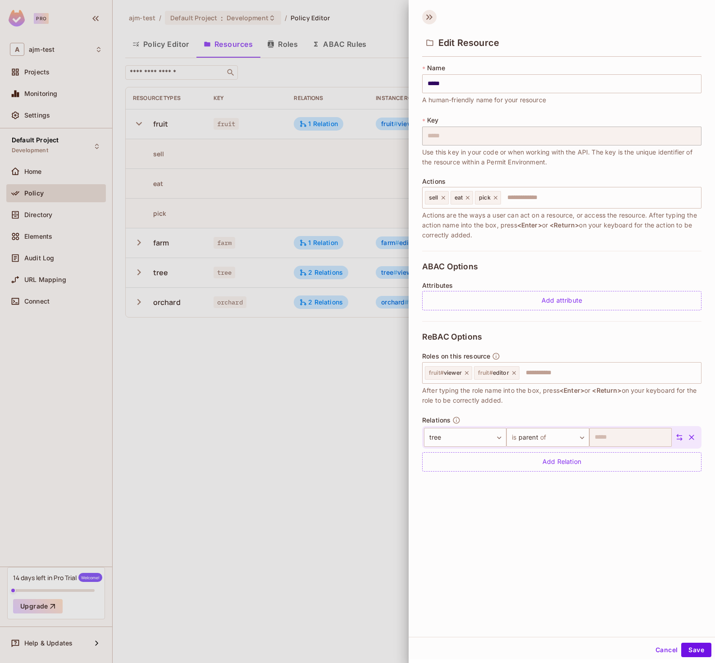
click at [425, 19] on icon at bounding box center [429, 17] width 14 height 14
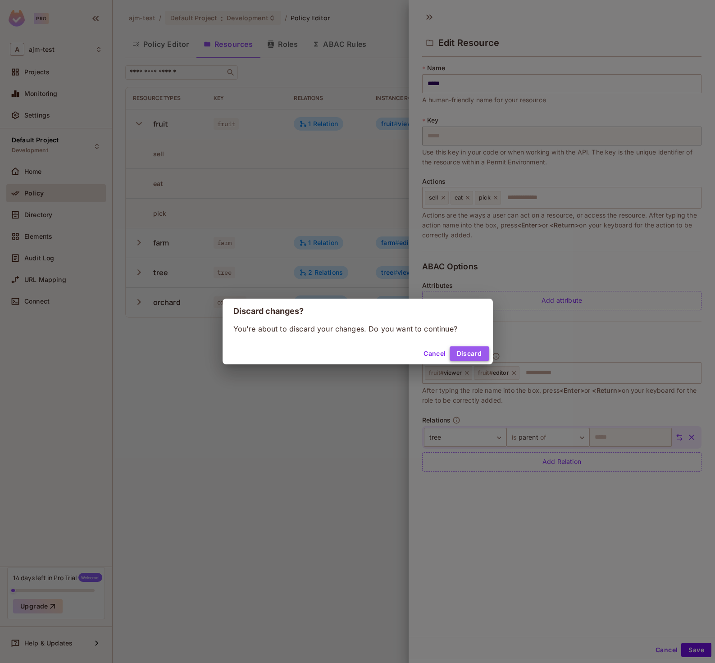
click at [476, 354] on button "Discard" at bounding box center [469, 353] width 40 height 14
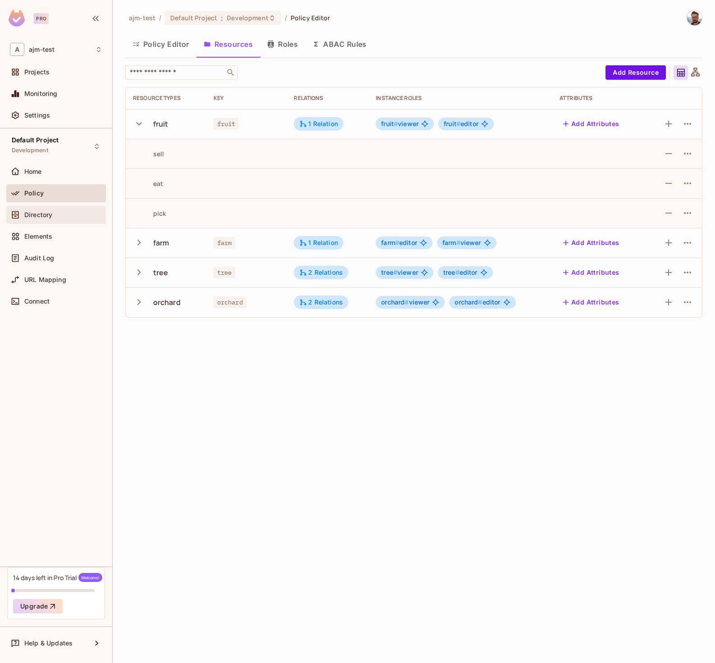
click at [59, 207] on div "Directory" at bounding box center [56, 215] width 100 height 18
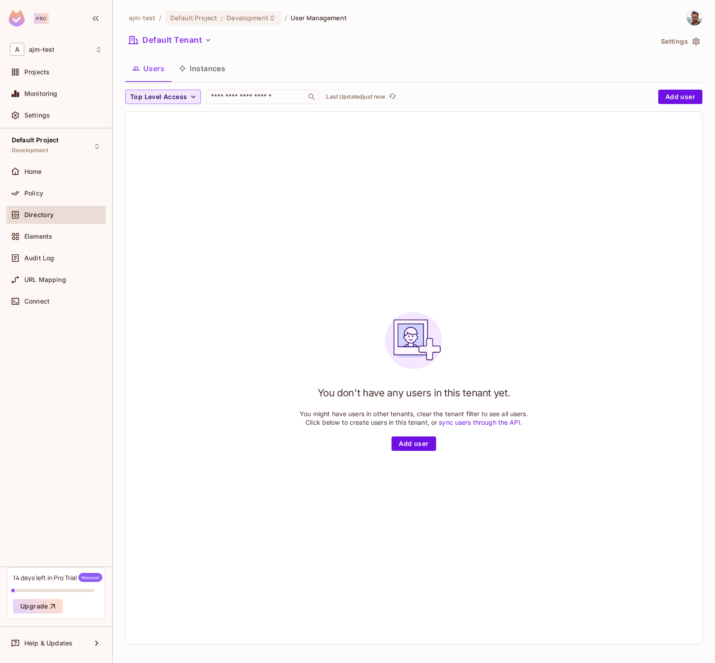
click at [157, 100] on span "Top Level Access" at bounding box center [158, 96] width 57 height 11
click at [451, 167] on div at bounding box center [357, 331] width 715 height 663
click at [678, 101] on button "Add user" at bounding box center [680, 97] width 44 height 14
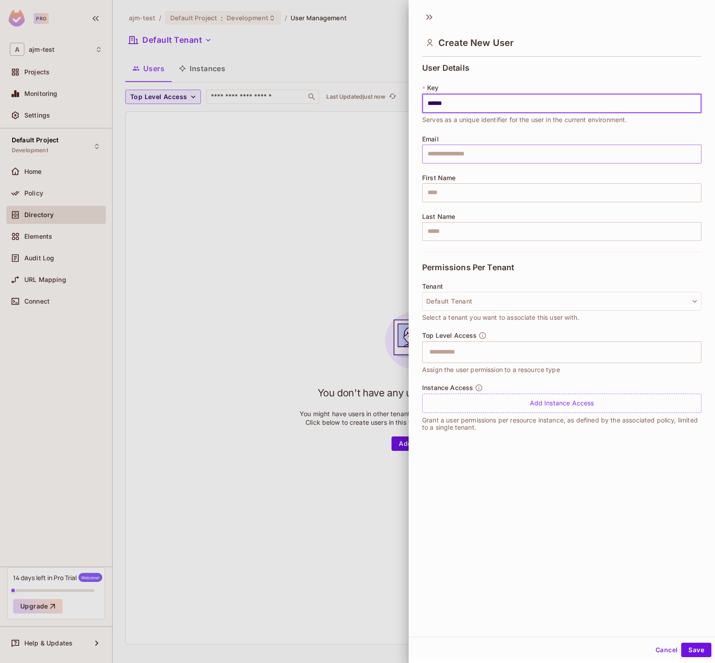
type input "******"
click at [481, 156] on input "text" at bounding box center [561, 154] width 279 height 19
drag, startPoint x: 473, startPoint y: 104, endPoint x: 394, endPoint y: 98, distance: 80.0
click at [394, 98] on div "Create New User User Details * Key ****** ​ Serves as a unique identifier for t…" at bounding box center [357, 331] width 715 height 663
click at [466, 154] on input "text" at bounding box center [561, 154] width 279 height 19
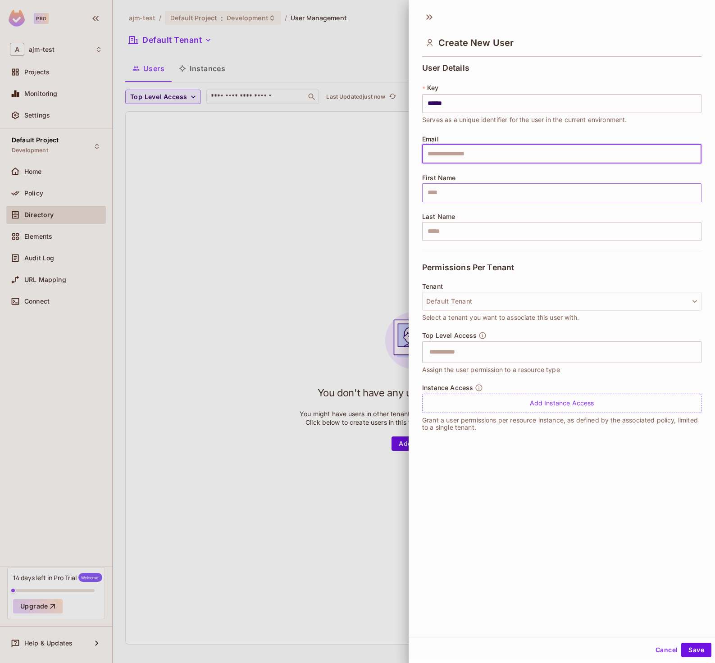
click at [441, 192] on input "text" at bounding box center [561, 192] width 279 height 19
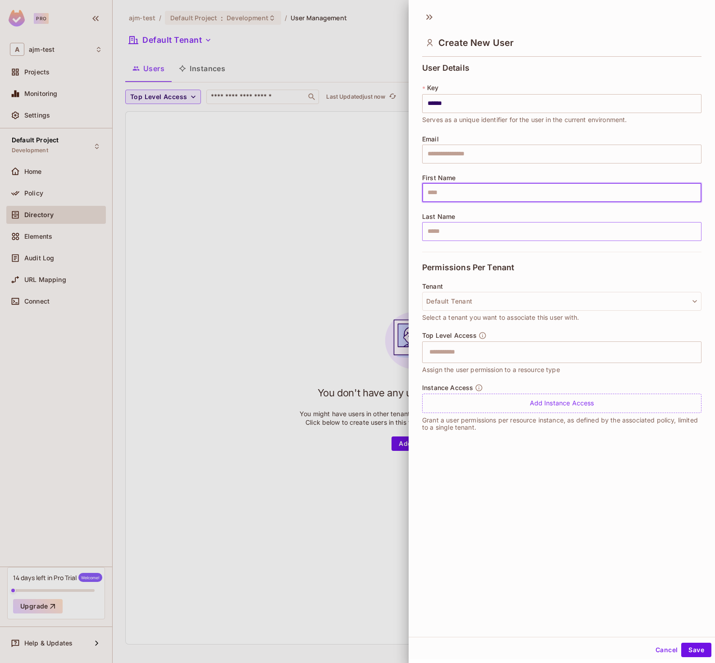
paste input "******"
type input "******"
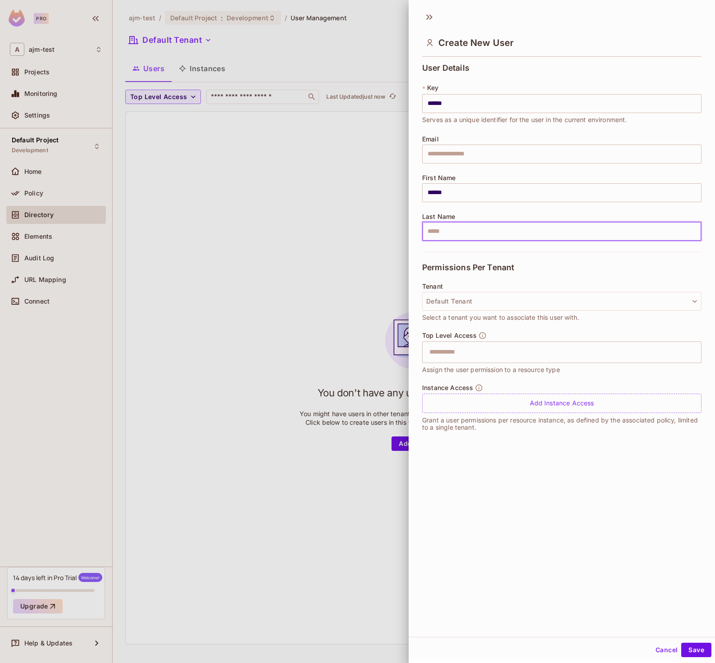
click at [455, 229] on input "text" at bounding box center [561, 231] width 279 height 19
type input "*********"
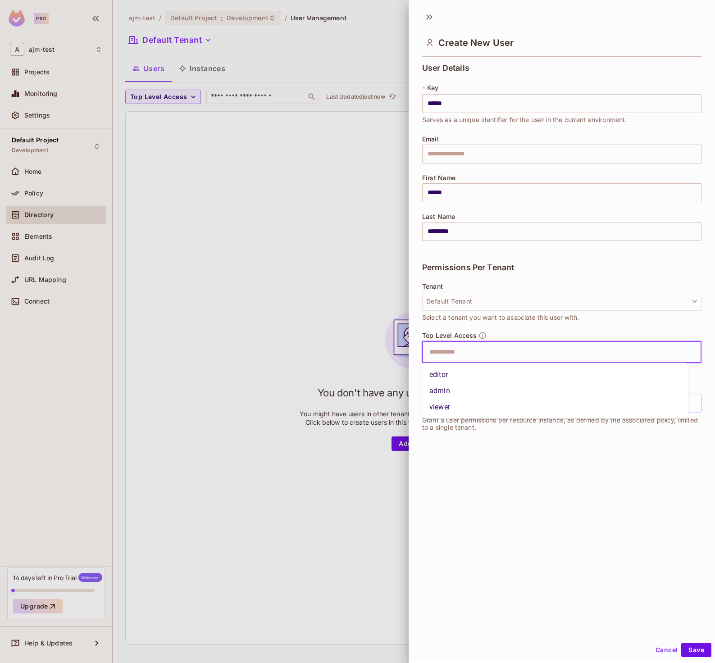
click at [454, 350] on input "text" at bounding box center [554, 352] width 260 height 18
click at [451, 387] on li "admin" at bounding box center [555, 391] width 266 height 16
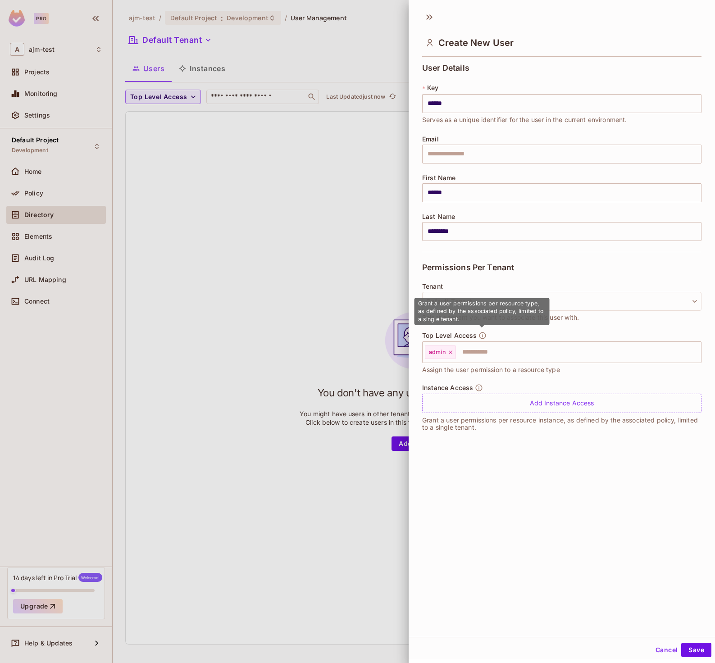
click at [483, 335] on icon "button" at bounding box center [482, 335] width 8 height 8
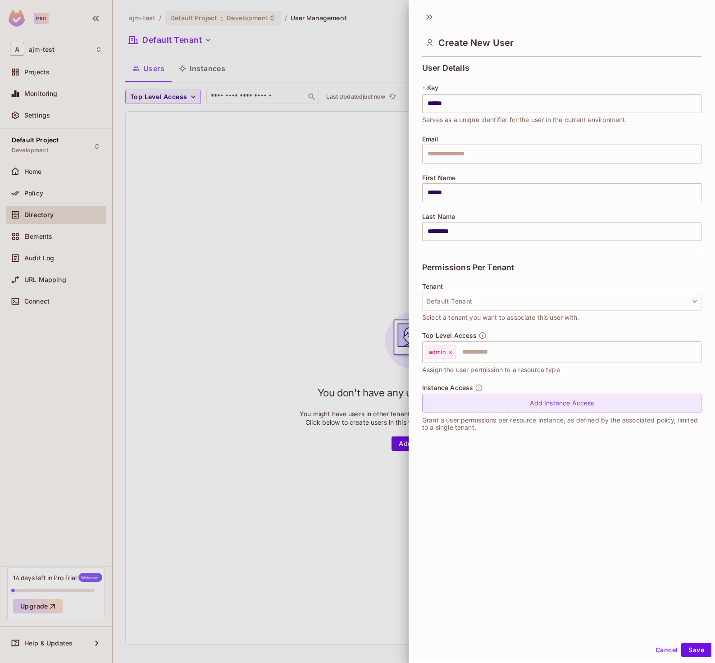
click at [471, 403] on div "Add Instance Access" at bounding box center [561, 403] width 279 height 19
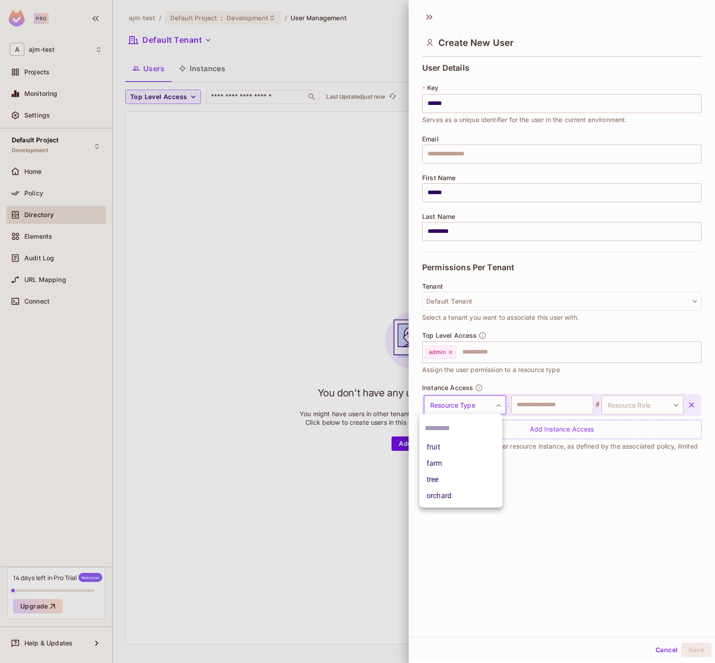
click at [470, 402] on body "Pro A ajm-test Projects Monitoring Settings Default Project Development Home Po…" at bounding box center [357, 331] width 715 height 663
click at [461, 498] on li "orchard" at bounding box center [460, 496] width 83 height 16
click at [492, 403] on body "Pro A ajm-test Projects Monitoring Settings Default Project Development Home Po…" at bounding box center [357, 331] width 715 height 663
click at [455, 464] on li "farm" at bounding box center [460, 463] width 83 height 16
click at [548, 402] on input "text" at bounding box center [552, 404] width 82 height 19
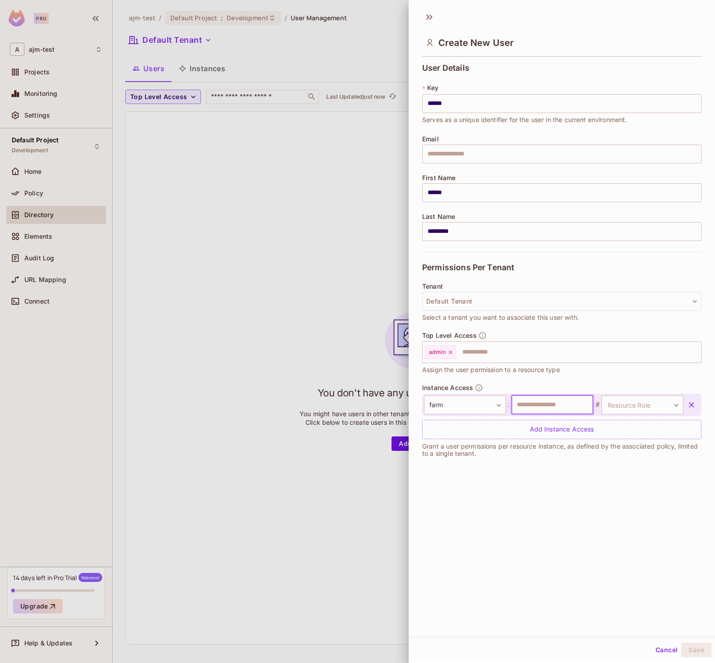
click at [538, 404] on input "text" at bounding box center [552, 404] width 82 height 19
type input "*"
type input "********"
click at [633, 408] on body "Pro A ajm-test Projects Monitoring Settings Default Project Development Home Po…" at bounding box center [357, 331] width 715 height 663
click at [621, 449] on li "editor" at bounding box center [629, 447] width 83 height 16
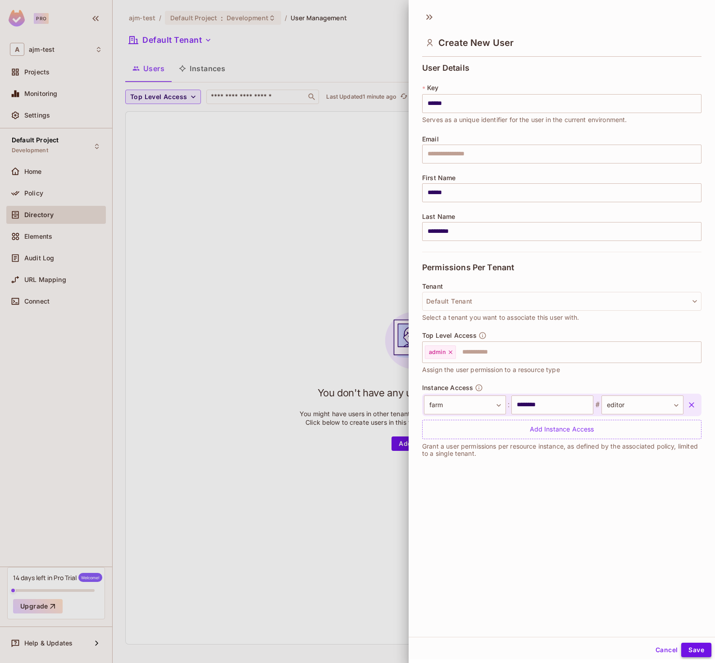
click at [696, 648] on button "Save" at bounding box center [696, 650] width 30 height 14
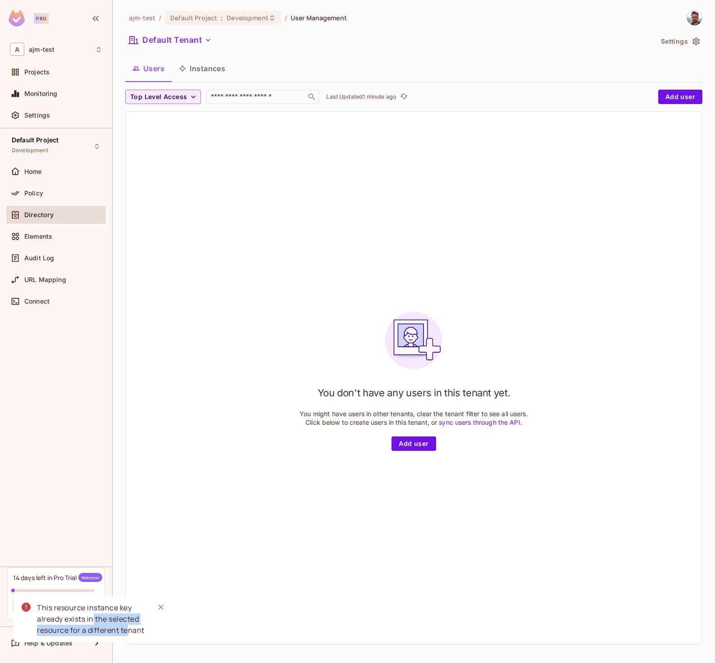
drag, startPoint x: 95, startPoint y: 620, endPoint x: 126, endPoint y: 630, distance: 32.3
click at [126, 630] on div "This resource instance key already exists in the selected resource for a differ…" at bounding box center [92, 619] width 110 height 34
click at [159, 608] on icon "Close" at bounding box center [160, 606] width 5 height 5
click at [412, 442] on button "Add user" at bounding box center [413, 443] width 44 height 14
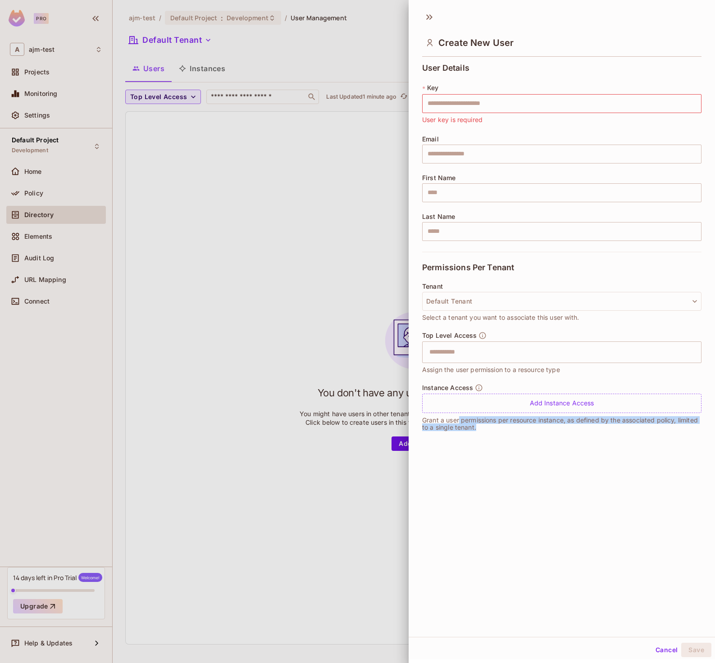
drag, startPoint x: 459, startPoint y: 423, endPoint x: 618, endPoint y: 427, distance: 159.0
click at [618, 427] on p "Grant a user permissions per resource instance, as defined by the associated po…" at bounding box center [561, 424] width 279 height 14
click at [612, 427] on p "Grant a user permissions per resource instance, as defined by the associated po…" at bounding box center [561, 424] width 279 height 14
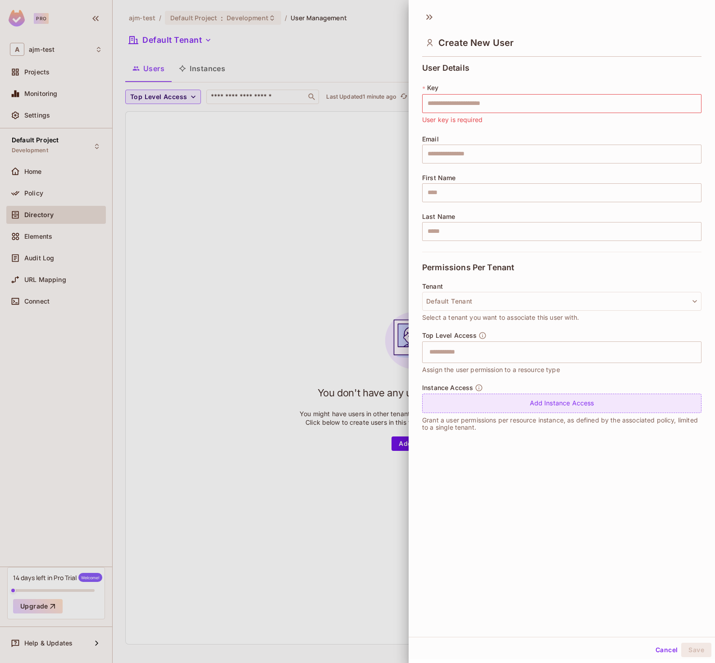
click at [580, 403] on div "Add Instance Access" at bounding box center [561, 403] width 279 height 19
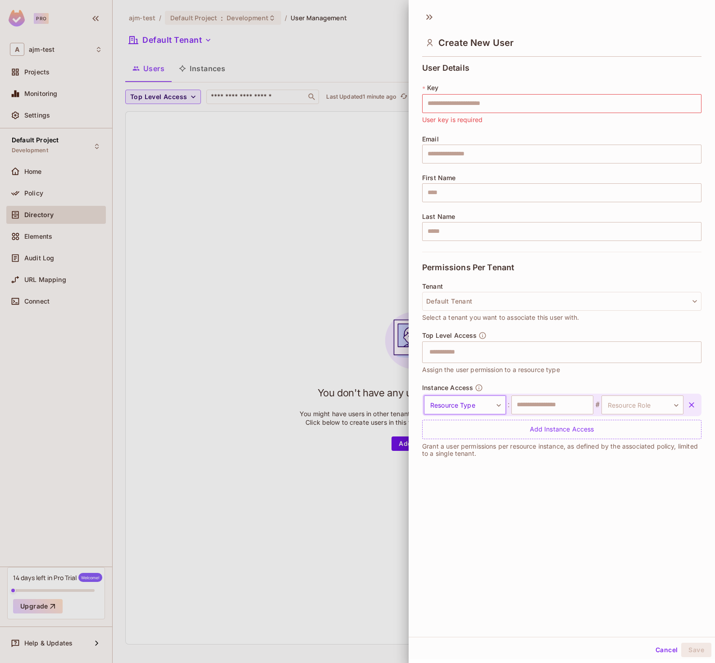
click at [475, 412] on body "Pro A ajm-test Projects Monitoring Settings Default Project Development Home Po…" at bounding box center [357, 331] width 715 height 663
click at [456, 463] on li "farm" at bounding box center [460, 463] width 83 height 16
click at [539, 404] on input "text" at bounding box center [552, 404] width 82 height 19
type input "********"
click at [645, 409] on body "Pro A ajm-test Projects Monitoring Settings Default Project Development Home Po…" at bounding box center [357, 331] width 715 height 663
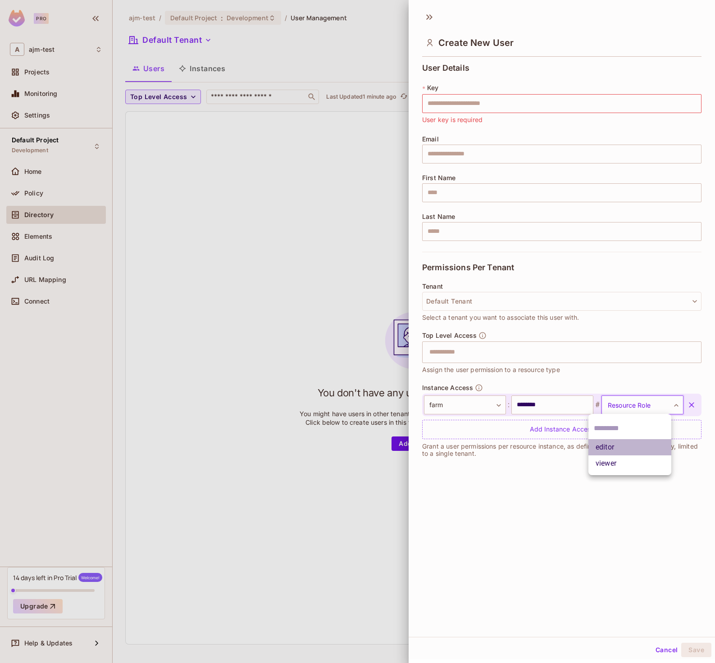
click at [629, 449] on li "editor" at bounding box center [629, 447] width 83 height 16
type input "******"
click at [466, 351] on input "text" at bounding box center [554, 352] width 260 height 18
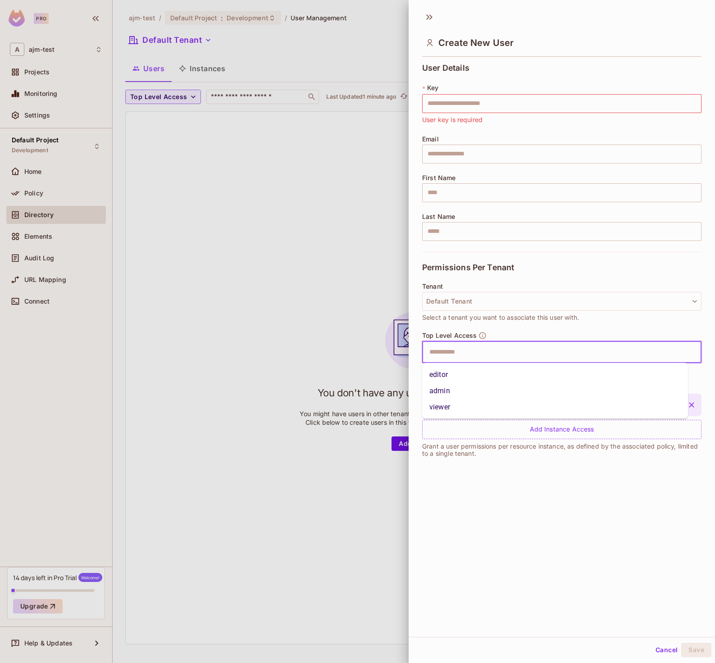
click at [445, 378] on li "editor" at bounding box center [555, 375] width 266 height 16
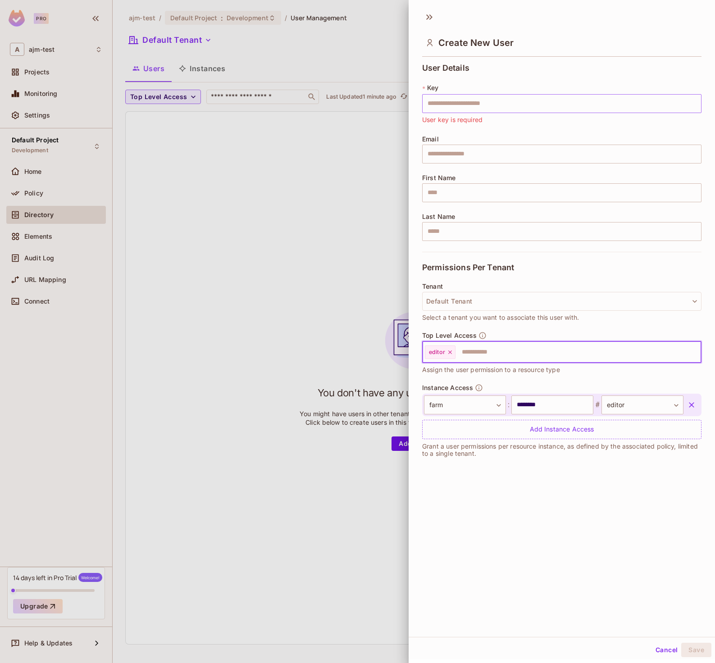
click at [449, 104] on input "text" at bounding box center [561, 103] width 279 height 19
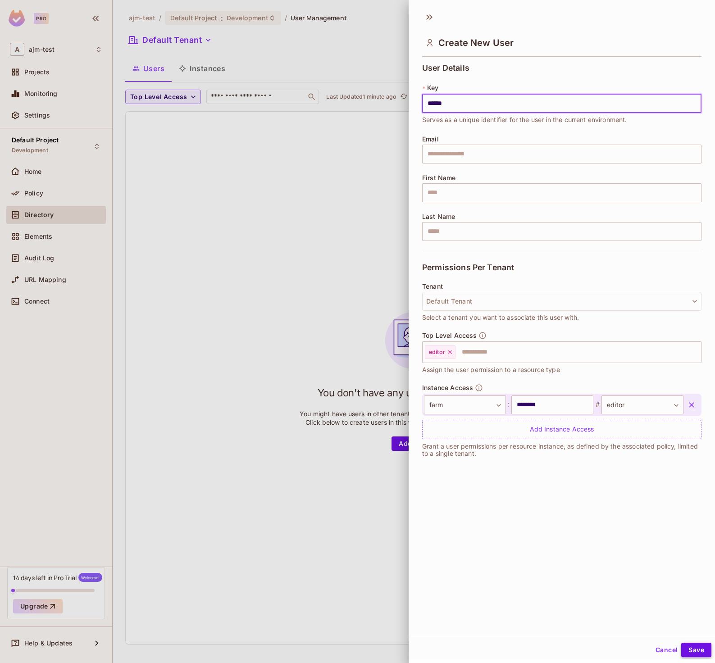
type input "******"
click at [686, 647] on button "Save" at bounding box center [696, 650] width 30 height 14
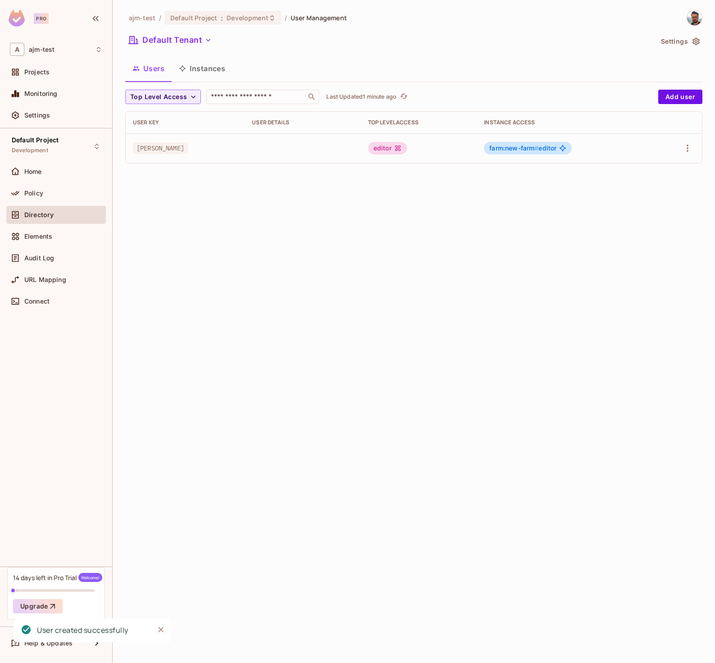
click at [518, 149] on span "farm:new-farm #" at bounding box center [513, 148] width 49 height 8
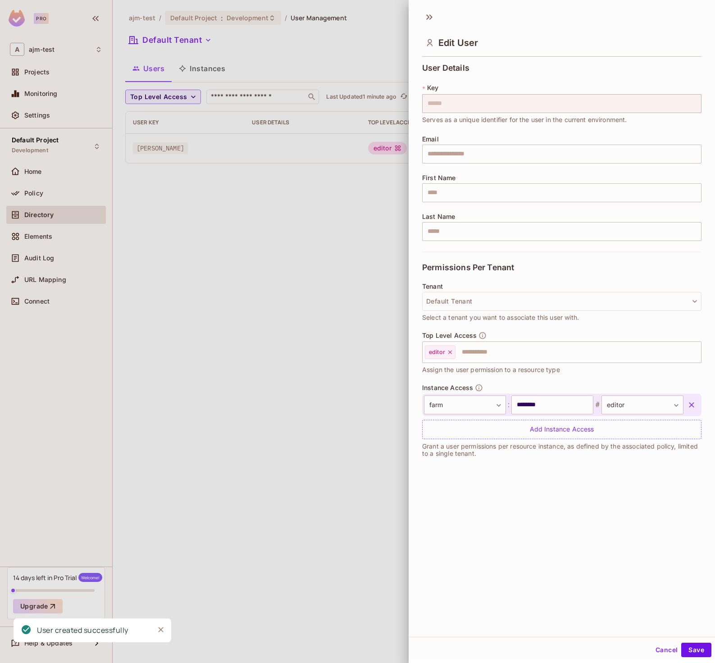
click at [290, 211] on div at bounding box center [357, 331] width 715 height 663
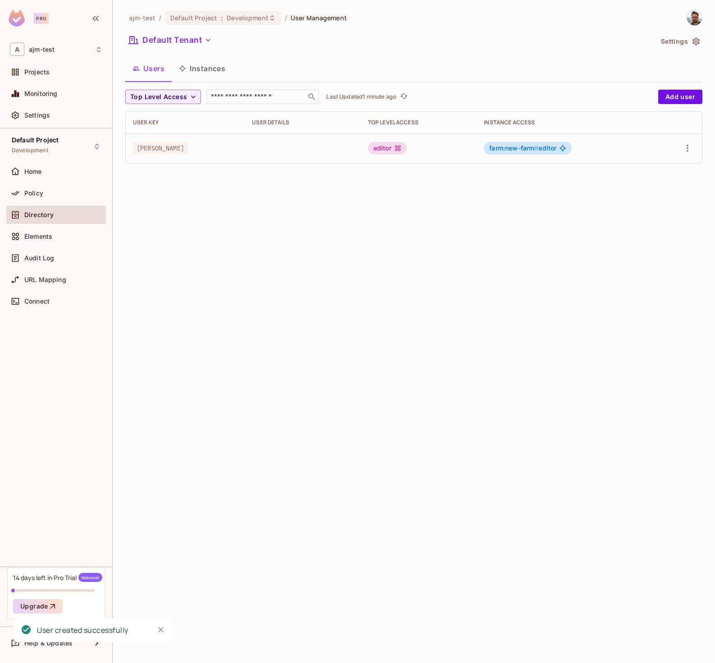
click at [201, 67] on button "Instances" at bounding box center [202, 68] width 61 height 23
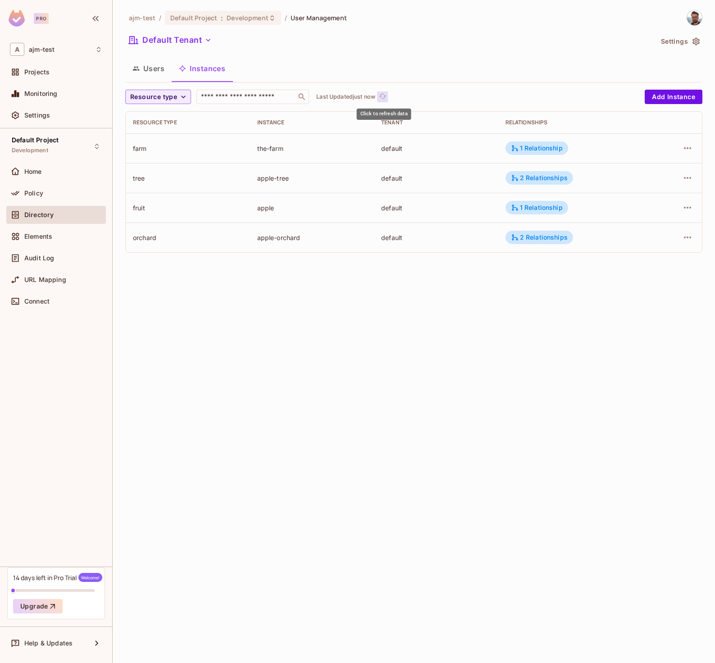
click at [383, 97] on icon "refresh" at bounding box center [383, 96] width 8 height 8
drag, startPoint x: 265, startPoint y: 209, endPoint x: 409, endPoint y: 217, distance: 144.7
click at [409, 217] on tr "farm new-farm default" at bounding box center [414, 208] width 576 height 30
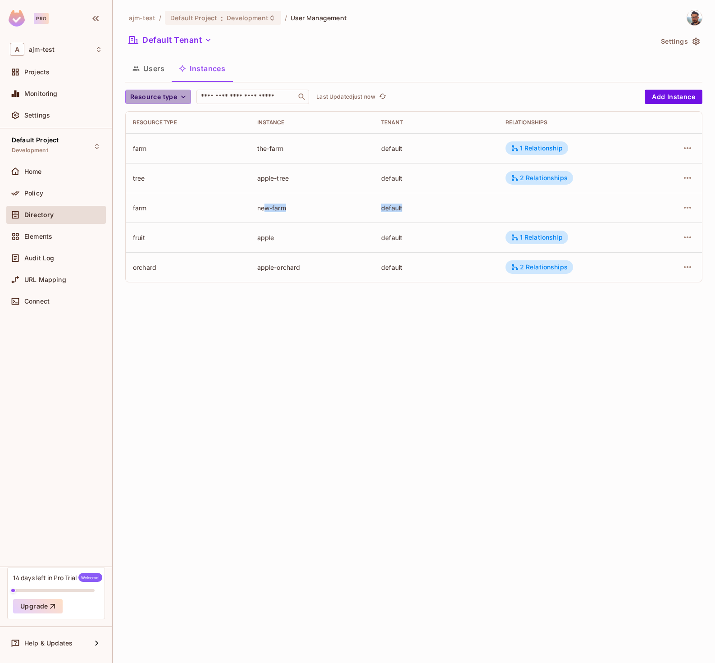
click at [163, 97] on span "Resource type" at bounding box center [153, 96] width 47 height 11
click at [142, 136] on span "farm" at bounding box center [147, 136] width 31 height 9
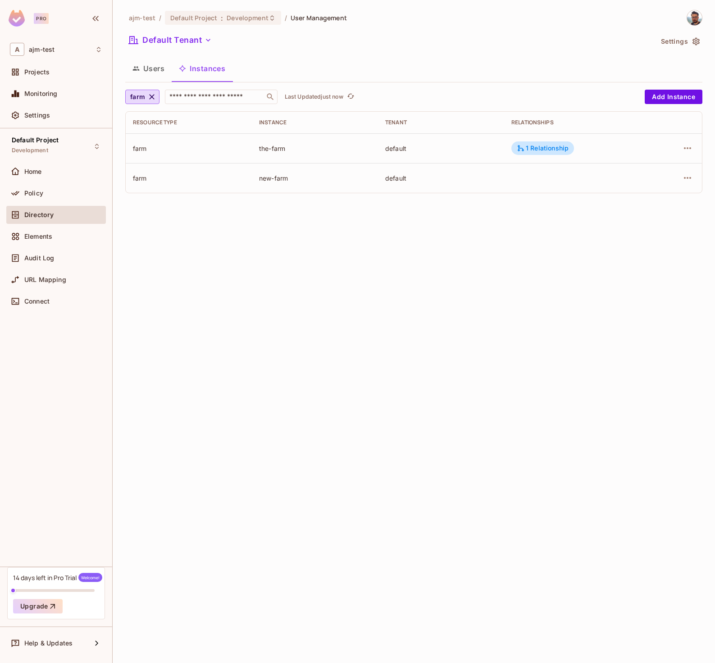
click at [150, 66] on button "Users" at bounding box center [148, 68] width 46 height 23
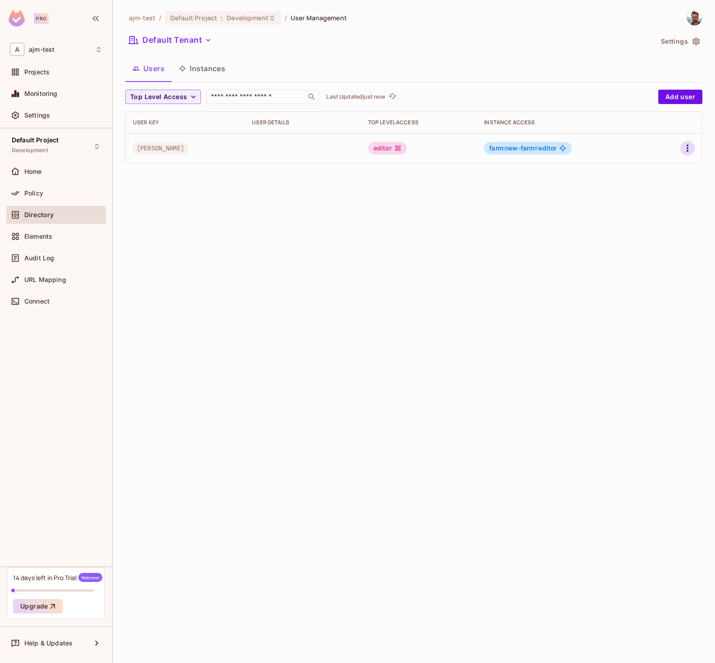
click at [687, 148] on icon "button" at bounding box center [687, 148] width 2 height 7
click at [666, 189] on div "Edit Attributes" at bounding box center [656, 188] width 45 height 9
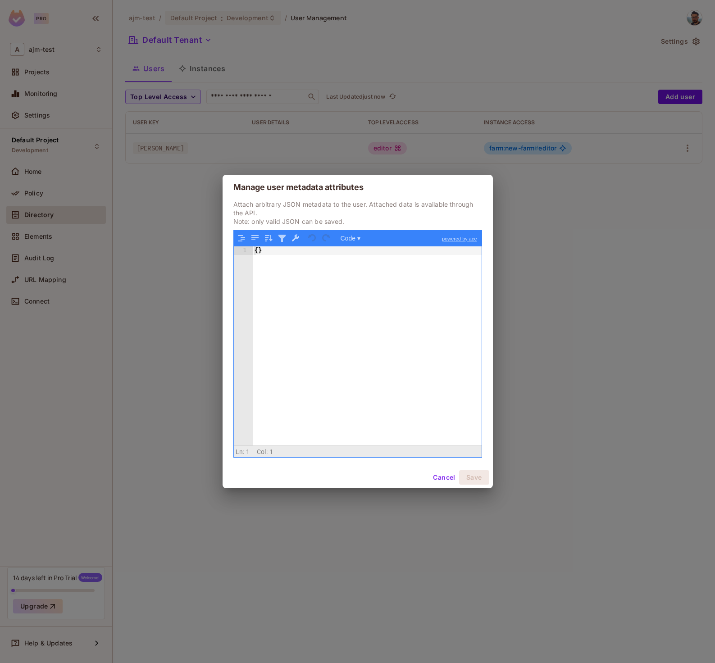
click at [363, 268] on div "{ }" at bounding box center [367, 354] width 229 height 216
drag, startPoint x: 242, startPoint y: 207, endPoint x: 394, endPoint y: 206, distance: 152.2
click at [398, 206] on p "Attach arbitrary JSON metadata to the user. Attached data is available through …" at bounding box center [357, 213] width 249 height 26
click at [394, 206] on p "Attach arbitrary JSON metadata to the user. Attached data is available through …" at bounding box center [357, 213] width 249 height 26
click at [446, 475] on button "Cancel" at bounding box center [443, 477] width 29 height 14
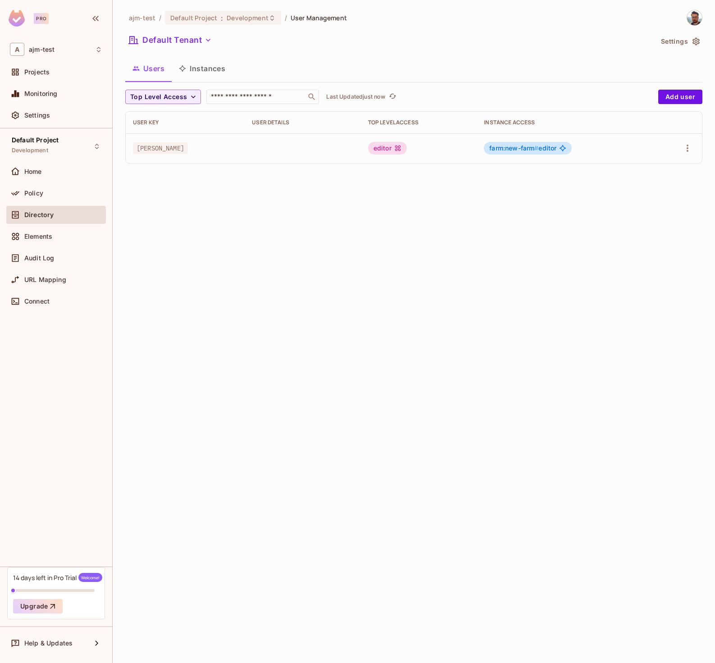
click at [386, 147] on div "editor" at bounding box center [387, 148] width 39 height 13
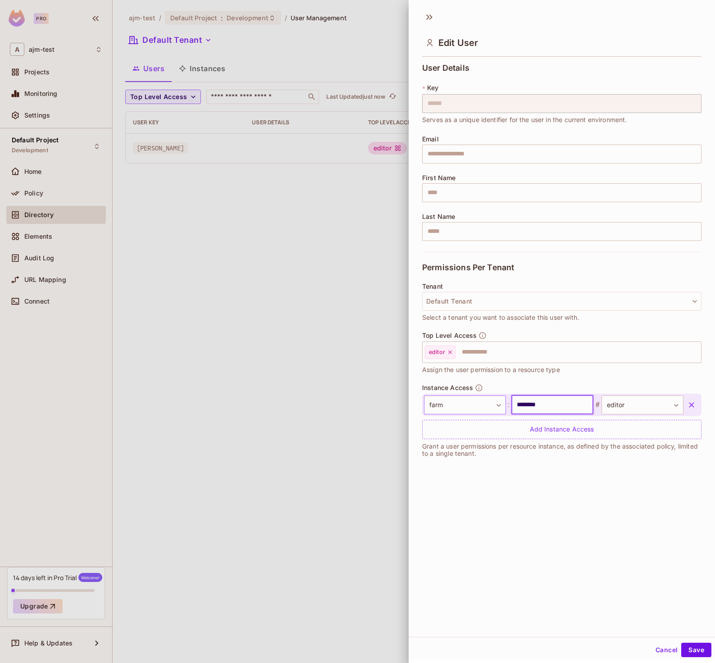
drag, startPoint x: 550, startPoint y: 407, endPoint x: 491, endPoint y: 406, distance: 58.6
click at [491, 406] on div "farm **** ​ : ******** ​ # editor ****** ​" at bounding box center [553, 404] width 259 height 19
type input "********"
click at [689, 650] on button "Save" at bounding box center [696, 650] width 30 height 14
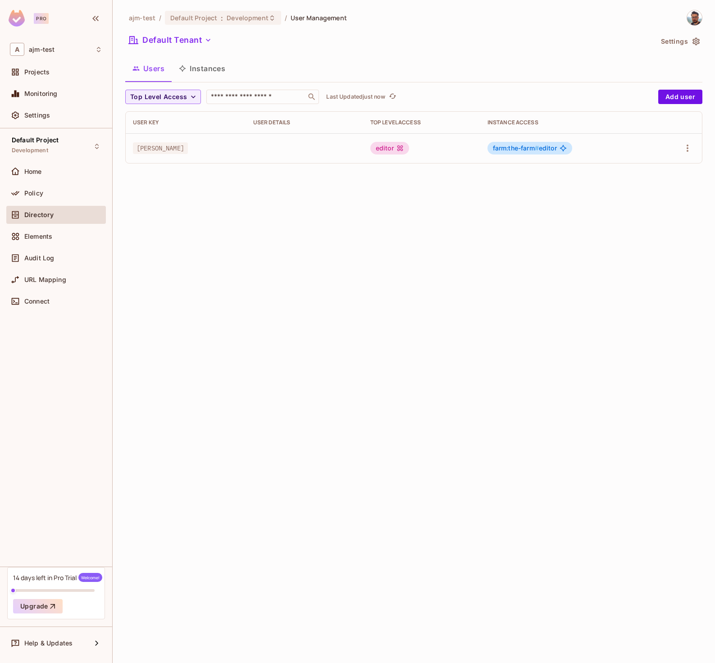
click at [344, 183] on div "ajm-test / Default Project : Development / User Management Default Tenant Setti…" at bounding box center [414, 331] width 602 height 663
click at [194, 66] on button "Instances" at bounding box center [202, 68] width 61 height 23
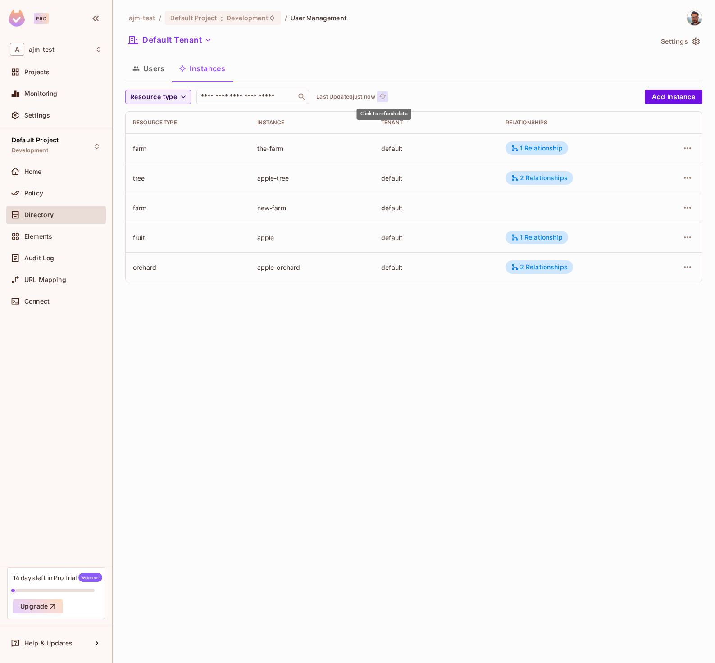
click at [386, 99] on icon "refresh" at bounding box center [383, 96] width 8 height 8
click at [150, 94] on span "Resource type" at bounding box center [153, 96] width 47 height 11
click at [154, 137] on span "farm" at bounding box center [147, 136] width 31 height 9
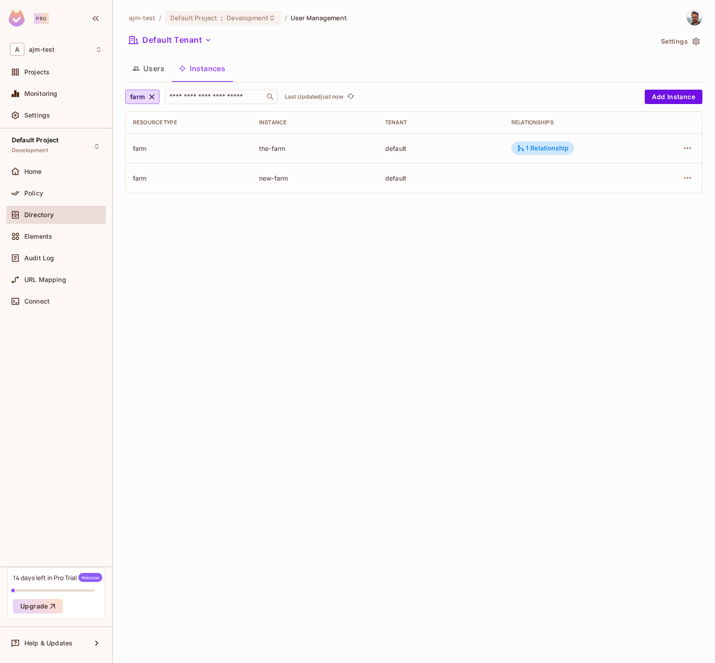
click at [258, 204] on div "ajm-test / Default Project : Development / User Management Default Tenant Setti…" at bounding box center [414, 331] width 602 height 663
click at [50, 202] on div "Policy" at bounding box center [56, 193] width 100 height 18
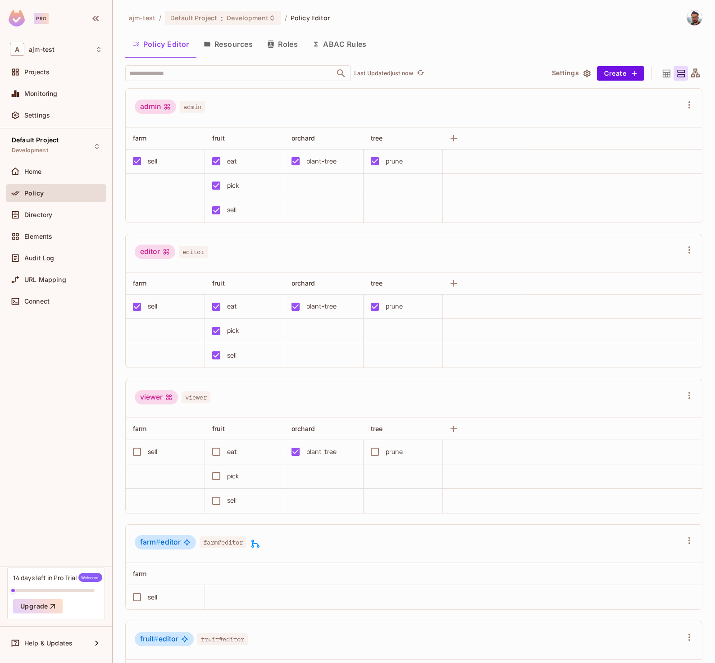
click at [220, 46] on button "Resources" at bounding box center [227, 44] width 63 height 23
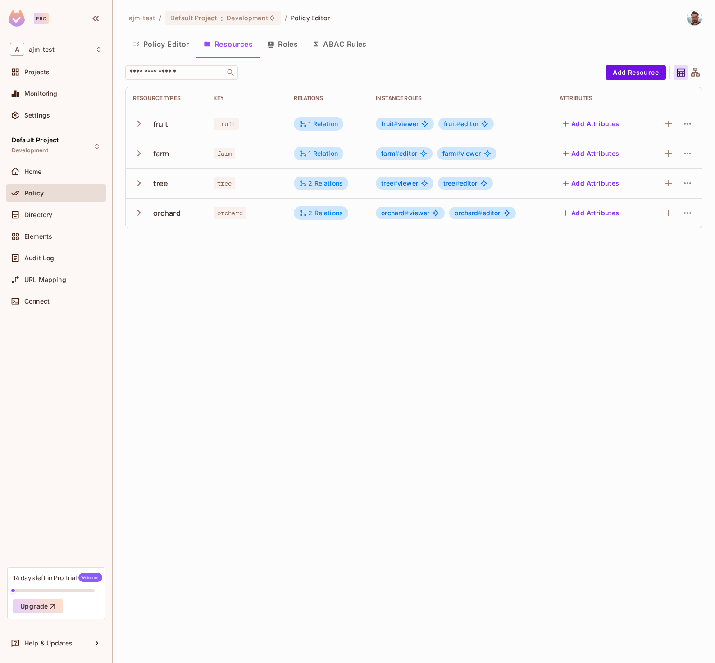
click at [282, 42] on button "Roles" at bounding box center [282, 44] width 45 height 23
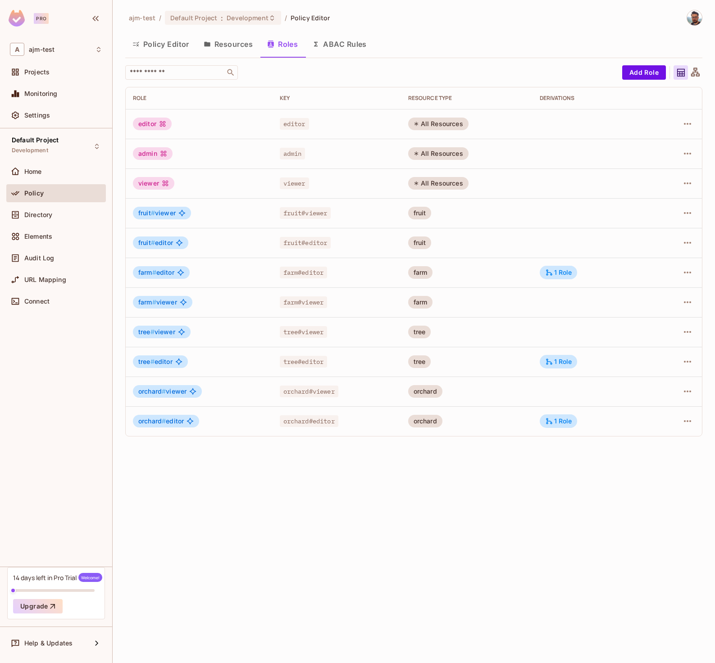
click at [457, 125] on div "All Resources" at bounding box center [438, 124] width 60 height 13
drag, startPoint x: 414, startPoint y: 122, endPoint x: 453, endPoint y: 127, distance: 39.5
click at [453, 127] on div "All Resources" at bounding box center [438, 124] width 60 height 13
click at [684, 124] on icon "button" at bounding box center [687, 124] width 7 height 2
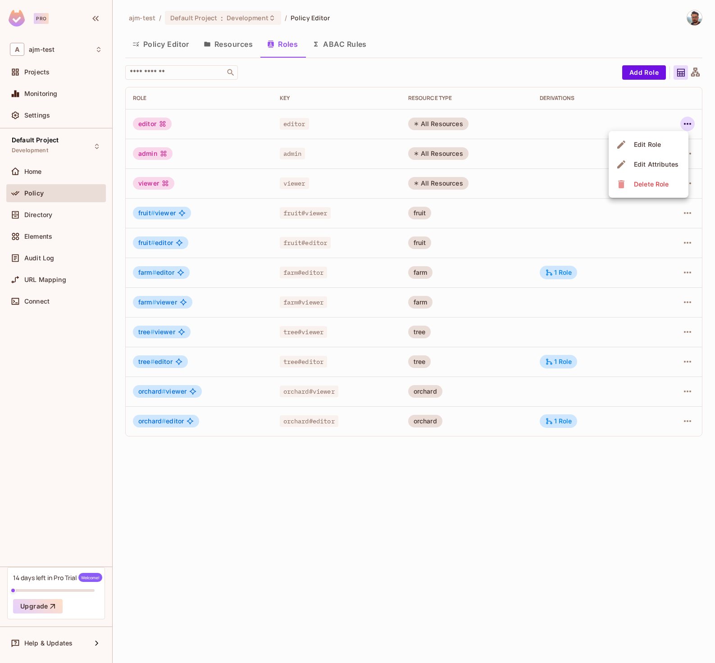
click at [661, 119] on div at bounding box center [357, 331] width 715 height 663
click at [144, 50] on button "Policy Editor" at bounding box center [160, 44] width 71 height 23
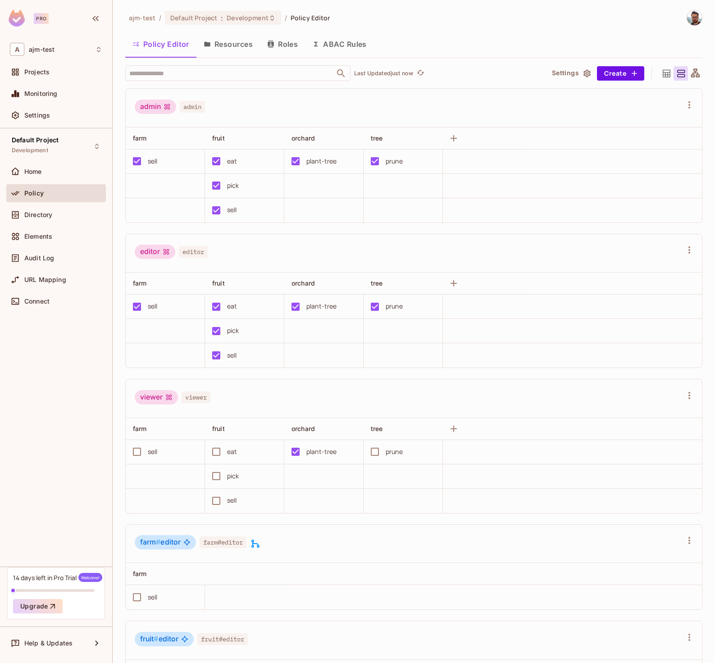
click at [562, 74] on button "Settings" at bounding box center [570, 73] width 45 height 14
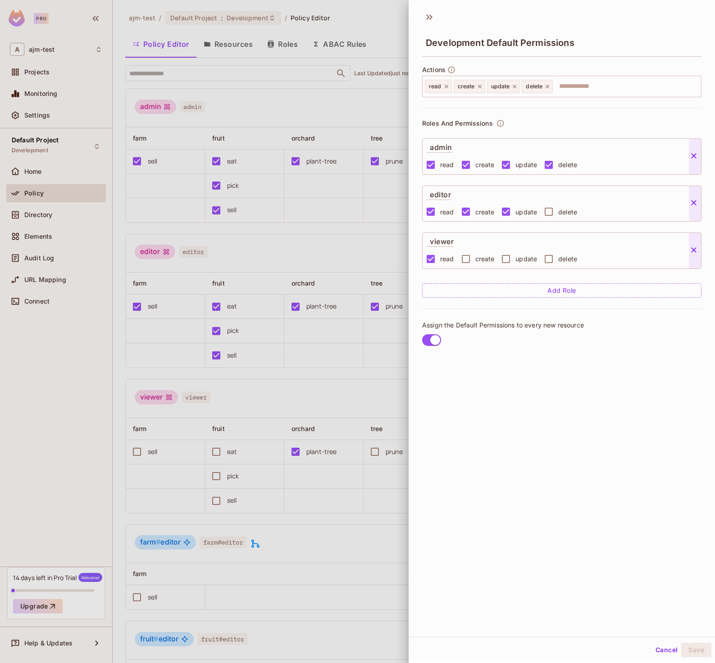
click at [347, 100] on div at bounding box center [357, 331] width 715 height 663
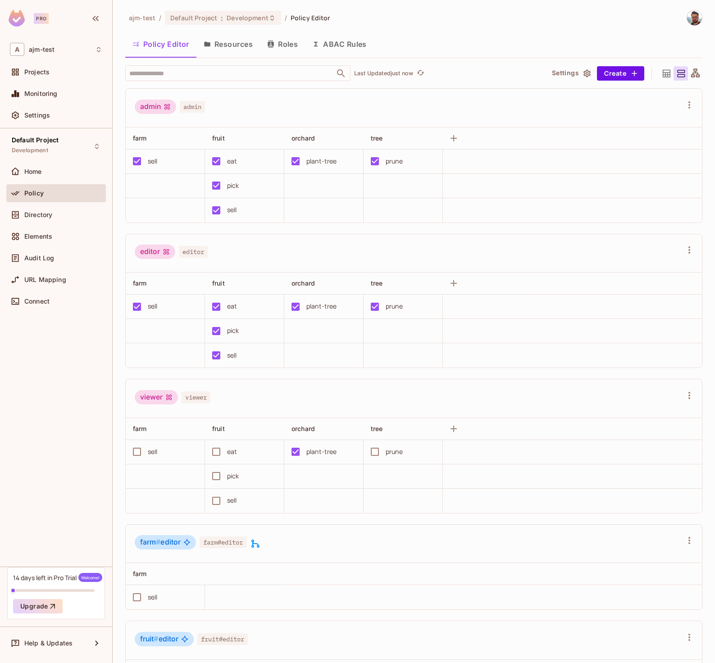
click at [662, 73] on icon at bounding box center [666, 73] width 11 height 11
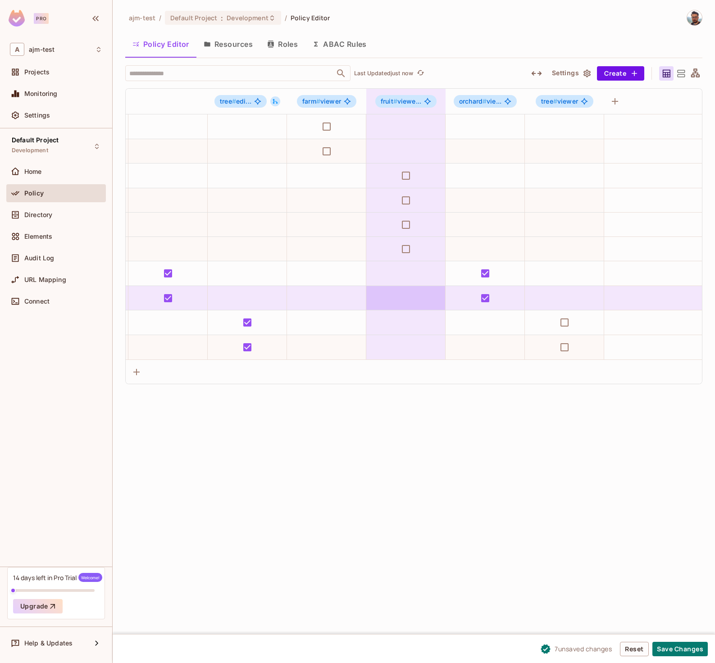
scroll to position [0, 476]
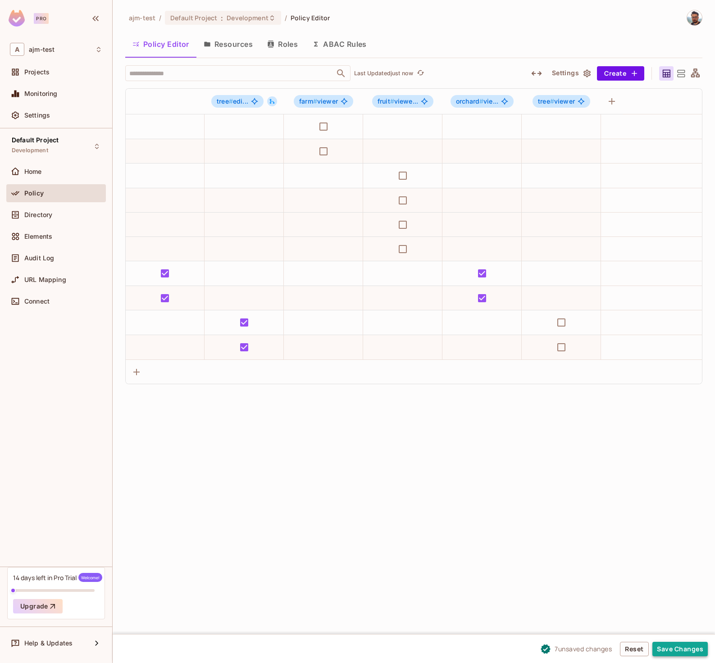
click at [685, 650] on button "Save Changes" at bounding box center [679, 649] width 55 height 14
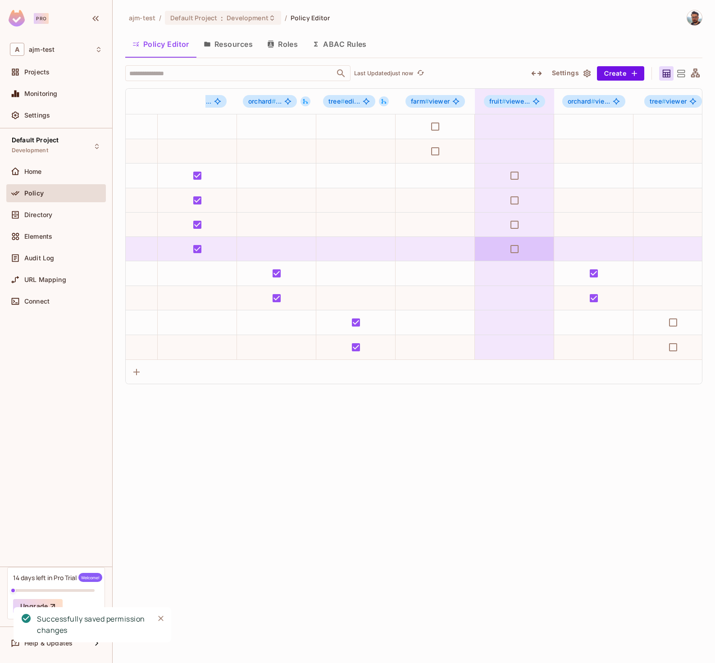
scroll to position [0, 0]
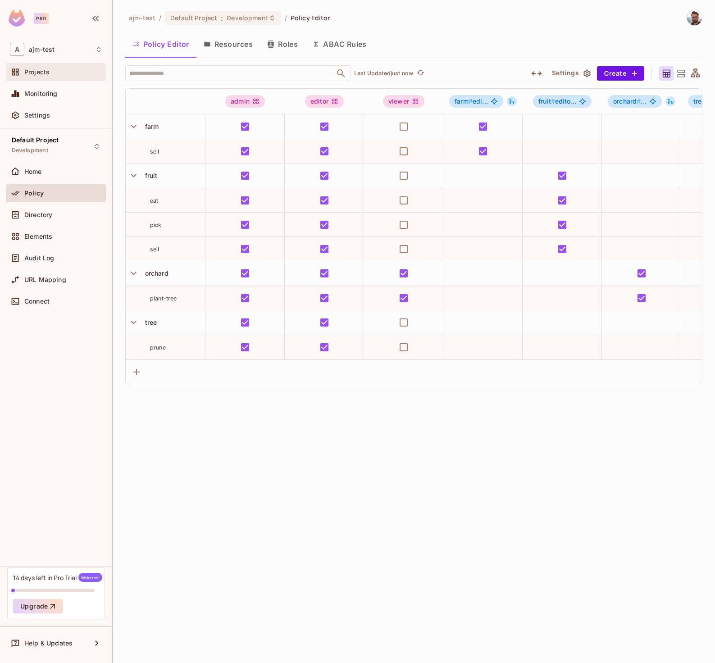
click at [58, 76] on div "Projects" at bounding box center [56, 72] width 92 height 11
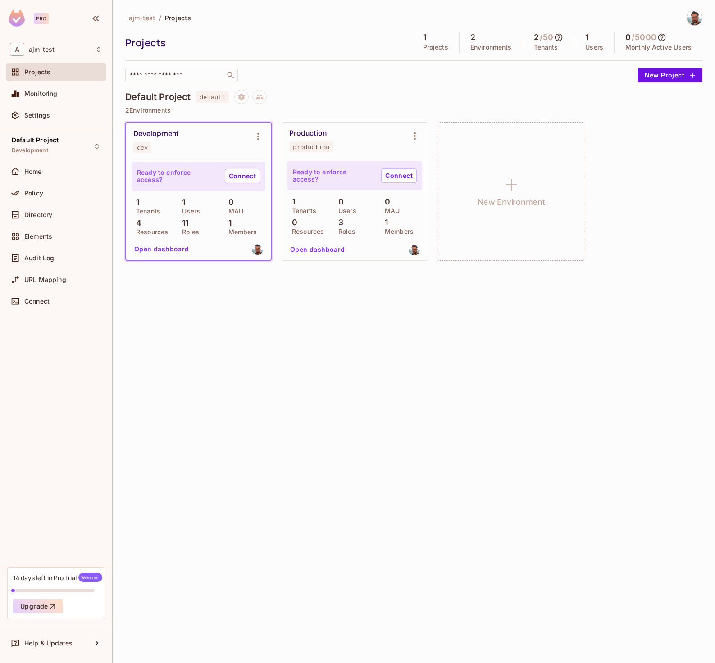
click at [54, 291] on div "URL Mapping" at bounding box center [56, 282] width 100 height 22
click at [55, 302] on div "Connect" at bounding box center [63, 301] width 78 height 7
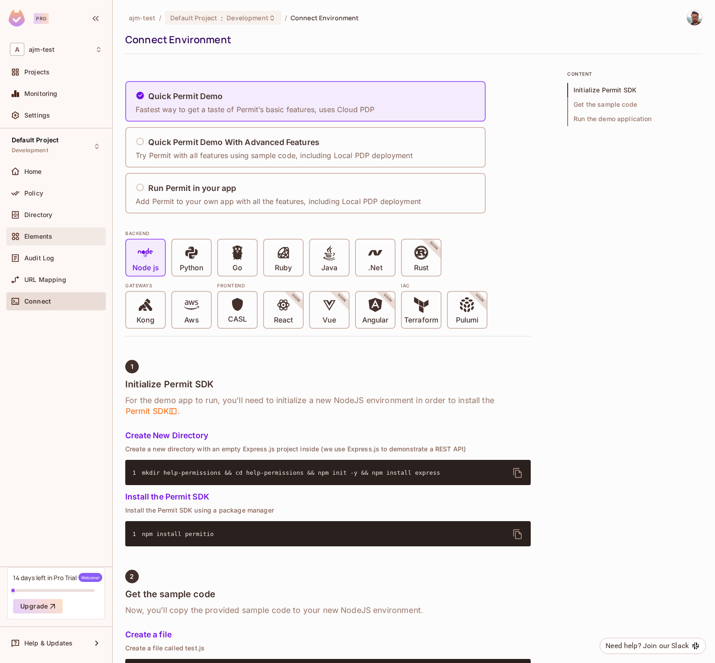
click at [43, 233] on span "Elements" at bounding box center [38, 236] width 28 height 7
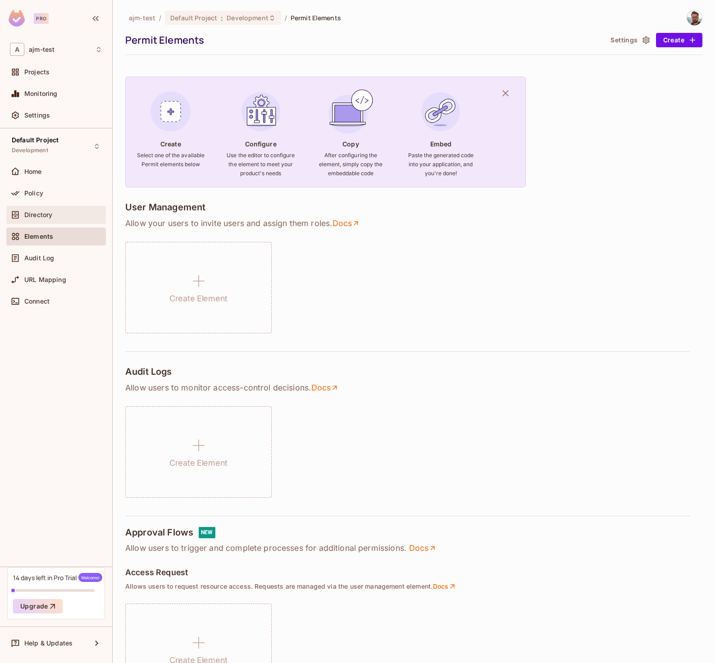
click at [44, 214] on span "Directory" at bounding box center [38, 214] width 28 height 7
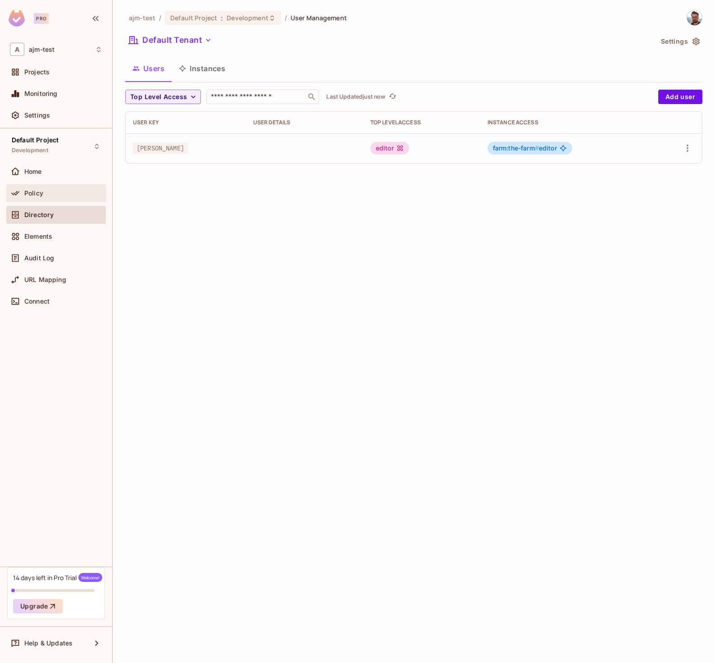
click at [45, 191] on div "Policy" at bounding box center [63, 193] width 78 height 7
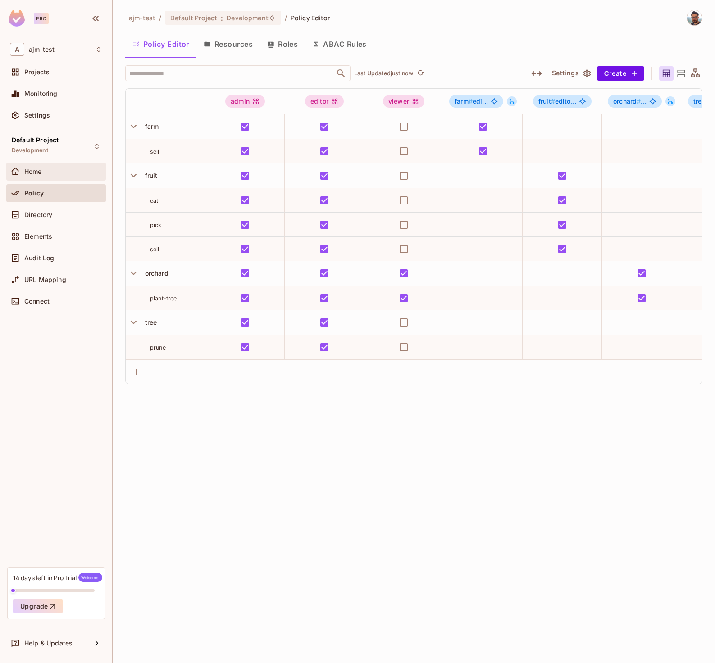
click at [44, 179] on div "Home" at bounding box center [56, 172] width 100 height 18
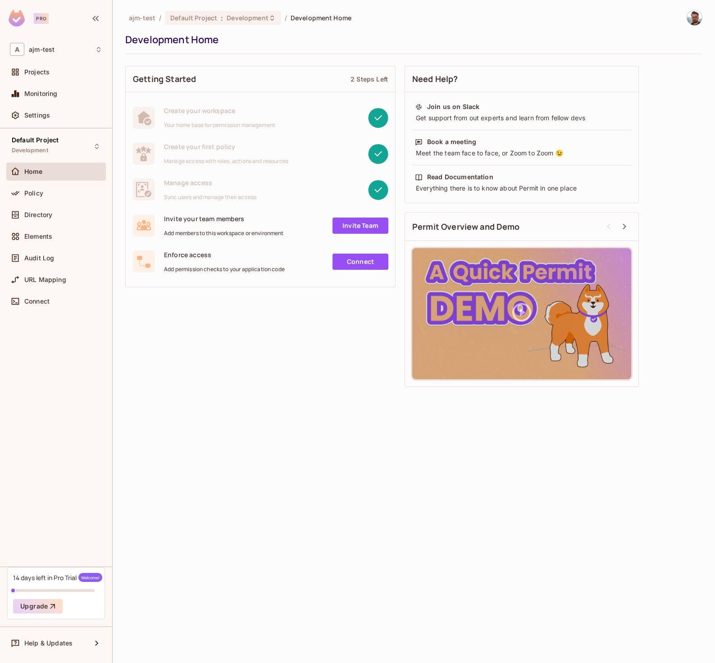
click at [326, 355] on div "Getting Started 2 Steps Left Create your workspace Your home base for permissio…" at bounding box center [413, 226] width 577 height 330
click at [63, 188] on div "Policy" at bounding box center [56, 193] width 92 height 11
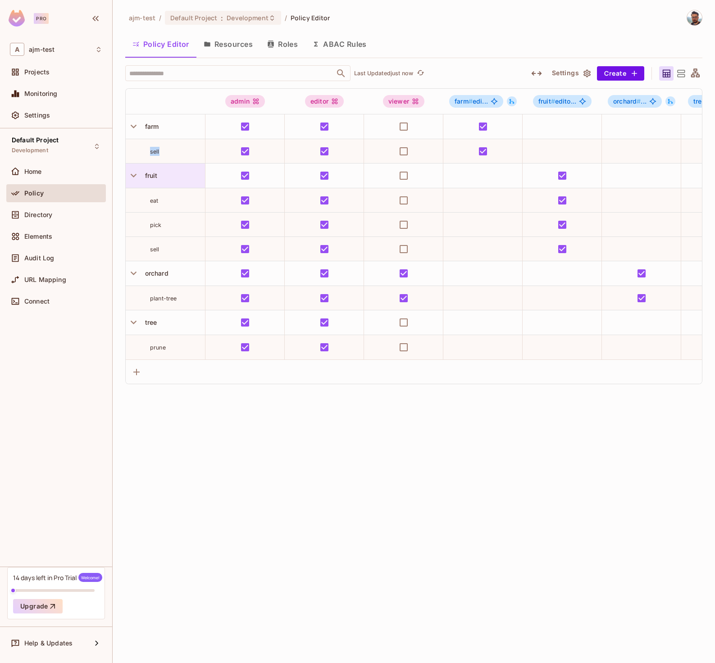
drag, startPoint x: 147, startPoint y: 151, endPoint x: 163, endPoint y: 164, distance: 20.2
click at [168, 155] on div "sell" at bounding box center [165, 151] width 79 height 9
drag, startPoint x: 147, startPoint y: 200, endPoint x: 168, endPoint y: 204, distance: 21.8
click at [170, 203] on div "eat" at bounding box center [165, 200] width 79 height 9
drag, startPoint x: 164, startPoint y: 230, endPoint x: 175, endPoint y: 232, distance: 11.1
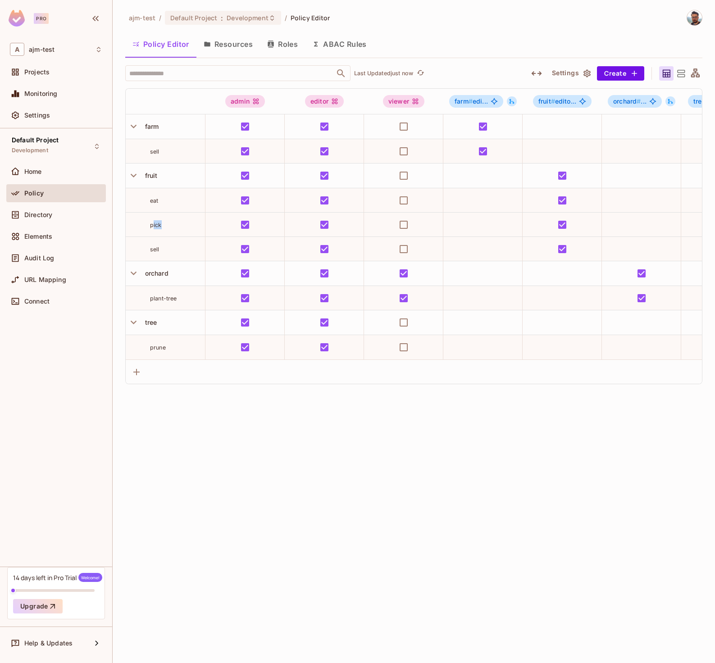
click at [173, 231] on td "pick" at bounding box center [166, 225] width 80 height 24
drag, startPoint x: 156, startPoint y: 250, endPoint x: 173, endPoint y: 258, distance: 18.7
click at [170, 255] on td "sell" at bounding box center [166, 249] width 80 height 24
drag, startPoint x: 159, startPoint y: 300, endPoint x: 173, endPoint y: 301, distance: 14.4
click at [162, 300] on span "plant-tree" at bounding box center [163, 298] width 27 height 7
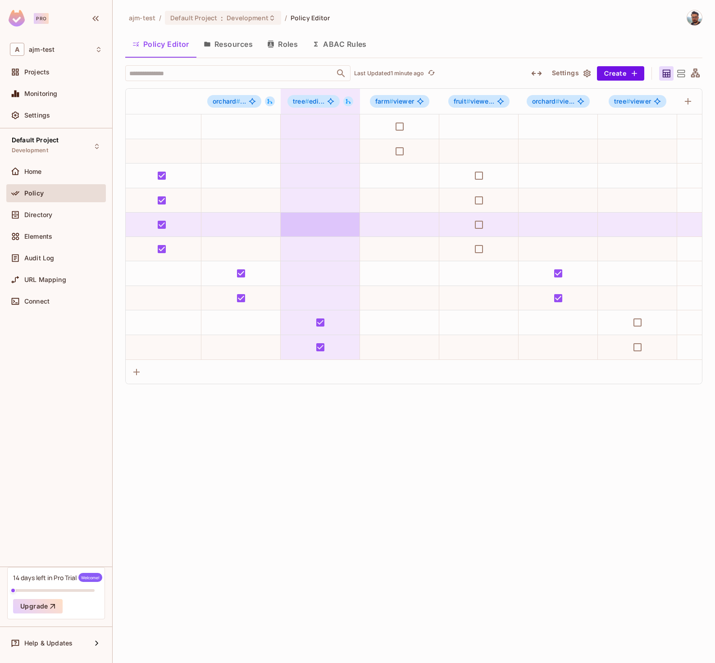
scroll to position [0, 476]
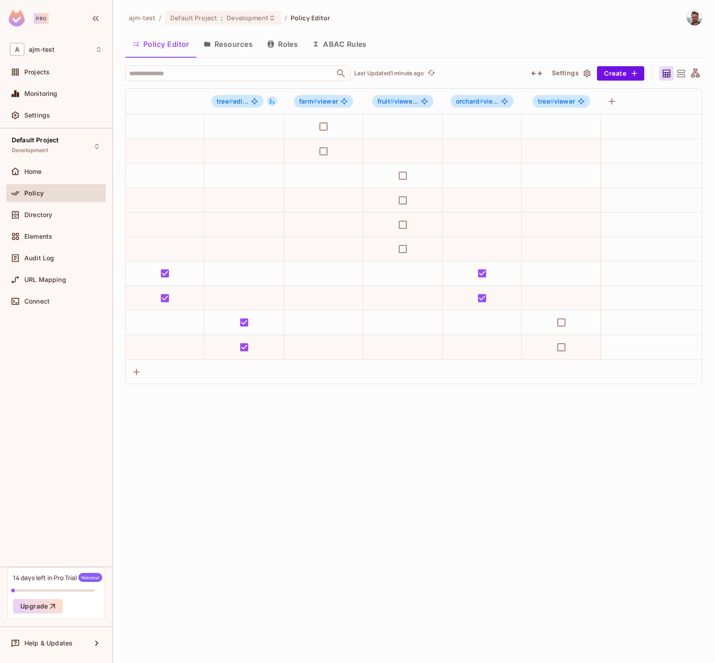
click at [236, 49] on button "Resources" at bounding box center [227, 44] width 63 height 23
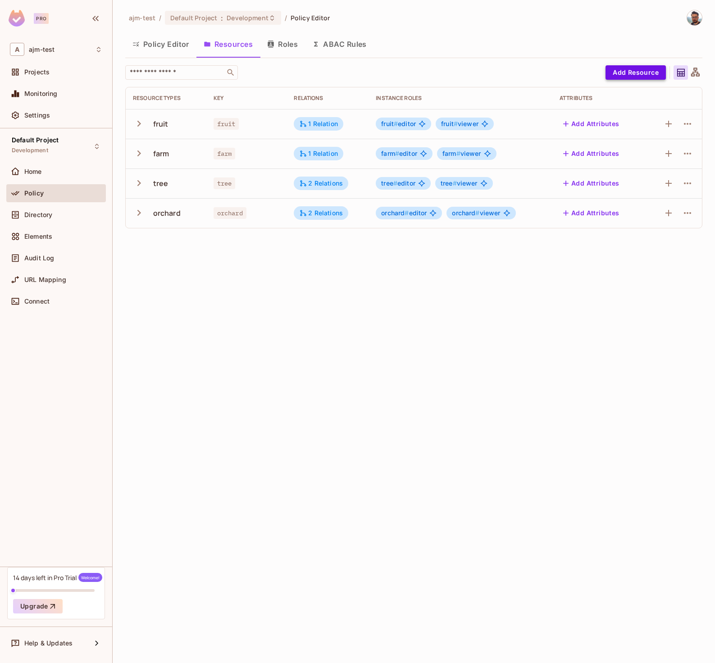
click at [648, 73] on button "Add Resource" at bounding box center [635, 72] width 60 height 14
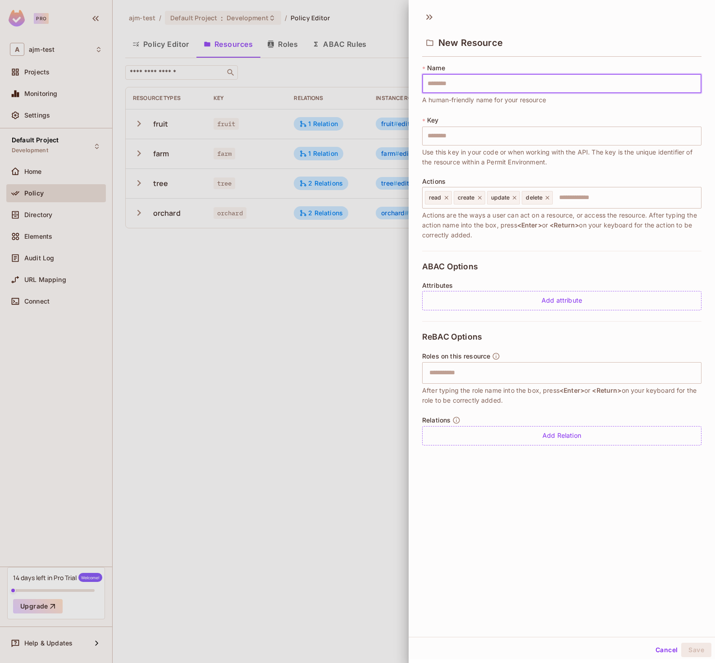
type input "*"
type input "**"
type input "*"
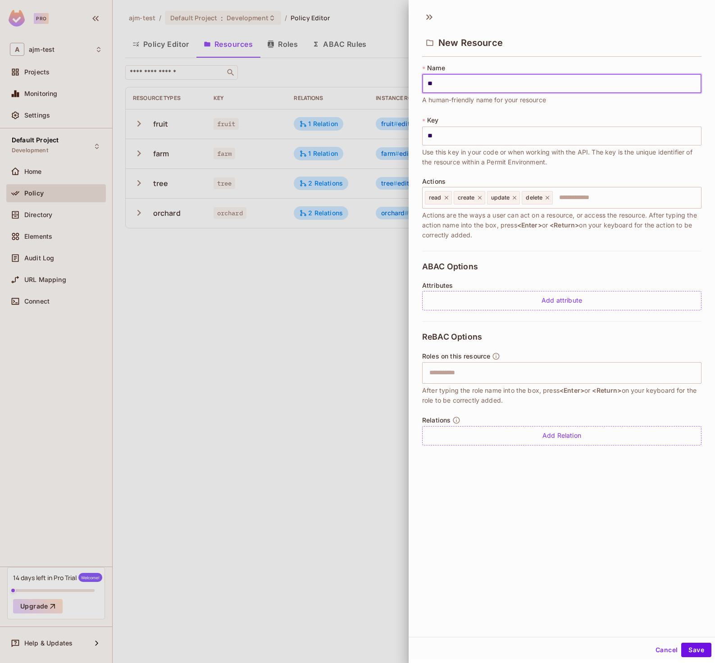
type input "*"
type input "**"
type input "*"
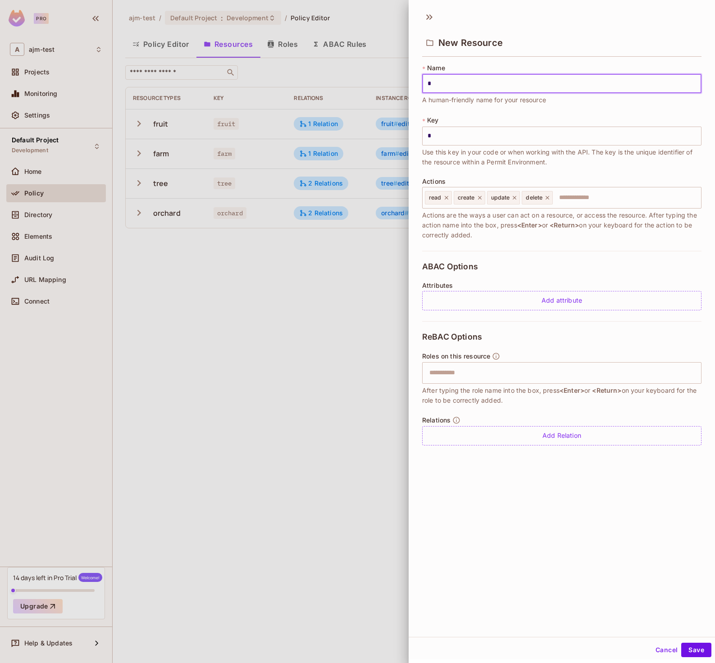
type input "**"
type input "***"
type input "****"
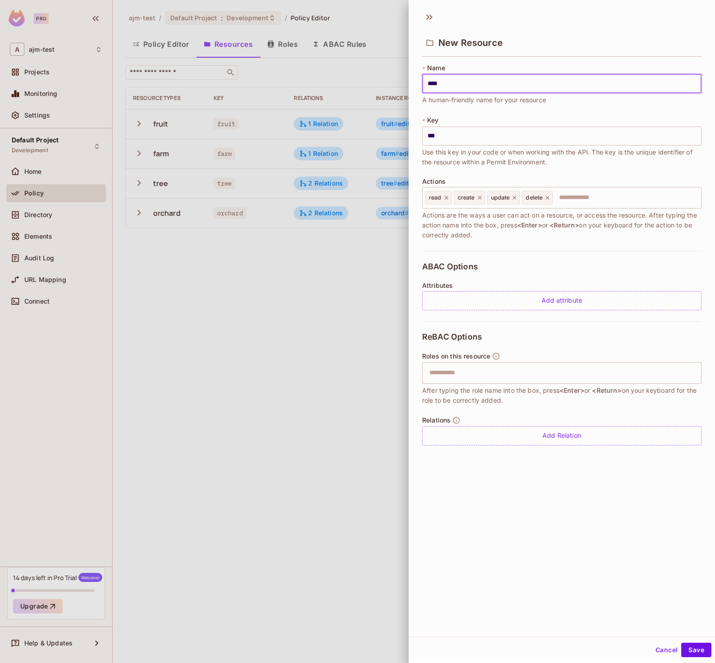
type input "****"
type input "*****"
type input "******"
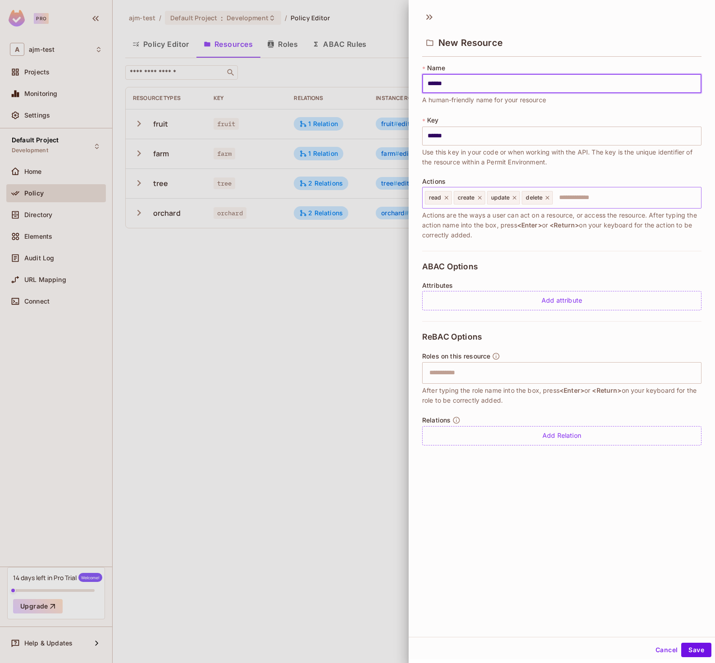
click at [445, 196] on icon at bounding box center [446, 198] width 4 height 4
click at [450, 197] on icon at bounding box center [451, 198] width 4 height 4
click at [451, 196] on icon at bounding box center [453, 198] width 4 height 4
click at [452, 197] on icon at bounding box center [450, 198] width 6 height 6
type input "******"
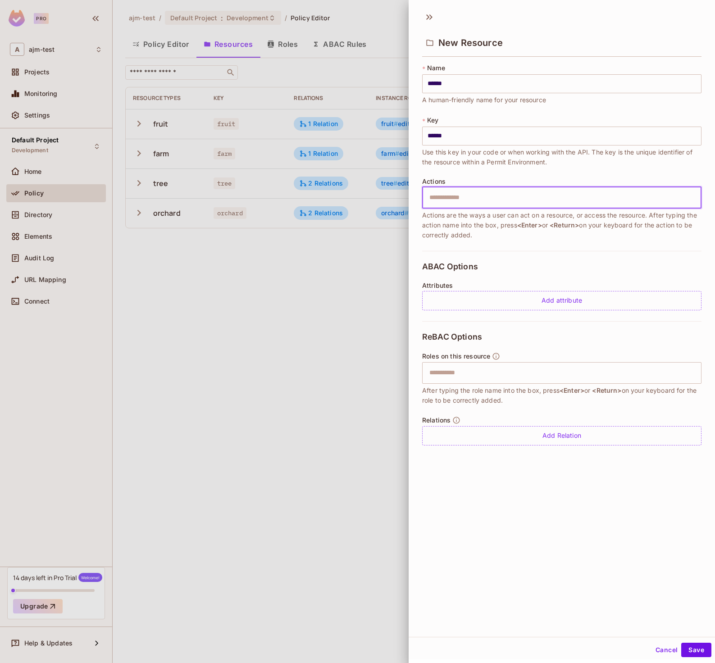
click at [451, 198] on input "text" at bounding box center [560, 198] width 273 height 18
type input "*****"
click at [690, 650] on button "Save" at bounding box center [696, 650] width 30 height 14
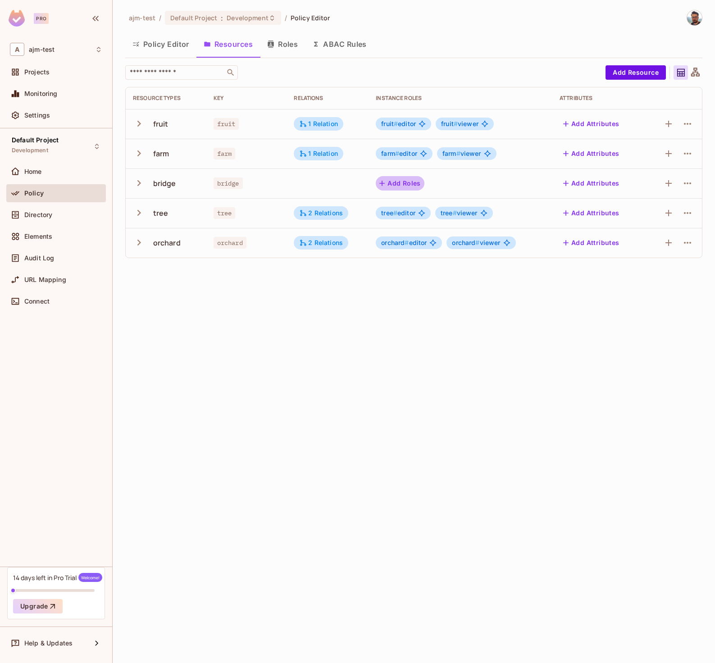
click at [399, 184] on button "Add Roles" at bounding box center [400, 183] width 49 height 14
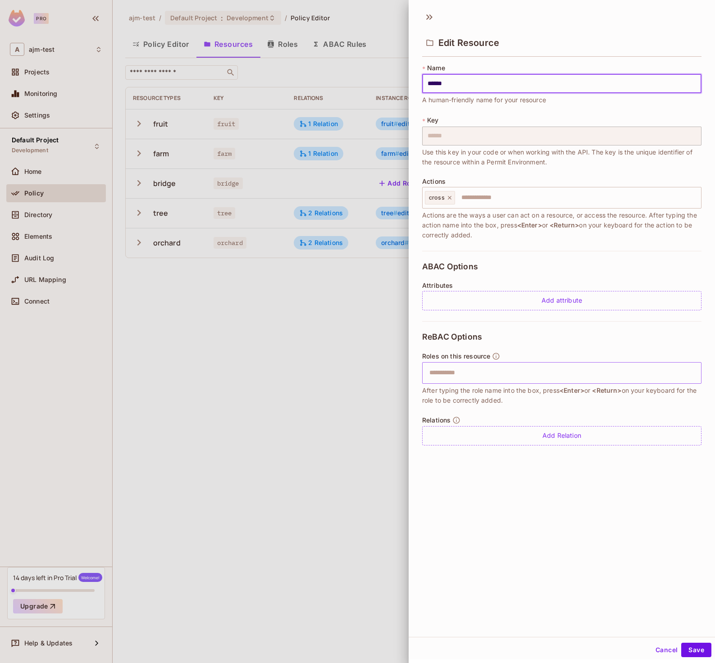
click at [462, 379] on input "text" at bounding box center [560, 373] width 273 height 18
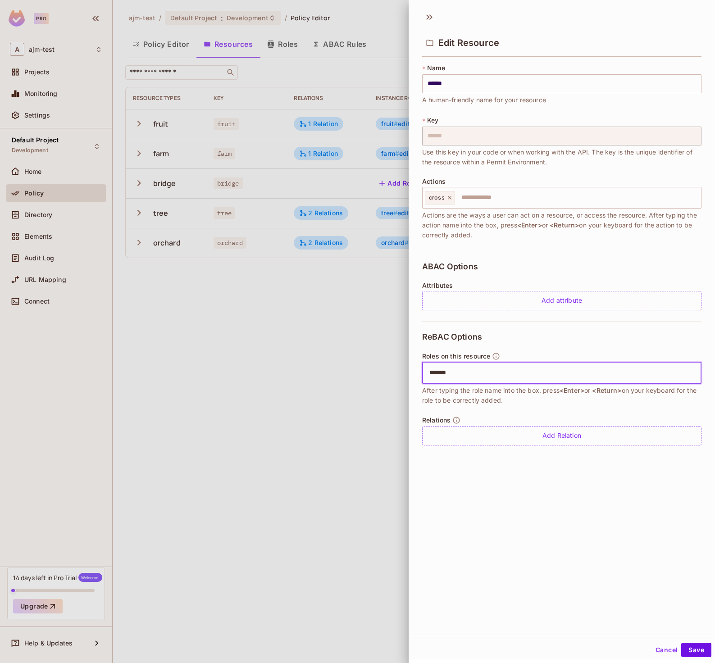
type input "********"
click at [691, 648] on button "Save" at bounding box center [696, 650] width 30 height 14
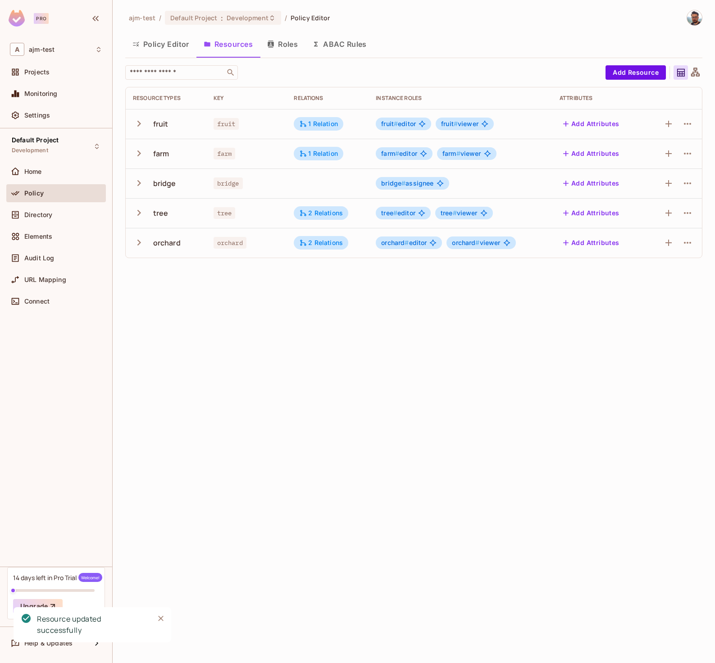
click at [161, 48] on button "Policy Editor" at bounding box center [160, 44] width 71 height 23
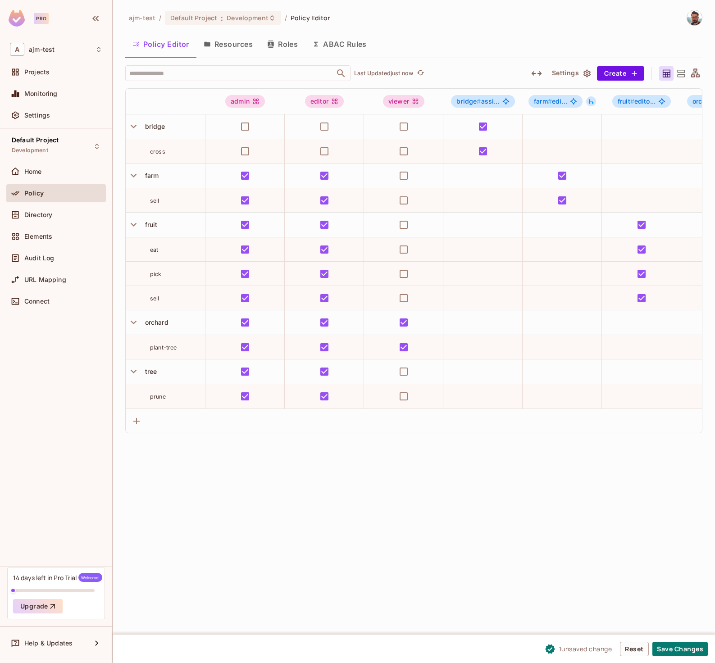
click at [340, 43] on button "ABAC Rules" at bounding box center [339, 44] width 69 height 23
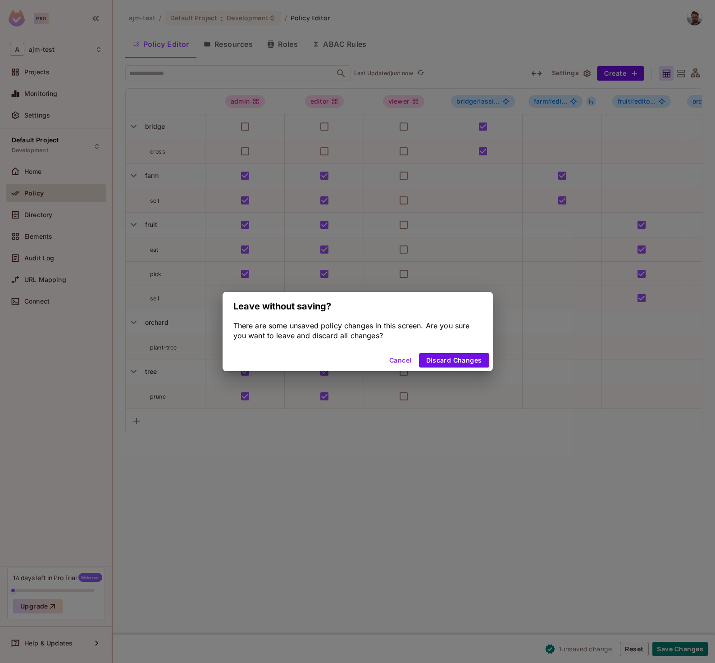
click at [399, 359] on button "Cancel" at bounding box center [399, 360] width 29 height 14
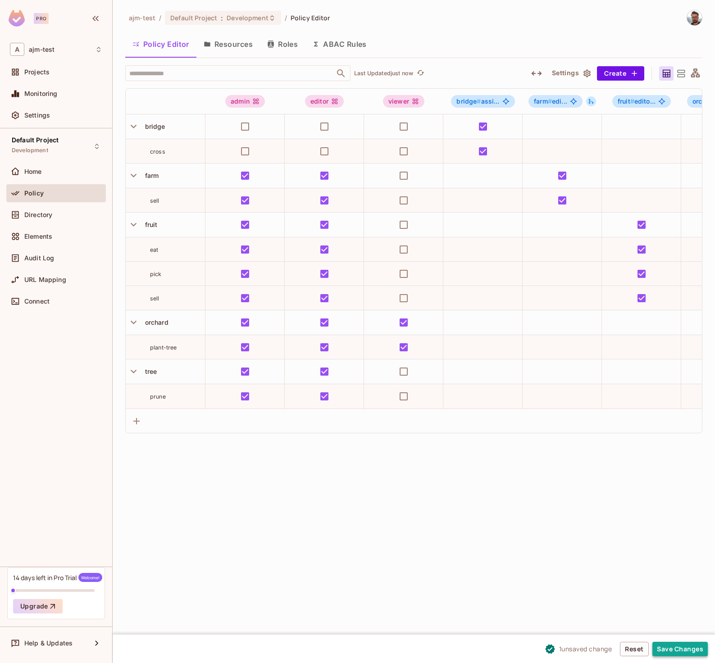
click at [672, 647] on button "Save Changes" at bounding box center [679, 649] width 55 height 14
click at [161, 617] on icon "Close" at bounding box center [160, 618] width 9 height 9
click at [66, 643] on span "Help & Updates" at bounding box center [48, 642] width 48 height 7
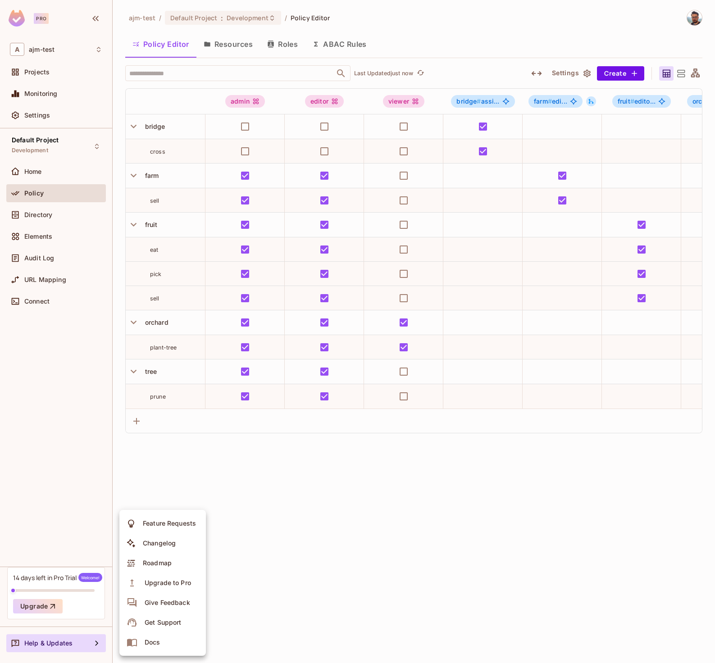
click at [163, 644] on li "Docs" at bounding box center [162, 642] width 86 height 20
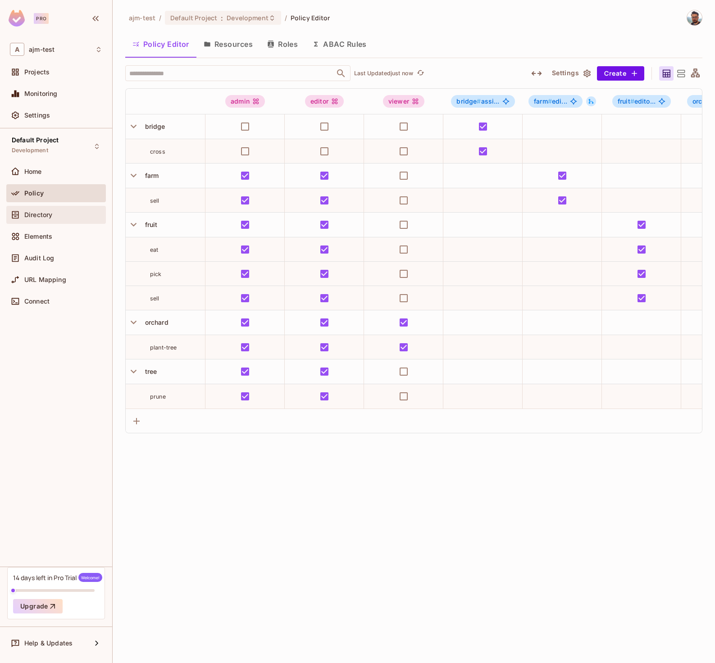
click at [27, 218] on span "Directory" at bounding box center [38, 214] width 28 height 7
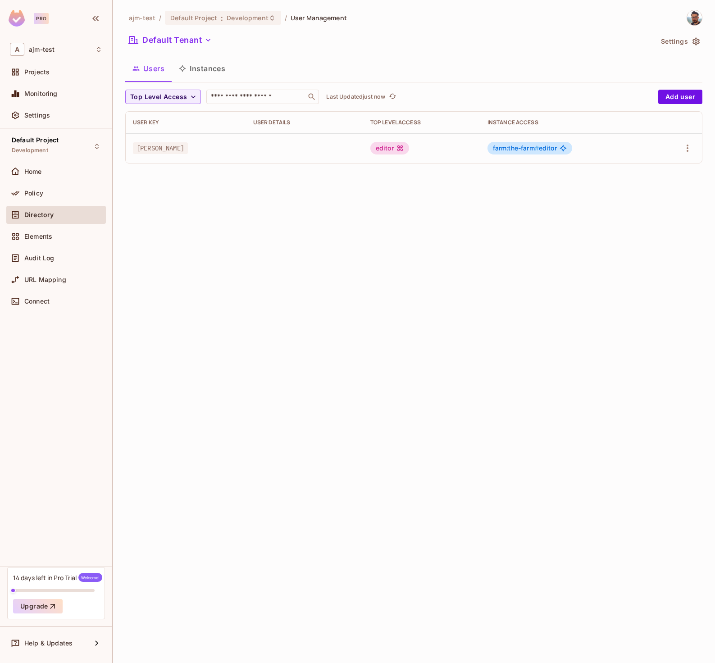
click at [217, 69] on button "Instances" at bounding box center [202, 68] width 61 height 23
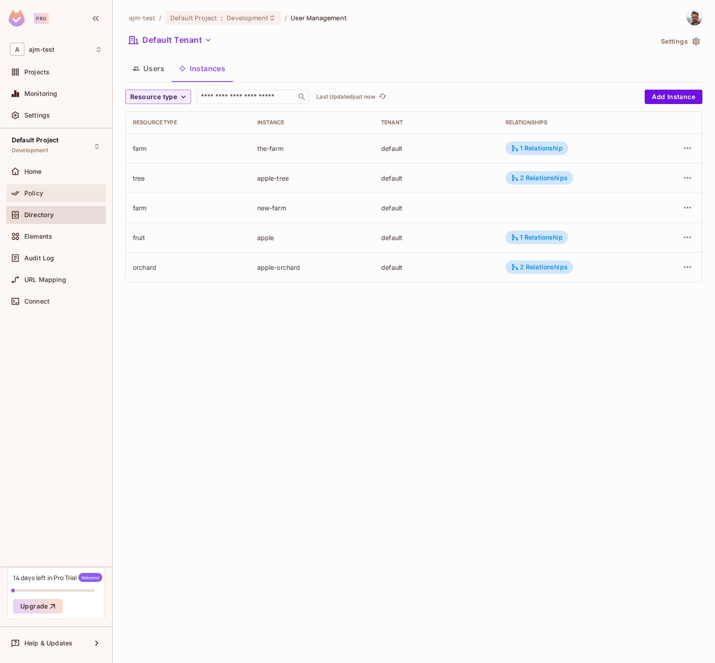
click at [62, 195] on div "Policy" at bounding box center [63, 193] width 78 height 7
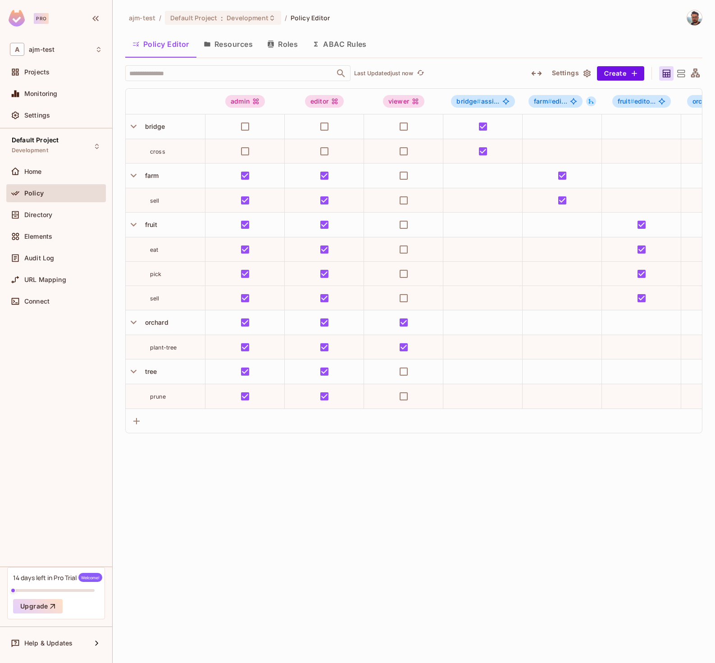
click at [276, 45] on button "Roles" at bounding box center [282, 44] width 45 height 23
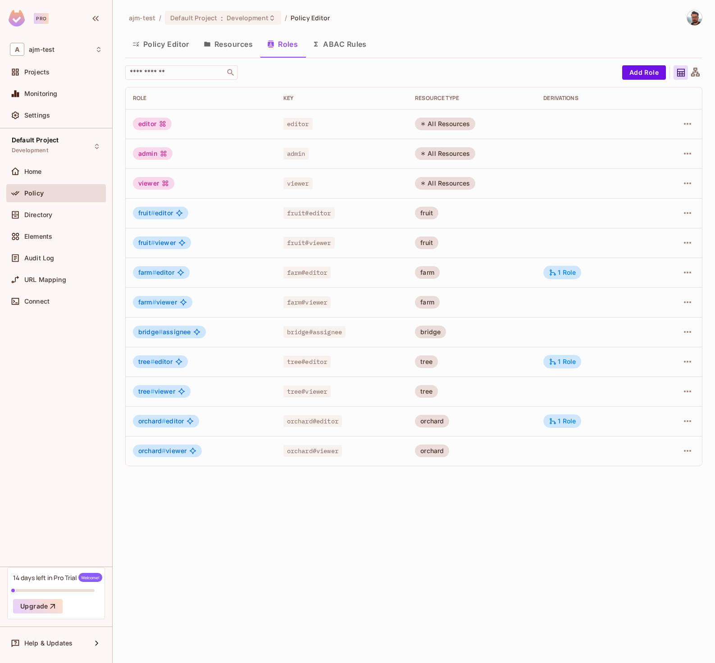
click at [246, 40] on button "Resources" at bounding box center [227, 44] width 63 height 23
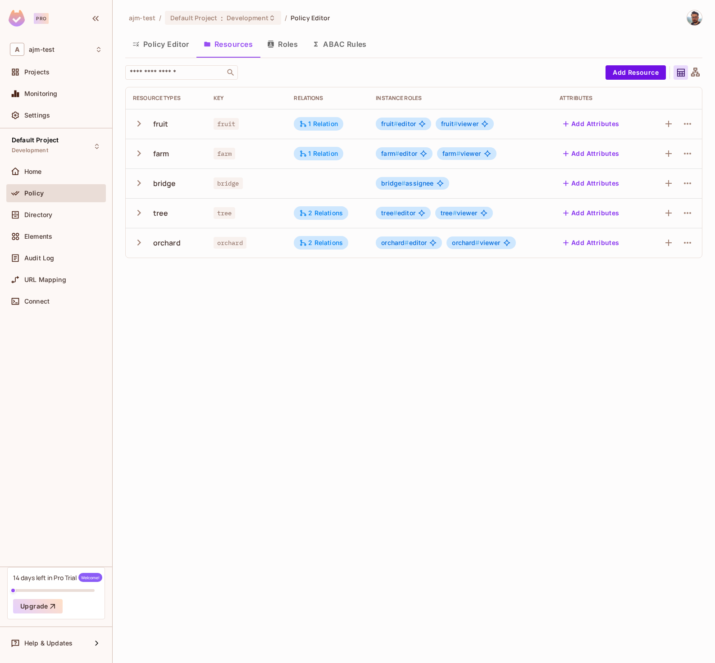
click at [165, 307] on div "ajm-test / Default Project : Development / Policy Editor Policy Editor Resource…" at bounding box center [414, 331] width 602 height 663
click at [168, 301] on div "ajm-test / Default Project : Development / Policy Editor Policy Editor Resource…" at bounding box center [414, 331] width 602 height 663
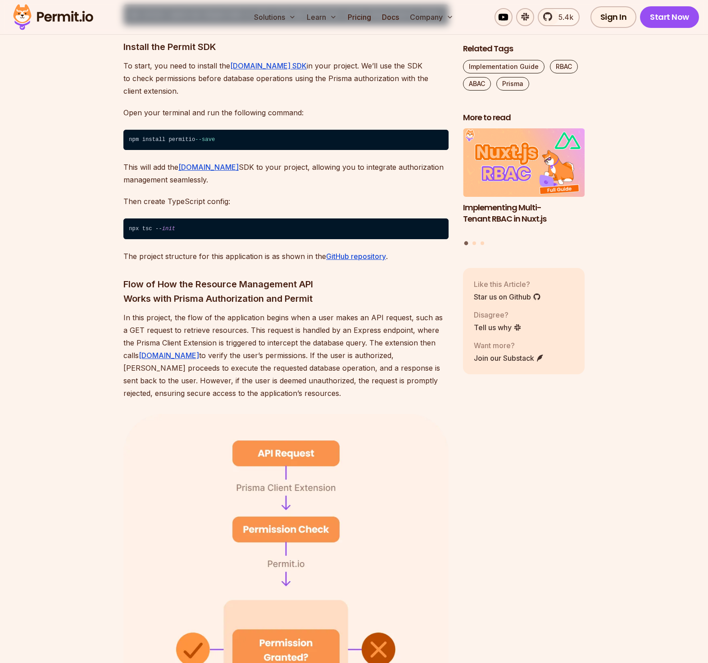
scroll to position [1644, 0]
